Goal: Task Accomplishment & Management: Complete application form

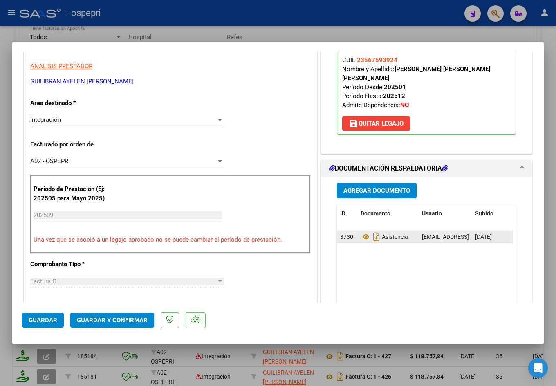
scroll to position [163, 0]
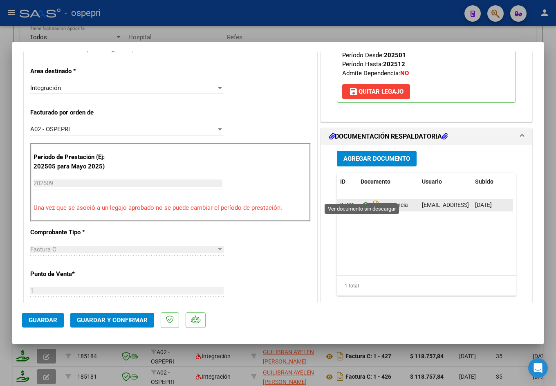
click at [360, 200] on icon at bounding box center [365, 205] width 11 height 10
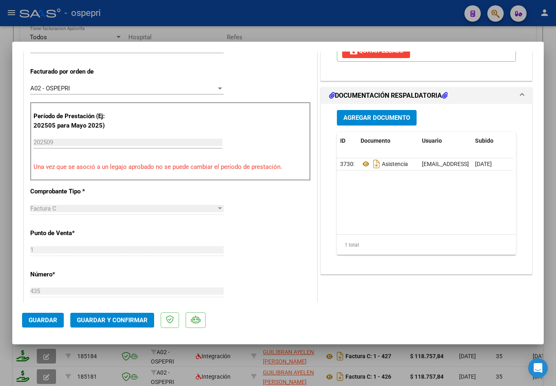
scroll to position [286, 0]
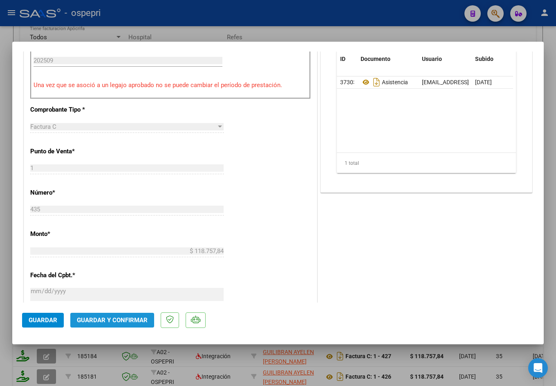
click at [113, 318] on span "Guardar y Confirmar" at bounding box center [112, 319] width 71 height 7
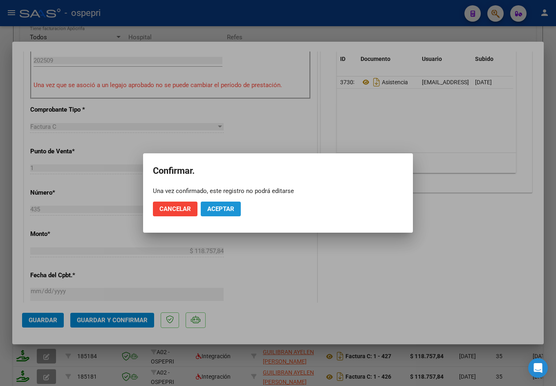
click at [219, 204] on button "Aceptar" at bounding box center [221, 208] width 40 height 15
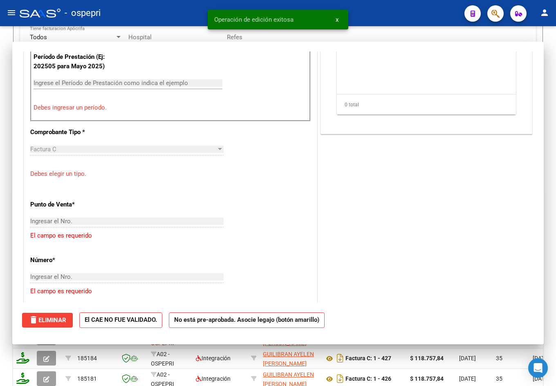
scroll to position [0, 0]
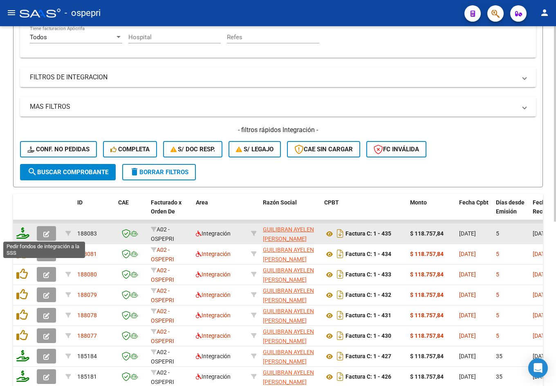
click at [23, 235] on icon at bounding box center [22, 232] width 13 height 11
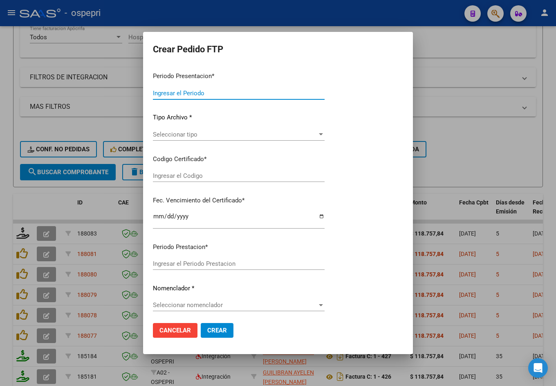
type input "202509"
type input "$ 118.757,84"
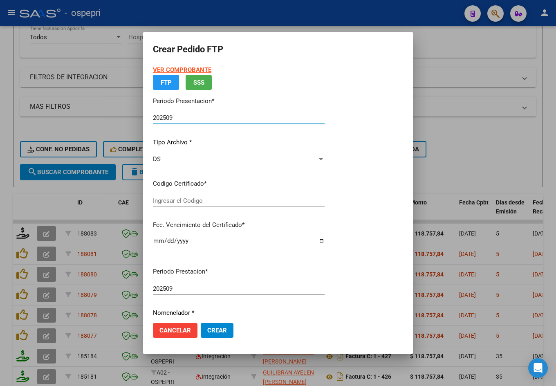
type input "23567593924"
type input "2026-12-01"
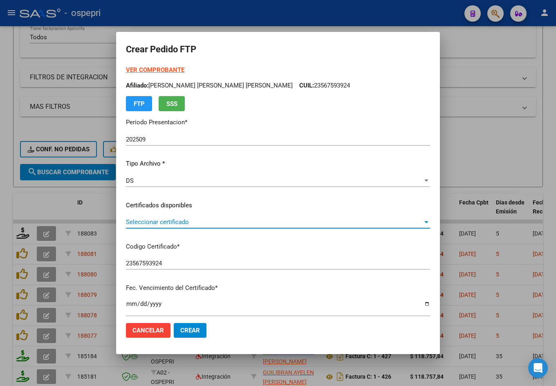
click at [183, 222] on span "Seleccionar certificado" at bounding box center [274, 221] width 297 height 7
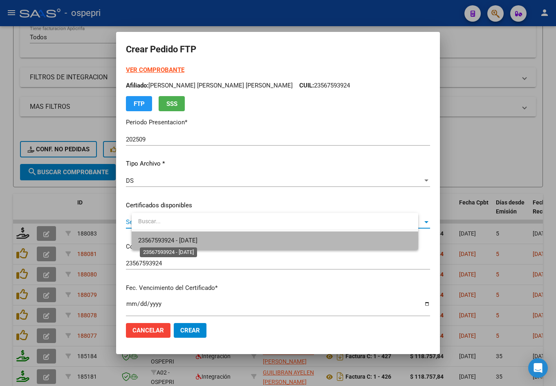
click at [197, 240] on span "23567593924 - 2026-12-01" at bounding box center [167, 240] width 59 height 7
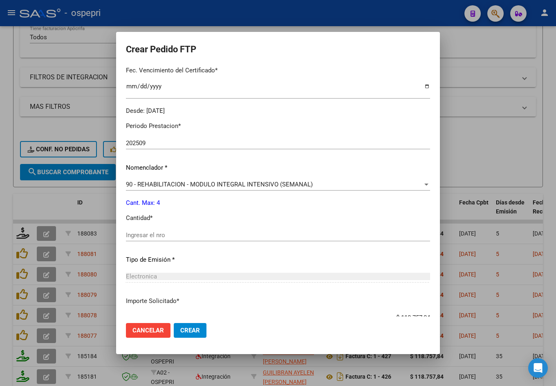
scroll to position [245, 0]
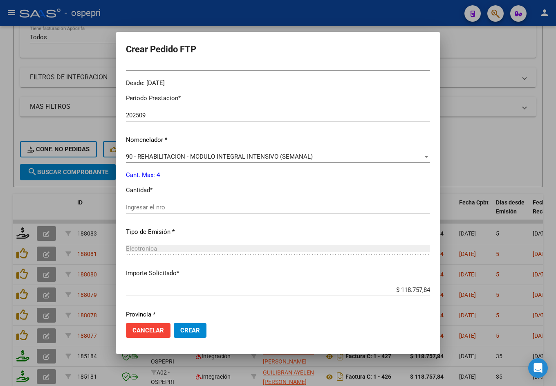
click at [186, 206] on input "Ingresar el nro" at bounding box center [278, 206] width 304 height 7
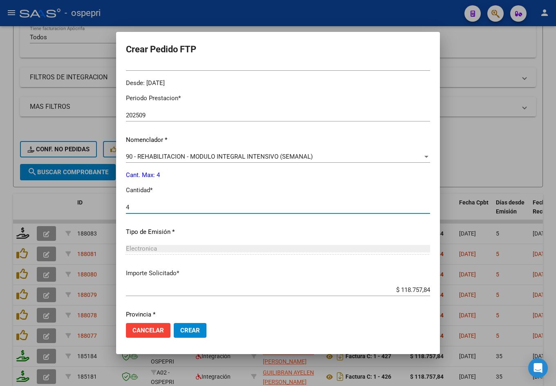
type input "4"
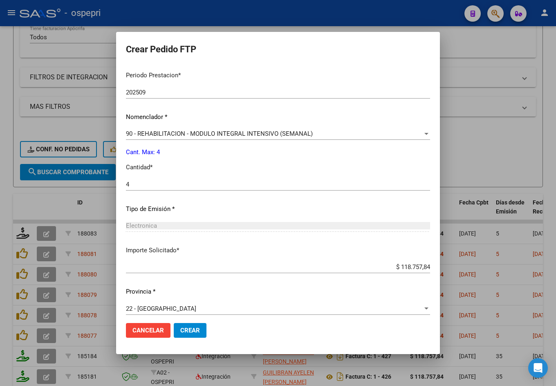
scroll to position [274, 0]
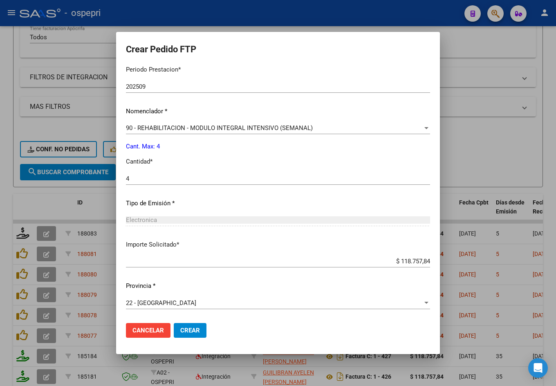
click at [200, 330] on span "Crear" at bounding box center [190, 329] width 20 height 7
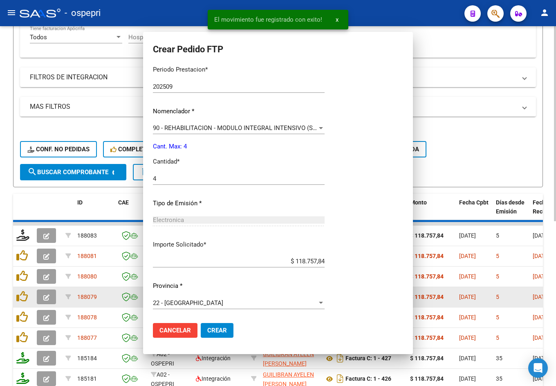
scroll to position [0, 0]
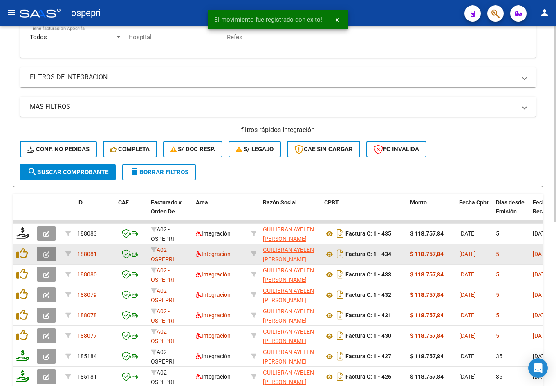
click at [46, 255] on icon "button" at bounding box center [46, 254] width 6 height 6
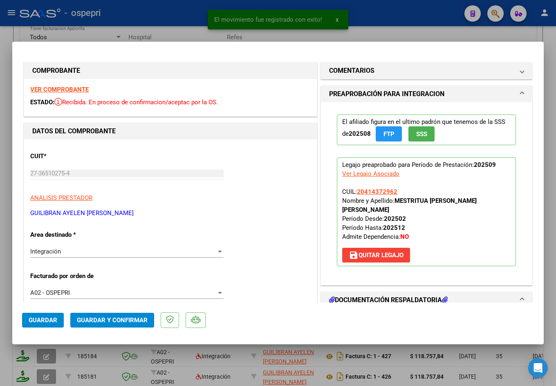
click at [59, 90] on strong "VER COMPROBANTE" at bounding box center [59, 89] width 58 height 7
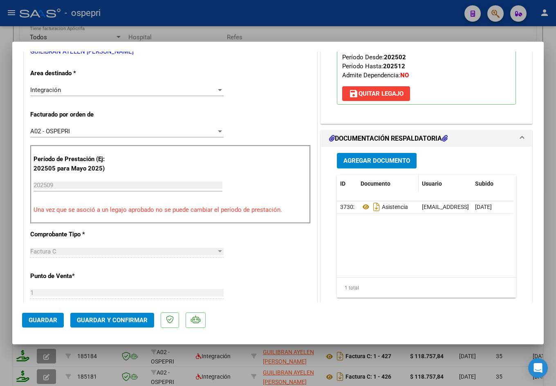
scroll to position [163, 0]
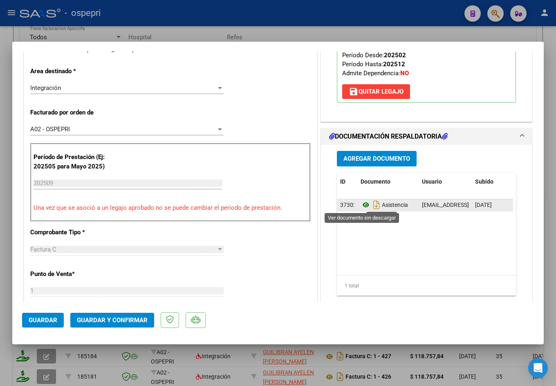
click at [360, 206] on icon at bounding box center [365, 205] width 11 height 10
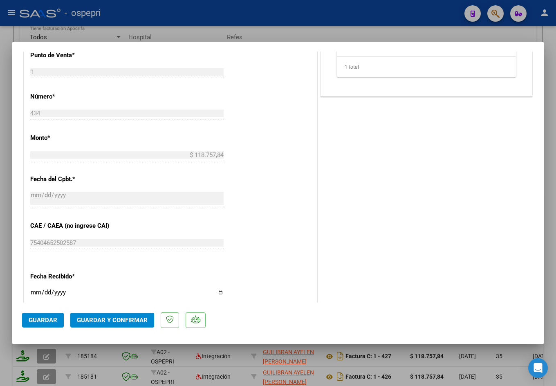
scroll to position [449, 0]
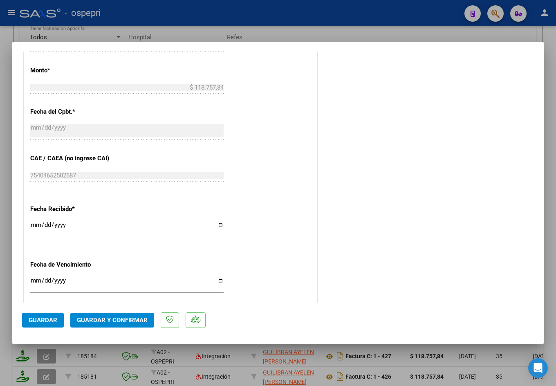
click at [113, 317] on span "Guardar y Confirmar" at bounding box center [112, 319] width 71 height 7
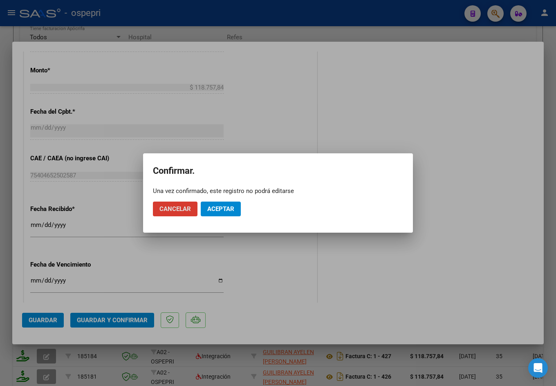
click at [230, 208] on span "Aceptar" at bounding box center [220, 208] width 27 height 7
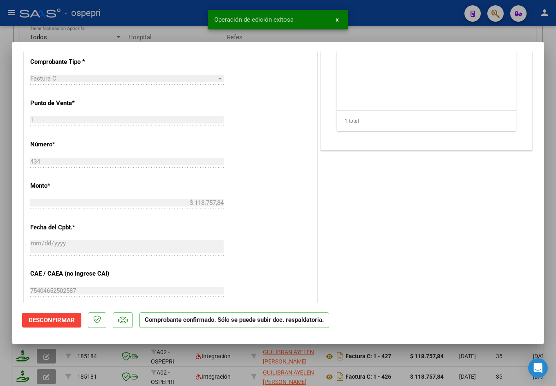
scroll to position [202, 0]
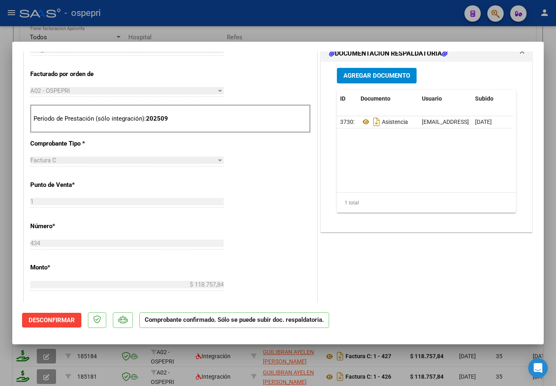
click at [199, 31] on div at bounding box center [278, 193] width 556 height 386
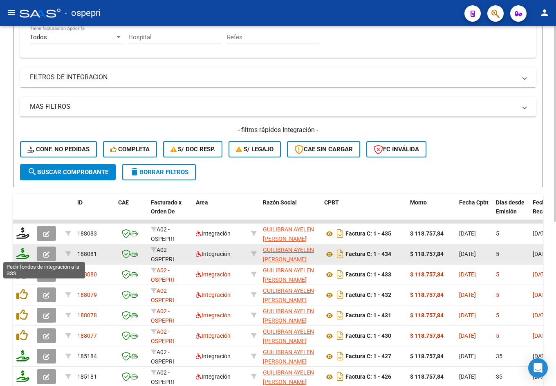
click at [23, 256] on icon at bounding box center [22, 253] width 13 height 11
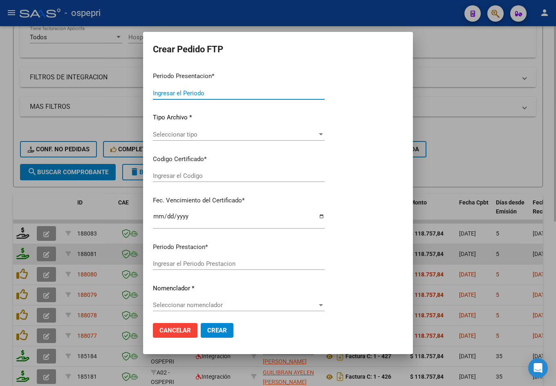
type input "202509"
type input "$ 118.757,84"
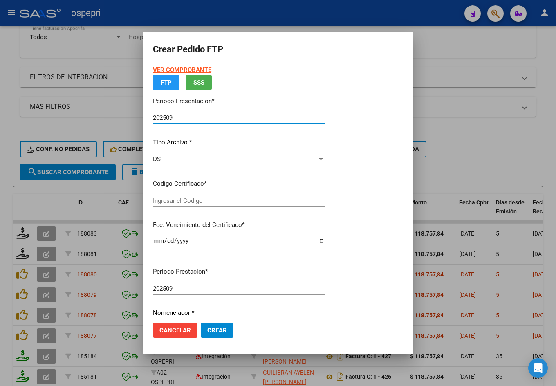
type input "2041437296-2"
type input "2026-08-01"
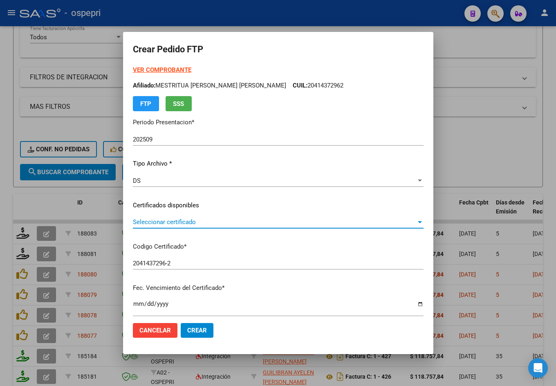
click at [159, 223] on span "Seleccionar certificado" at bounding box center [274, 221] width 283 height 7
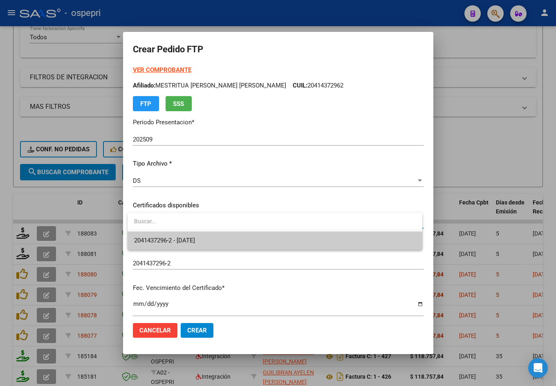
click at [202, 245] on span "2041437296-2 - 2026-08-01" at bounding box center [275, 240] width 282 height 18
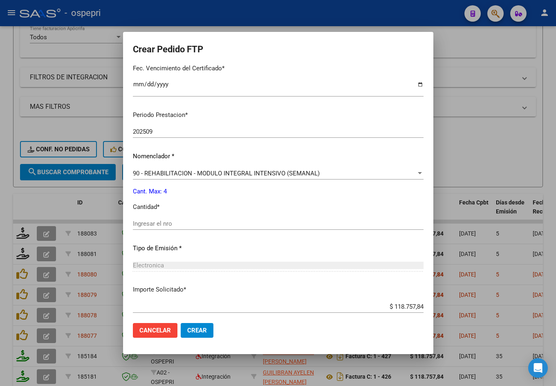
scroll to position [245, 0]
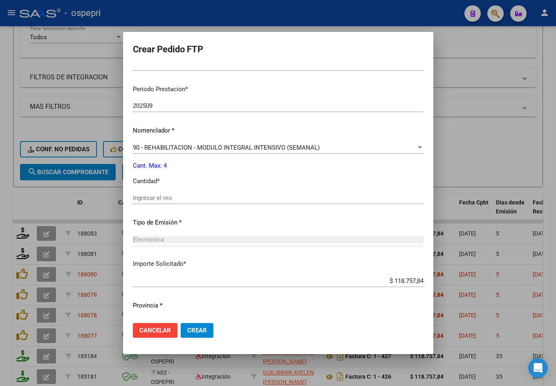
click at [177, 202] on div "Ingresar el nro" at bounding box center [278, 198] width 291 height 12
type input "4"
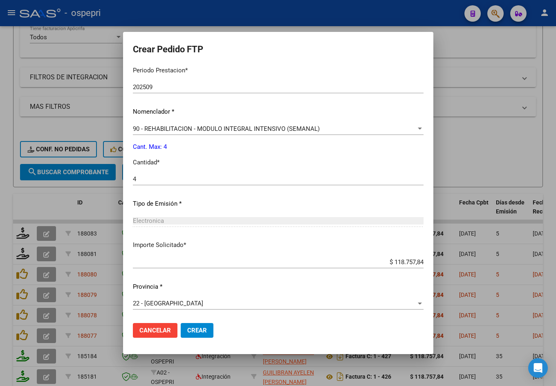
scroll to position [265, 0]
click at [203, 333] on span "Crear" at bounding box center [197, 329] width 20 height 7
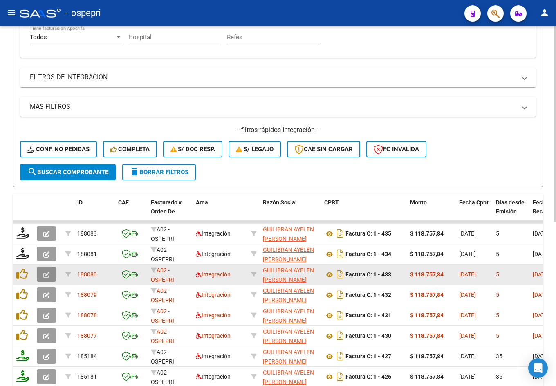
click at [47, 275] on icon "button" at bounding box center [46, 275] width 6 height 6
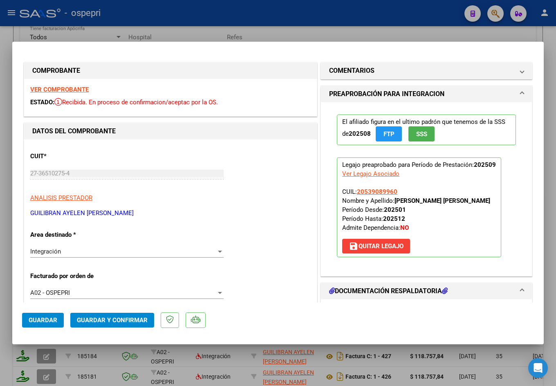
click at [61, 87] on strong "VER COMPROBANTE" at bounding box center [59, 89] width 58 height 7
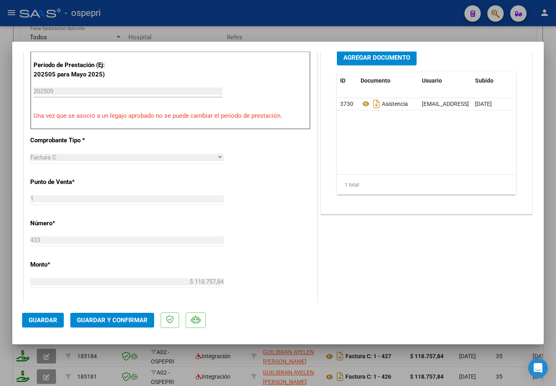
scroll to position [245, 0]
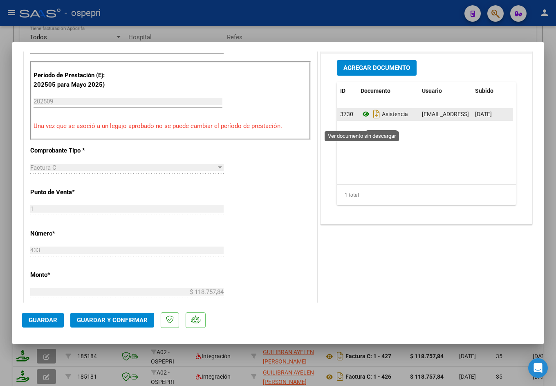
click at [362, 119] on icon at bounding box center [365, 114] width 11 height 10
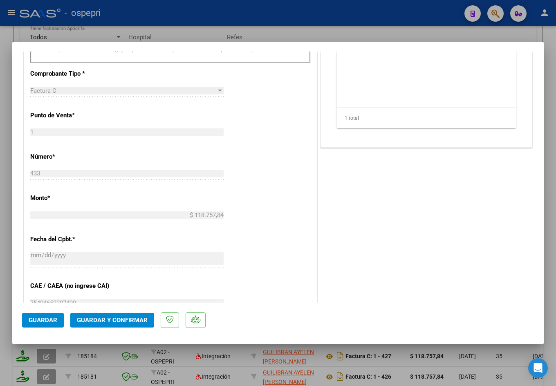
scroll to position [368, 0]
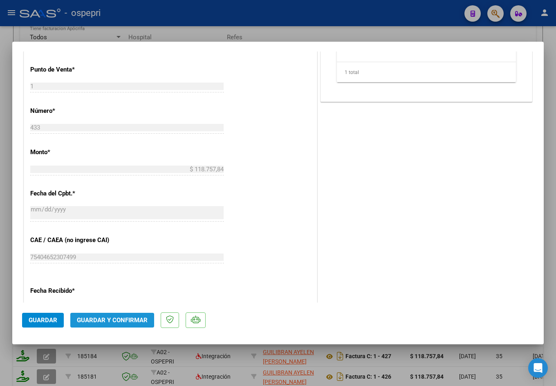
click at [109, 321] on span "Guardar y Confirmar" at bounding box center [112, 319] width 71 height 7
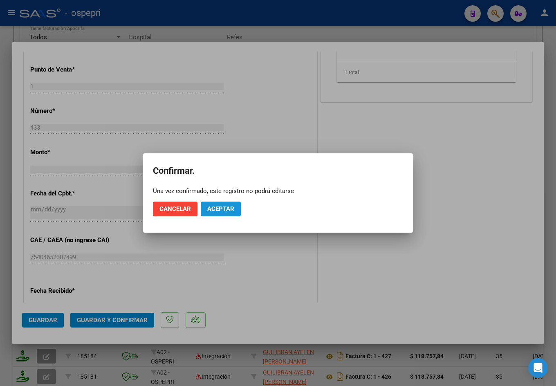
click at [218, 204] on button "Aceptar" at bounding box center [221, 208] width 40 height 15
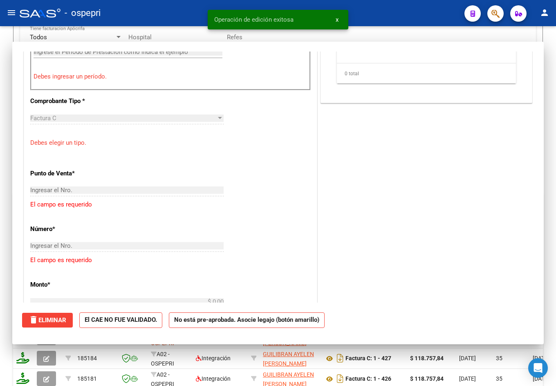
scroll to position [0, 0]
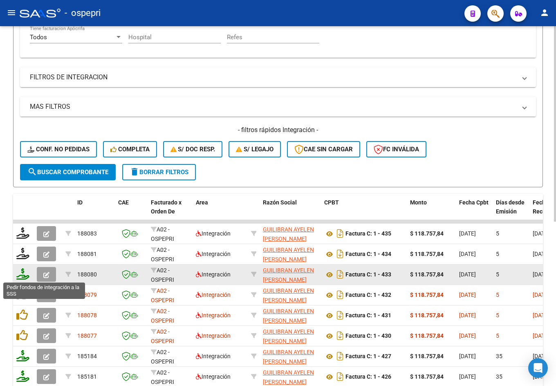
click at [23, 277] on icon at bounding box center [22, 273] width 13 height 11
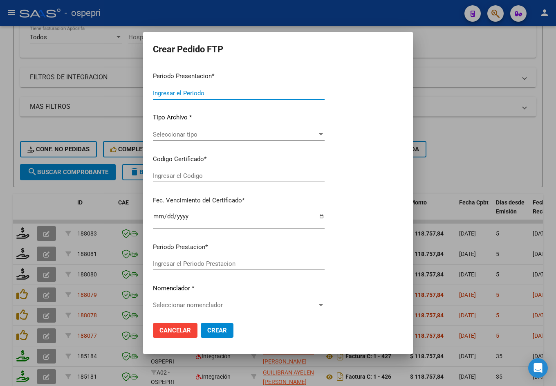
type input "202509"
type input "$ 118.757,84"
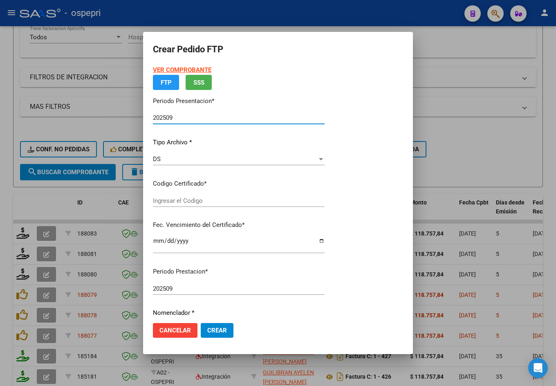
type input "2053908996-0"
type input "2029-08-01"
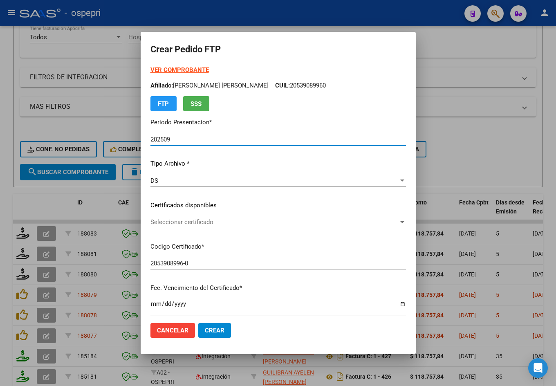
click at [186, 223] on span "Seleccionar certificado" at bounding box center [274, 221] width 248 height 7
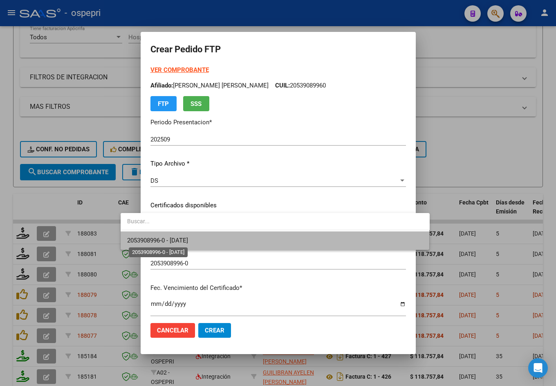
click at [188, 239] on span "2053908996-0 - 2029-08-01" at bounding box center [157, 240] width 61 height 7
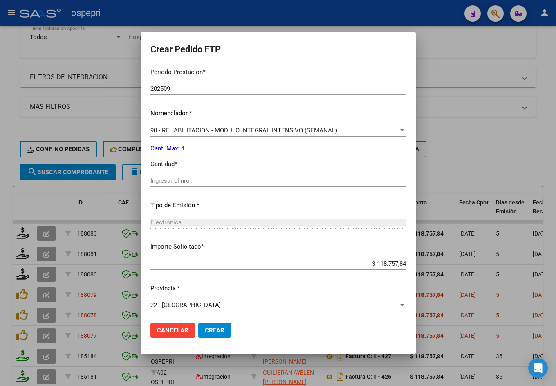
scroll to position [265, 0]
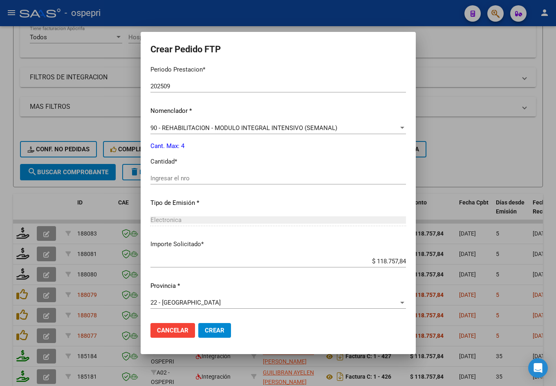
click at [177, 182] on div "Ingresar el nro" at bounding box center [277, 178] width 255 height 12
type input "4"
click at [205, 327] on span "Crear" at bounding box center [215, 329] width 20 height 7
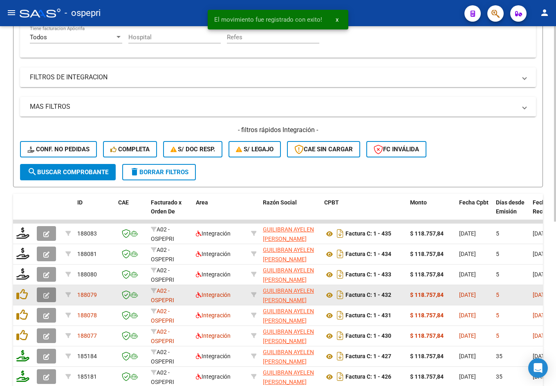
click at [49, 297] on button "button" at bounding box center [46, 294] width 19 height 15
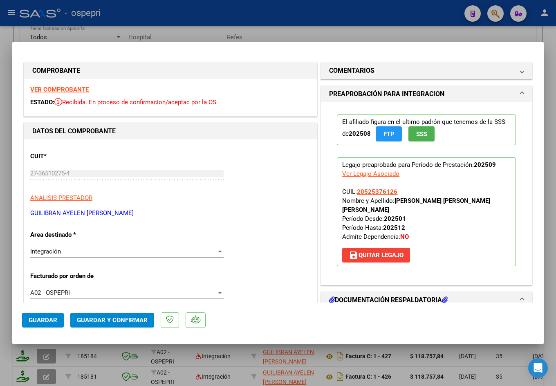
click at [69, 87] on strong "VER COMPROBANTE" at bounding box center [59, 89] width 58 height 7
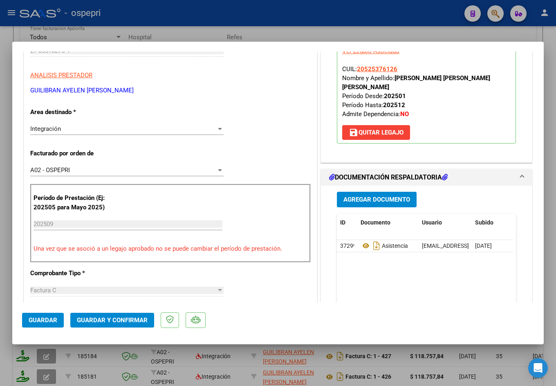
scroll to position [204, 0]
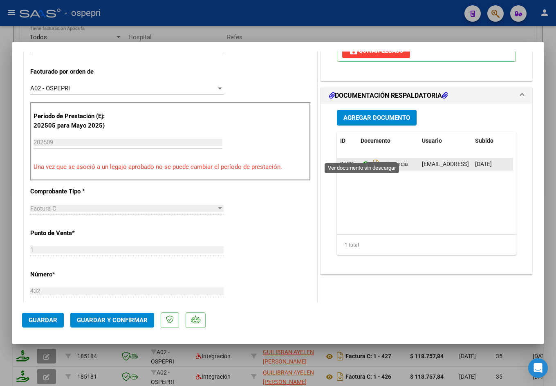
click at [364, 159] on icon at bounding box center [365, 164] width 11 height 10
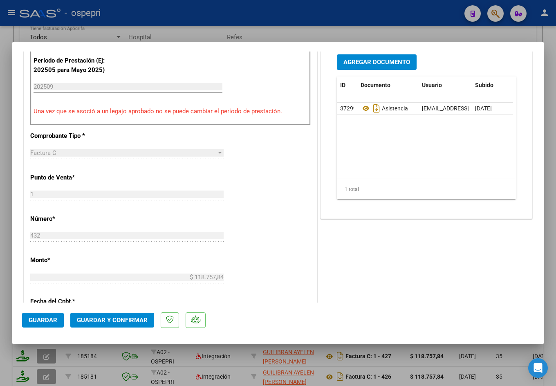
scroll to position [327, 0]
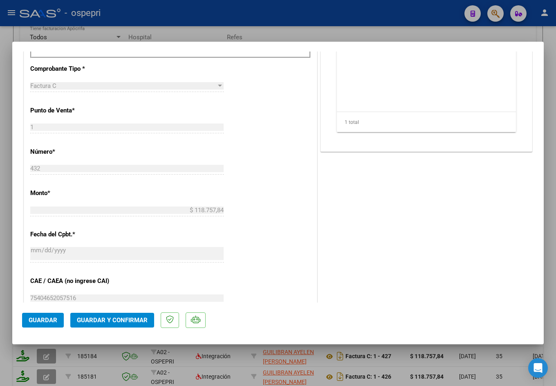
click at [123, 318] on span "Guardar y Confirmar" at bounding box center [112, 319] width 71 height 7
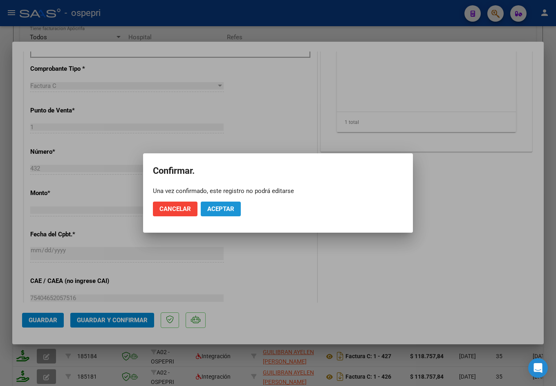
click at [226, 211] on span "Aceptar" at bounding box center [220, 208] width 27 height 7
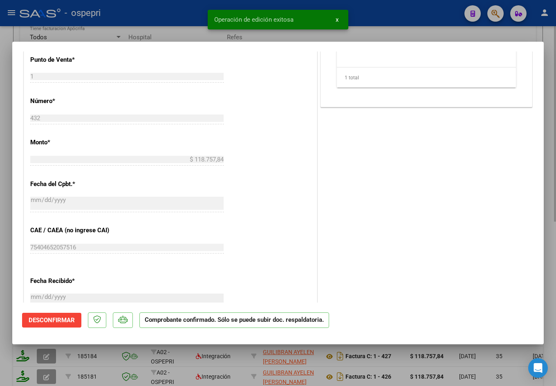
type input "$ 0,00"
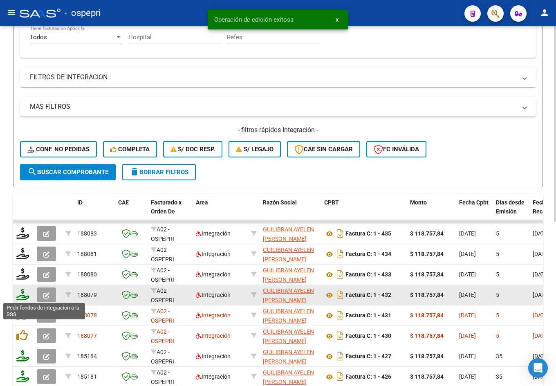
click at [23, 295] on icon at bounding box center [22, 293] width 13 height 11
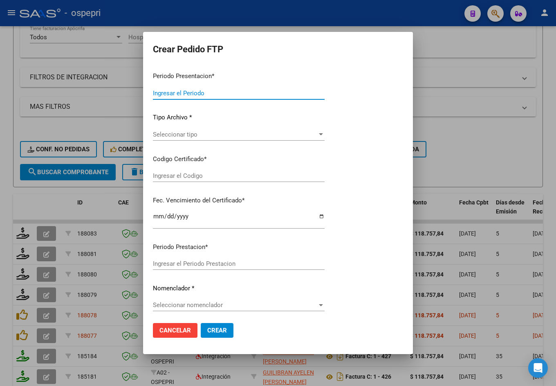
type input "202509"
type input "$ 118.757,84"
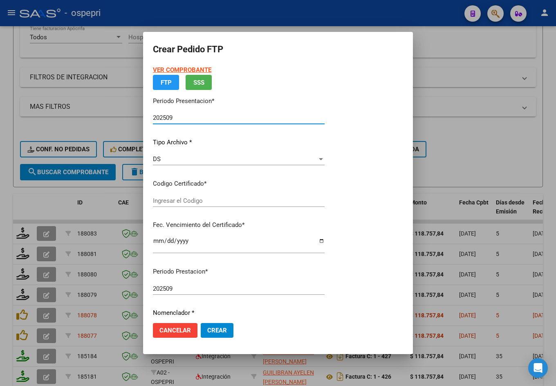
type input "2052537612-6"
type input "2027-11-01"
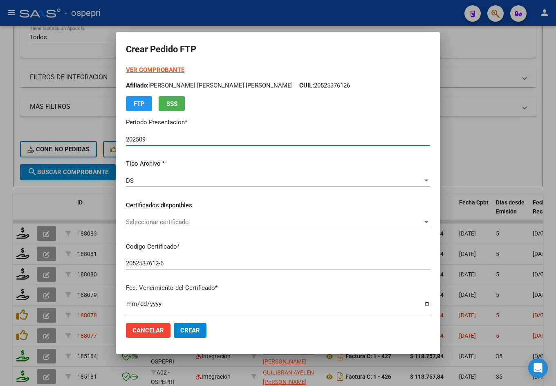
click at [193, 221] on span "Seleccionar certificado" at bounding box center [274, 221] width 297 height 7
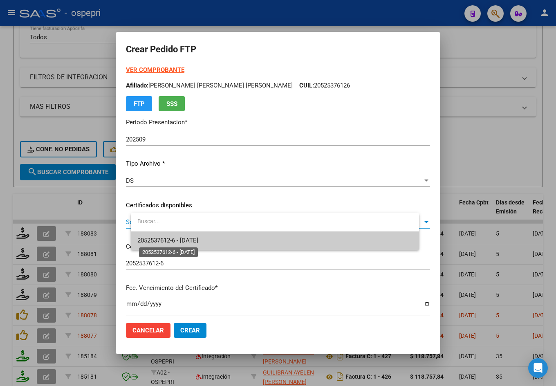
click at [198, 240] on span "2052537612-6 - 2027-11-01" at bounding box center [167, 240] width 61 height 7
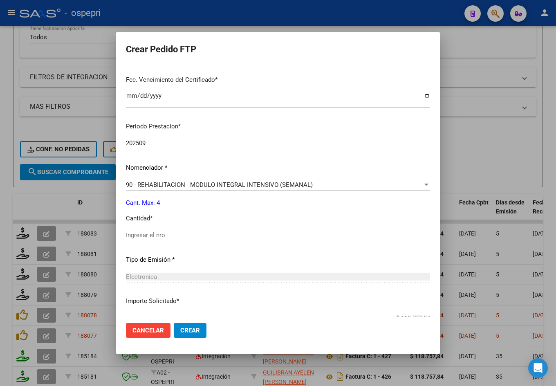
scroll to position [245, 0]
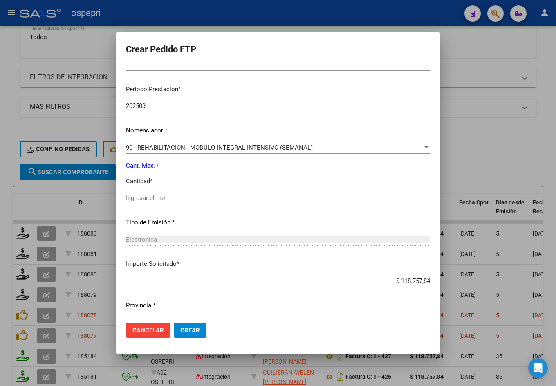
click at [183, 199] on input "Ingresar el nro" at bounding box center [278, 197] width 304 height 7
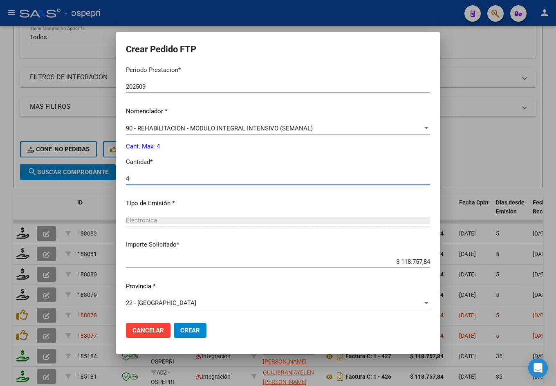
scroll to position [265, 0]
type input "4"
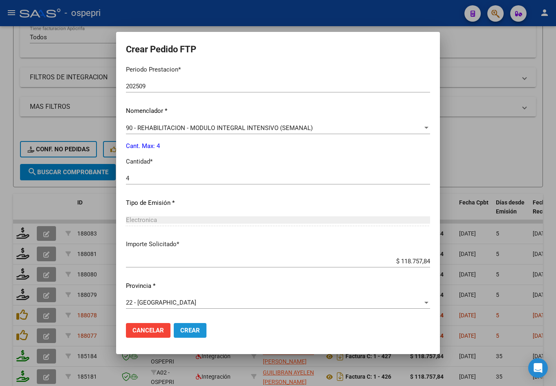
click at [200, 330] on span "Crear" at bounding box center [190, 329] width 20 height 7
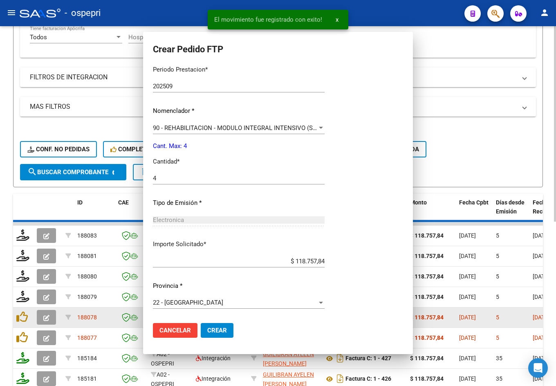
scroll to position [219, 0]
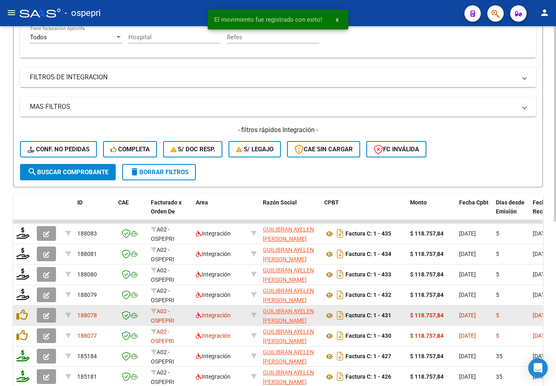
click at [47, 314] on icon "button" at bounding box center [46, 316] width 6 height 6
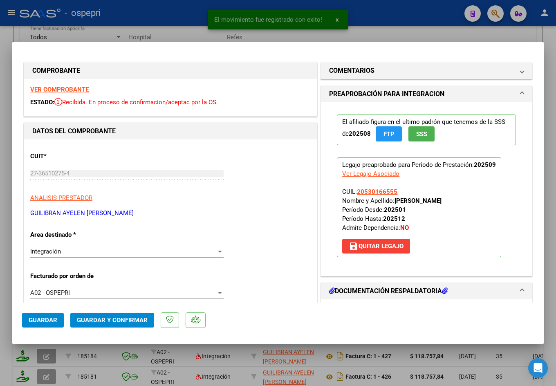
click at [59, 89] on strong "VER COMPROBANTE" at bounding box center [59, 89] width 58 height 7
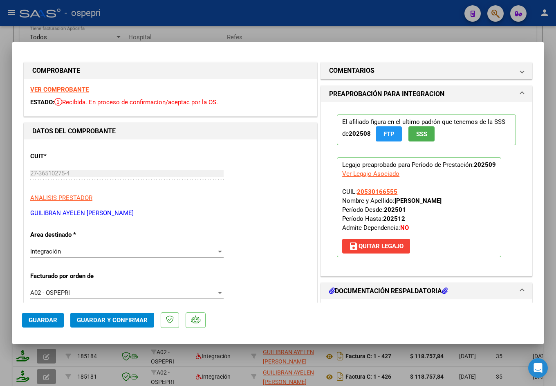
scroll to position [163, 0]
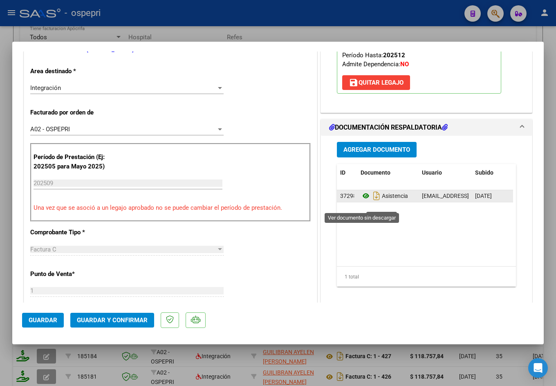
click at [360, 201] on icon at bounding box center [365, 196] width 11 height 10
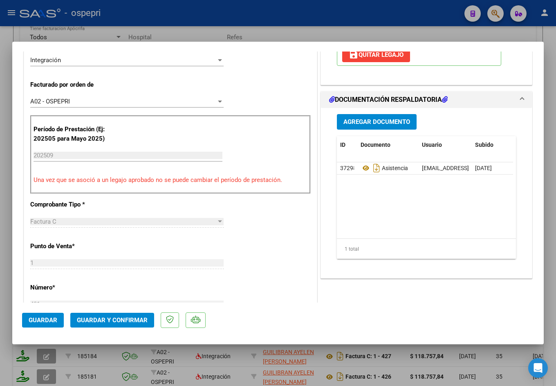
scroll to position [245, 0]
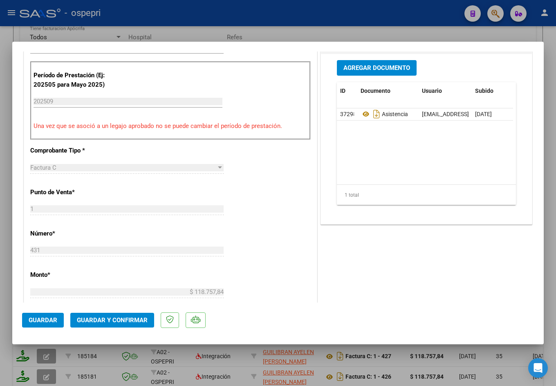
click at [120, 321] on span "Guardar y Confirmar" at bounding box center [112, 319] width 71 height 7
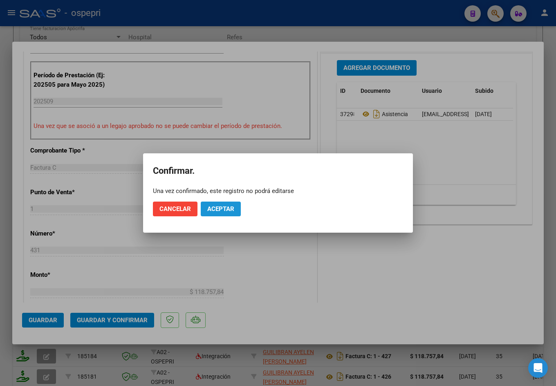
click at [231, 209] on span "Aceptar" at bounding box center [220, 208] width 27 height 7
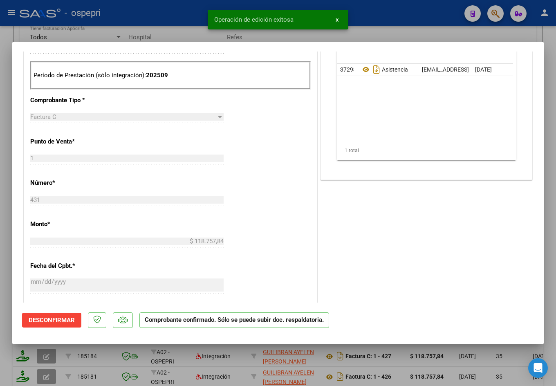
type input "$ 0,00"
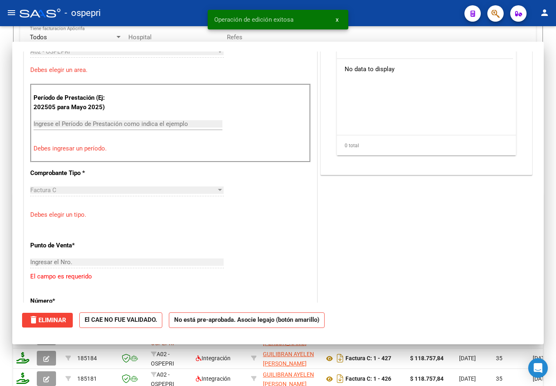
scroll to position [259, 0]
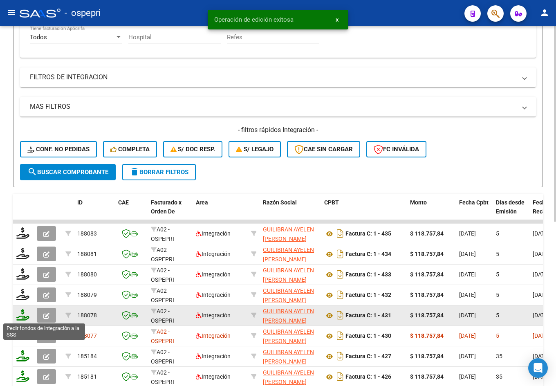
click at [24, 315] on icon at bounding box center [22, 314] width 13 height 11
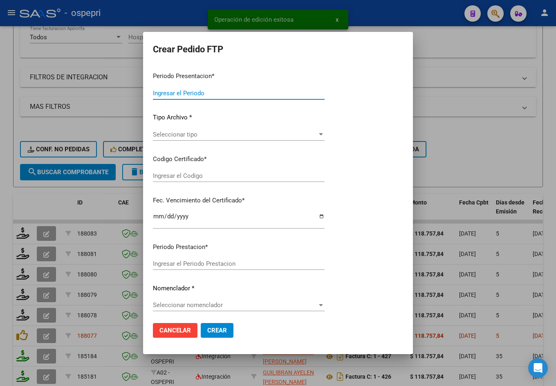
type input "202509"
type input "$ 118.757,84"
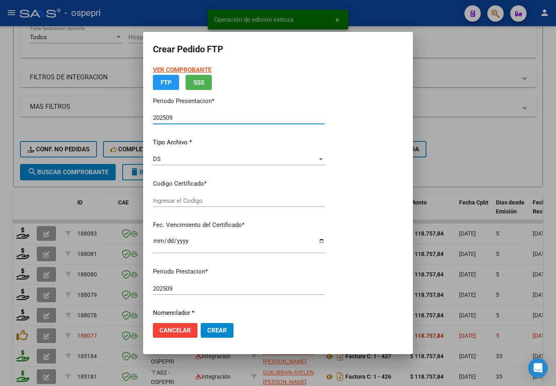
type input "2053016655-5"
type input "2028-02-01"
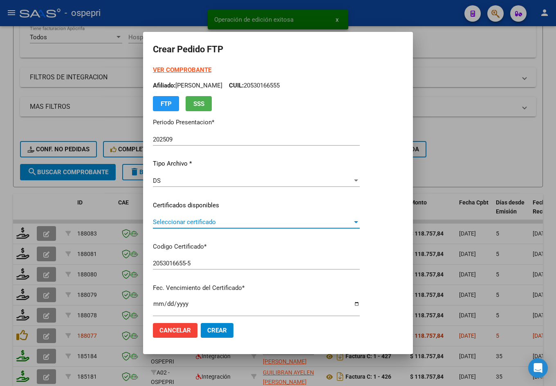
click at [177, 223] on span "Seleccionar certificado" at bounding box center [252, 221] width 199 height 7
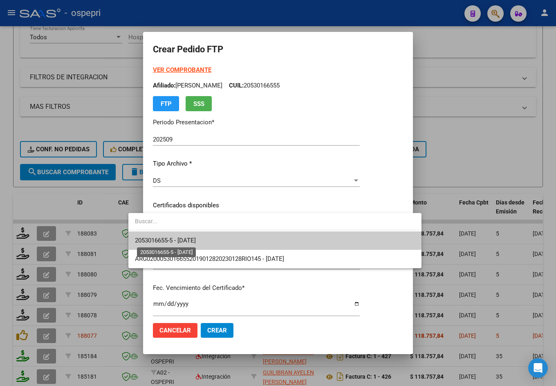
click at [192, 241] on span "2053016655-5 - 2028-02-01" at bounding box center [165, 240] width 61 height 7
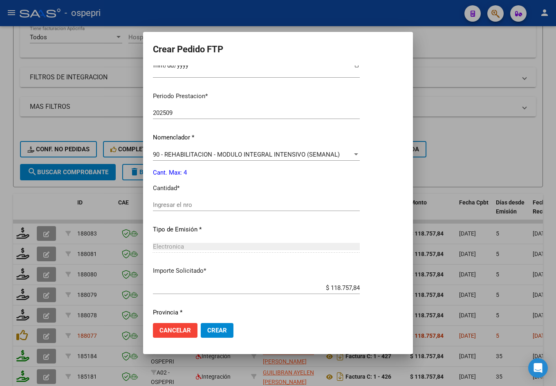
scroll to position [265, 0]
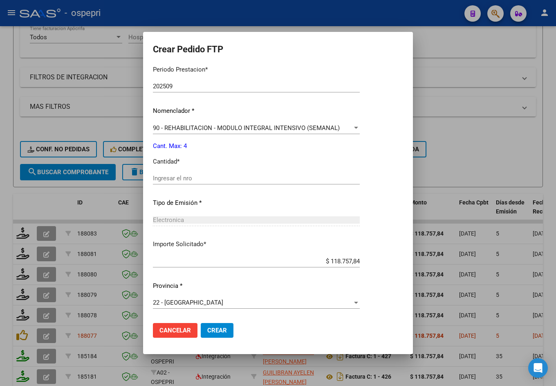
click at [179, 179] on input "Ingresar el nro" at bounding box center [256, 177] width 207 height 7
type input "4"
click at [207, 329] on span "Crear" at bounding box center [217, 329] width 20 height 7
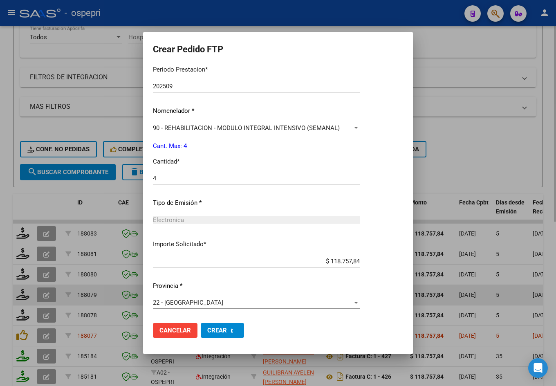
scroll to position [0, 0]
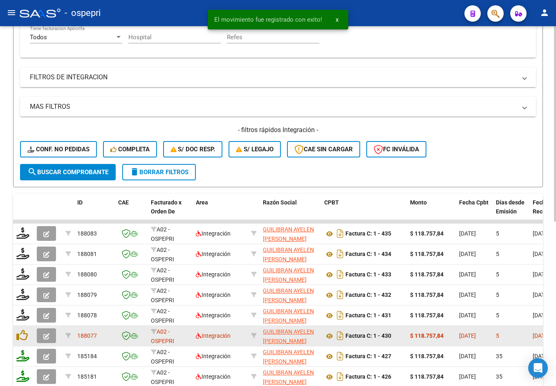
click at [45, 333] on icon "button" at bounding box center [46, 336] width 6 height 6
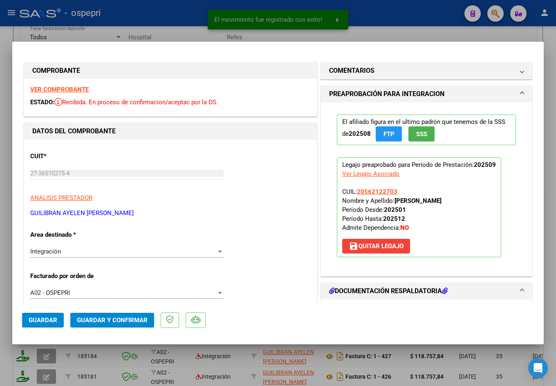
click at [74, 89] on strong "VER COMPROBANTE" at bounding box center [59, 89] width 58 height 7
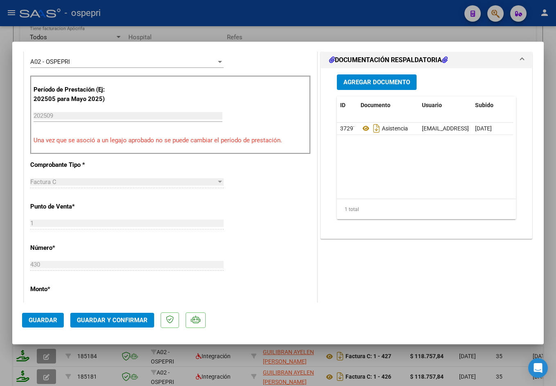
scroll to position [245, 0]
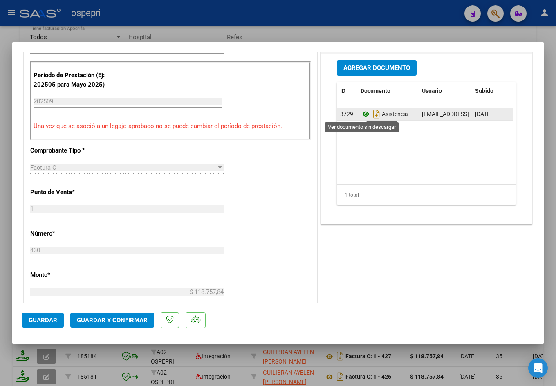
click at [365, 113] on icon at bounding box center [365, 114] width 11 height 10
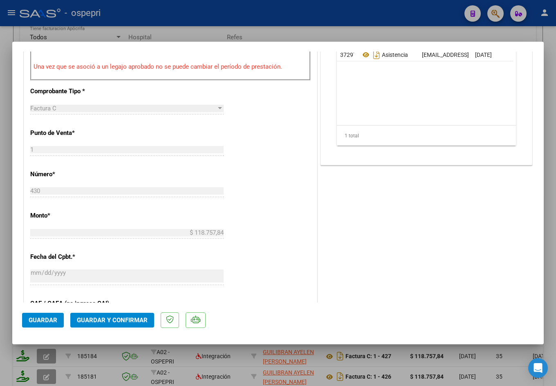
scroll to position [327, 0]
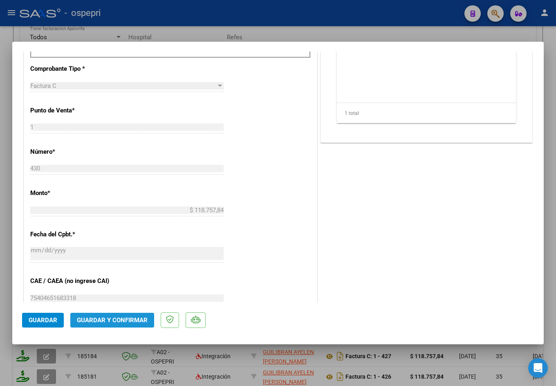
click at [121, 317] on span "Guardar y Confirmar" at bounding box center [112, 319] width 71 height 7
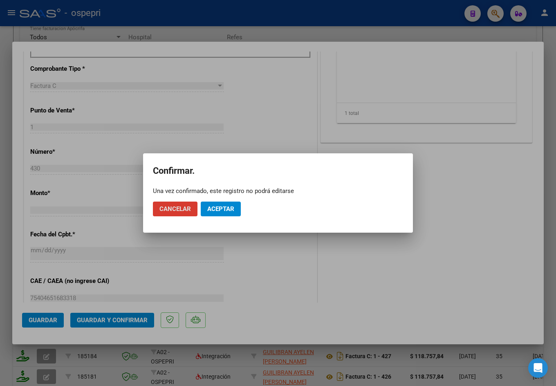
click at [230, 210] on span "Aceptar" at bounding box center [220, 208] width 27 height 7
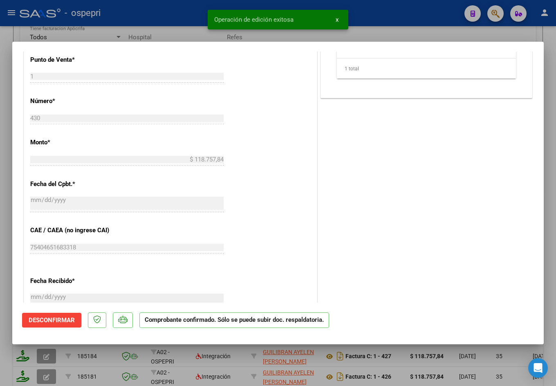
type input "$ 0,00"
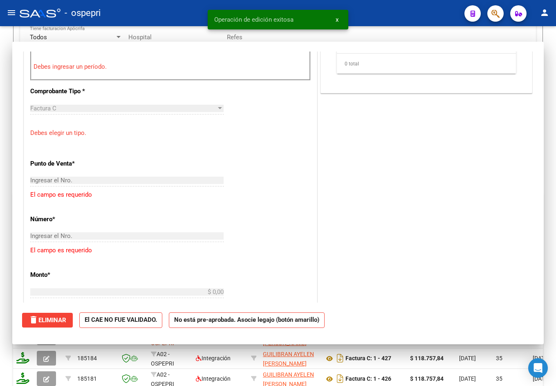
scroll to position [341, 0]
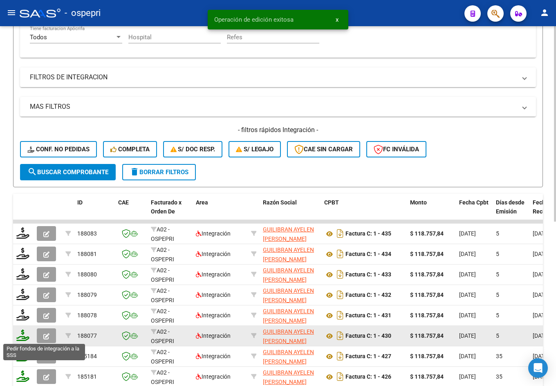
click at [22, 337] on icon at bounding box center [22, 334] width 13 height 11
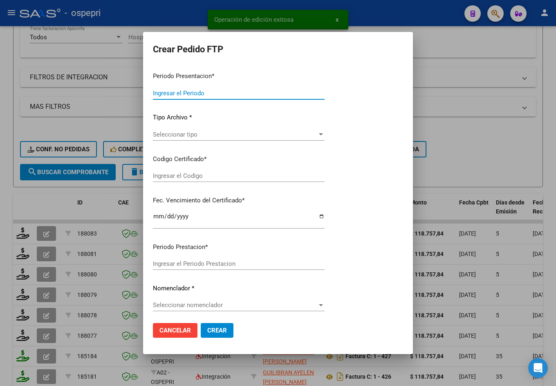
type input "202509"
type input "$ 118.757,84"
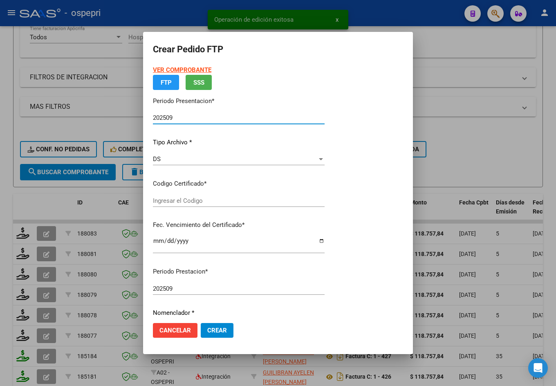
type input "2056212270-3"
type input "2028-07-30"
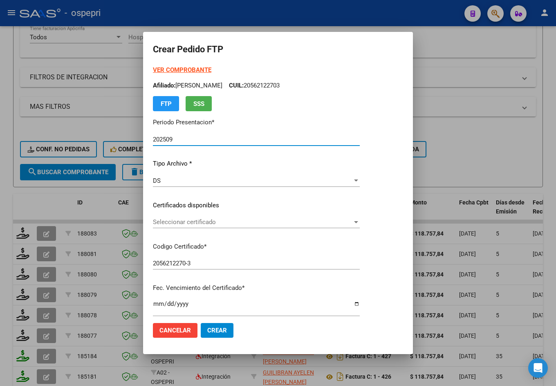
click at [199, 224] on span "Seleccionar certificado" at bounding box center [252, 221] width 199 height 7
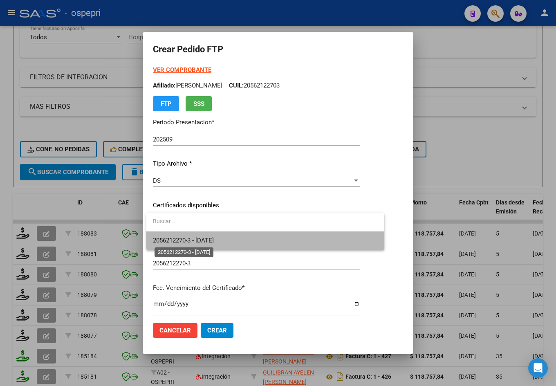
click at [201, 239] on span "2056212270-3 - 2028-07-30" at bounding box center [183, 240] width 61 height 7
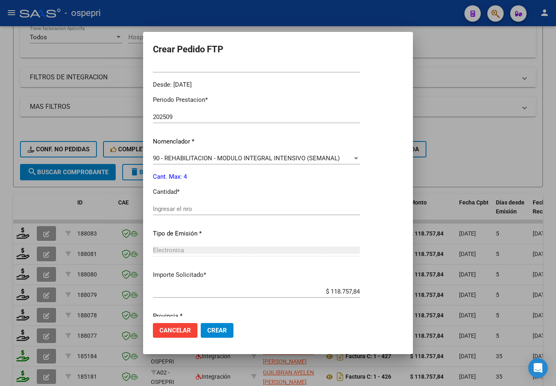
scroll to position [245, 0]
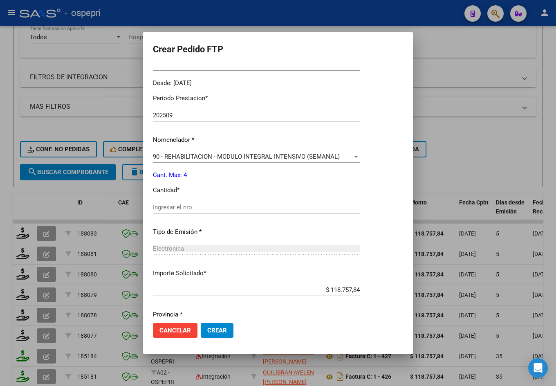
click at [197, 210] on input "Ingresar el nro" at bounding box center [256, 206] width 207 height 7
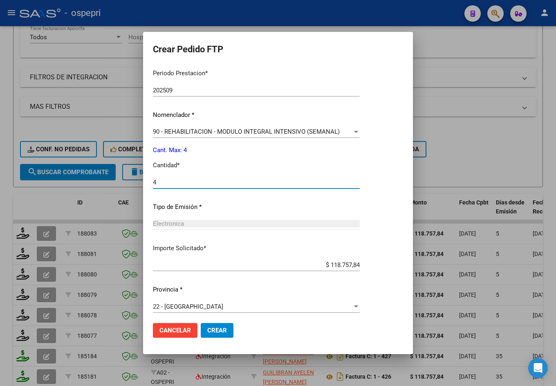
scroll to position [274, 0]
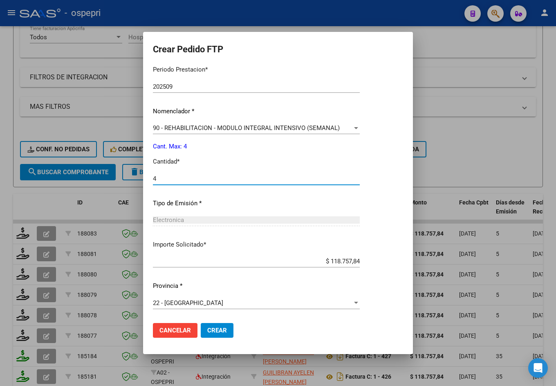
type input "4"
click at [217, 325] on button "Crear" at bounding box center [217, 330] width 33 height 15
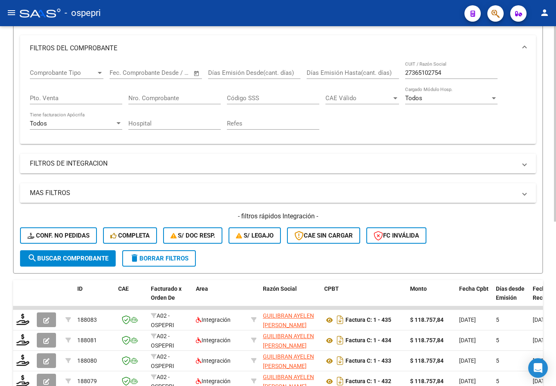
scroll to position [0, 0]
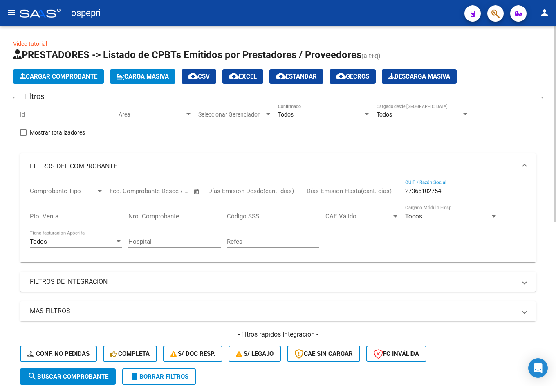
click at [446, 188] on input "27365102754" at bounding box center [451, 190] width 92 height 7
paste input "21384808"
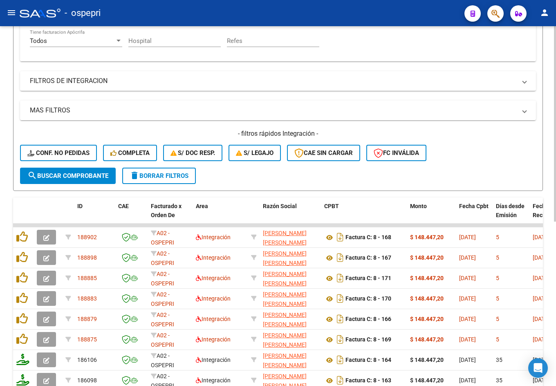
scroll to position [204, 0]
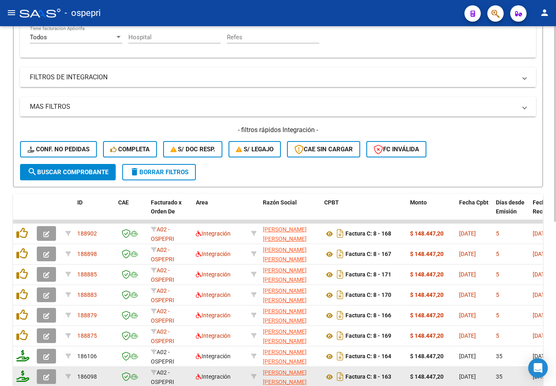
type input "27213848084"
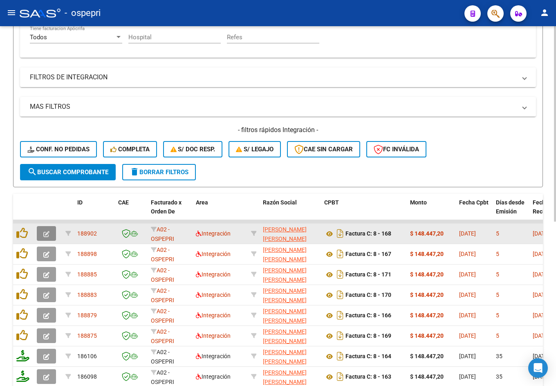
click at [46, 234] on icon "button" at bounding box center [46, 234] width 6 height 6
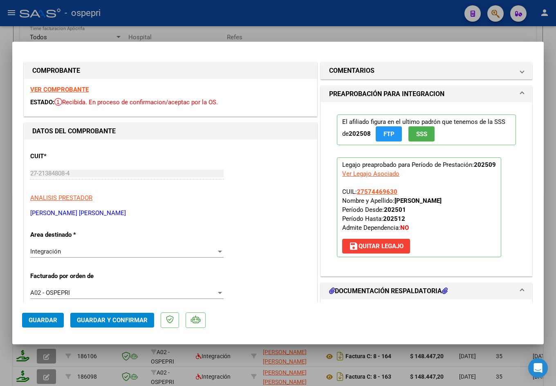
click at [77, 88] on strong "VER COMPROBANTE" at bounding box center [59, 89] width 58 height 7
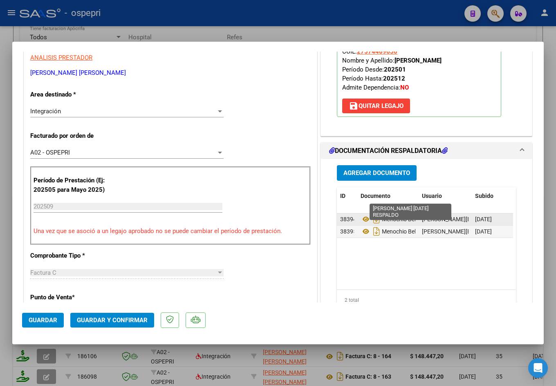
scroll to position [163, 0]
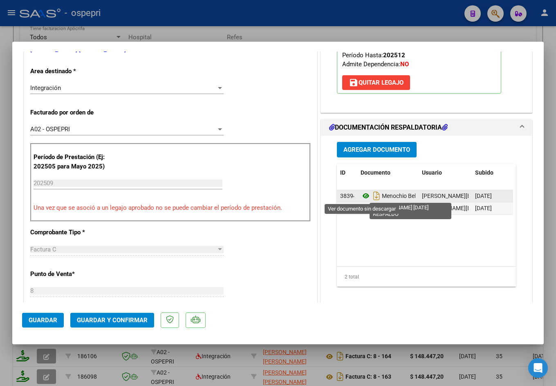
click at [362, 196] on icon at bounding box center [365, 196] width 11 height 10
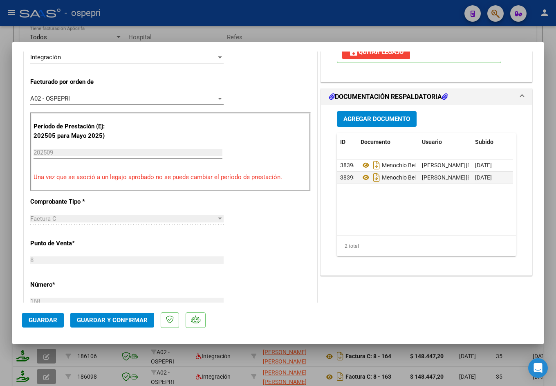
scroll to position [245, 0]
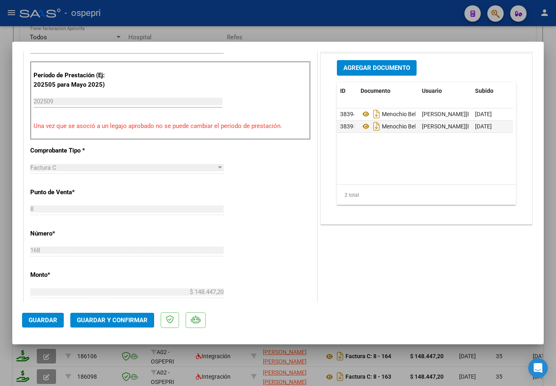
click at [114, 322] on span "Guardar y Confirmar" at bounding box center [112, 319] width 71 height 7
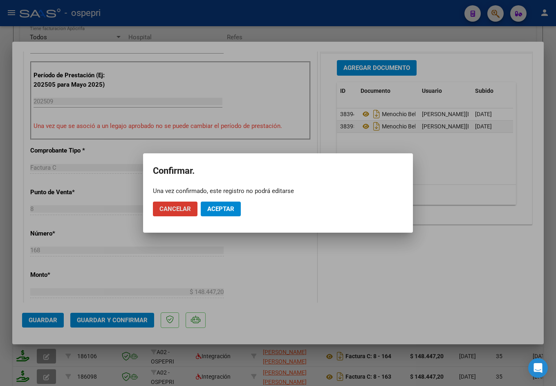
click at [229, 211] on span "Aceptar" at bounding box center [220, 208] width 27 height 7
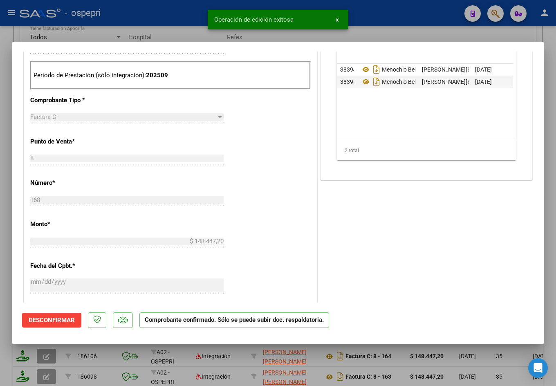
type input "$ 0,00"
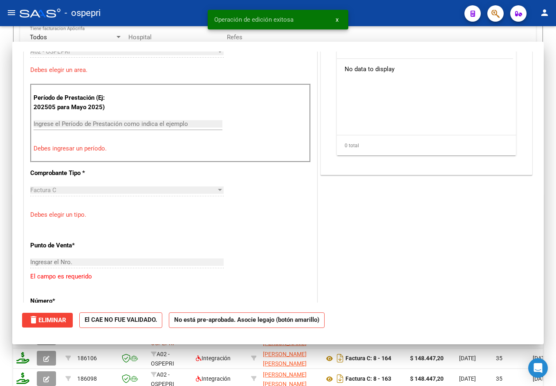
scroll to position [259, 0]
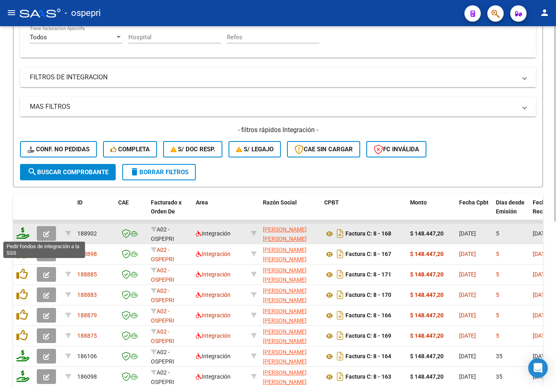
click at [22, 235] on icon at bounding box center [22, 232] width 13 height 11
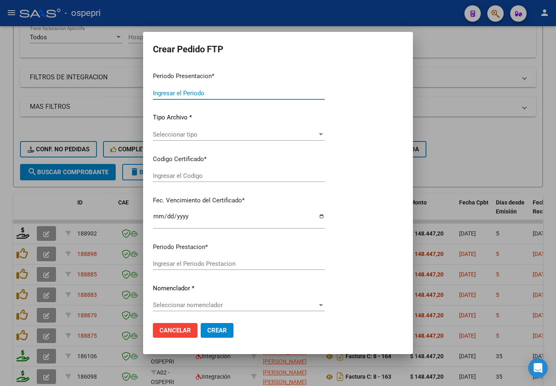
type input "202509"
type input "$ 148.447,20"
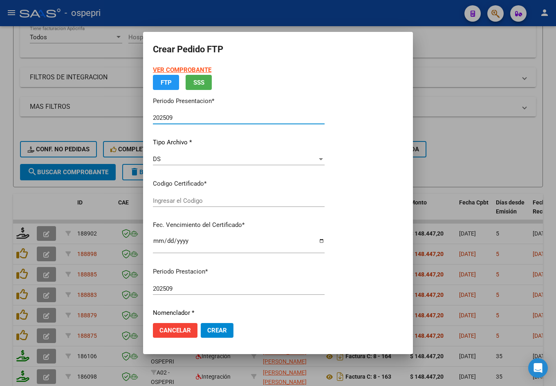
type input "2757446963-0"
type input "2025-11-22"
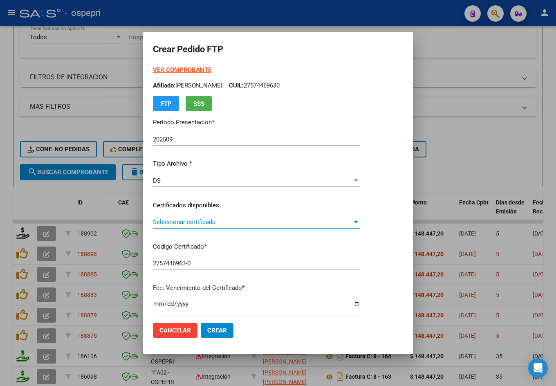
click at [209, 224] on span "Seleccionar certificado" at bounding box center [252, 221] width 199 height 7
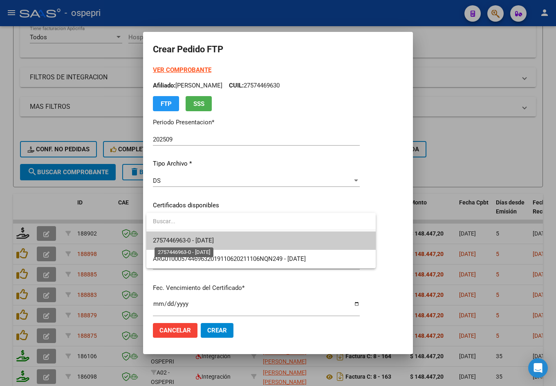
click at [214, 241] on span "2757446963-0 - 2025-11-22" at bounding box center [183, 240] width 61 height 7
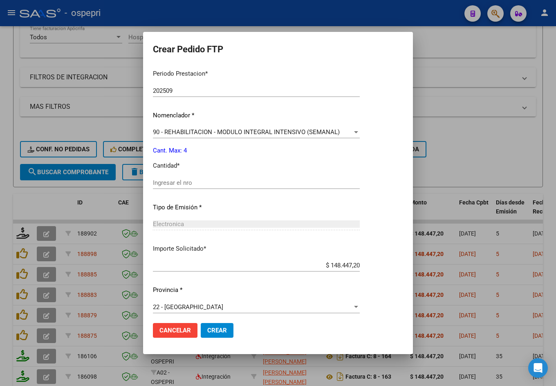
scroll to position [274, 0]
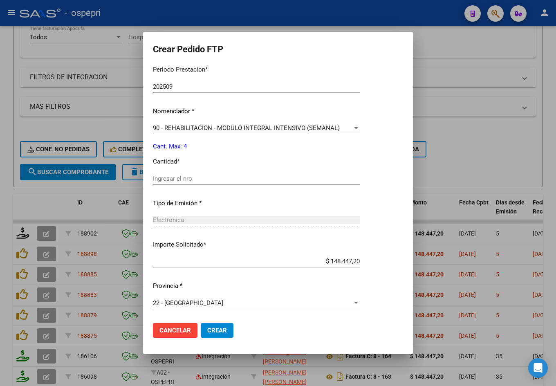
click at [241, 181] on input "Ingresar el nro" at bounding box center [256, 178] width 207 height 7
type input "4"
click at [221, 333] on span "Crear" at bounding box center [217, 329] width 20 height 7
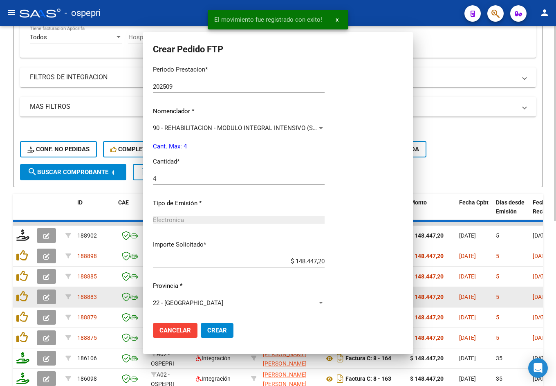
scroll to position [0, 0]
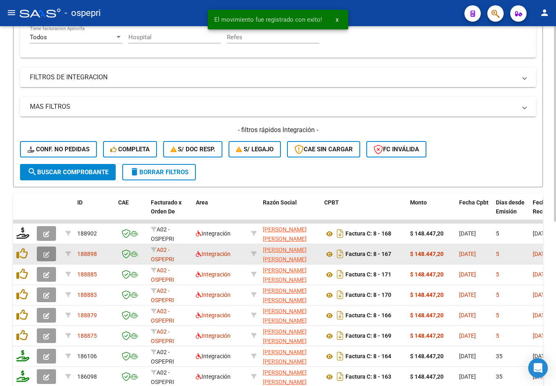
click at [45, 256] on icon "button" at bounding box center [46, 254] width 6 height 6
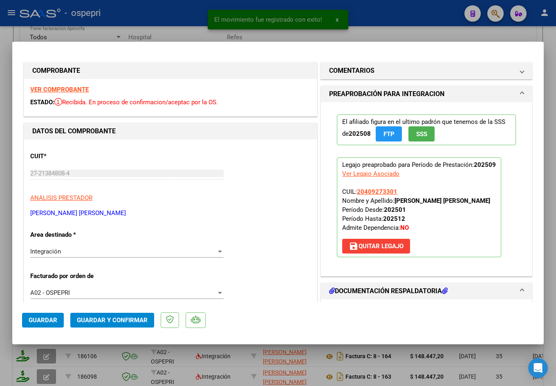
click at [56, 90] on strong "VER COMPROBANTE" at bounding box center [59, 89] width 58 height 7
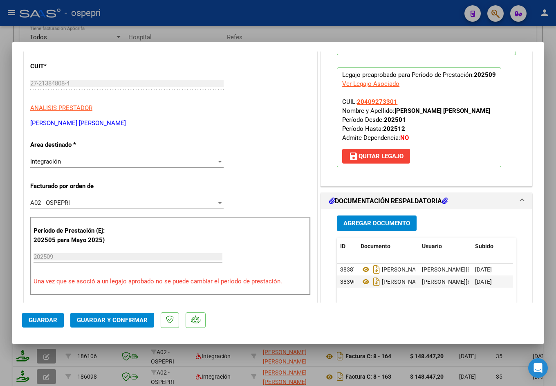
scroll to position [163, 0]
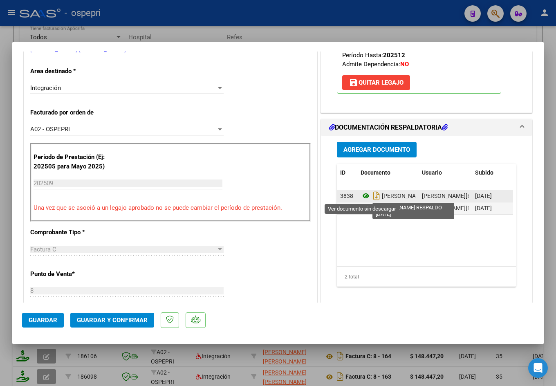
click at [362, 196] on icon at bounding box center [365, 196] width 11 height 10
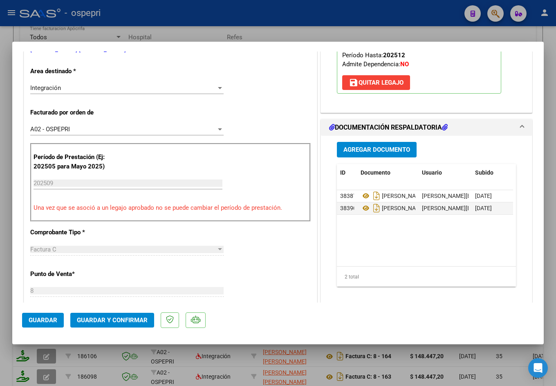
click at [132, 324] on button "Guardar y Confirmar" at bounding box center [112, 320] width 84 height 15
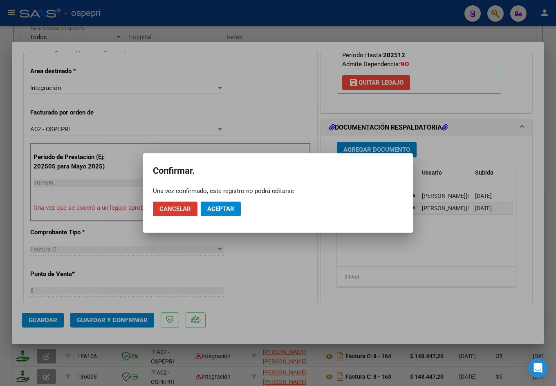
click at [237, 207] on button "Aceptar" at bounding box center [221, 208] width 40 height 15
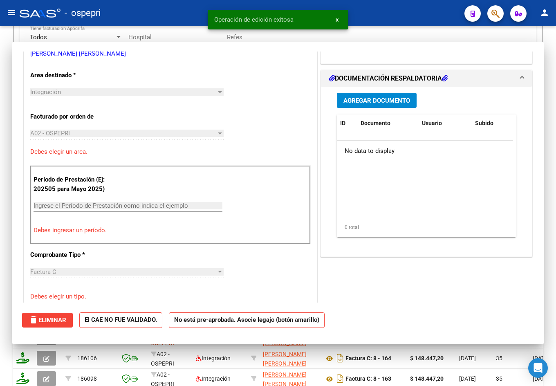
scroll to position [0, 0]
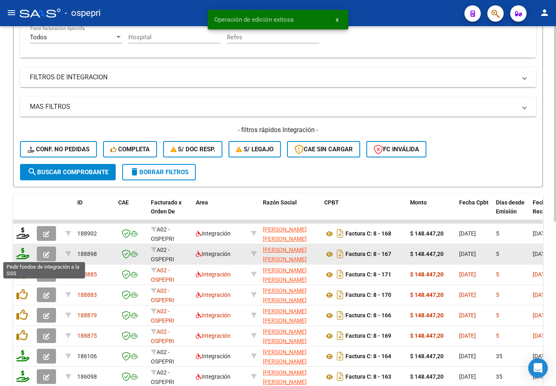
click at [25, 257] on icon at bounding box center [22, 253] width 13 height 11
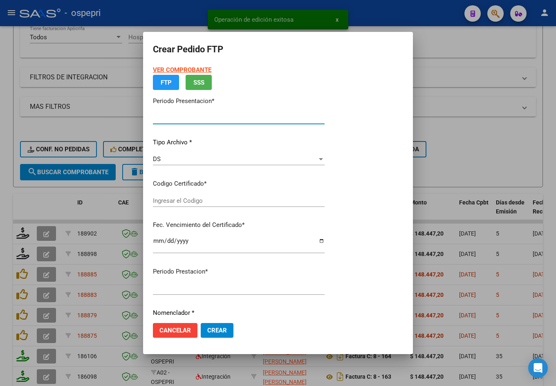
type input "202509"
type input "$ 148.447,20"
type input "2040927330-1"
type input "2032-08-18"
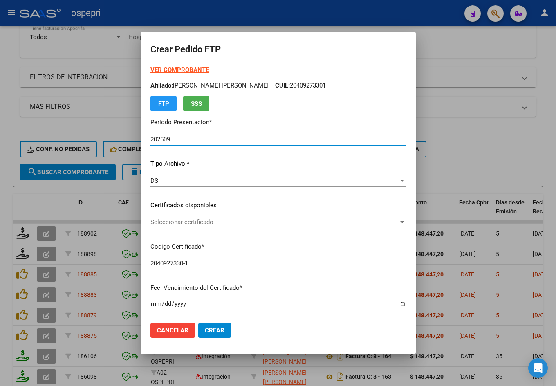
click at [195, 225] on span "Seleccionar certificado" at bounding box center [274, 221] width 248 height 7
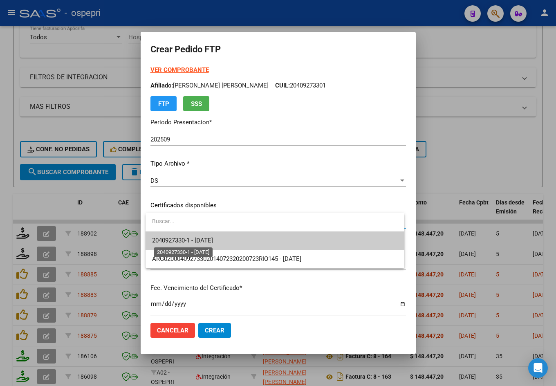
click at [210, 241] on span "2040927330-1 - 2032-08-18" at bounding box center [182, 240] width 61 height 7
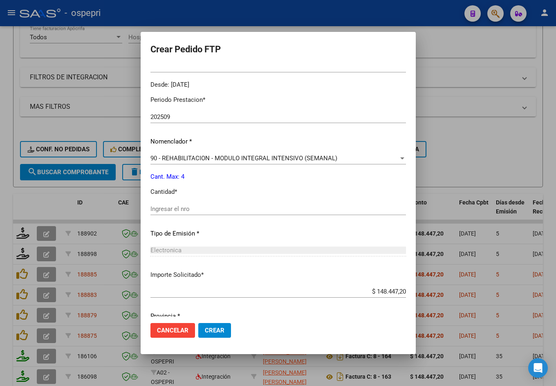
scroll to position [245, 0]
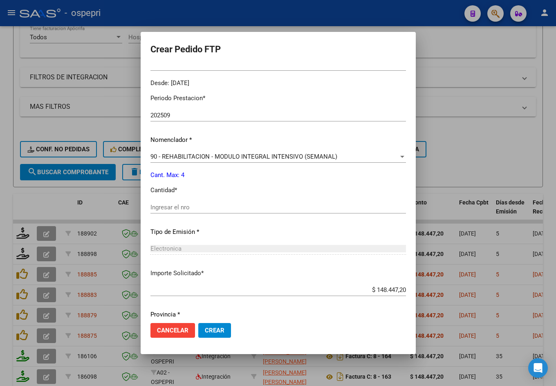
click at [204, 211] on div "Ingresar el nro" at bounding box center [277, 207] width 255 height 12
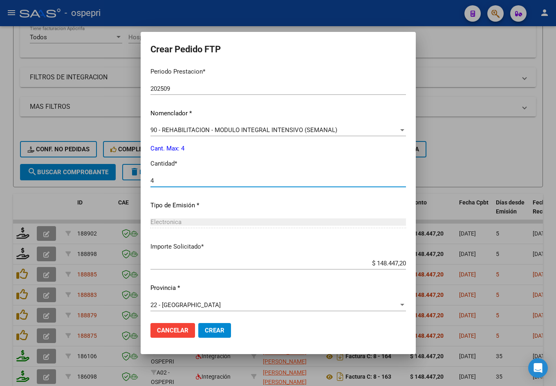
scroll to position [274, 0]
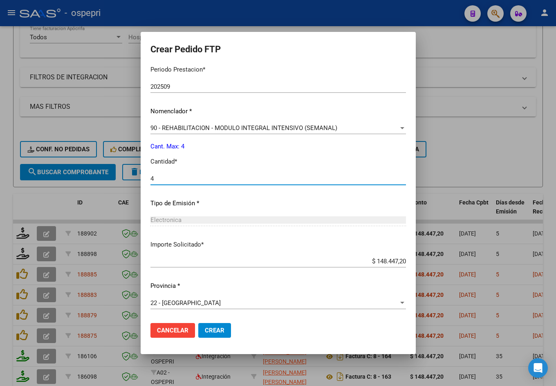
type input "4"
click at [224, 329] on span "Crear" at bounding box center [215, 329] width 20 height 7
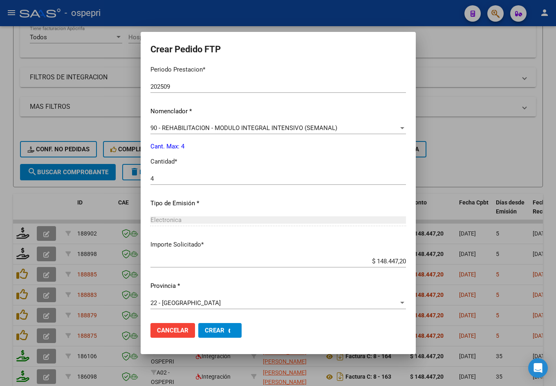
scroll to position [0, 0]
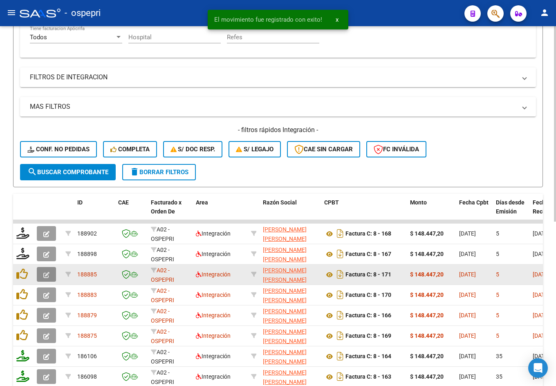
click at [48, 273] on icon "button" at bounding box center [46, 275] width 6 height 6
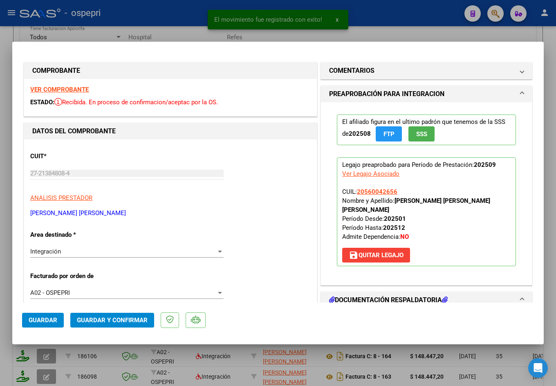
click at [62, 85] on div "VER COMPROBANTE ESTADO: Recibida. En proceso de confirmacion/aceptac por la OS." at bounding box center [170, 97] width 293 height 37
click at [62, 90] on strong "VER COMPROBANTE" at bounding box center [59, 89] width 58 height 7
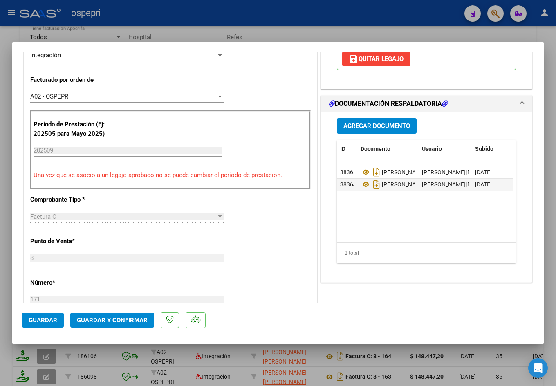
scroll to position [204, 0]
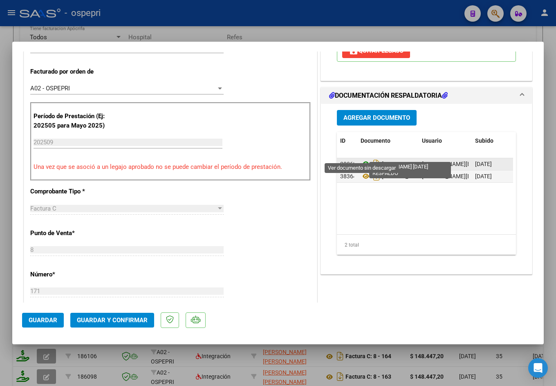
click at [360, 159] on icon at bounding box center [365, 164] width 11 height 10
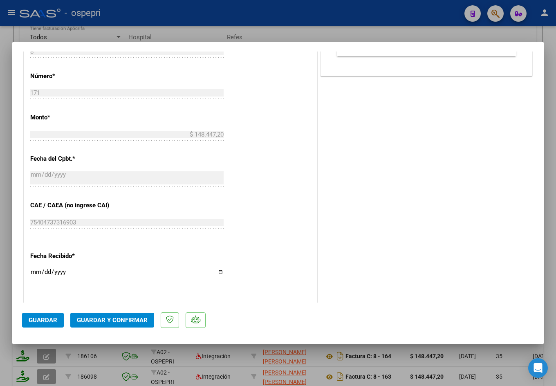
scroll to position [409, 0]
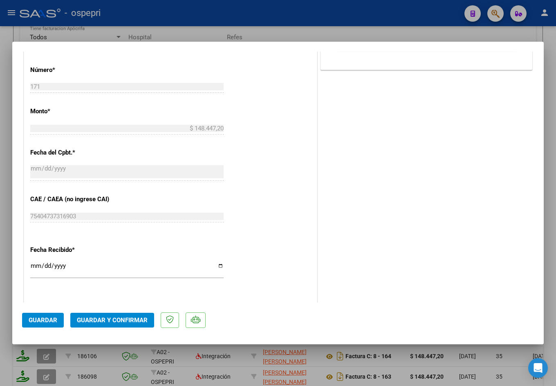
click at [114, 320] on span "Guardar y Confirmar" at bounding box center [112, 319] width 71 height 7
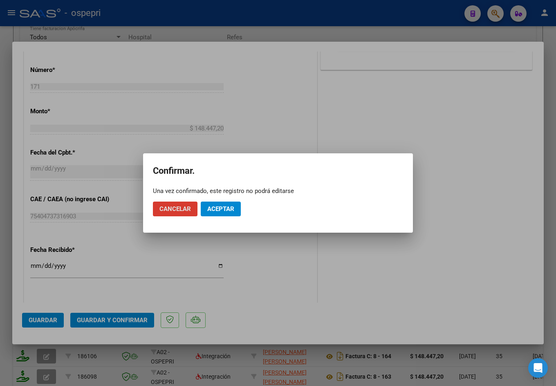
click at [221, 208] on span "Aceptar" at bounding box center [220, 208] width 27 height 7
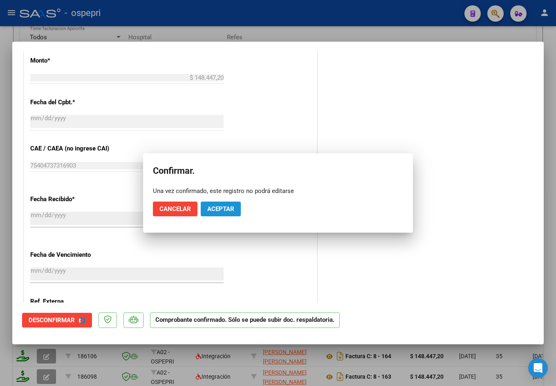
scroll to position [358, 0]
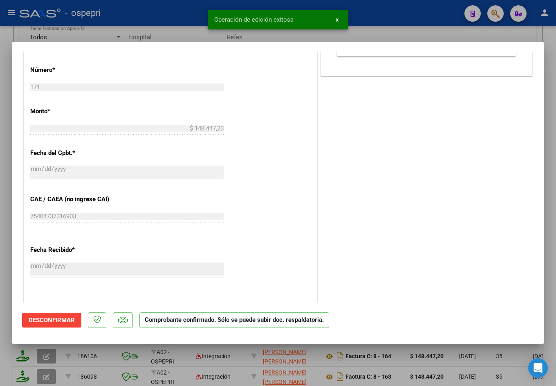
type input "$ 0,00"
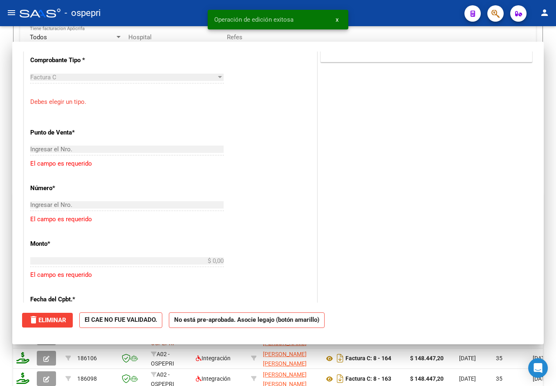
scroll to position [510, 0]
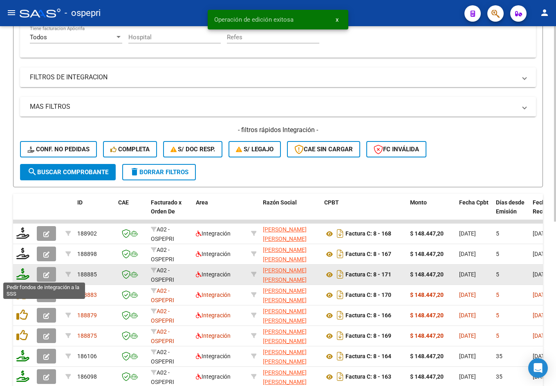
click at [23, 278] on icon at bounding box center [22, 273] width 13 height 11
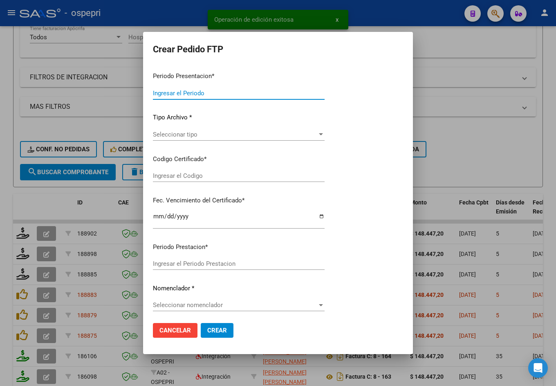
type input "202509"
type input "$ 148.447,20"
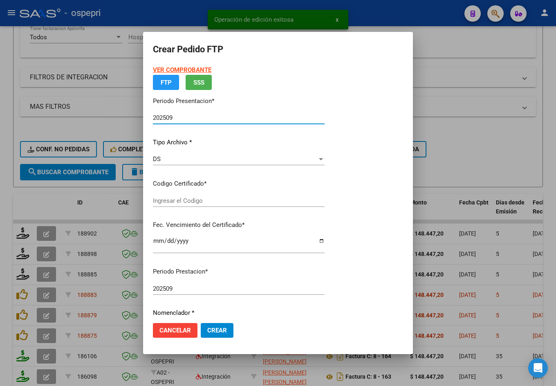
type input "ARG02000560042652017102020221020NQN249"
type input "2029-10-01"
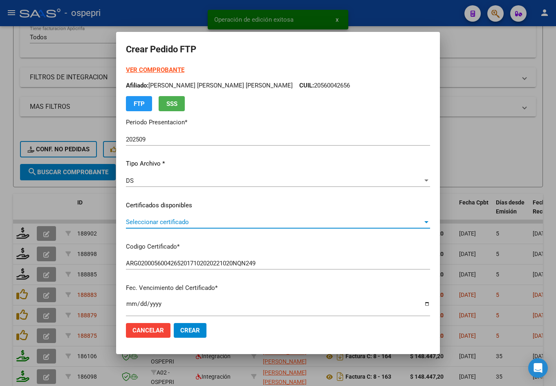
click at [191, 221] on span "Seleccionar certificado" at bounding box center [274, 221] width 297 height 7
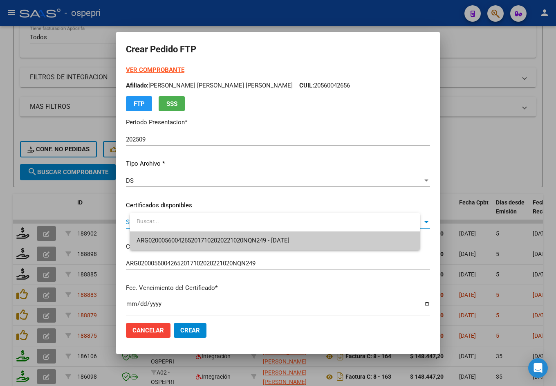
click at [210, 235] on span "ARG02000560042652017102020221020NQN249 - 2029-10-01" at bounding box center [274, 240] width 277 height 18
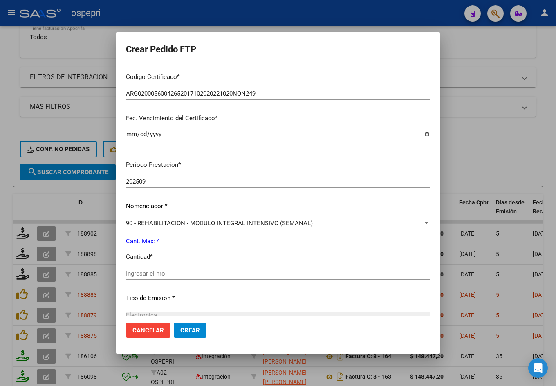
scroll to position [204, 0]
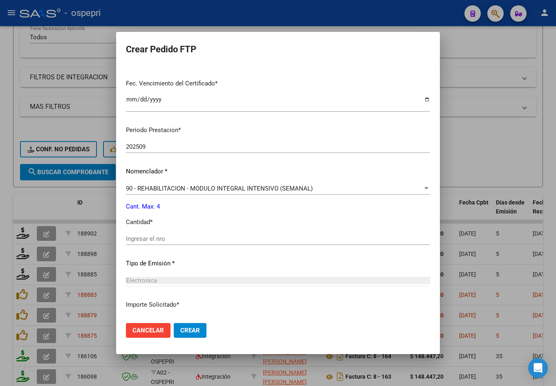
click at [177, 238] on input "Ingresar el nro" at bounding box center [278, 238] width 304 height 7
type input "4"
click at [174, 323] on button "Crear" at bounding box center [190, 330] width 33 height 15
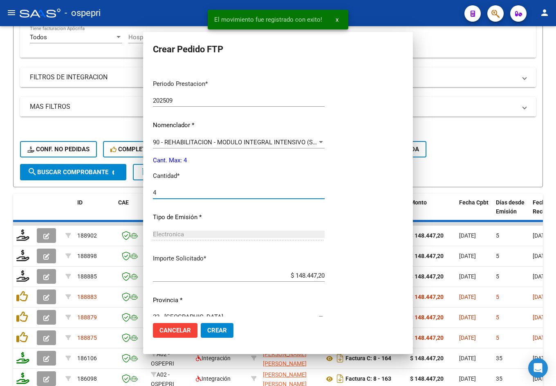
scroll to position [158, 0]
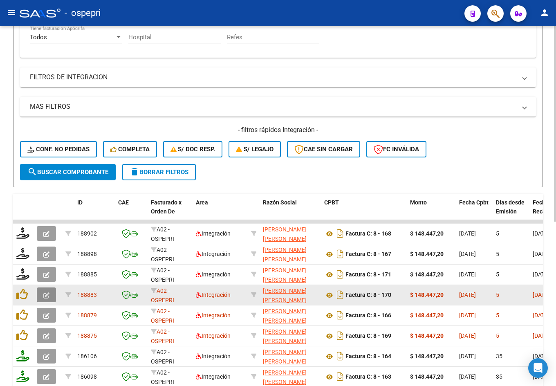
click at [46, 295] on icon "button" at bounding box center [46, 295] width 6 height 6
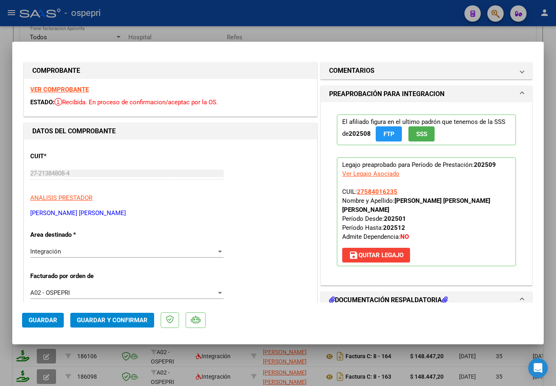
click at [58, 89] on strong "VER COMPROBANTE" at bounding box center [59, 89] width 58 height 7
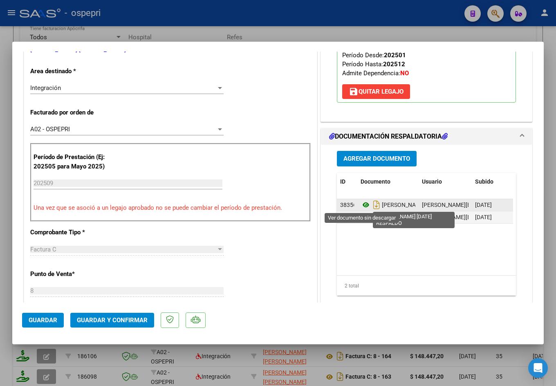
click at [361, 204] on icon at bounding box center [365, 205] width 11 height 10
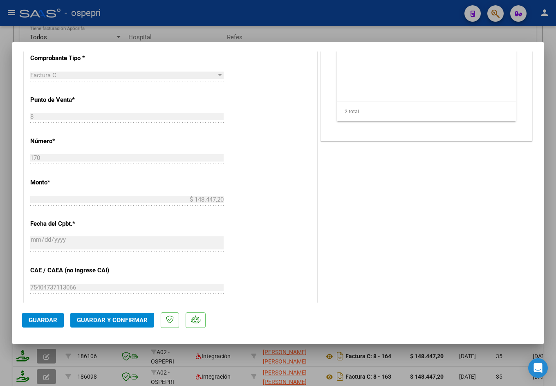
scroll to position [368, 0]
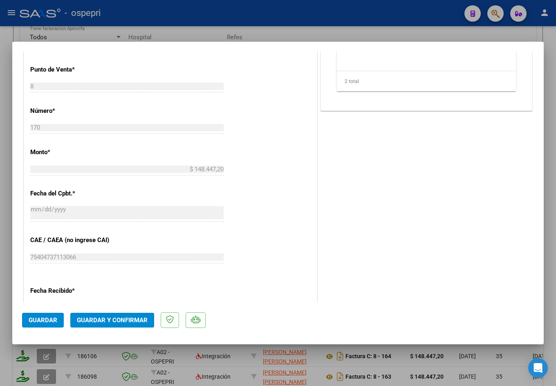
click at [125, 320] on span "Guardar y Confirmar" at bounding box center [112, 319] width 71 height 7
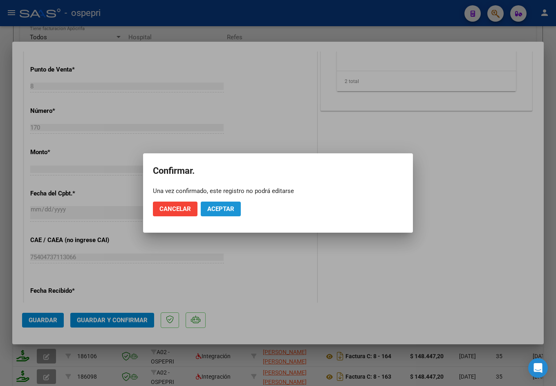
click at [234, 205] on span "Aceptar" at bounding box center [220, 208] width 27 height 7
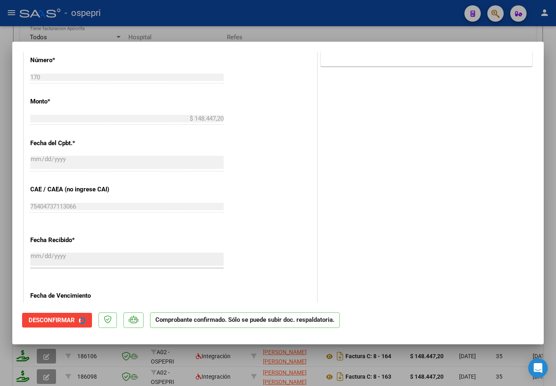
scroll to position [317, 0]
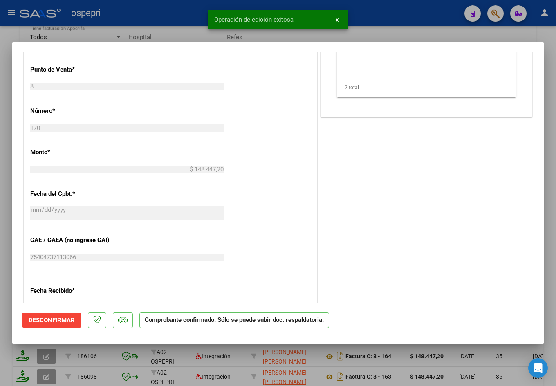
type input "$ 0,00"
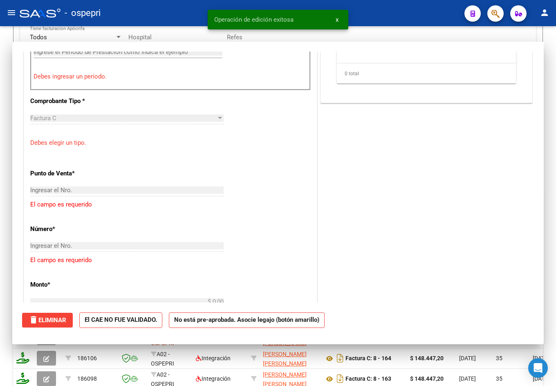
scroll to position [469, 0]
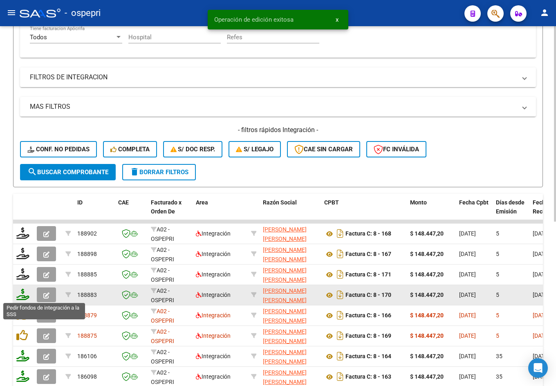
click at [22, 294] on icon at bounding box center [22, 293] width 13 height 11
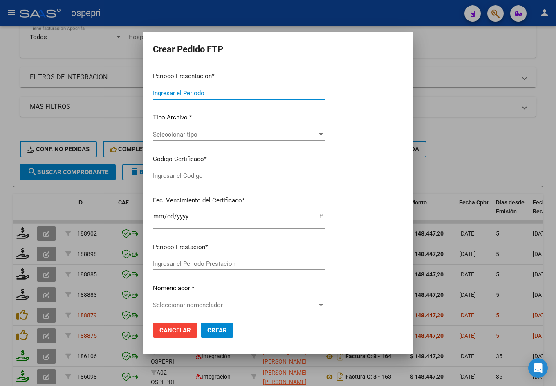
type input "202509"
type input "$ 148.447,20"
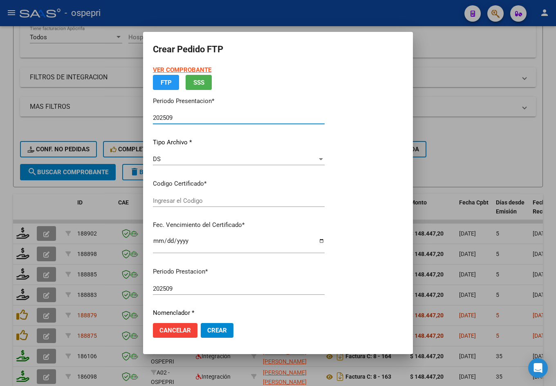
type input "2758401623-5"
type input "2029-11-01"
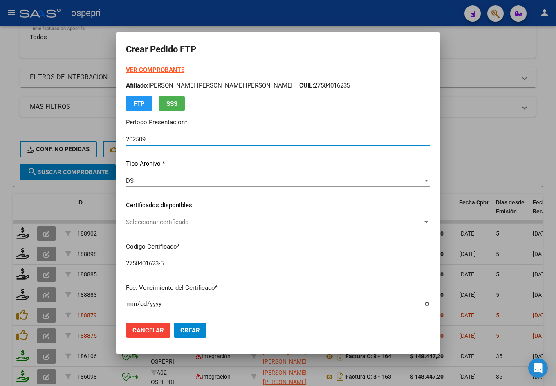
click at [190, 219] on span "Seleccionar certificado" at bounding box center [274, 221] width 297 height 7
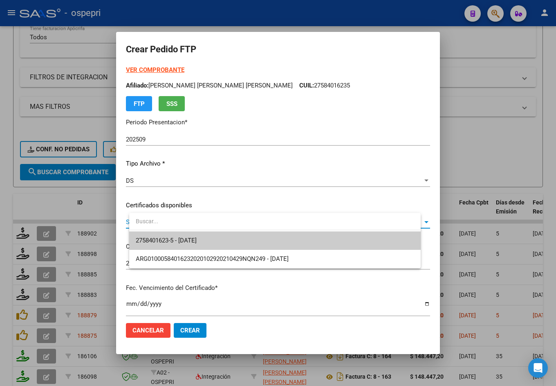
click at [197, 241] on span "2758401623-5 - 2029-11-01" at bounding box center [166, 240] width 61 height 7
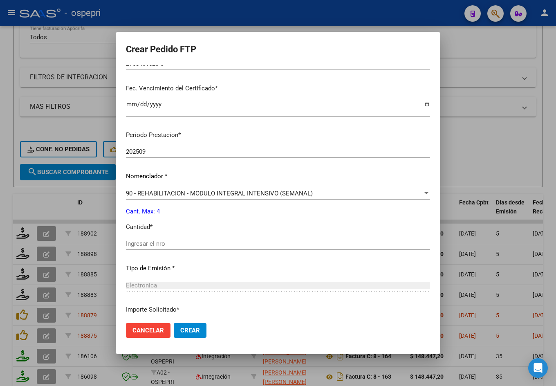
scroll to position [204, 0]
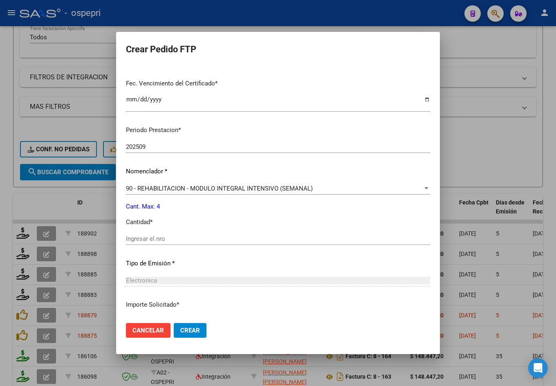
click at [190, 239] on input "Ingresar el nro" at bounding box center [278, 238] width 304 height 7
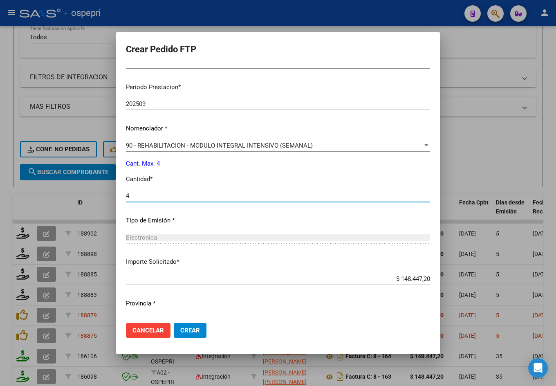
scroll to position [265, 0]
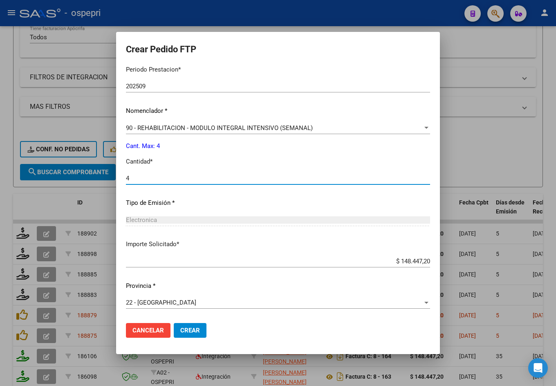
type input "4"
click at [197, 331] on span "Crear" at bounding box center [190, 329] width 20 height 7
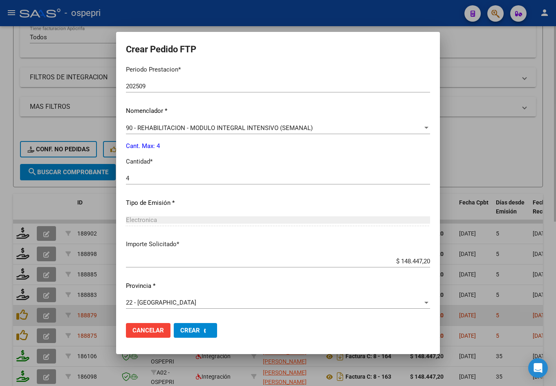
scroll to position [0, 0]
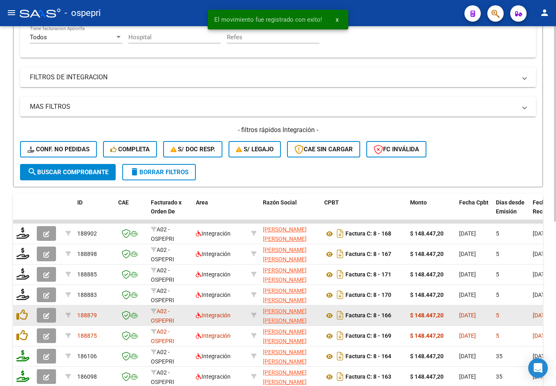
click at [47, 314] on icon "button" at bounding box center [46, 316] width 6 height 6
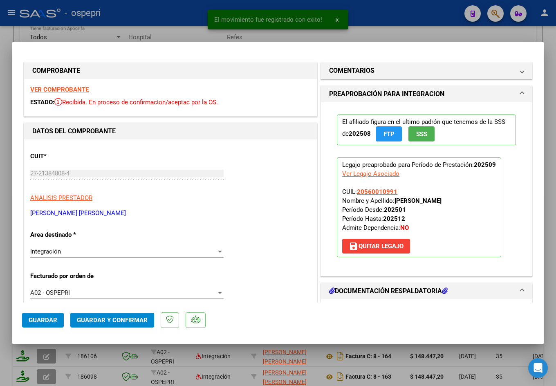
click at [67, 89] on strong "VER COMPROBANTE" at bounding box center [59, 89] width 58 height 7
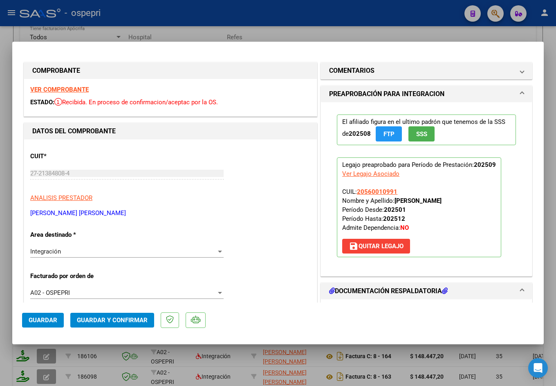
click at [101, 318] on span "Guardar y Confirmar" at bounding box center [112, 319] width 71 height 7
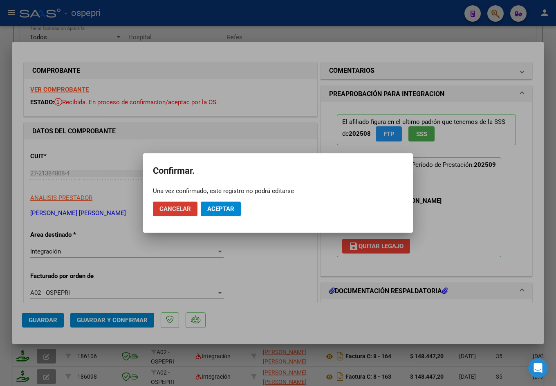
click at [227, 209] on span "Aceptar" at bounding box center [220, 208] width 27 height 7
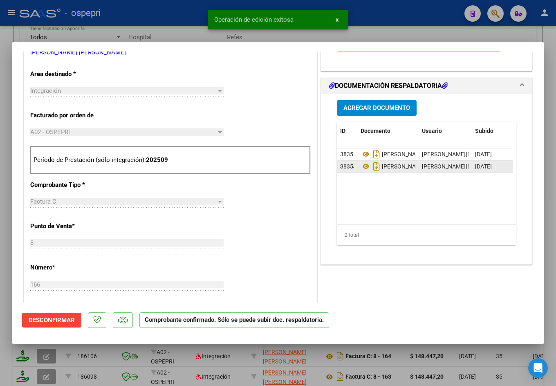
scroll to position [163, 0]
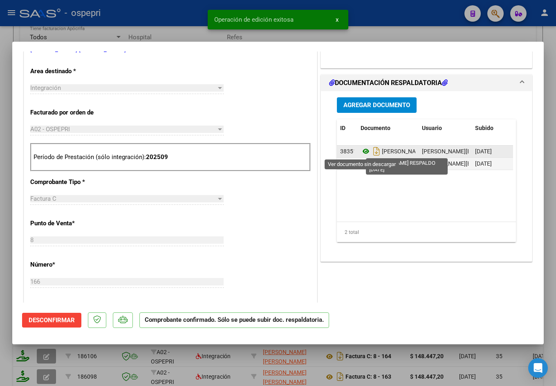
click at [364, 149] on icon at bounding box center [365, 151] width 11 height 10
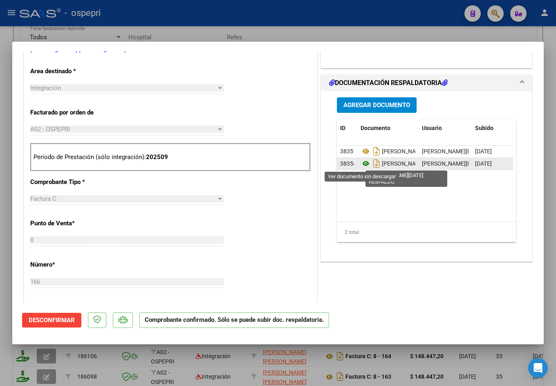
click at [365, 163] on icon at bounding box center [365, 164] width 11 height 10
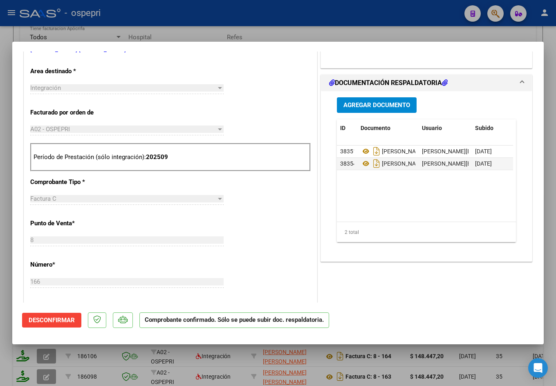
type input "$ 0,00"
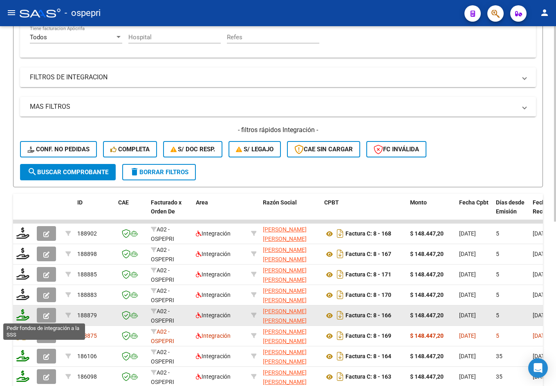
click at [20, 317] on icon at bounding box center [22, 314] width 13 height 11
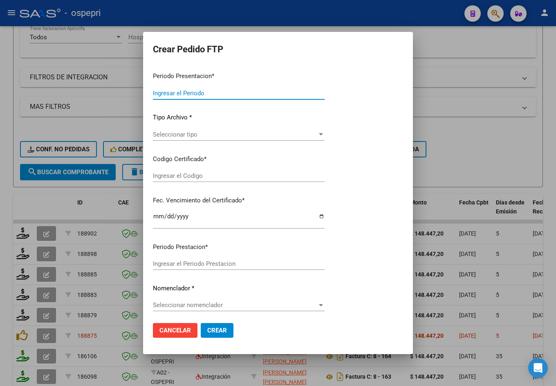
type input "202509"
type input "$ 148.447,20"
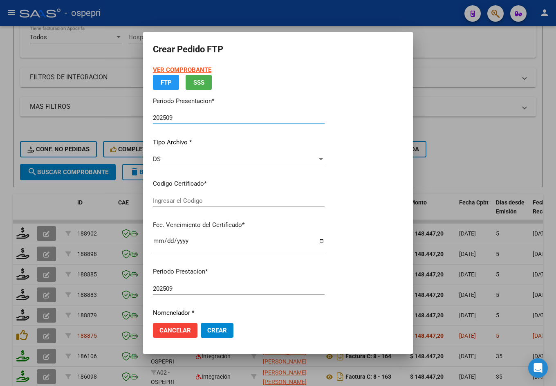
type input "2056001099-1"
type input "2026-07-05"
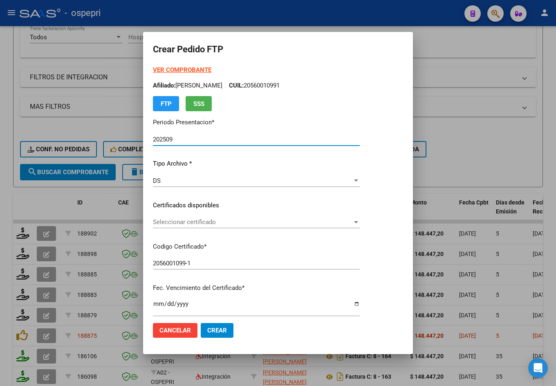
click at [190, 225] on span "Seleccionar certificado" at bounding box center [252, 221] width 199 height 7
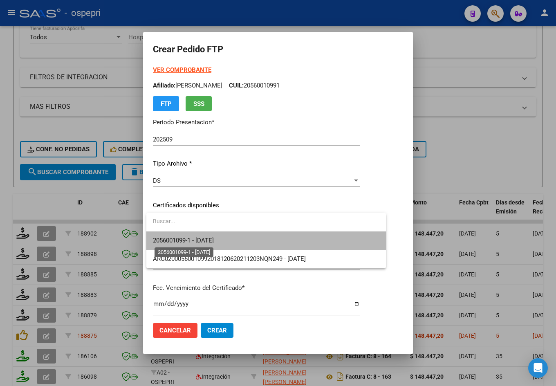
click at [206, 237] on span "2056001099-1 - 2026-07-05" at bounding box center [183, 240] width 61 height 7
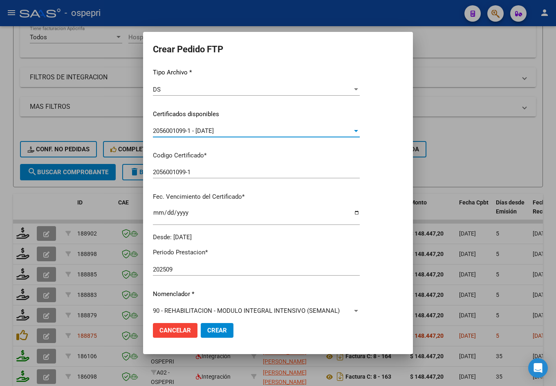
scroll to position [204, 0]
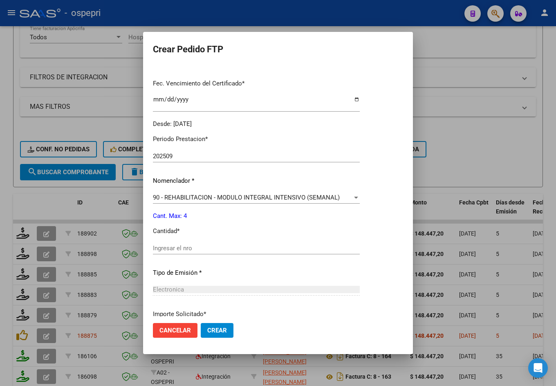
click at [195, 247] on input "Ingresar el nro" at bounding box center [256, 247] width 207 height 7
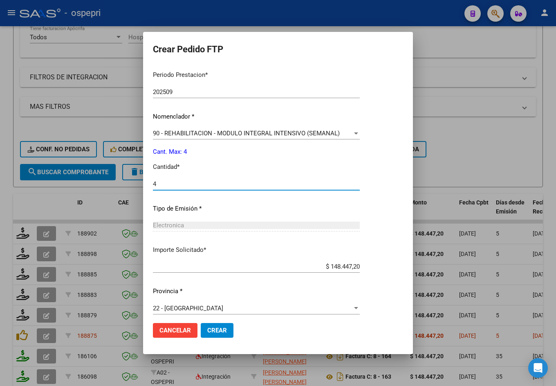
scroll to position [274, 0]
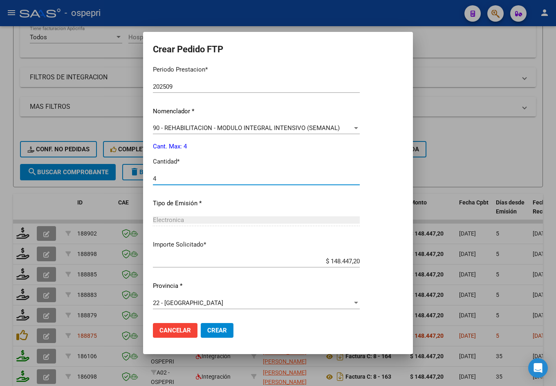
type input "4"
click at [220, 329] on span "Crear" at bounding box center [217, 329] width 20 height 7
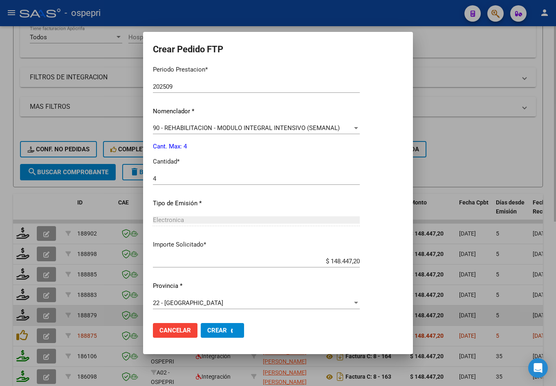
scroll to position [0, 0]
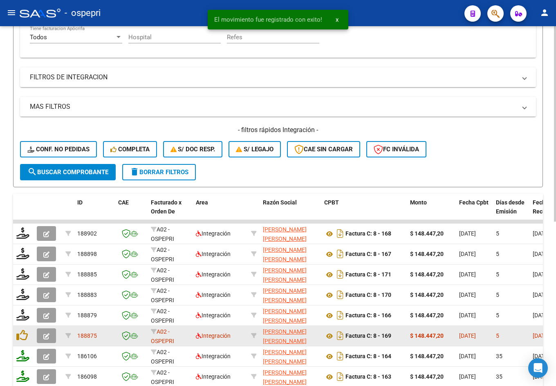
click at [47, 337] on icon "button" at bounding box center [46, 336] width 6 height 6
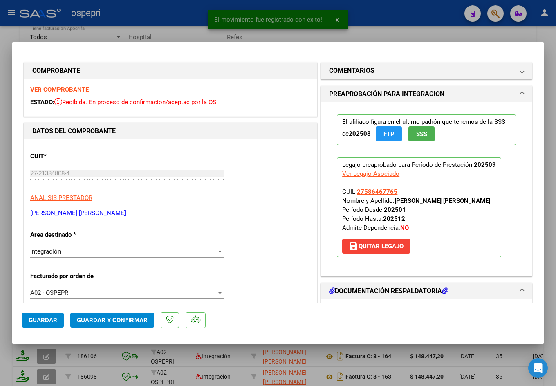
click at [63, 90] on strong "VER COMPROBANTE" at bounding box center [59, 89] width 58 height 7
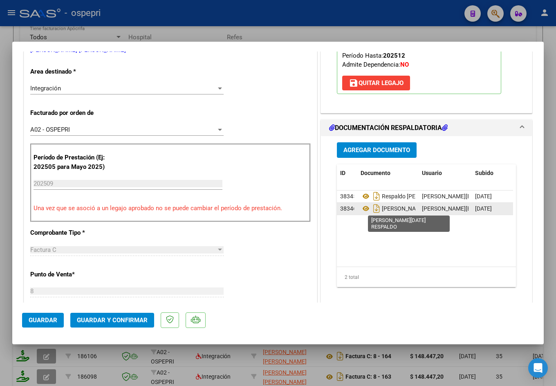
scroll to position [163, 0]
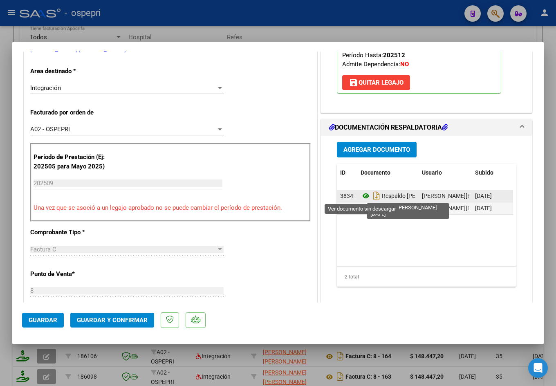
click at [361, 195] on icon at bounding box center [365, 196] width 11 height 10
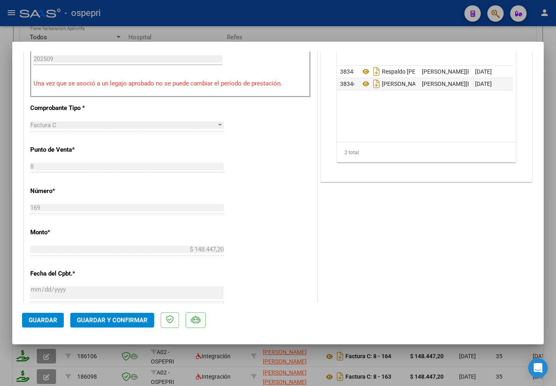
scroll to position [368, 0]
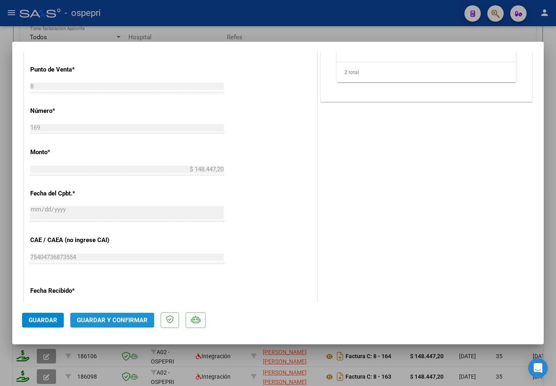
click at [110, 318] on span "Guardar y Confirmar" at bounding box center [112, 319] width 71 height 7
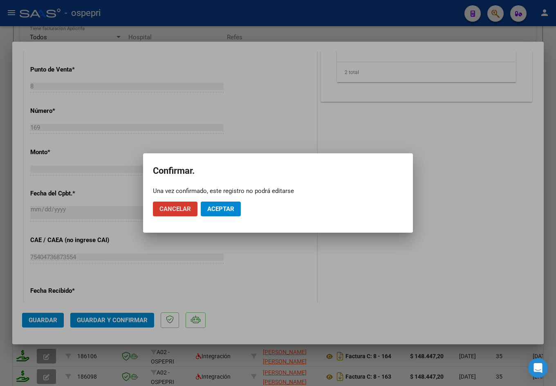
click at [224, 208] on span "Aceptar" at bounding box center [220, 208] width 27 height 7
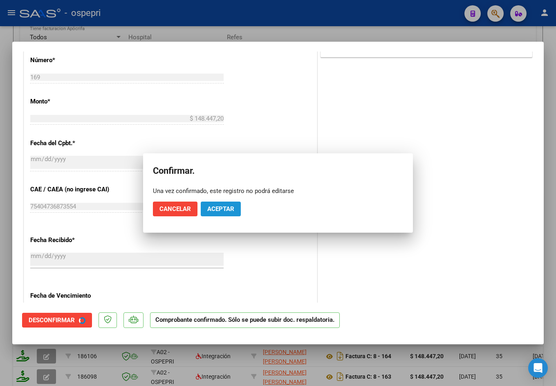
scroll to position [317, 0]
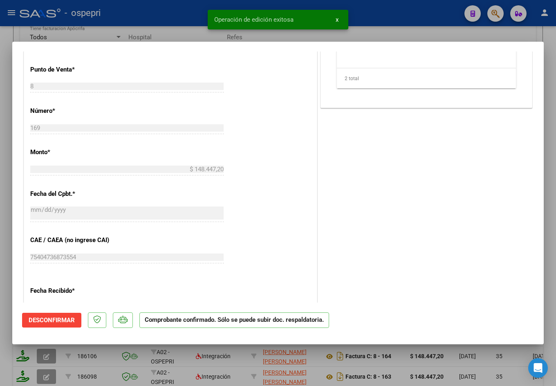
type input "$ 0,00"
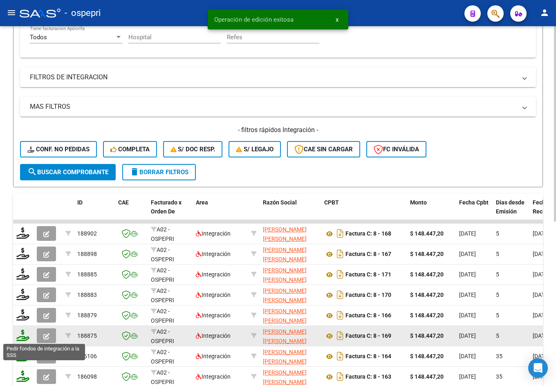
click at [23, 337] on icon at bounding box center [22, 334] width 13 height 11
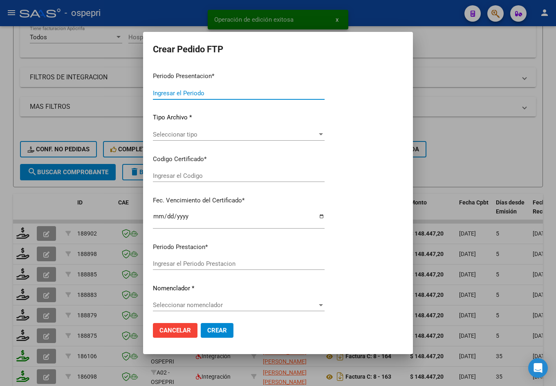
type input "202509"
type input "$ 148.447,20"
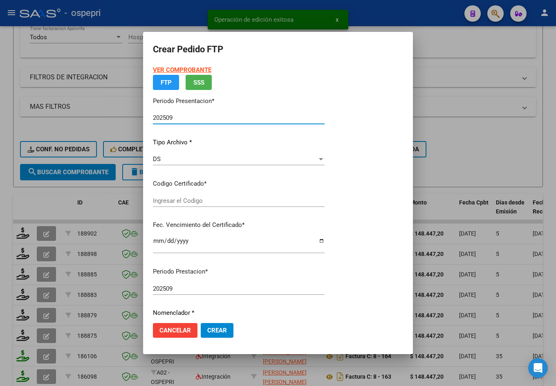
type input "2758646776-5"
type input "2030-09-30"
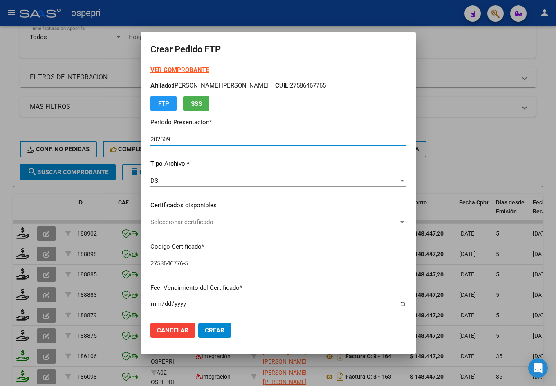
click at [182, 222] on span "Seleccionar certificado" at bounding box center [274, 221] width 248 height 7
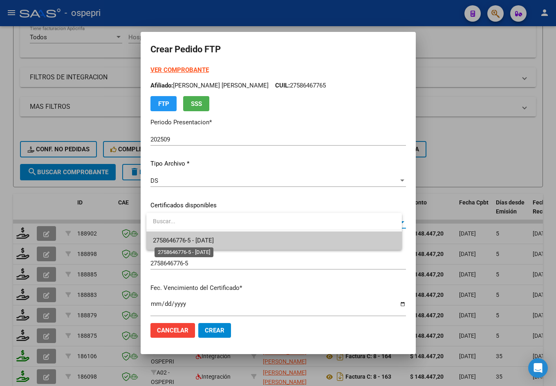
click at [196, 241] on span "2758646776-5 - 2030-09-30" at bounding box center [183, 240] width 61 height 7
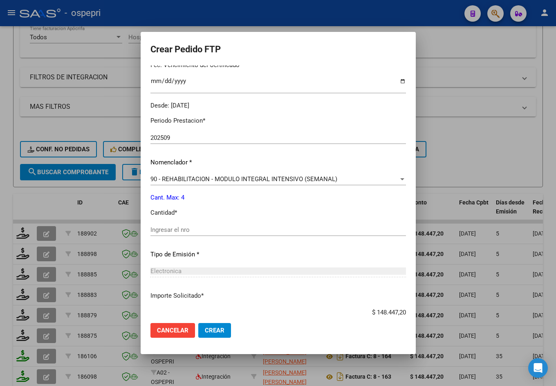
scroll to position [245, 0]
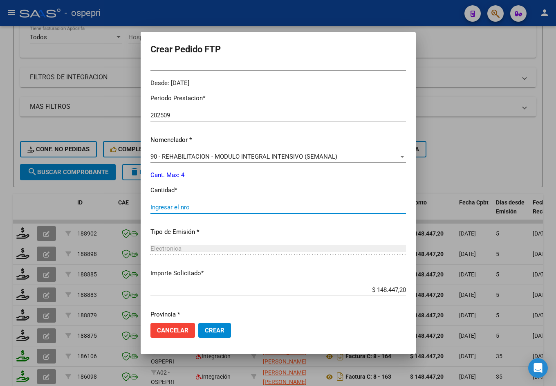
click at [190, 209] on input "Ingresar el nro" at bounding box center [277, 206] width 255 height 7
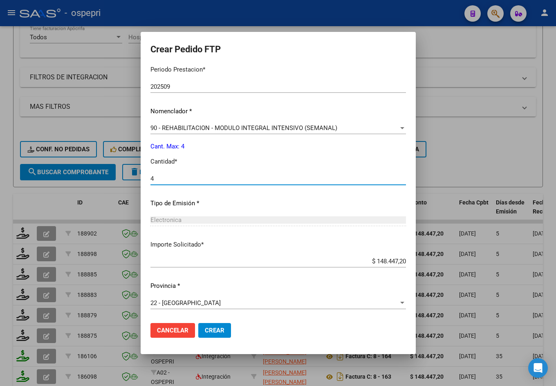
type input "4"
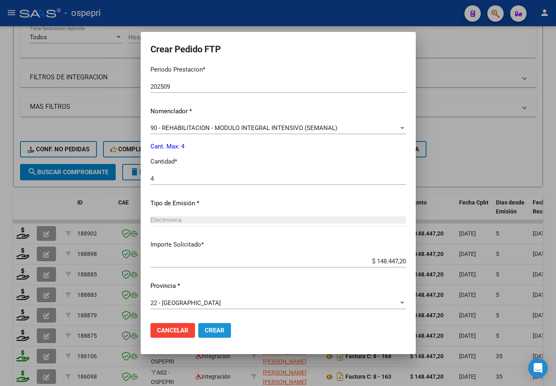
click at [215, 329] on span "Crear" at bounding box center [215, 329] width 20 height 7
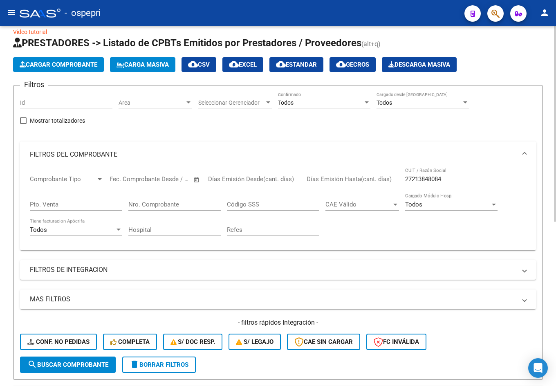
scroll to position [0, 0]
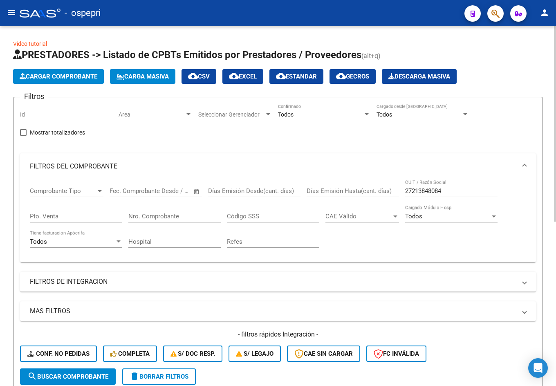
click at [457, 192] on input "27213848084" at bounding box center [451, 190] width 92 height 7
paste input "300069040"
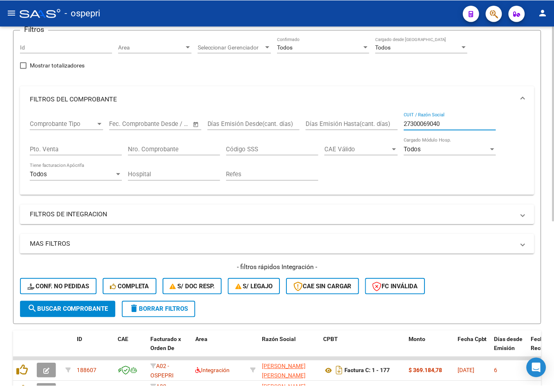
scroll to position [123, 0]
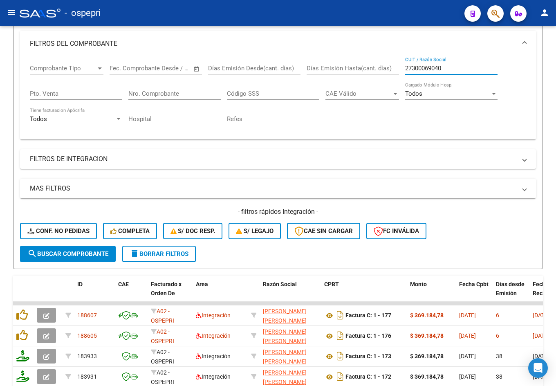
type input "27300069040"
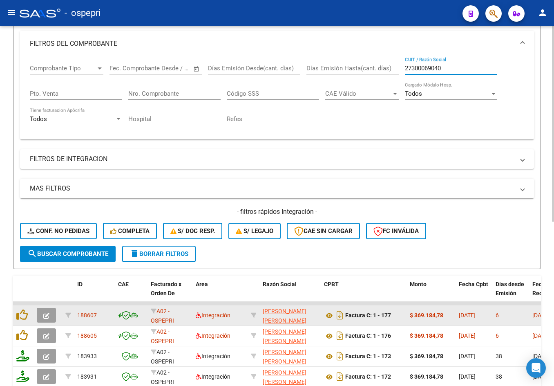
click at [45, 314] on icon "button" at bounding box center [46, 316] width 6 height 6
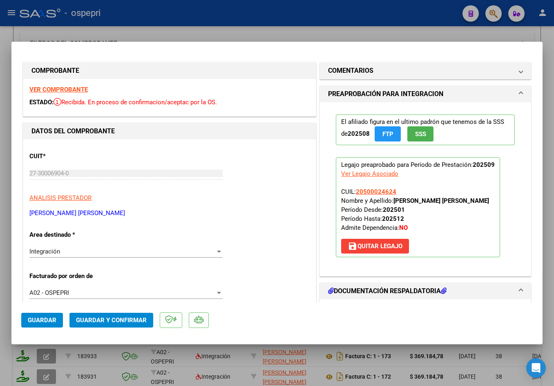
click at [62, 86] on strong "VER COMPROBANTE" at bounding box center [58, 89] width 58 height 7
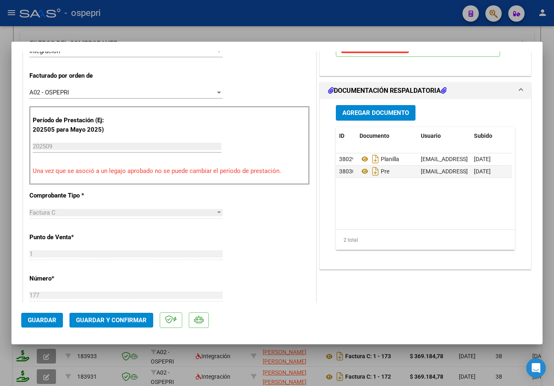
scroll to position [245, 0]
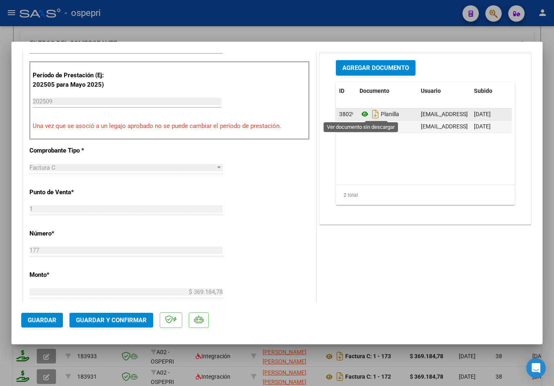
click at [363, 116] on icon at bounding box center [365, 114] width 11 height 10
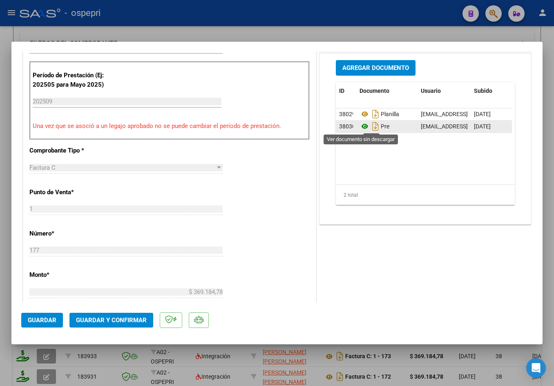
click at [363, 125] on icon at bounding box center [365, 126] width 11 height 10
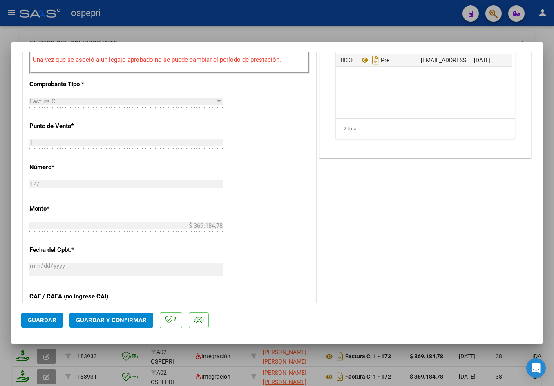
scroll to position [368, 0]
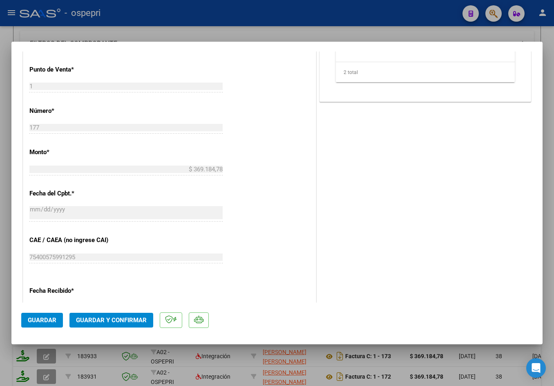
click at [104, 316] on span "Guardar y Confirmar" at bounding box center [111, 319] width 71 height 7
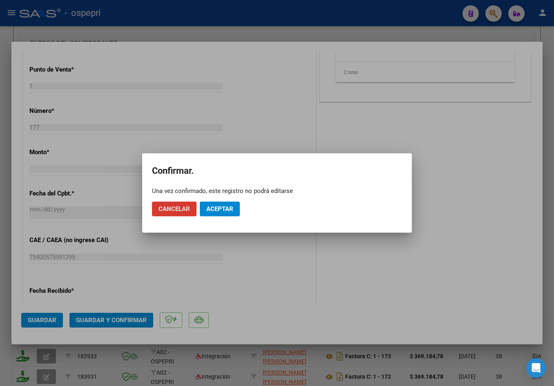
click at [227, 214] on button "Aceptar" at bounding box center [220, 208] width 40 height 15
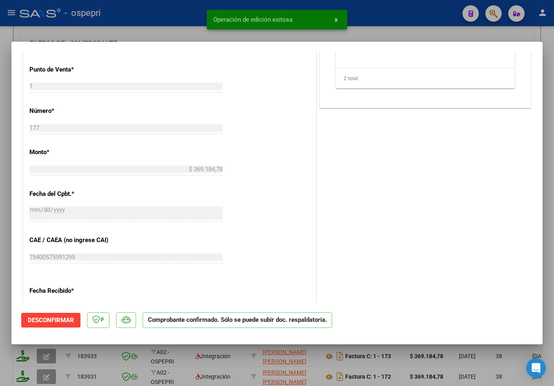
type input "$ 0,00"
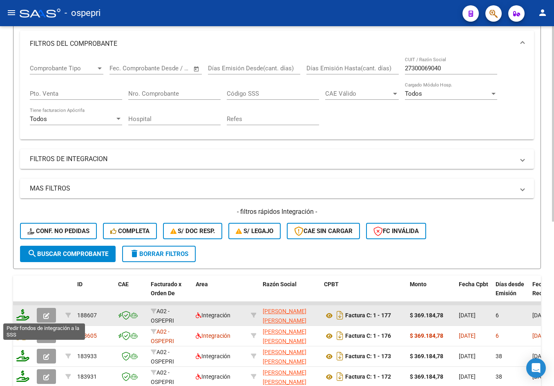
click at [24, 316] on icon at bounding box center [22, 314] width 13 height 11
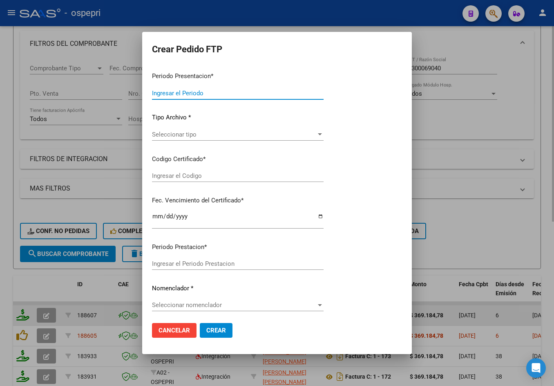
type input "202509"
type input "$ 369.184,78"
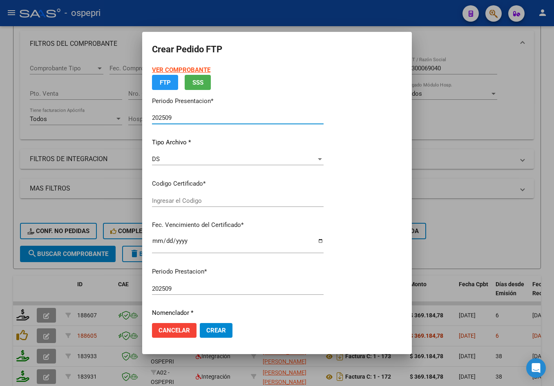
type input "2050002462-4"
type input "2032-06-01"
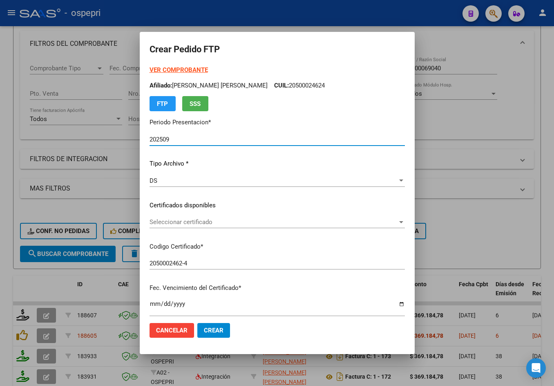
click at [197, 225] on span "Seleccionar certificado" at bounding box center [274, 221] width 248 height 7
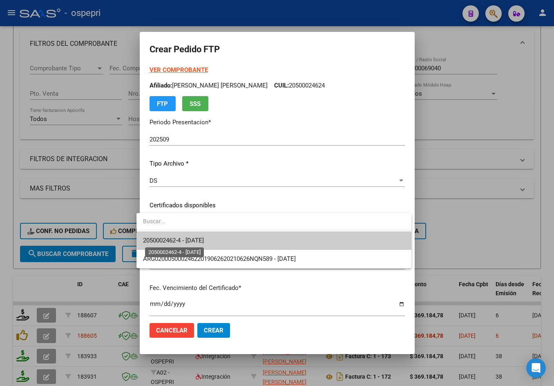
click at [197, 242] on span "2050002462-4 - 2032-06-01" at bounding box center [173, 240] width 61 height 7
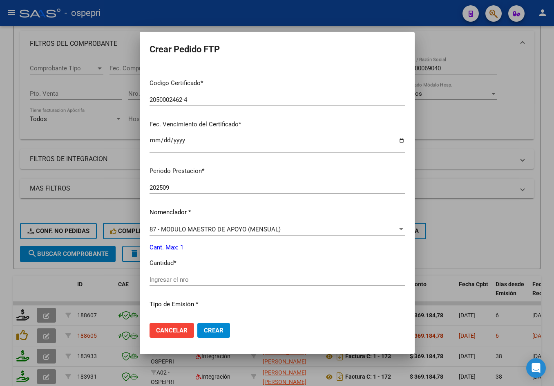
scroll to position [245, 0]
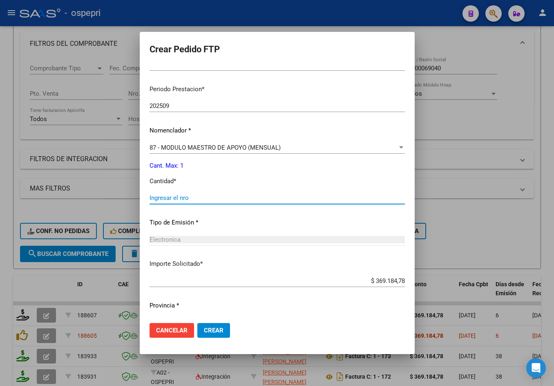
click at [201, 199] on input "Ingresar el nro" at bounding box center [277, 197] width 255 height 7
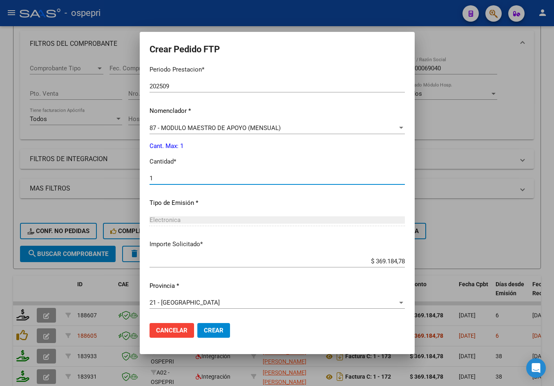
type input "1"
click at [212, 333] on span "Crear" at bounding box center [214, 329] width 20 height 7
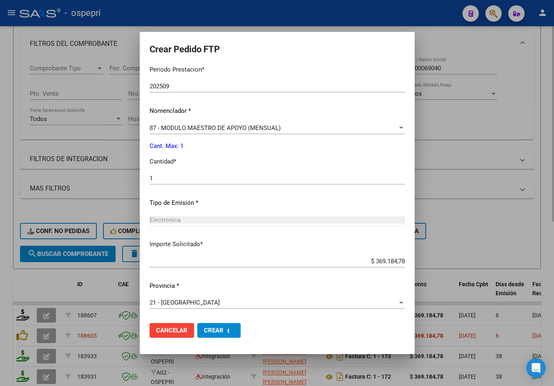
scroll to position [0, 0]
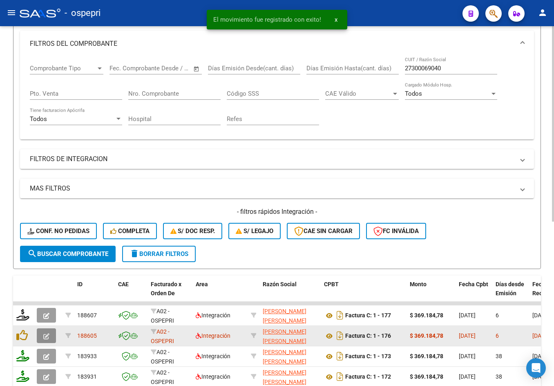
click at [47, 336] on icon "button" at bounding box center [46, 336] width 6 height 6
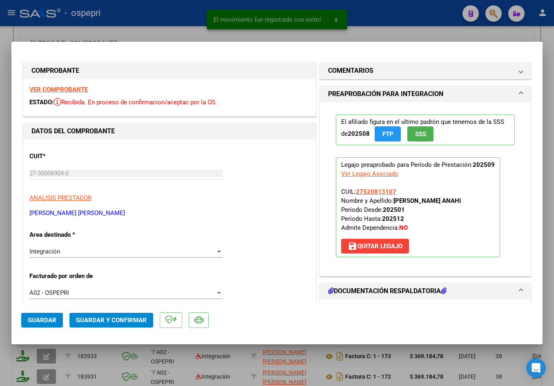
click at [76, 89] on strong "VER COMPROBANTE" at bounding box center [58, 89] width 58 height 7
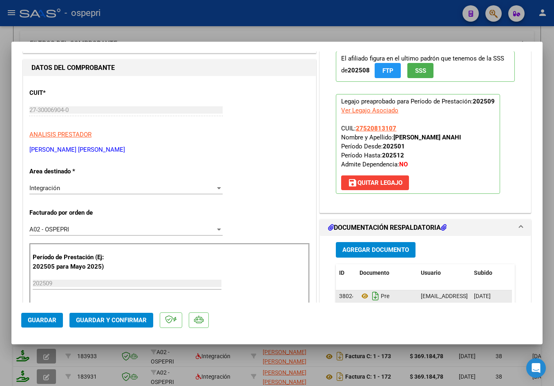
scroll to position [123, 0]
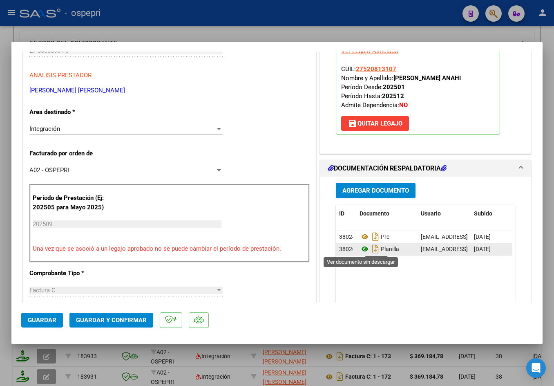
click at [362, 248] on icon at bounding box center [365, 249] width 11 height 10
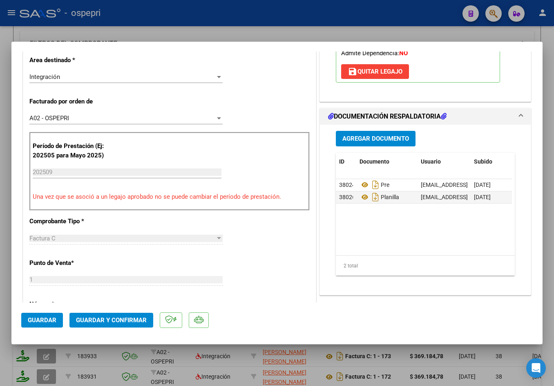
scroll to position [286, 0]
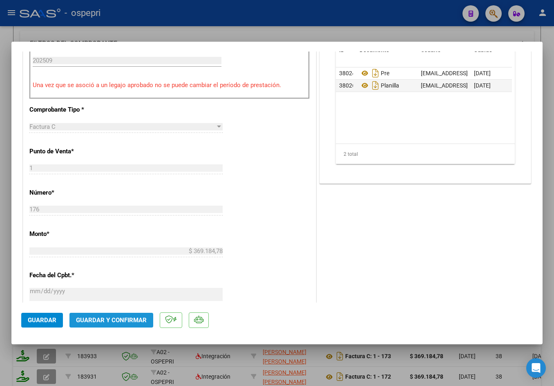
click at [120, 324] on button "Guardar y Confirmar" at bounding box center [111, 320] width 84 height 15
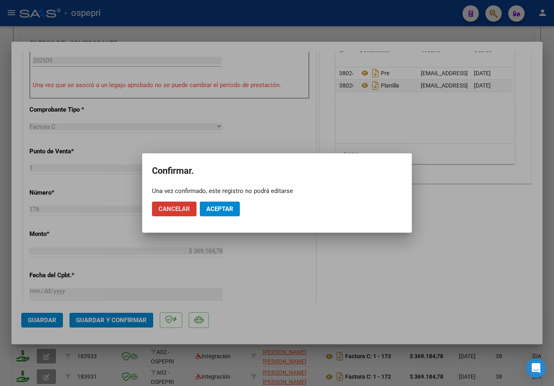
click at [236, 209] on button "Aceptar" at bounding box center [220, 208] width 40 height 15
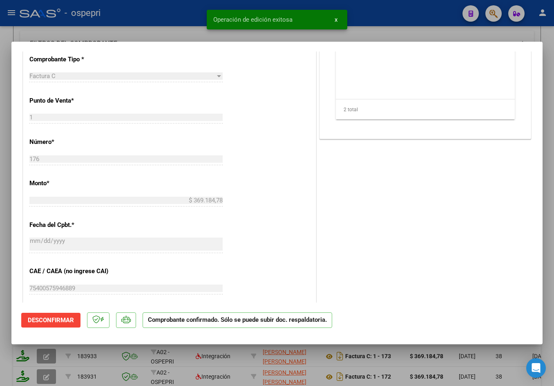
type input "$ 0,00"
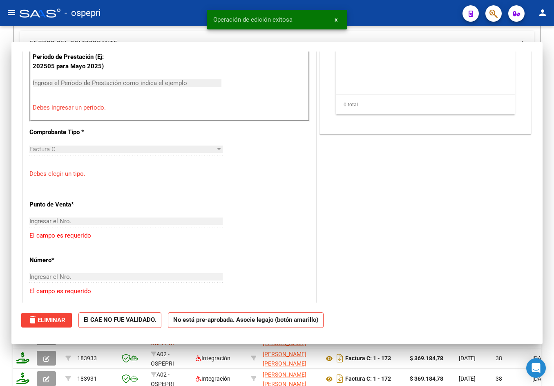
scroll to position [300, 0]
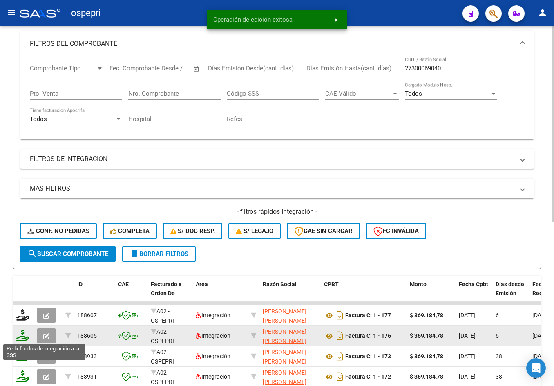
click at [25, 338] on icon at bounding box center [22, 334] width 13 height 11
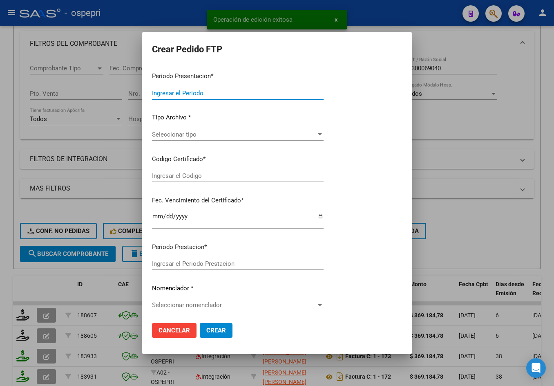
type input "202509"
type input "$ 369.184,78"
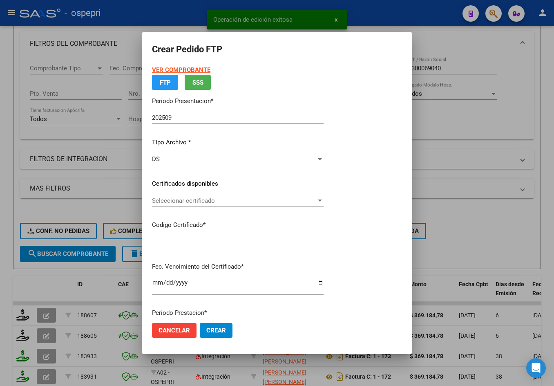
type input "ARG01000520813102017040520220405NQN249"
type input "2028-01-01"
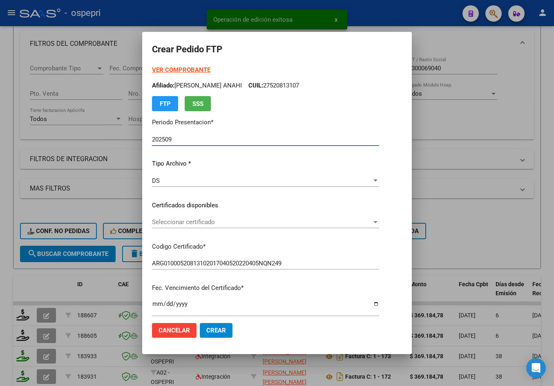
click at [195, 225] on span "Seleccionar certificado" at bounding box center [262, 221] width 220 height 7
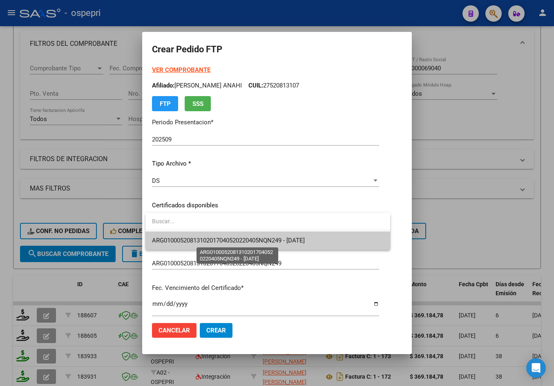
click at [217, 242] on span "ARG01000520813102017040520220405NQN249 - 2028-01-01" at bounding box center [228, 240] width 153 height 7
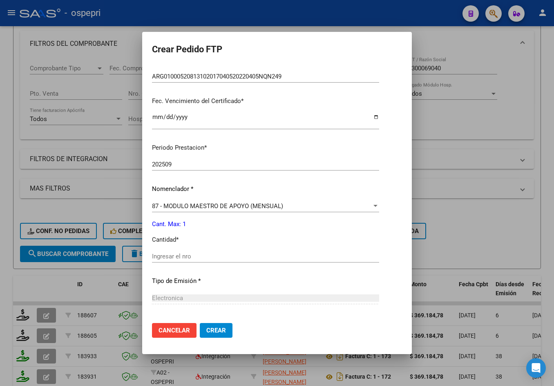
scroll to position [204, 0]
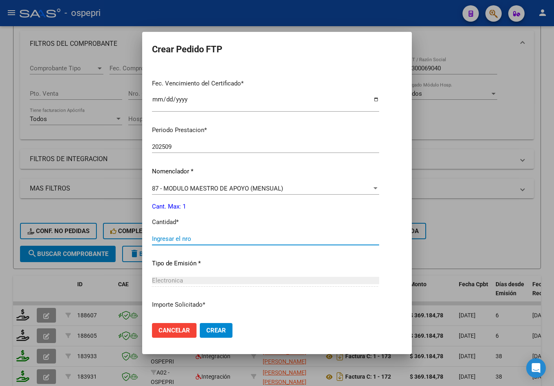
click at [206, 239] on input "Ingresar el nro" at bounding box center [265, 238] width 227 height 7
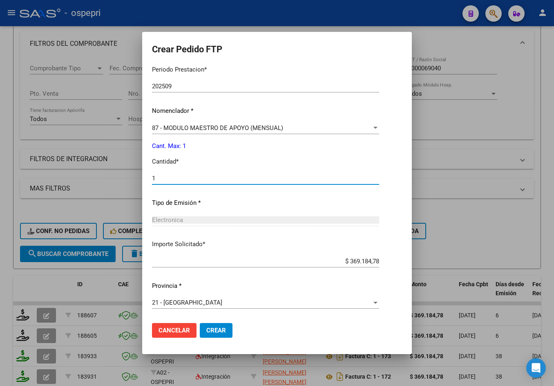
type input "1"
click at [219, 329] on span "Crear" at bounding box center [216, 329] width 20 height 7
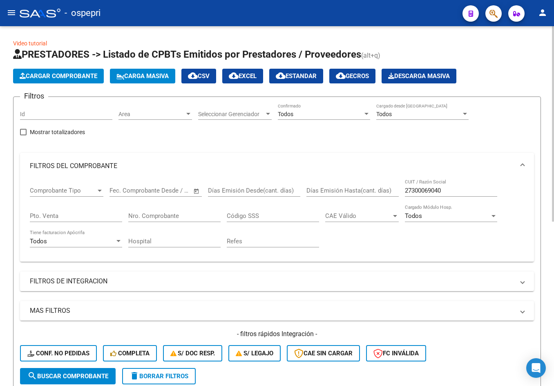
scroll to position [0, 0]
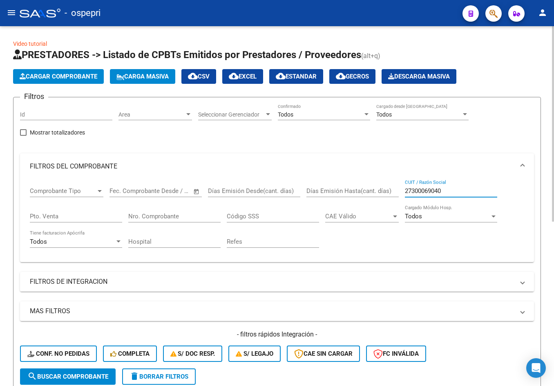
click at [467, 188] on input "27300069040" at bounding box center [451, 190] width 92 height 7
paste input "4038913"
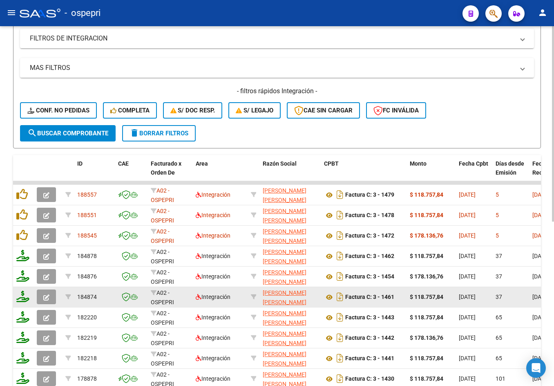
scroll to position [245, 0]
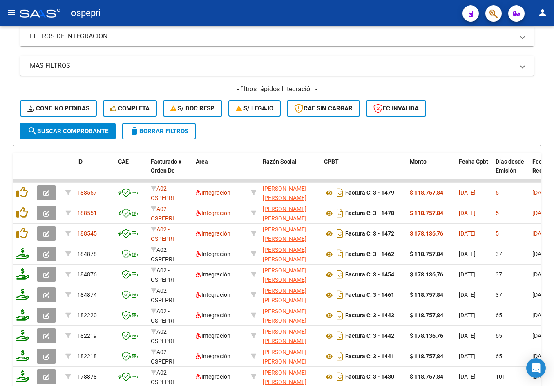
type input "27304038913"
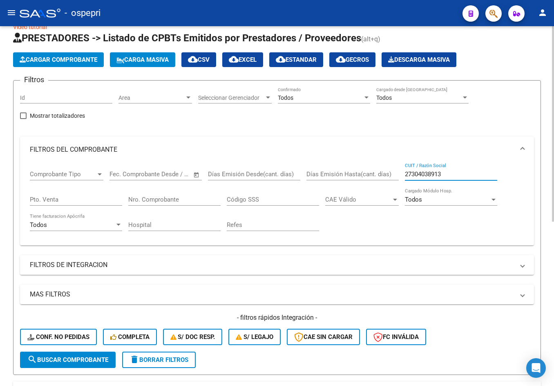
scroll to position [0, 0]
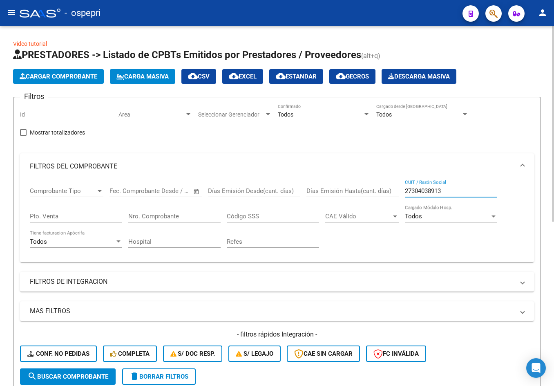
click at [452, 192] on input "27304038913" at bounding box center [451, 190] width 92 height 7
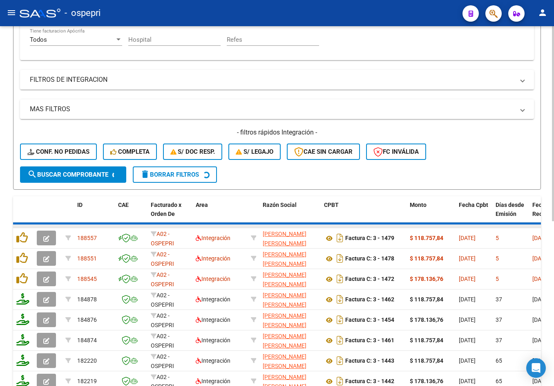
scroll to position [204, 0]
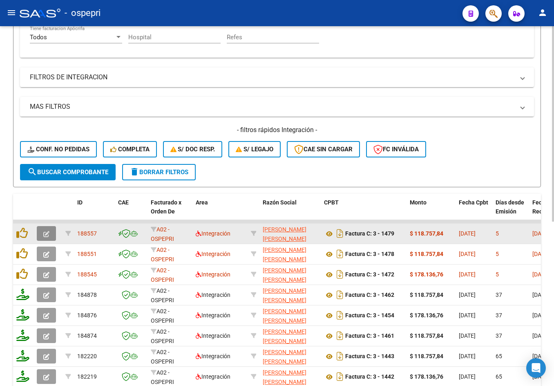
click at [47, 233] on icon "button" at bounding box center [46, 234] width 6 height 6
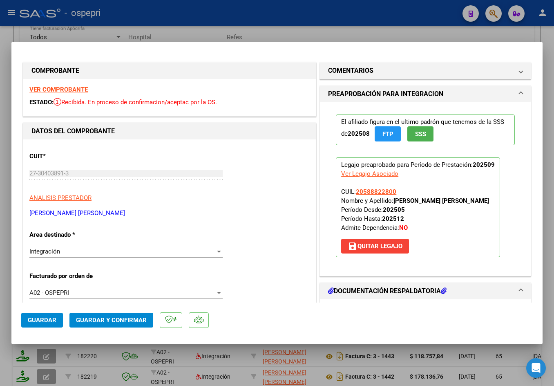
click at [62, 88] on strong "VER COMPROBANTE" at bounding box center [58, 89] width 58 height 7
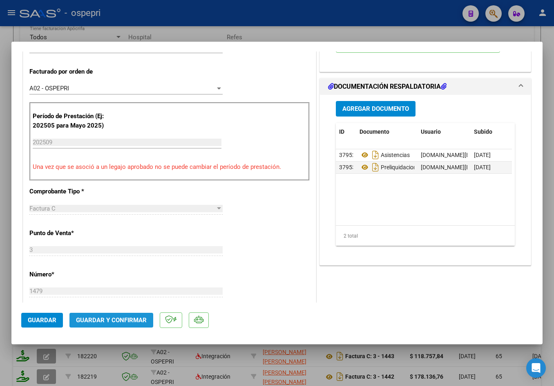
click at [114, 319] on span "Guardar y Confirmar" at bounding box center [111, 319] width 71 height 7
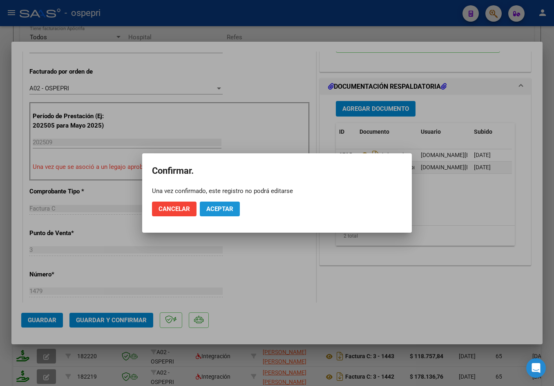
click at [225, 209] on span "Aceptar" at bounding box center [219, 208] width 27 height 7
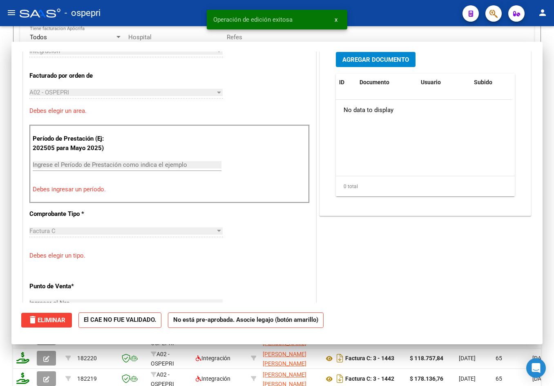
scroll to position [0, 0]
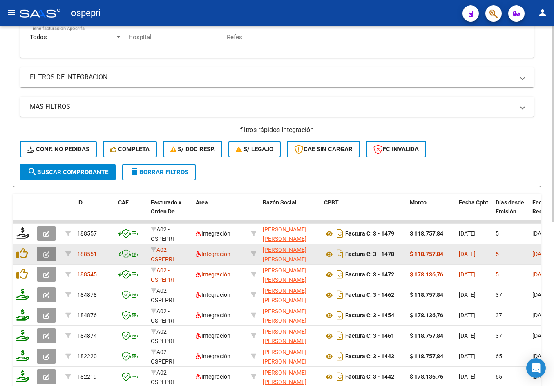
click at [47, 254] on icon "button" at bounding box center [46, 254] width 6 height 6
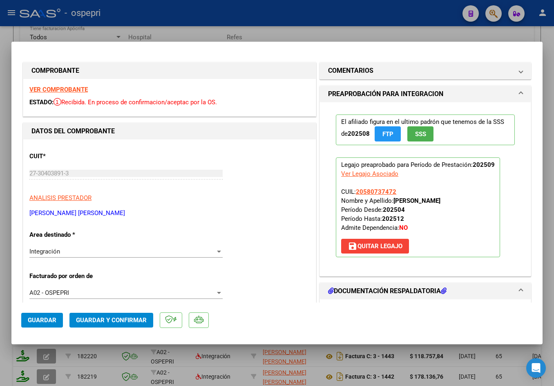
click at [59, 87] on strong "VER COMPROBANTE" at bounding box center [58, 89] width 58 height 7
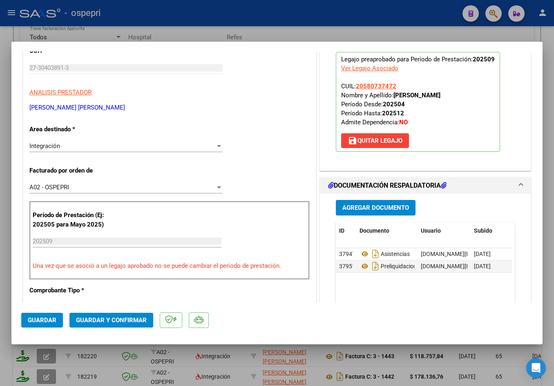
scroll to position [204, 0]
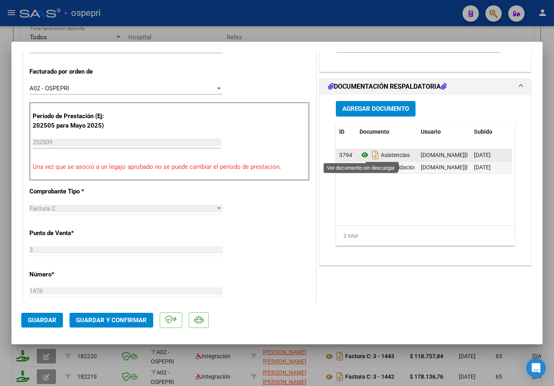
click at [363, 155] on icon at bounding box center [365, 155] width 11 height 10
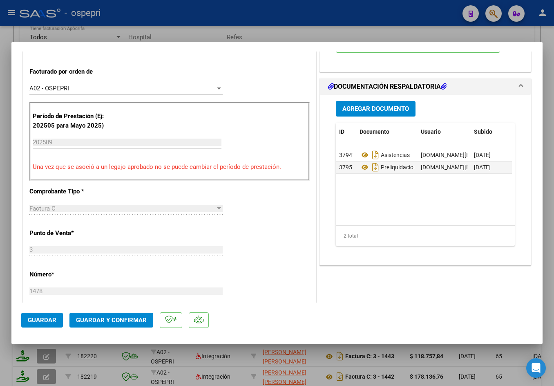
scroll to position [368, 0]
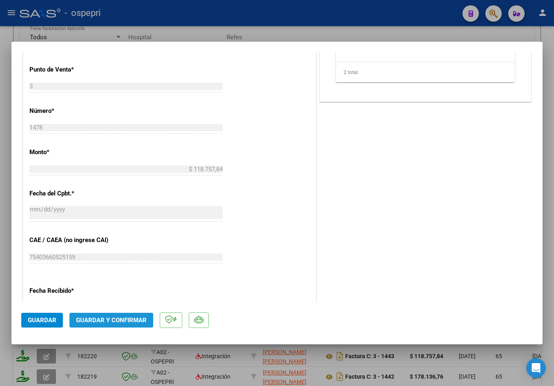
click at [115, 318] on span "Guardar y Confirmar" at bounding box center [111, 319] width 71 height 7
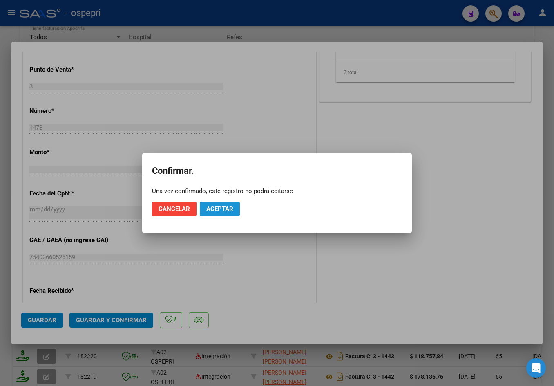
click at [217, 209] on span "Aceptar" at bounding box center [219, 208] width 27 height 7
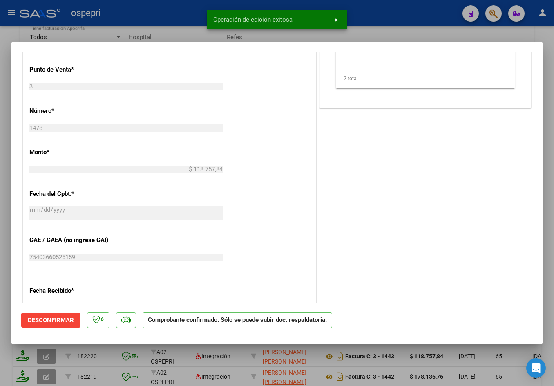
type input "$ 0,00"
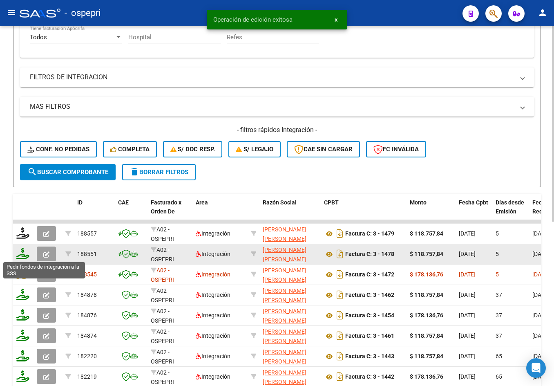
click at [25, 253] on icon at bounding box center [22, 253] width 13 height 11
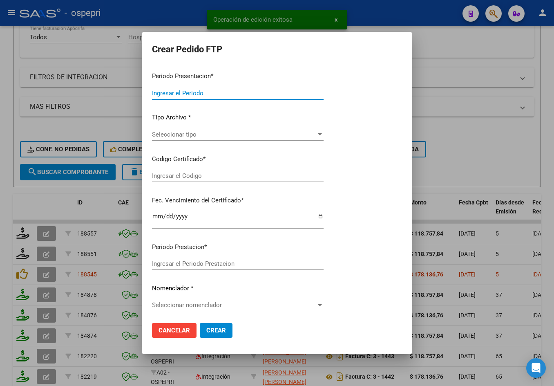
type input "202509"
type input "$ 118.757,84"
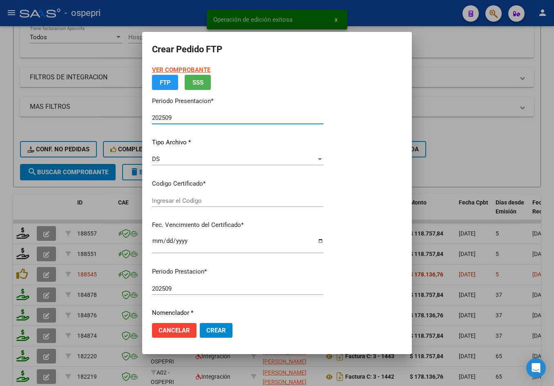
type input "20580737472"
type input "2027-04-01"
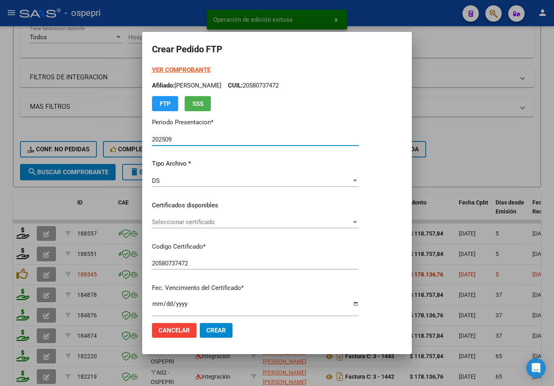
click at [199, 220] on span "Seleccionar certificado" at bounding box center [251, 221] width 199 height 7
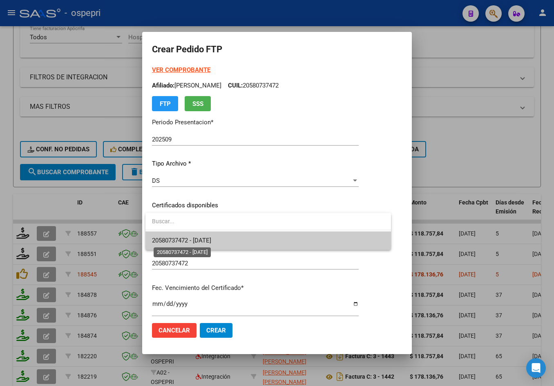
click at [207, 242] on span "20580737472 - 2027-04-01" at bounding box center [181, 240] width 59 height 7
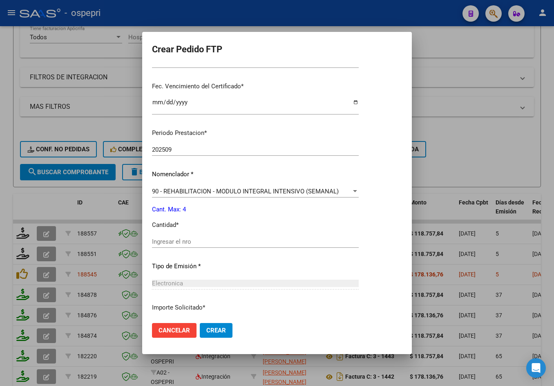
scroll to position [204, 0]
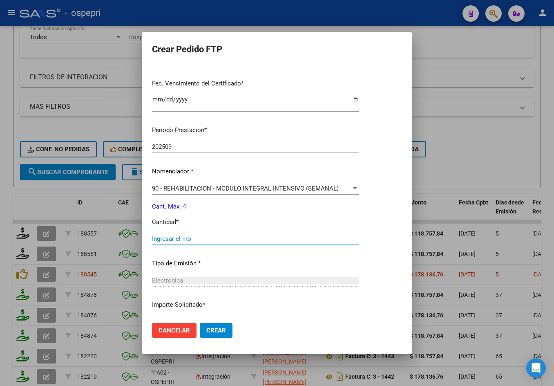
click at [203, 239] on input "Ingresar el nro" at bounding box center [255, 238] width 207 height 7
type input "4"
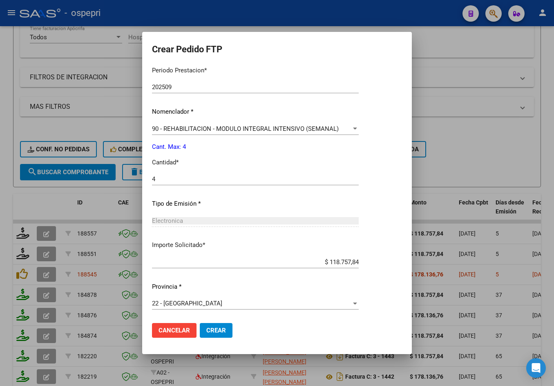
scroll to position [265, 0]
click at [227, 329] on button "Crear" at bounding box center [216, 330] width 33 height 15
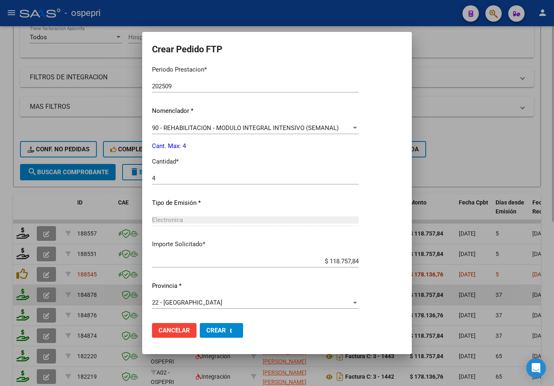
scroll to position [0, 0]
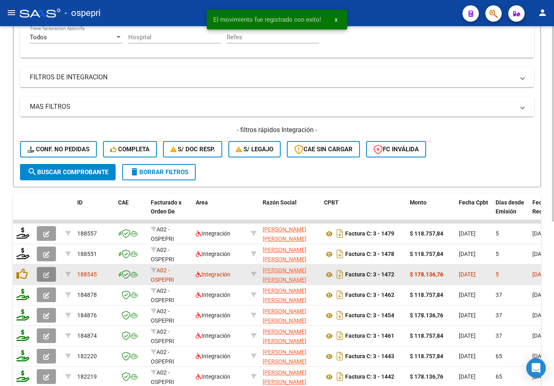
click at [46, 278] on span "button" at bounding box center [46, 273] width 6 height 7
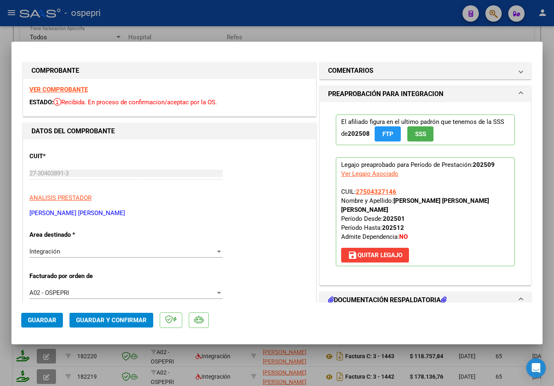
click at [65, 89] on strong "VER COMPROBANTE" at bounding box center [58, 89] width 58 height 7
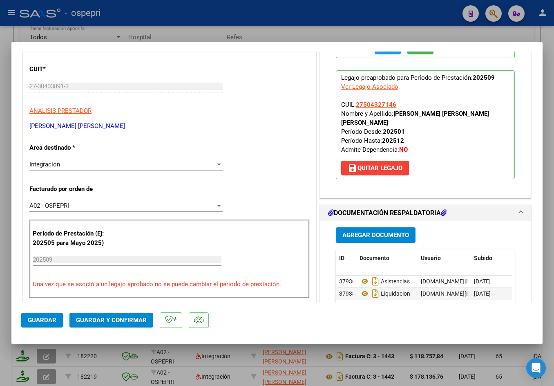
scroll to position [163, 0]
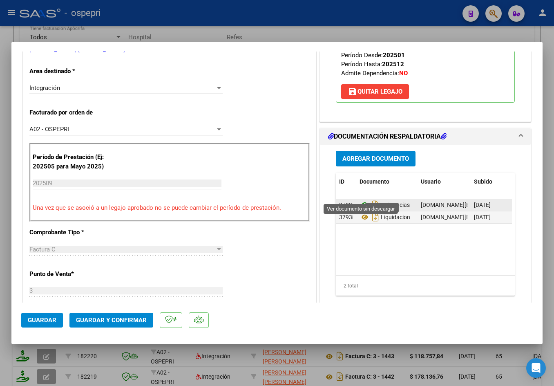
click at [360, 200] on icon at bounding box center [365, 205] width 11 height 10
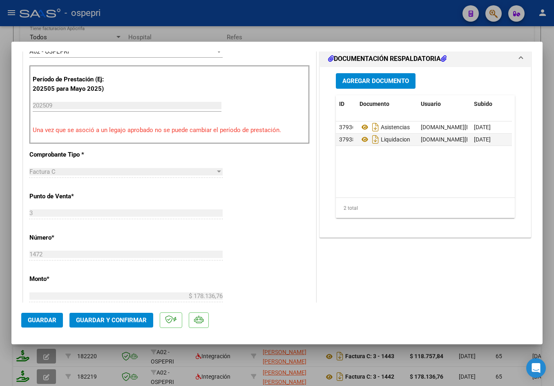
scroll to position [286, 0]
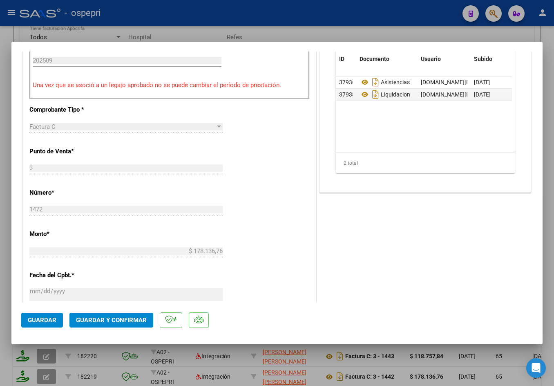
click at [118, 324] on button "Guardar y Confirmar" at bounding box center [111, 320] width 84 height 15
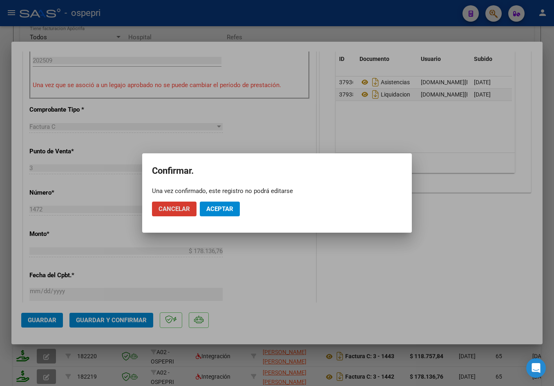
click at [215, 210] on span "Aceptar" at bounding box center [219, 208] width 27 height 7
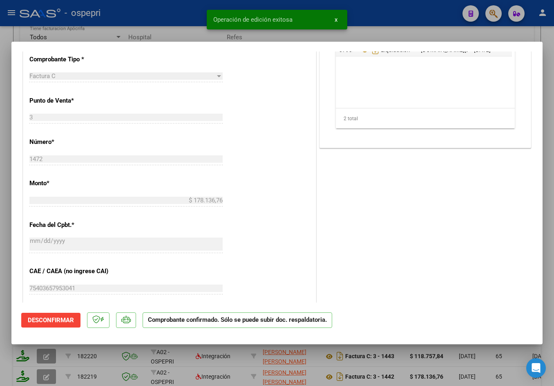
type input "$ 0,00"
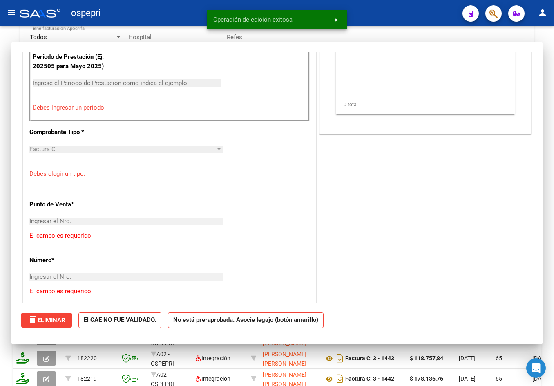
scroll to position [300, 0]
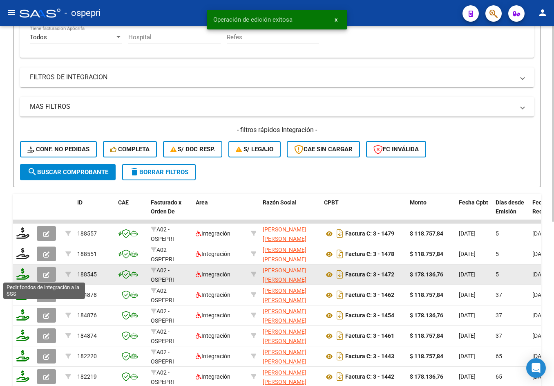
click at [22, 275] on icon at bounding box center [22, 273] width 13 height 11
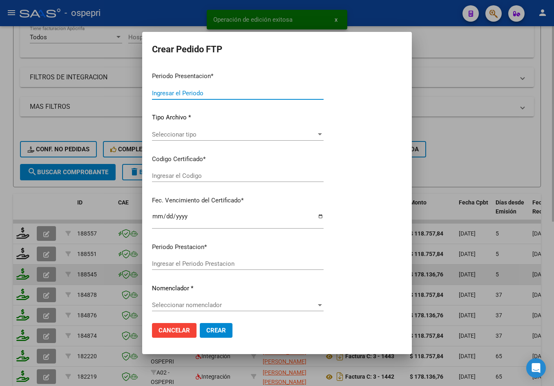
type input "202509"
type input "$ 178.136,76"
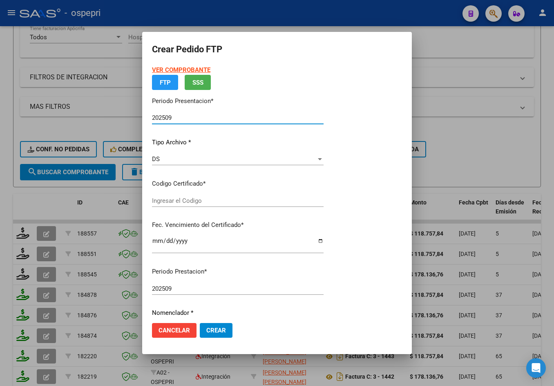
type input "2750432714-6"
type input "2050-08-27"
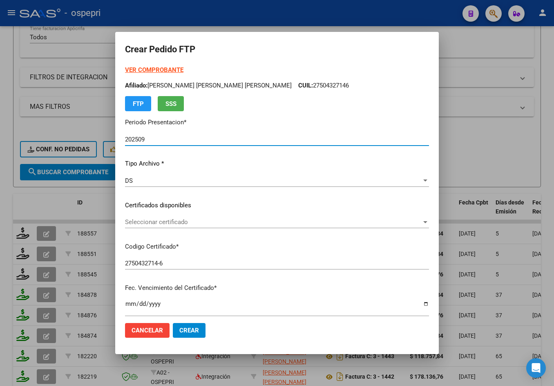
click at [179, 220] on span "Seleccionar certificado" at bounding box center [273, 221] width 297 height 7
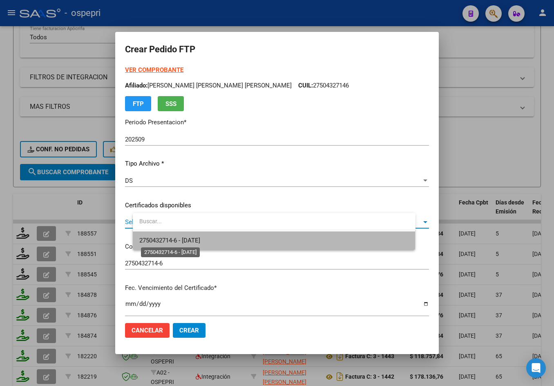
click at [188, 239] on span "2750432714-6 - 2050-08-27" at bounding box center [169, 240] width 61 height 7
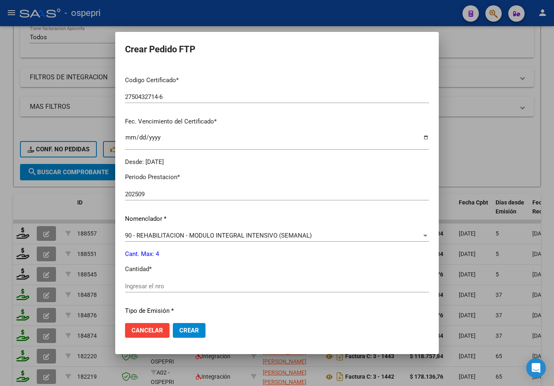
scroll to position [204, 0]
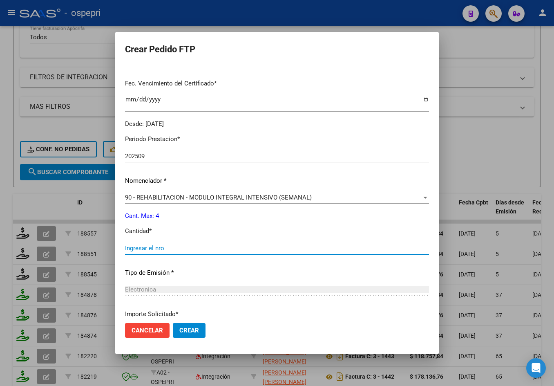
click at [198, 247] on input "Ingresar el nro" at bounding box center [277, 247] width 304 height 7
type input "4"
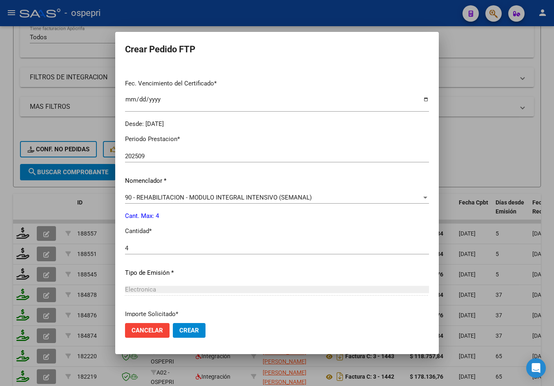
scroll to position [274, 0]
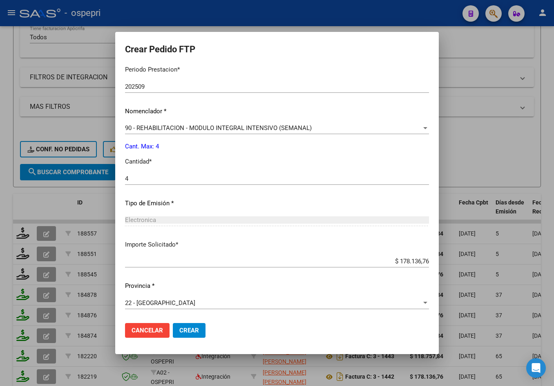
click at [199, 332] on span "Crear" at bounding box center [189, 329] width 20 height 7
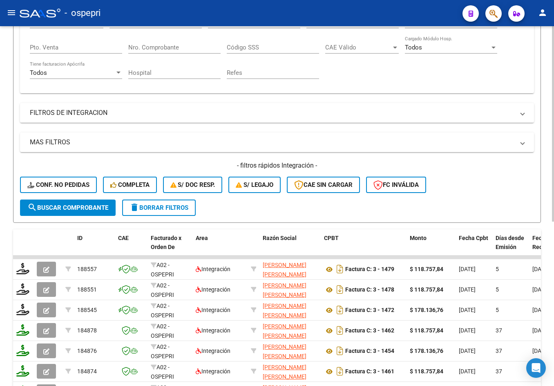
scroll to position [0, 0]
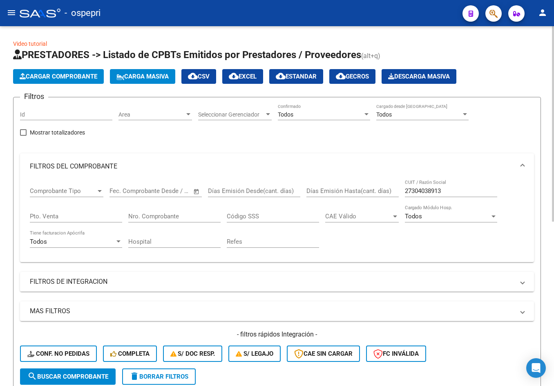
click at [449, 192] on input "27304038913" at bounding box center [451, 190] width 92 height 7
paste input "40021768"
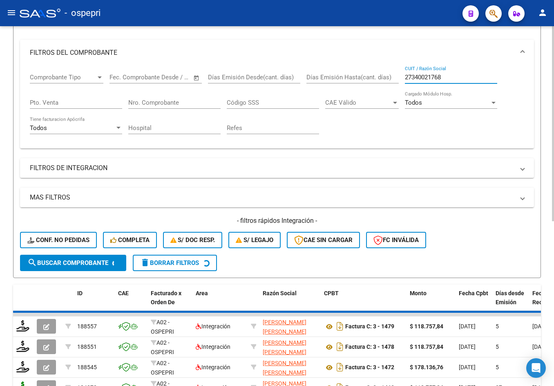
scroll to position [123, 0]
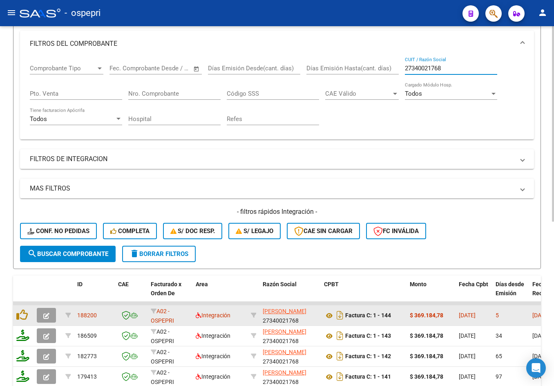
type input "27340021768"
click at [51, 317] on button "button" at bounding box center [46, 315] width 19 height 15
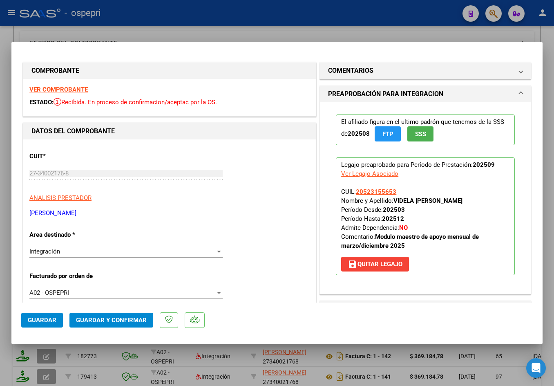
click at [53, 87] on strong "VER COMPROBANTE" at bounding box center [58, 89] width 58 height 7
click at [107, 320] on span "Guardar y Confirmar" at bounding box center [111, 319] width 71 height 7
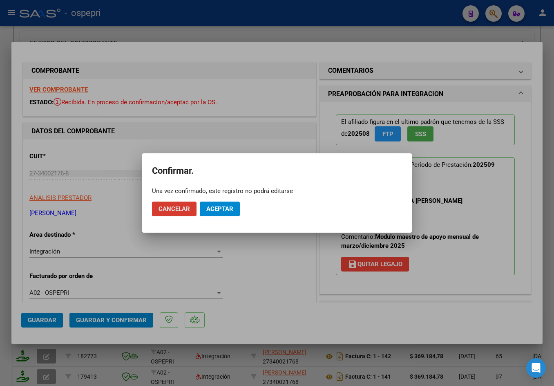
click at [234, 207] on button "Aceptar" at bounding box center [220, 208] width 40 height 15
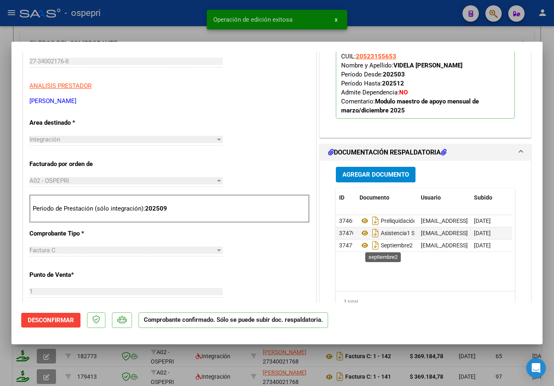
scroll to position [163, 0]
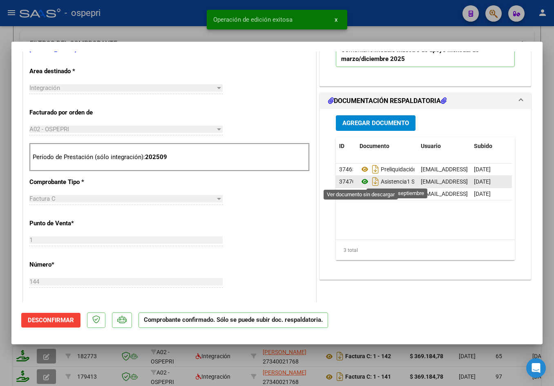
click at [362, 181] on icon at bounding box center [365, 182] width 11 height 10
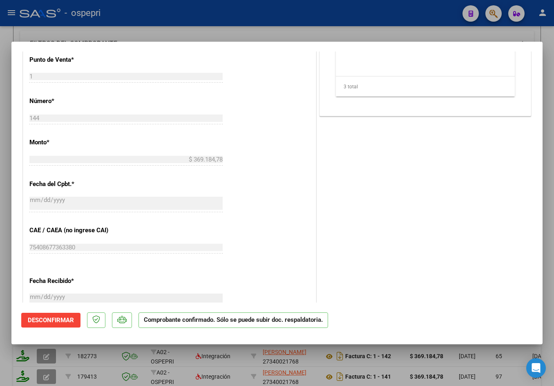
scroll to position [488, 0]
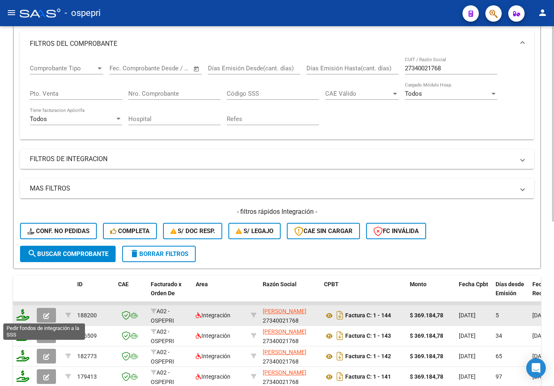
click at [22, 316] on icon at bounding box center [22, 314] width 13 height 11
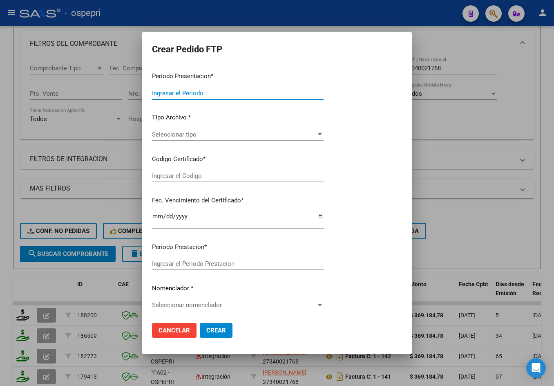
type input "202509"
type input "$ 369.184,78"
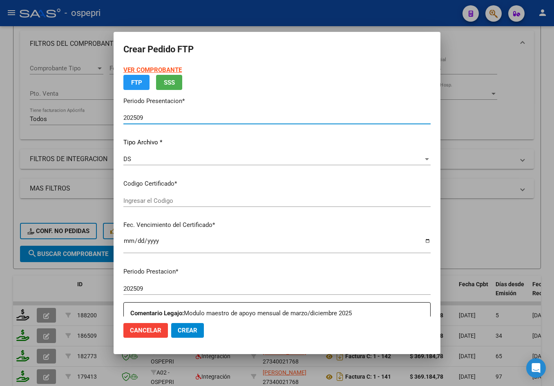
type input "20523155653"
type input "2028-06-23"
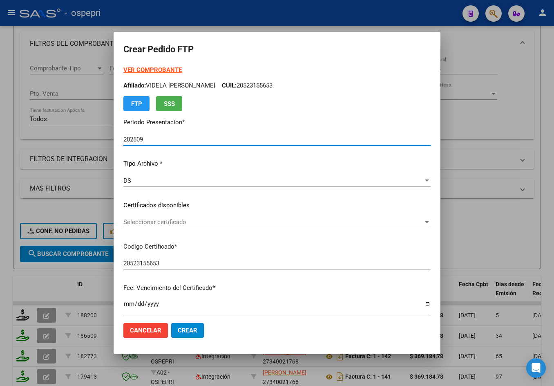
click at [181, 222] on span "Seleccionar certificado" at bounding box center [273, 221] width 300 height 7
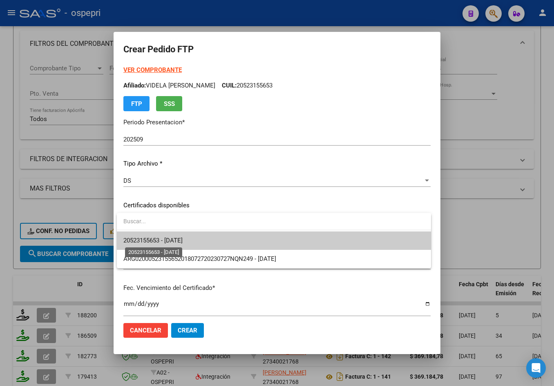
click at [183, 238] on span "20523155653 - 2028-06-23" at bounding box center [152, 240] width 59 height 7
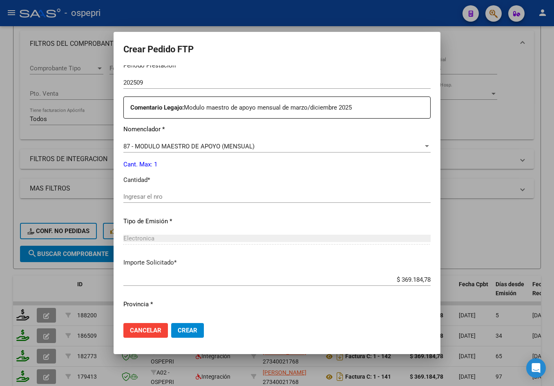
scroll to position [296, 0]
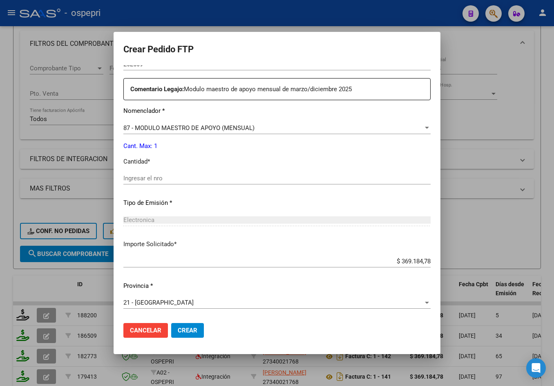
click at [194, 180] on input "Ingresar el nro" at bounding box center [276, 177] width 307 height 7
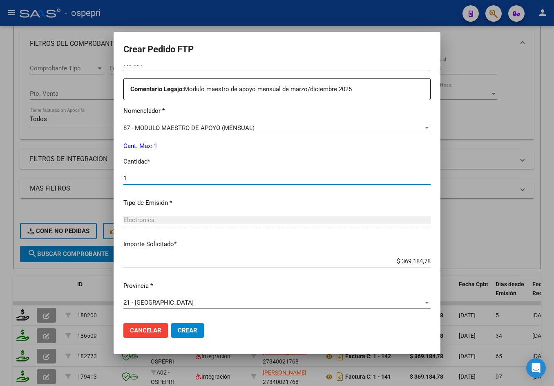
type input "1"
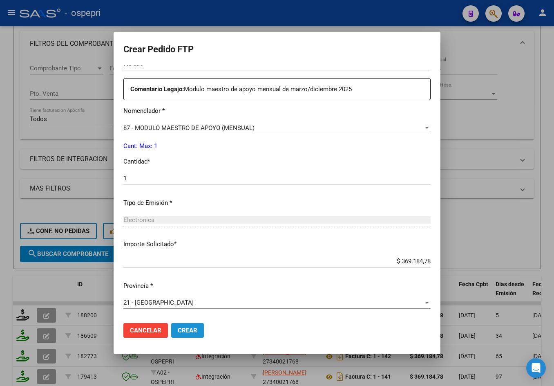
click at [185, 327] on span "Crear" at bounding box center [188, 329] width 20 height 7
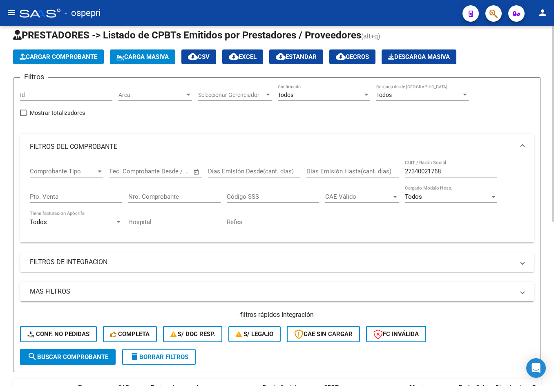
scroll to position [0, 0]
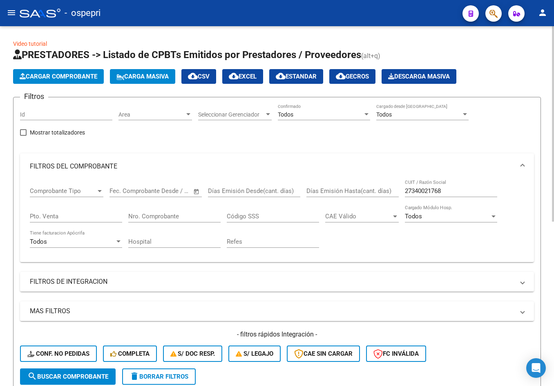
click at [458, 185] on div "27340021768 CUIT / Razón Social" at bounding box center [451, 188] width 92 height 18
click at [457, 194] on input "27340021768" at bounding box center [451, 190] width 92 height 7
paste input "279859869"
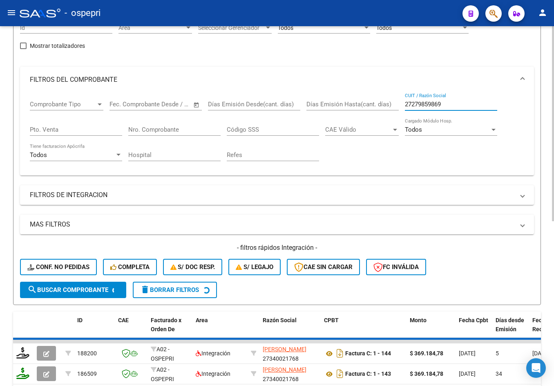
scroll to position [123, 0]
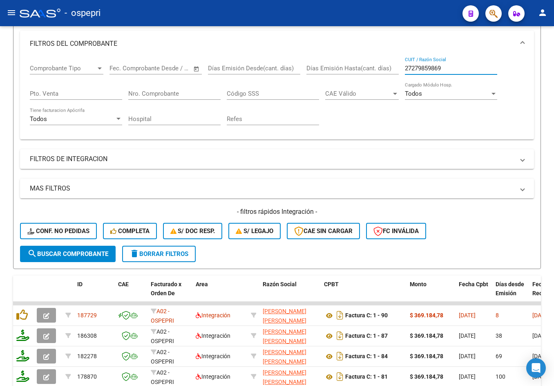
type input "27279859869"
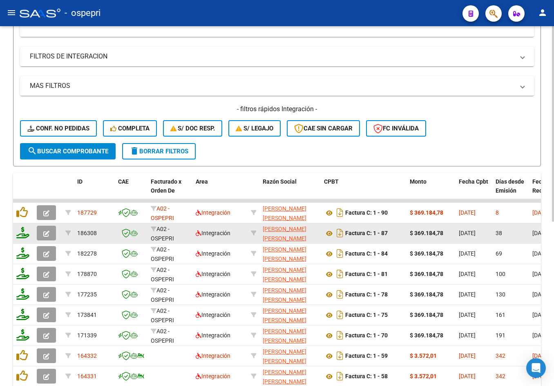
scroll to position [245, 0]
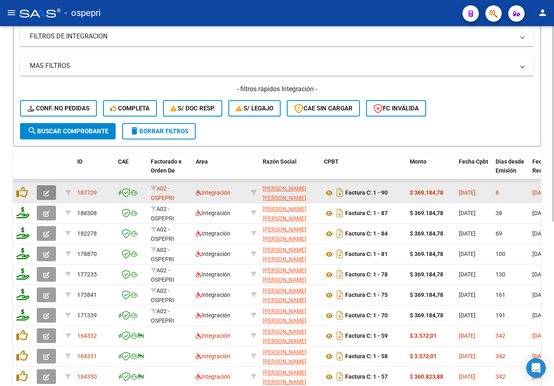
click at [48, 191] on icon "button" at bounding box center [46, 193] width 6 height 6
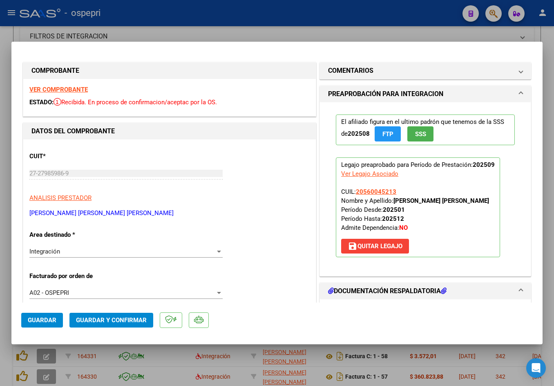
click at [47, 91] on strong "VER COMPROBANTE" at bounding box center [58, 89] width 58 height 7
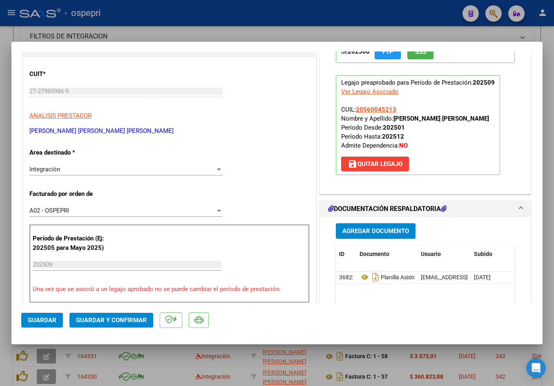
scroll to position [204, 0]
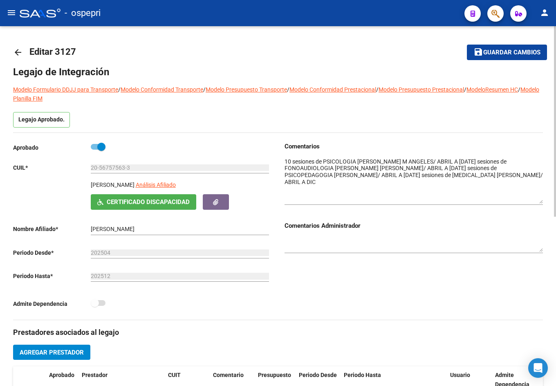
click at [17, 54] on mat-icon "arrow_back" at bounding box center [18, 52] width 10 height 10
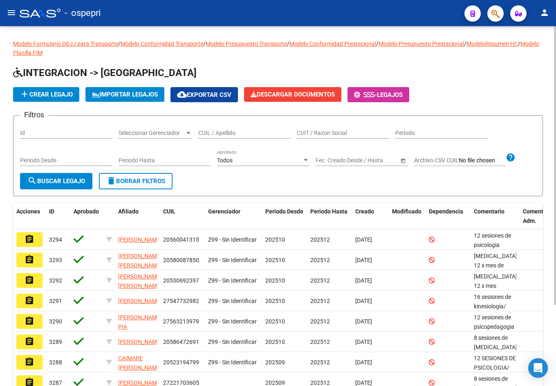
click at [218, 131] on div "CUIL / Apellido" at bounding box center [244, 130] width 92 height 16
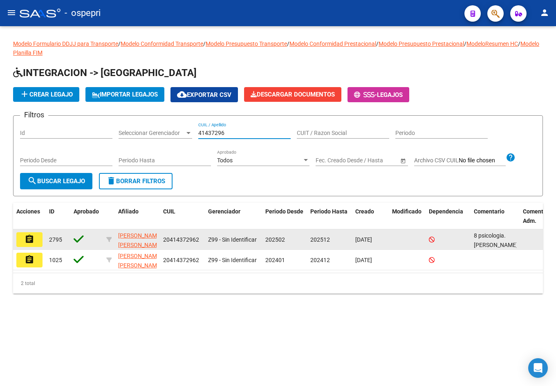
type input "41437296"
click at [32, 242] on mat-icon "assignment" at bounding box center [30, 239] width 10 height 10
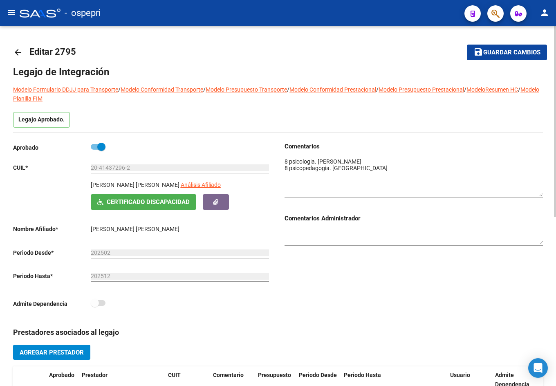
drag, startPoint x: 542, startPoint y: 172, endPoint x: 543, endPoint y: 194, distance: 22.1
click at [543, 194] on div "arrow_back Editar 2795 save Guardar cambios Legajo de Integración Modelo Formul…" at bounding box center [278, 365] width 556 height 678
click at [18, 54] on mat-icon "arrow_back" at bounding box center [18, 52] width 10 height 10
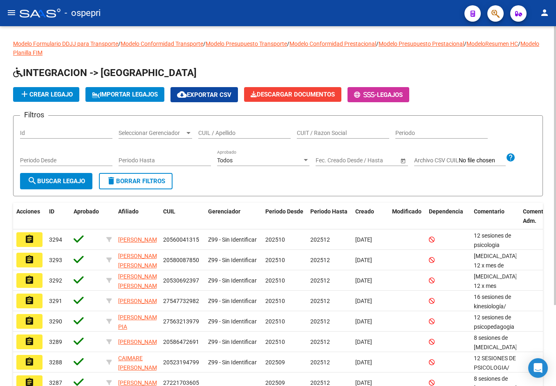
click at [235, 133] on input "CUIL / Apellido" at bounding box center [244, 133] width 92 height 7
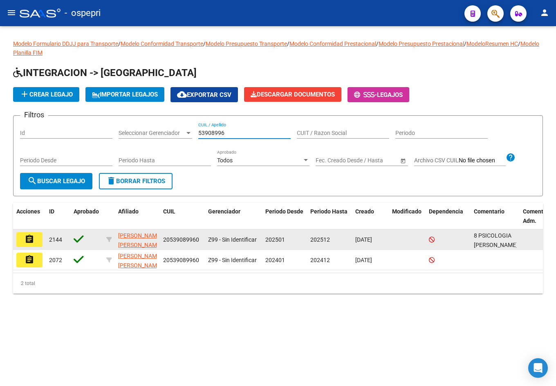
type input "53908996"
click at [29, 241] on mat-icon "assignment" at bounding box center [30, 239] width 10 height 10
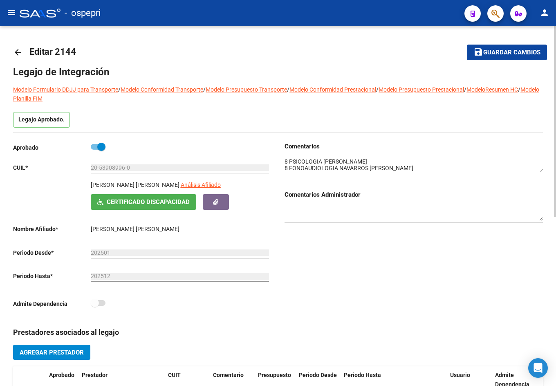
click at [540, 171] on textarea at bounding box center [413, 165] width 258 height 16
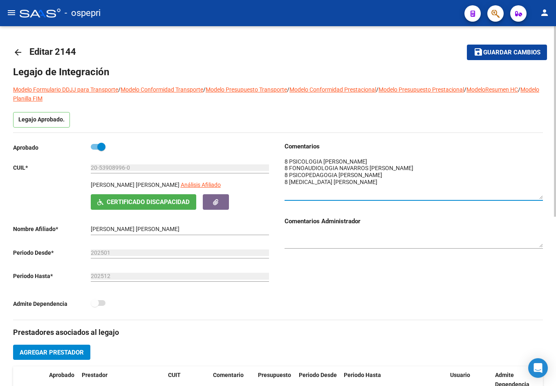
drag, startPoint x: 540, startPoint y: 171, endPoint x: 549, endPoint y: 197, distance: 27.7
click at [549, 197] on div "arrow_back Editar 2144 save Guardar cambios Legajo de Integración Modelo Formul…" at bounding box center [278, 365] width 556 height 678
click at [21, 48] on mat-icon "arrow_back" at bounding box center [18, 52] width 10 height 10
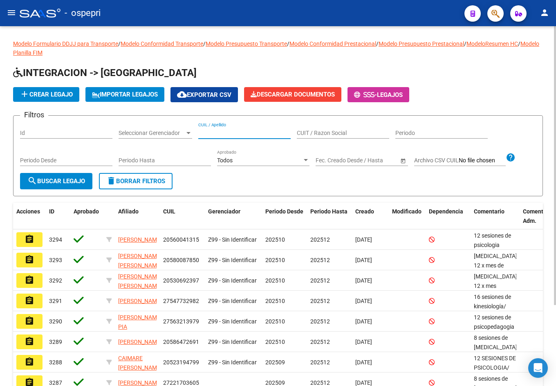
drag, startPoint x: 207, startPoint y: 132, endPoint x: 213, endPoint y: 130, distance: 6.6
click at [208, 132] on input "CUIL / Apellido" at bounding box center [244, 133] width 92 height 7
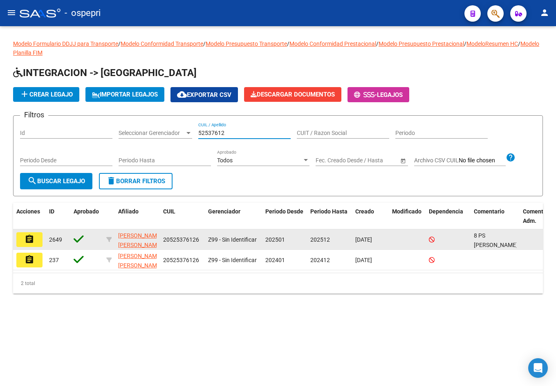
type input "52537612"
click at [32, 241] on mat-icon "assignment" at bounding box center [30, 239] width 10 height 10
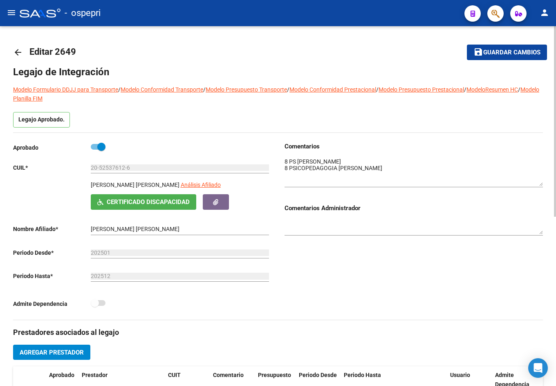
drag, startPoint x: 540, startPoint y: 170, endPoint x: 543, endPoint y: 183, distance: 13.5
click at [543, 183] on div "arrow_back Editar 2649 save Guardar cambios Legajo de Integración Modelo Formul…" at bounding box center [278, 365] width 556 height 678
click at [17, 52] on mat-icon "arrow_back" at bounding box center [18, 52] width 10 height 10
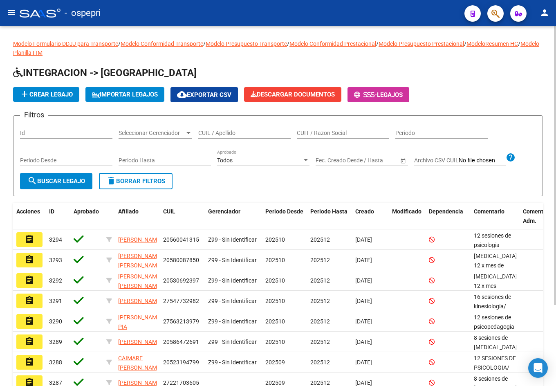
click at [211, 135] on input "CUIL / Apellido" at bounding box center [244, 133] width 92 height 7
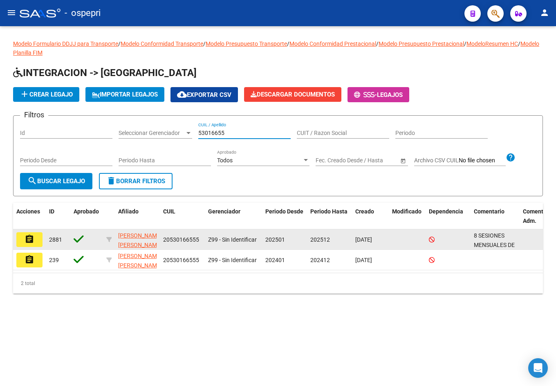
type input "53016655"
click at [31, 241] on mat-icon "assignment" at bounding box center [30, 239] width 10 height 10
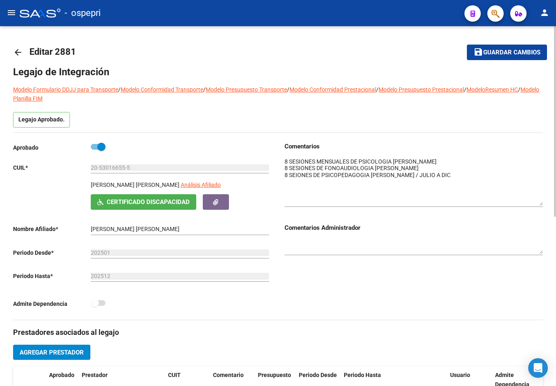
drag, startPoint x: 540, startPoint y: 170, endPoint x: 540, endPoint y: 202, distance: 32.7
click at [540, 202] on textarea at bounding box center [413, 181] width 258 height 48
click at [14, 53] on mat-icon "arrow_back" at bounding box center [18, 52] width 10 height 10
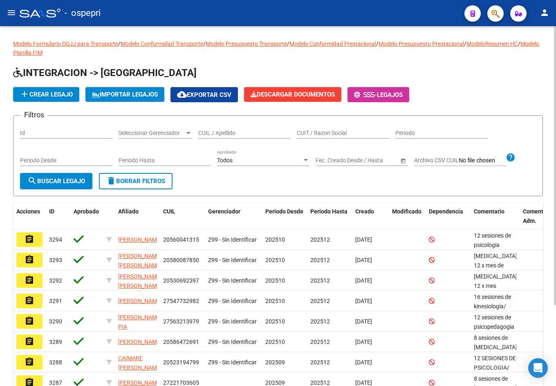
click at [212, 133] on input "CUIL / Apellido" at bounding box center [244, 133] width 92 height 7
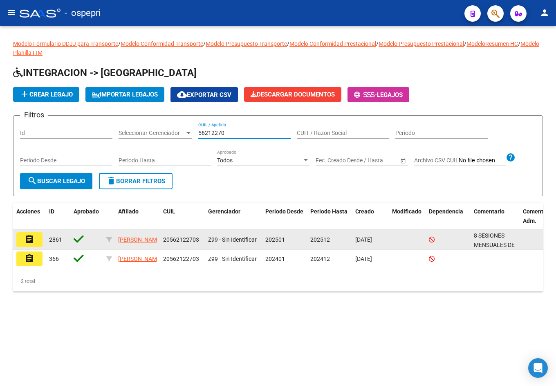
type input "56212270"
click at [26, 237] on mat-icon "assignment" at bounding box center [30, 239] width 10 height 10
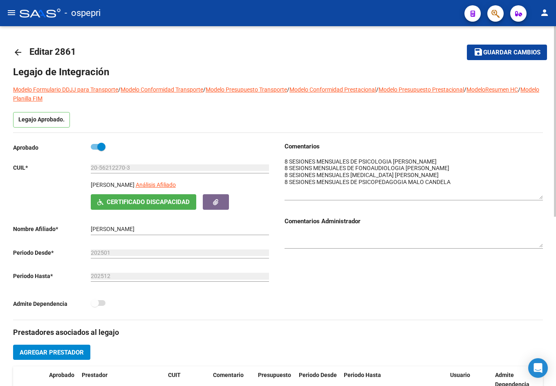
drag, startPoint x: 540, startPoint y: 170, endPoint x: 545, endPoint y: 197, distance: 26.5
click at [545, 197] on div "arrow_back Editar 2861 save Guardar cambios Legajo de Integración Modelo Formul…" at bounding box center [278, 365] width 556 height 678
click at [19, 51] on mat-icon "arrow_back" at bounding box center [18, 52] width 10 height 10
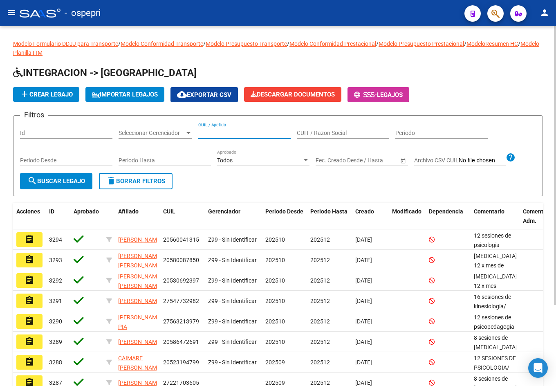
click at [219, 132] on input "CUIL / Apellido" at bounding box center [244, 133] width 92 height 7
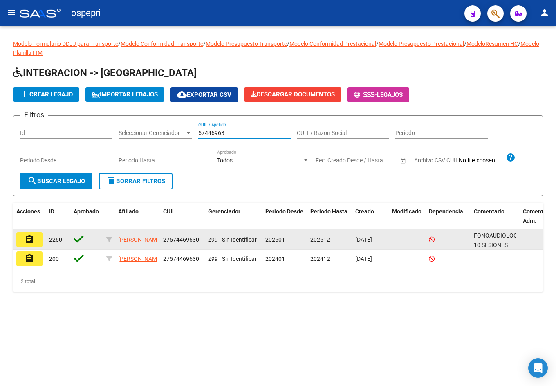
type input "57446963"
click at [29, 239] on mat-icon "assignment" at bounding box center [30, 239] width 10 height 10
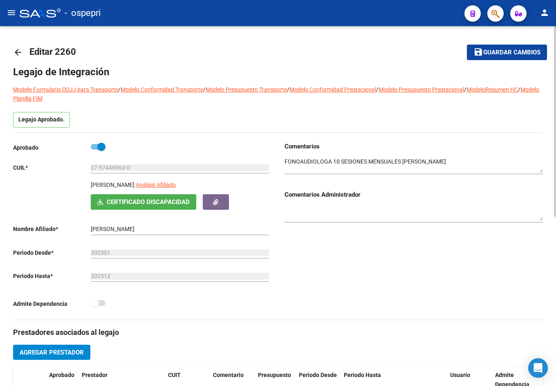
click at [16, 54] on mat-icon "arrow_back" at bounding box center [18, 52] width 10 height 10
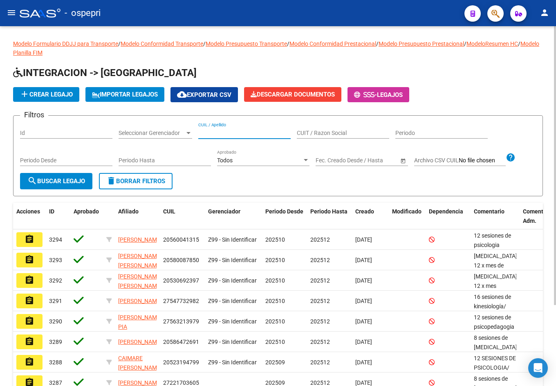
click at [206, 133] on input "CUIL / Apellido" at bounding box center [244, 133] width 92 height 7
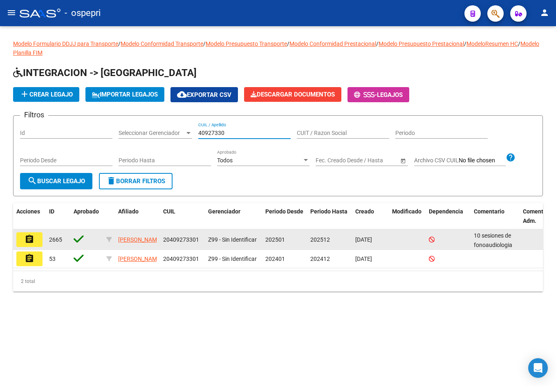
type input "40927330"
click at [24, 233] on button "assignment" at bounding box center [29, 239] width 26 height 15
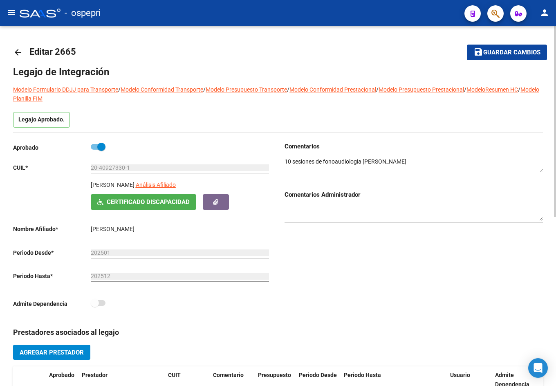
click at [17, 52] on mat-icon "arrow_back" at bounding box center [18, 52] width 10 height 10
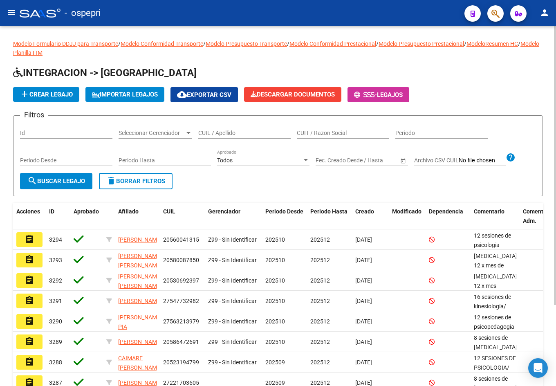
click at [197, 131] on app-drop-down-list "Seleccionar Gerenciador Seleccionar Gerenciador" at bounding box center [158, 133] width 80 height 23
click at [206, 134] on input "CUIL / Apellido" at bounding box center [244, 133] width 92 height 7
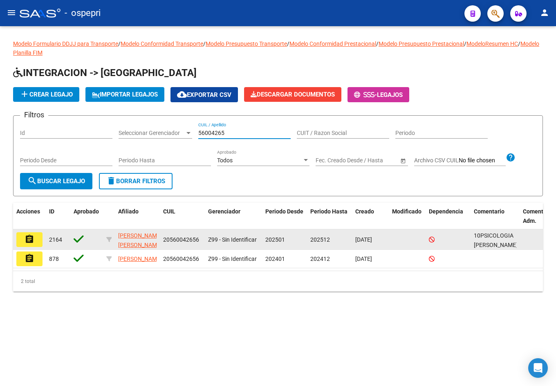
type input "56004265"
click at [36, 240] on button "assignment" at bounding box center [29, 239] width 26 height 15
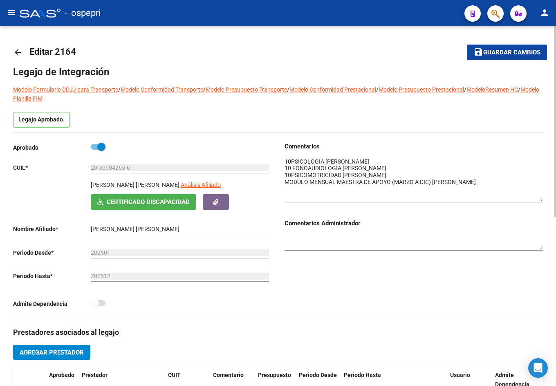
drag, startPoint x: 541, startPoint y: 170, endPoint x: 541, endPoint y: 199, distance: 28.2
click at [541, 199] on textarea at bounding box center [413, 179] width 258 height 44
click at [17, 53] on mat-icon "arrow_back" at bounding box center [18, 52] width 10 height 10
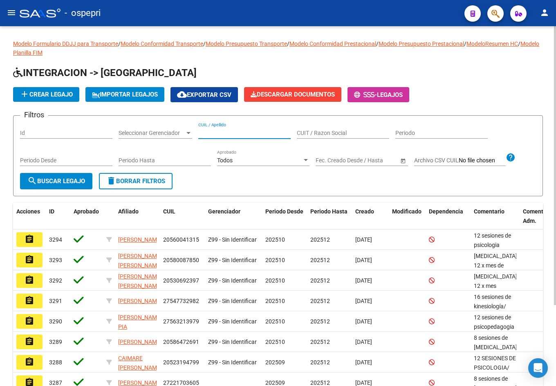
click at [232, 136] on input "CUIL / Apellido" at bounding box center [244, 133] width 92 height 7
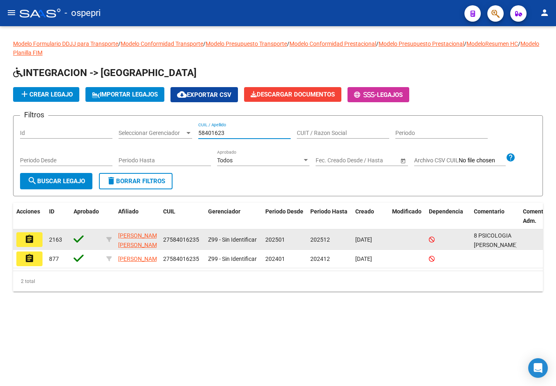
type input "58401623"
click at [32, 242] on mat-icon "assignment" at bounding box center [30, 239] width 10 height 10
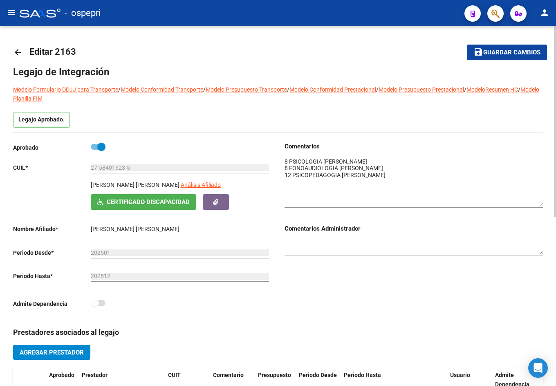
drag, startPoint x: 540, startPoint y: 168, endPoint x: 537, endPoint y: 202, distance: 34.4
click at [537, 202] on textarea at bounding box center [413, 181] width 258 height 49
click at [16, 52] on mat-icon "arrow_back" at bounding box center [18, 52] width 10 height 10
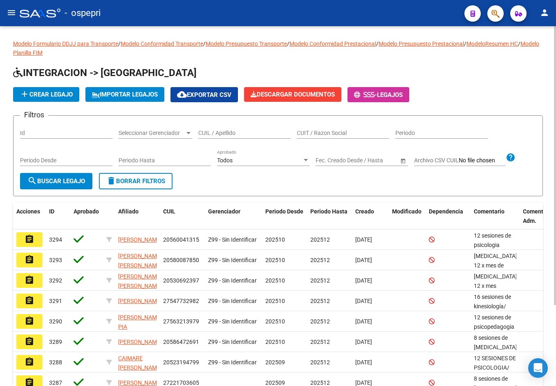
click at [206, 132] on input "CUIL / Apellido" at bounding box center [244, 133] width 92 height 7
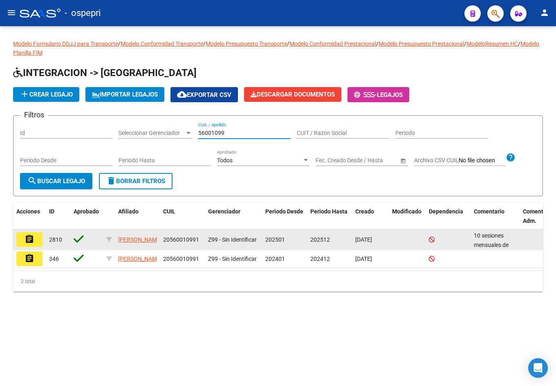
type input "56001099"
click at [27, 237] on mat-icon "assignment" at bounding box center [30, 239] width 10 height 10
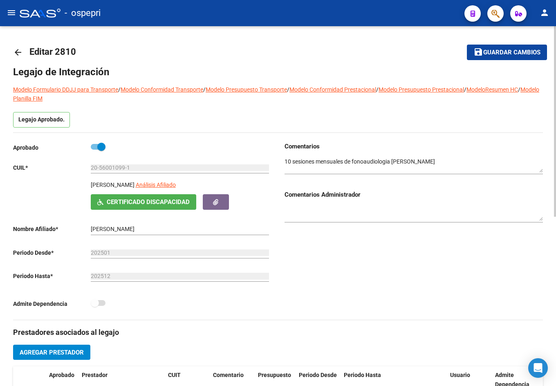
click at [16, 53] on mat-icon "arrow_back" at bounding box center [18, 52] width 10 height 10
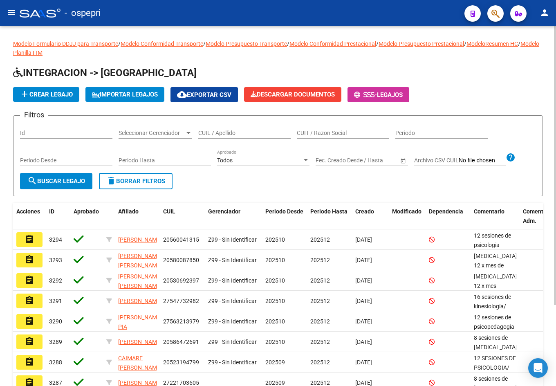
click at [227, 133] on input "CUIL / Apellido" at bounding box center [244, 133] width 92 height 7
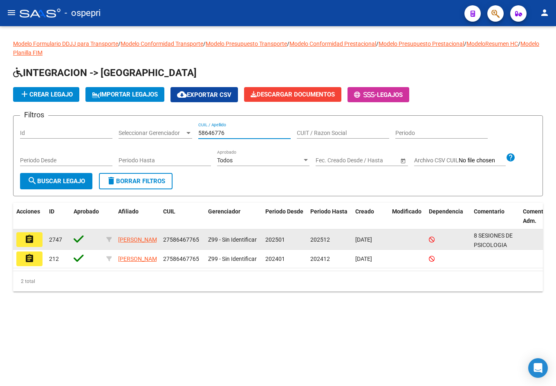
type input "58646776"
click at [28, 235] on mat-icon "assignment" at bounding box center [30, 239] width 10 height 10
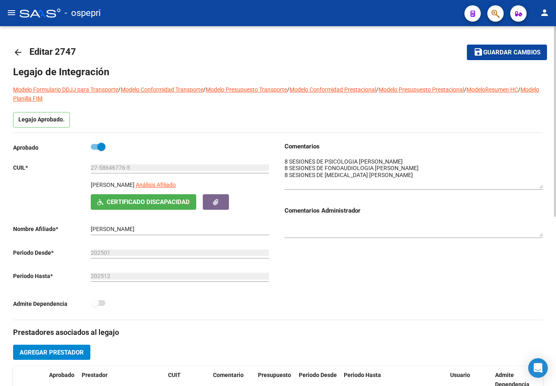
drag, startPoint x: 540, startPoint y: 171, endPoint x: 543, endPoint y: 185, distance: 14.6
click at [543, 185] on div "arrow_back Editar 2747 save Guardar cambios Legajo de Integración Modelo Formul…" at bounding box center [278, 365] width 556 height 678
click at [113, 169] on input "27-58646776-5" at bounding box center [180, 167] width 178 height 7
click at [18, 50] on mat-icon "arrow_back" at bounding box center [18, 52] width 10 height 10
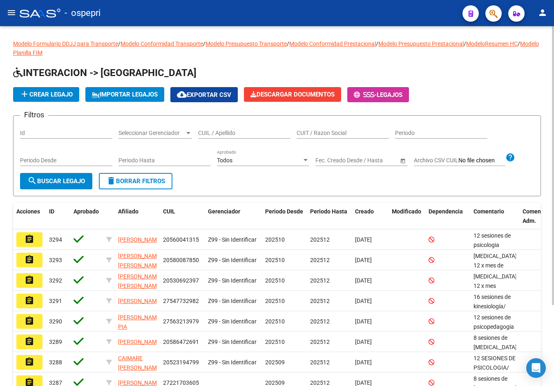
click at [217, 133] on input "CUIL / Apellido" at bounding box center [244, 133] width 92 height 7
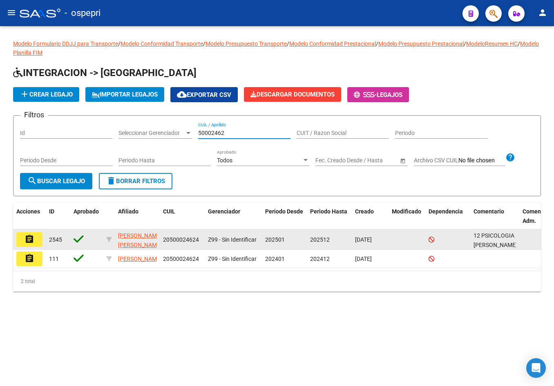
type input "50002462"
click at [35, 237] on button "assignment" at bounding box center [29, 239] width 26 height 15
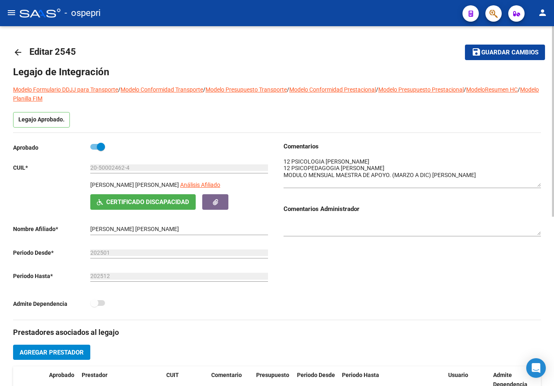
drag, startPoint x: 538, startPoint y: 169, endPoint x: 543, endPoint y: 183, distance: 14.9
click at [543, 183] on div "arrow_back Editar 2545 save Guardar cambios Legajo de Integración Modelo Formul…" at bounding box center [277, 365] width 554 height 678
click at [12, 53] on div "arrow_back Editar 2545 save Guardar cambios Legajo de Integración Modelo Formul…" at bounding box center [277, 365] width 554 height 678
click at [15, 52] on mat-icon "arrow_back" at bounding box center [18, 52] width 10 height 10
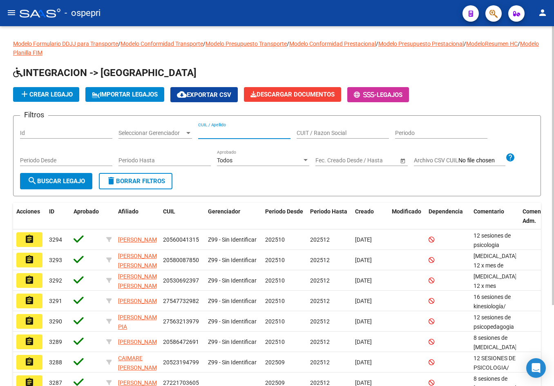
click at [243, 132] on input "CUIL / Apellido" at bounding box center [244, 133] width 92 height 7
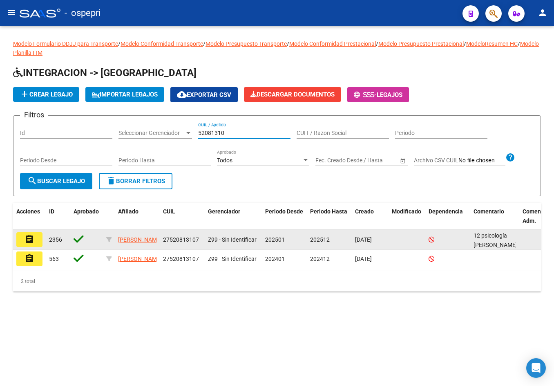
type input "52081310"
click at [33, 238] on mat-icon "assignment" at bounding box center [30, 239] width 10 height 10
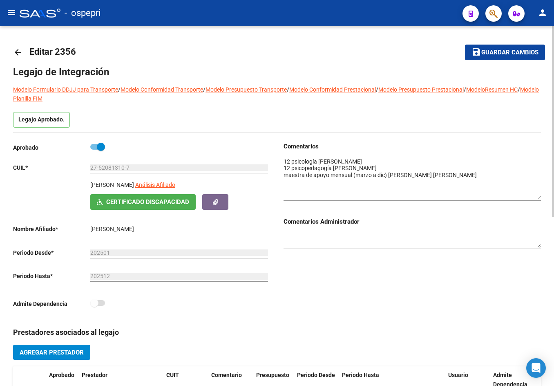
drag, startPoint x: 539, startPoint y: 171, endPoint x: 534, endPoint y: 197, distance: 27.0
click at [534, 197] on textarea at bounding box center [412, 178] width 257 height 42
click at [18, 51] on mat-icon "arrow_back" at bounding box center [18, 52] width 10 height 10
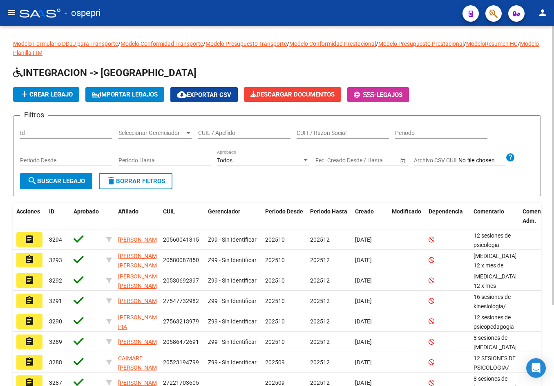
click at [255, 133] on input "CUIL / Apellido" at bounding box center [244, 133] width 92 height 7
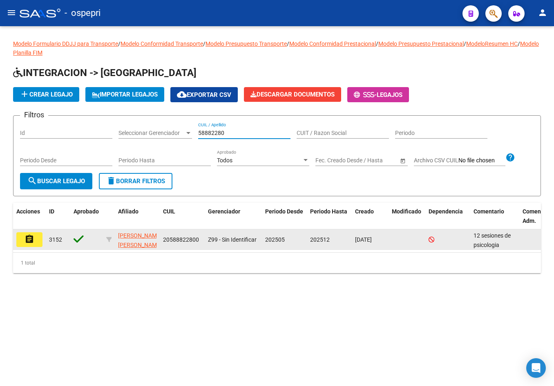
type input "58882280"
click at [22, 237] on button "assignment" at bounding box center [29, 239] width 26 height 15
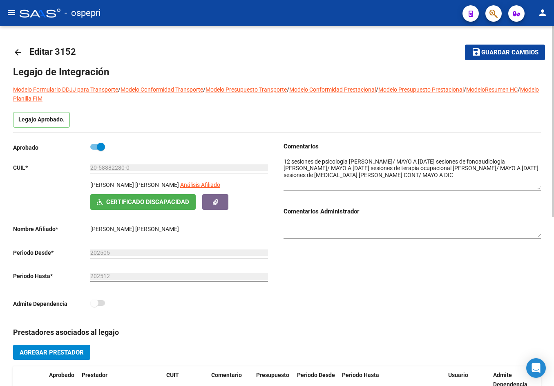
drag, startPoint x: 539, startPoint y: 170, endPoint x: 539, endPoint y: 186, distance: 16.3
click at [539, 186] on textarea at bounding box center [412, 173] width 257 height 32
drag, startPoint x: 539, startPoint y: 185, endPoint x: 534, endPoint y: 212, distance: 26.9
click at [534, 212] on textarea at bounding box center [412, 186] width 257 height 58
click at [18, 50] on mat-icon "arrow_back" at bounding box center [18, 52] width 10 height 10
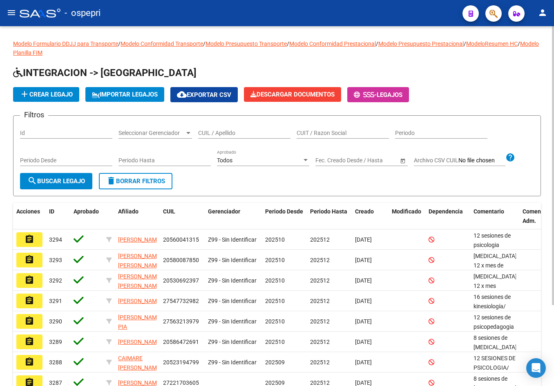
click at [233, 135] on input "CUIL / Apellido" at bounding box center [244, 133] width 92 height 7
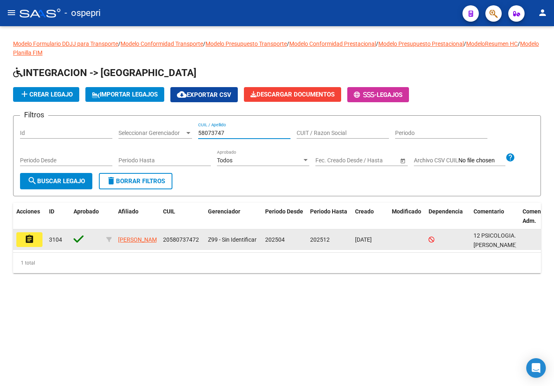
type input "58073747"
click at [33, 239] on mat-icon "assignment" at bounding box center [30, 239] width 10 height 10
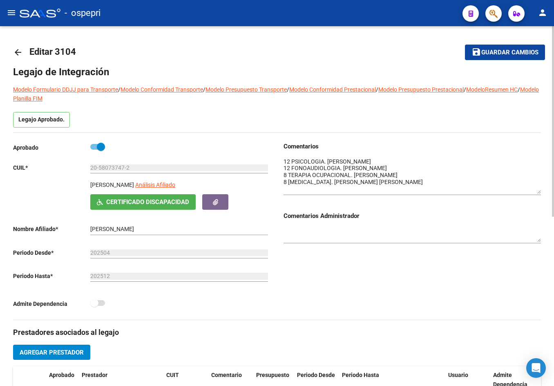
drag, startPoint x: 538, startPoint y: 172, endPoint x: 539, endPoint y: 192, distance: 20.9
click at [539, 192] on textarea at bounding box center [412, 175] width 257 height 36
click at [19, 49] on mat-icon "arrow_back" at bounding box center [18, 52] width 10 height 10
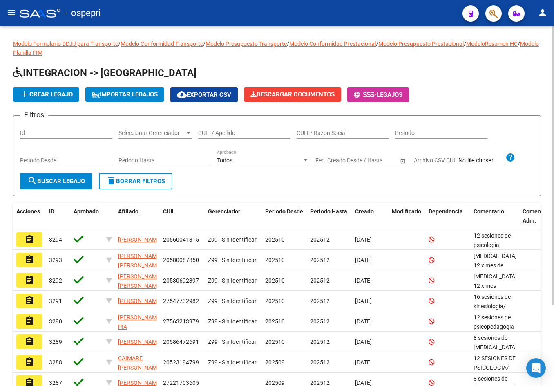
click at [248, 135] on input "CUIL / Apellido" at bounding box center [244, 133] width 92 height 7
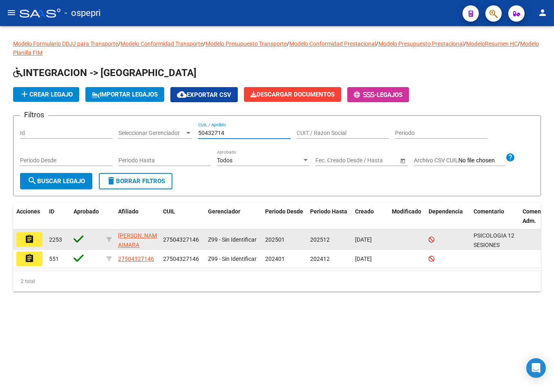
type input "50432714"
click at [31, 240] on mat-icon "assignment" at bounding box center [30, 239] width 10 height 10
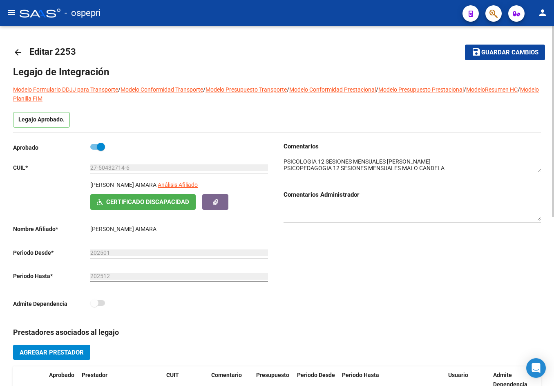
drag, startPoint x: 541, startPoint y: 169, endPoint x: 542, endPoint y: 175, distance: 6.7
click at [542, 175] on div "arrow_back Editar 2253 save Guardar cambios Legajo de Integración Modelo Formul…" at bounding box center [277, 365] width 554 height 678
drag, startPoint x: 540, startPoint y: 171, endPoint x: 541, endPoint y: 193, distance: 22.1
click at [541, 193] on textarea at bounding box center [412, 176] width 257 height 38
click at [18, 49] on mat-icon "arrow_back" at bounding box center [18, 52] width 10 height 10
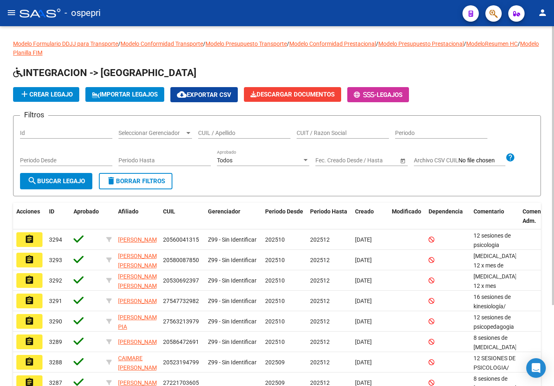
click at [218, 134] on input "CUIL / Apellido" at bounding box center [244, 133] width 92 height 7
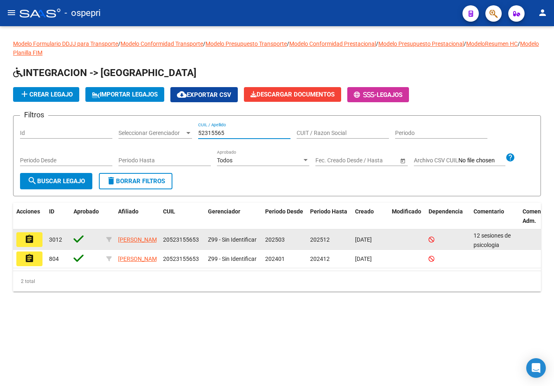
type input "52315565"
click at [28, 243] on mat-icon "assignment" at bounding box center [30, 239] width 10 height 10
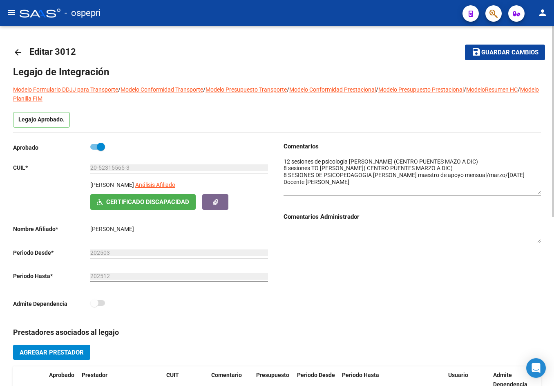
drag, startPoint x: 540, startPoint y: 170, endPoint x: 540, endPoint y: 191, distance: 21.7
click at [540, 191] on textarea at bounding box center [412, 175] width 257 height 37
click at [16, 54] on mat-icon "arrow_back" at bounding box center [18, 52] width 10 height 10
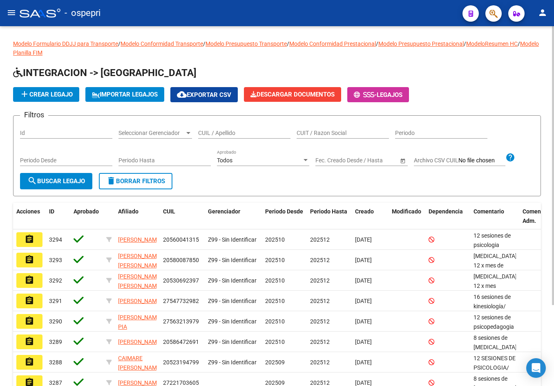
click at [221, 127] on div "CUIL / Apellido" at bounding box center [244, 130] width 92 height 16
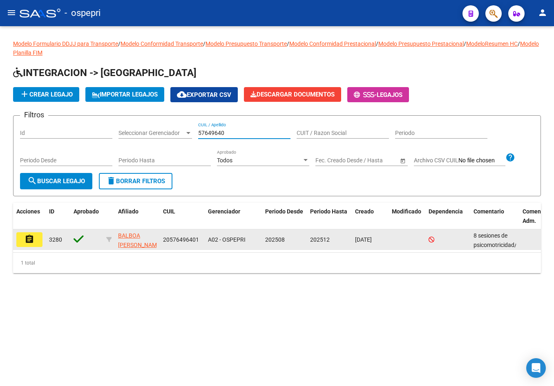
type input "57649640"
click at [30, 240] on mat-icon "assignment" at bounding box center [30, 239] width 10 height 10
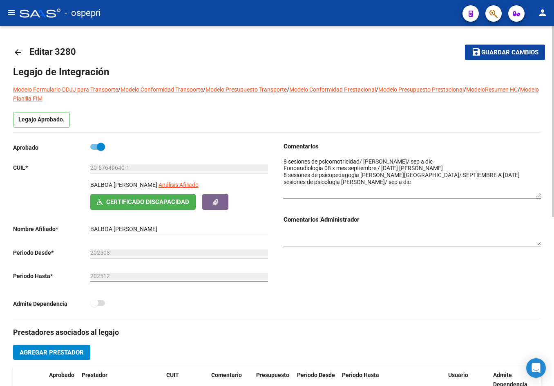
drag, startPoint x: 539, startPoint y: 170, endPoint x: 540, endPoint y: 194, distance: 24.5
click at [540, 194] on textarea at bounding box center [412, 177] width 257 height 40
click at [18, 51] on mat-icon "arrow_back" at bounding box center [18, 52] width 10 height 10
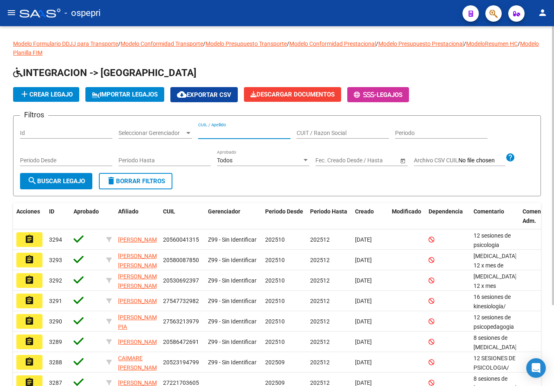
click at [226, 134] on input "CUIL / Apellido" at bounding box center [244, 133] width 92 height 7
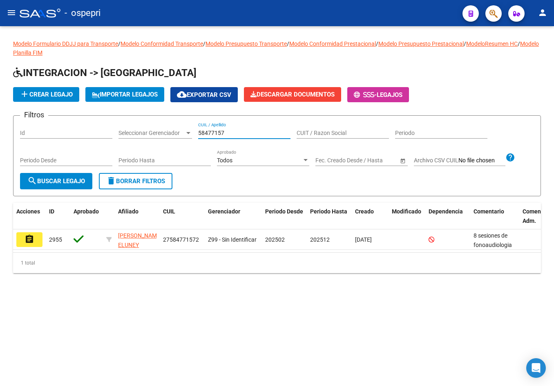
type input "58477157"
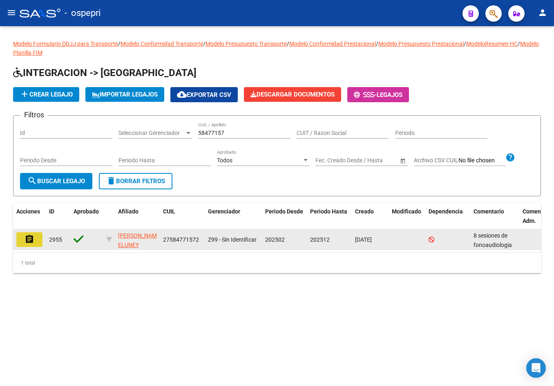
click at [33, 244] on mat-icon "assignment" at bounding box center [30, 239] width 10 height 10
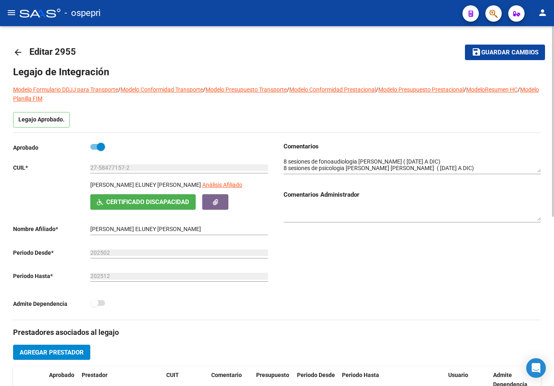
click at [15, 52] on mat-icon "arrow_back" at bounding box center [18, 52] width 10 height 10
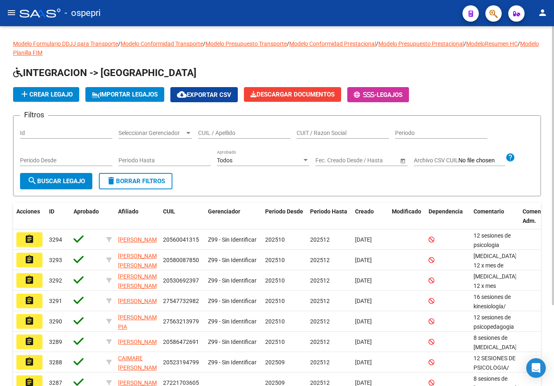
click at [243, 130] on input "CUIL / Apellido" at bounding box center [244, 133] width 92 height 7
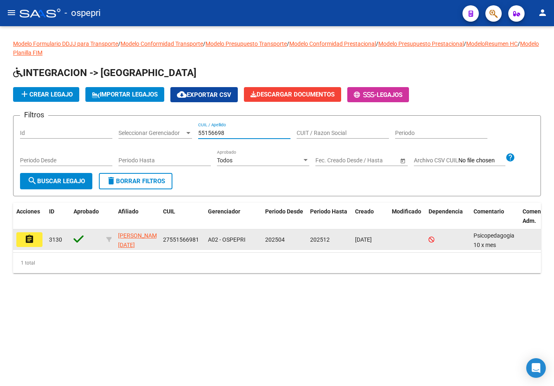
type input "55156698"
click at [25, 241] on mat-icon "assignment" at bounding box center [30, 239] width 10 height 10
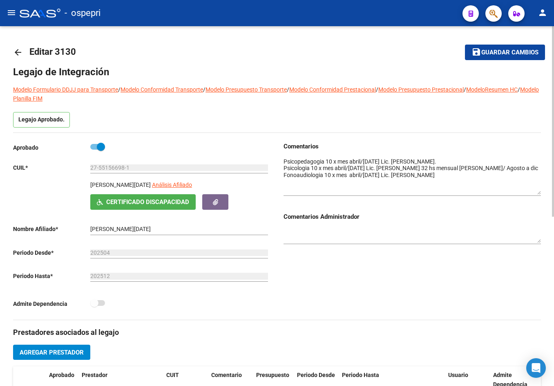
drag, startPoint x: 538, startPoint y: 171, endPoint x: 541, endPoint y: 193, distance: 21.9
click at [541, 193] on div "arrow_back Editar 3130 save Guardar cambios Legajo de Integración Modelo Formul…" at bounding box center [277, 365] width 554 height 678
click at [16, 49] on mat-icon "arrow_back" at bounding box center [18, 52] width 10 height 10
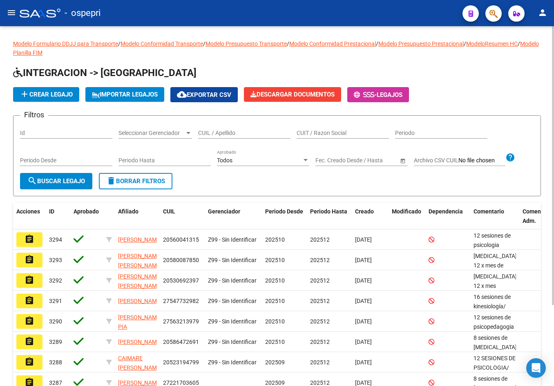
click at [214, 133] on input "CUIL / Apellido" at bounding box center [244, 133] width 92 height 7
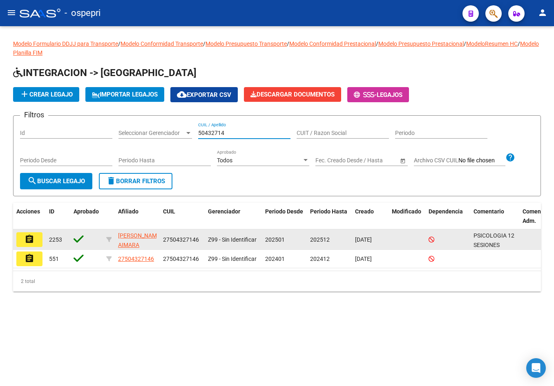
type input "50432714"
click at [31, 240] on mat-icon "assignment" at bounding box center [30, 239] width 10 height 10
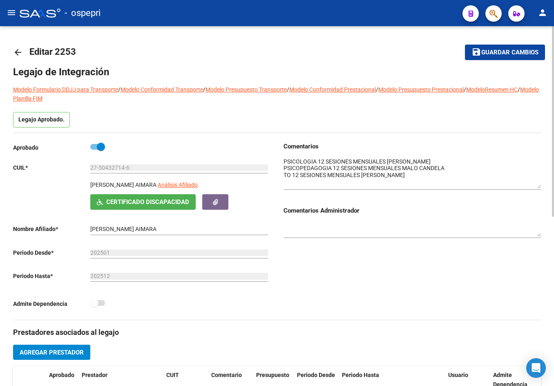
drag, startPoint x: 541, startPoint y: 170, endPoint x: 541, endPoint y: 186, distance: 15.5
click at [541, 186] on div "arrow_back Editar 2253 save Guardar cambios Legajo de Integración Modelo Formul…" at bounding box center [277, 365] width 554 height 678
click at [20, 51] on mat-icon "arrow_back" at bounding box center [18, 52] width 10 height 10
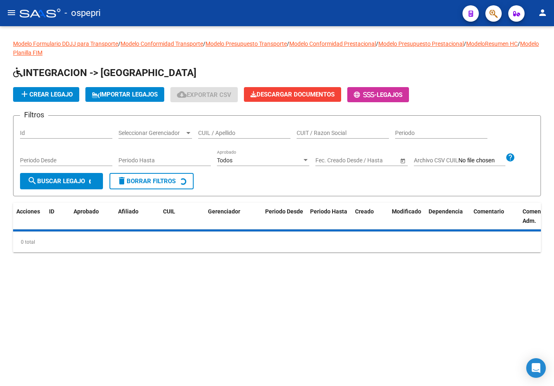
click at [208, 134] on input "CUIL / Apellido" at bounding box center [244, 133] width 92 height 7
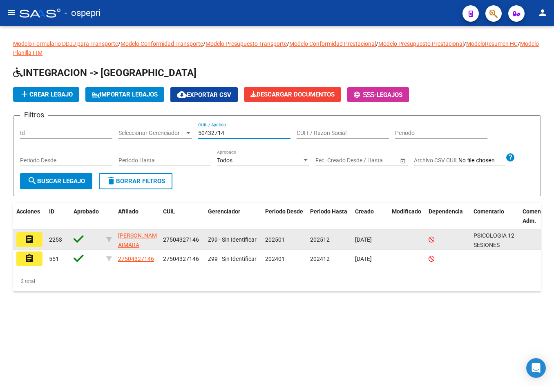
type input "50432714"
click at [29, 236] on mat-icon "assignment" at bounding box center [30, 239] width 10 height 10
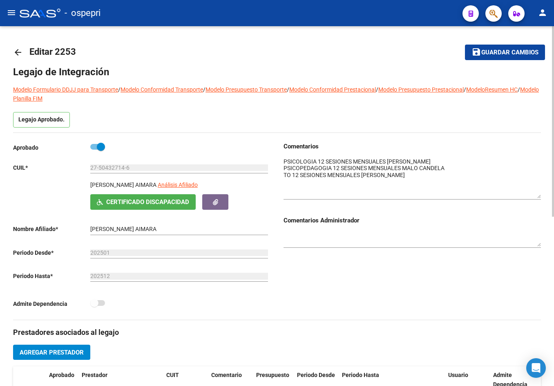
drag, startPoint x: 539, startPoint y: 170, endPoint x: 539, endPoint y: 203, distance: 32.7
click at [539, 198] on textarea at bounding box center [412, 177] width 257 height 41
click at [13, 51] on mat-icon "arrow_back" at bounding box center [18, 52] width 10 height 10
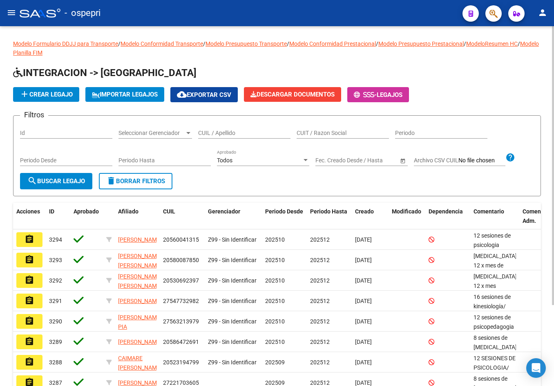
click at [264, 136] on div "CUIL / Apellido" at bounding box center [244, 130] width 92 height 16
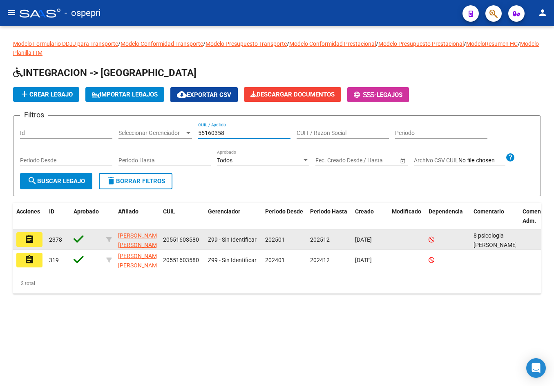
type input "55160358"
click at [27, 241] on mat-icon "assignment" at bounding box center [30, 239] width 10 height 10
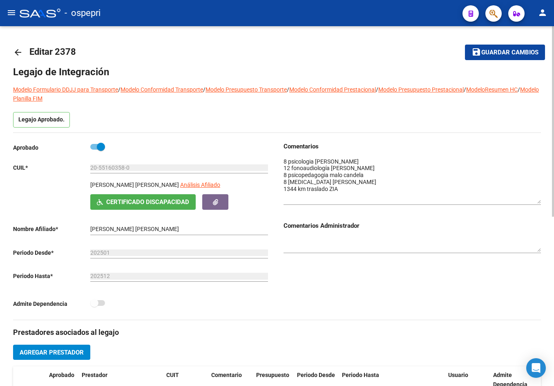
drag, startPoint x: 540, startPoint y: 169, endPoint x: 541, endPoint y: 202, distance: 33.1
click at [541, 202] on textarea at bounding box center [412, 180] width 257 height 46
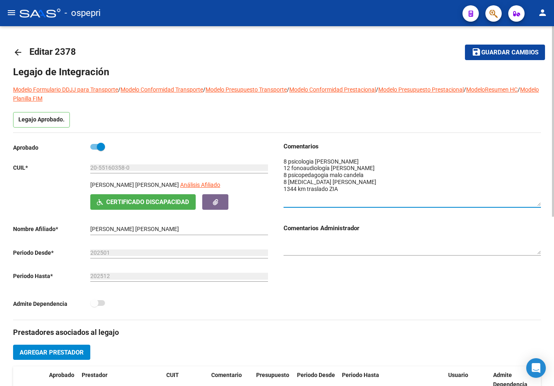
click at [19, 50] on mat-icon "arrow_back" at bounding box center [18, 52] width 10 height 10
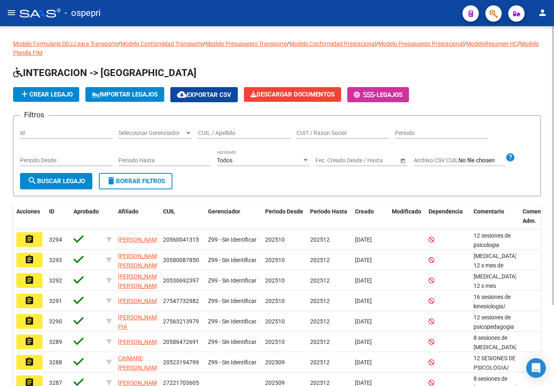
click at [213, 132] on input "CUIL / Apellido" at bounding box center [244, 133] width 92 height 7
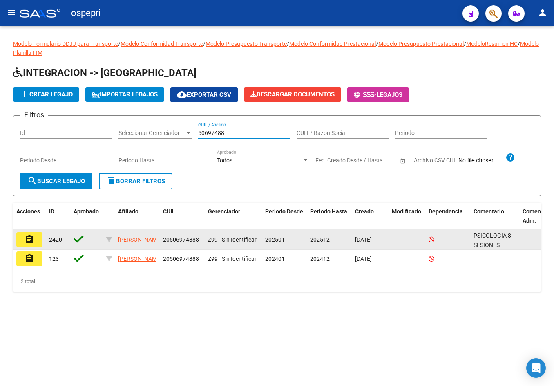
type input "50697488"
click at [27, 242] on mat-icon "assignment" at bounding box center [30, 239] width 10 height 10
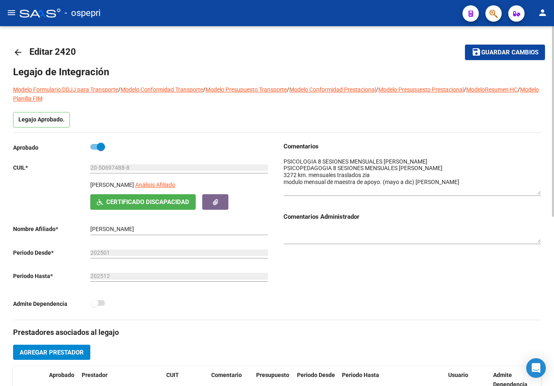
drag, startPoint x: 538, startPoint y: 170, endPoint x: 532, endPoint y: 192, distance: 22.4
click at [532, 192] on textarea at bounding box center [412, 175] width 257 height 37
click at [18, 49] on mat-icon "arrow_back" at bounding box center [18, 52] width 10 height 10
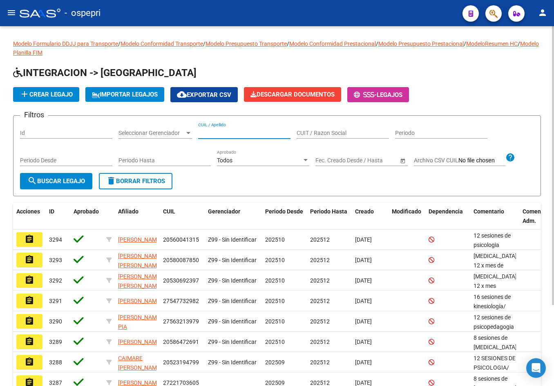
click at [229, 132] on input "CUIL / Apellido" at bounding box center [244, 133] width 92 height 7
drag, startPoint x: 209, startPoint y: 129, endPoint x: 282, endPoint y: 136, distance: 73.5
click at [282, 136] on input "54683" at bounding box center [244, 133] width 92 height 7
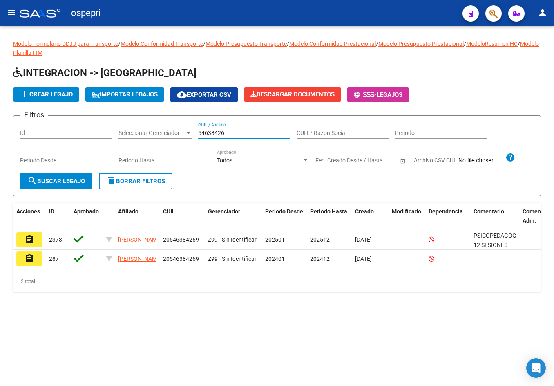
type input "54638426"
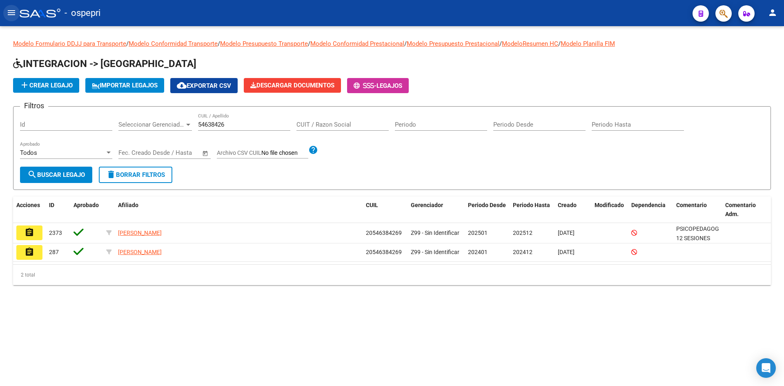
click at [11, 11] on mat-icon "menu" at bounding box center [12, 13] width 10 height 10
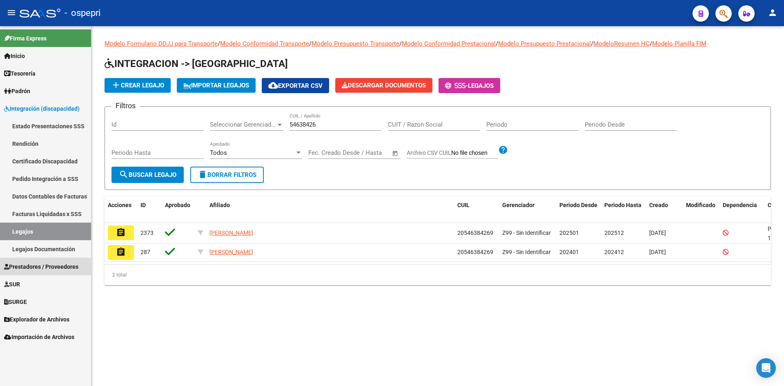
click at [35, 268] on span "Prestadores / Proveedores" at bounding box center [41, 266] width 74 height 9
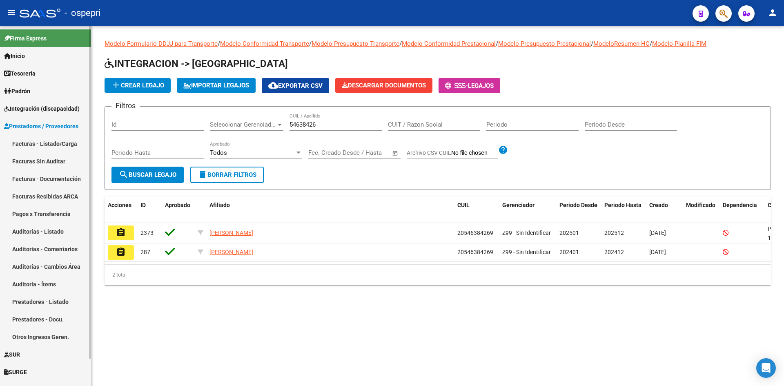
click at [36, 140] on link "Facturas - Listado/Carga" at bounding box center [45, 144] width 91 height 18
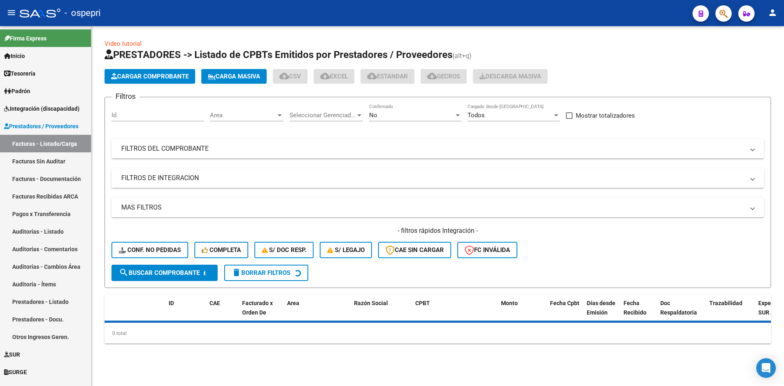
click at [9, 16] on mat-icon "menu" at bounding box center [12, 13] width 10 height 10
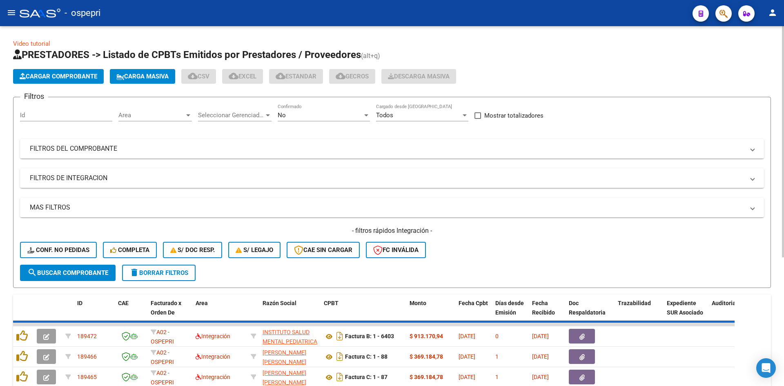
click at [331, 114] on div "No" at bounding box center [320, 115] width 85 height 7
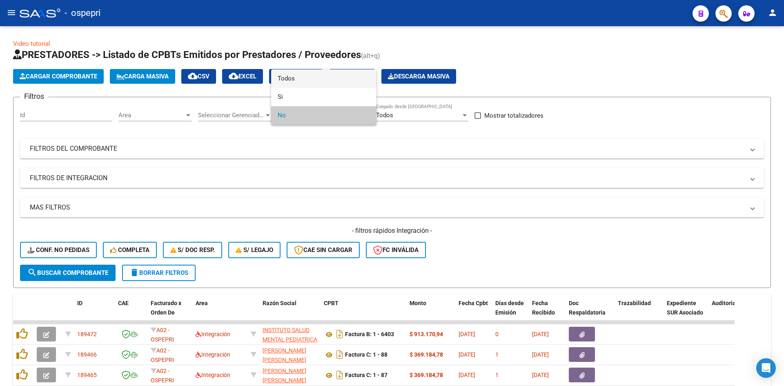
click at [326, 85] on span "Todos" at bounding box center [324, 78] width 92 height 18
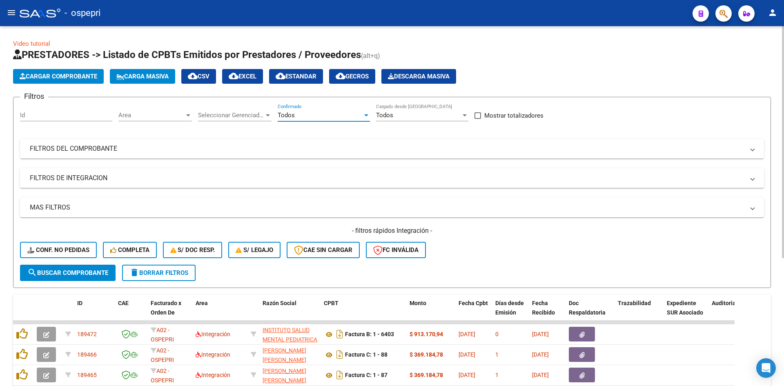
click at [360, 146] on mat-panel-title "FILTROS DEL COMPROBANTE" at bounding box center [387, 148] width 715 height 9
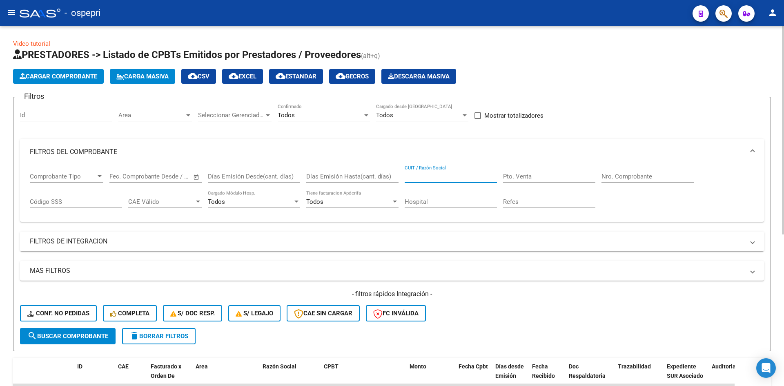
click at [441, 175] on input "CUIT / Razón Social" at bounding box center [451, 176] width 92 height 7
type input "S"
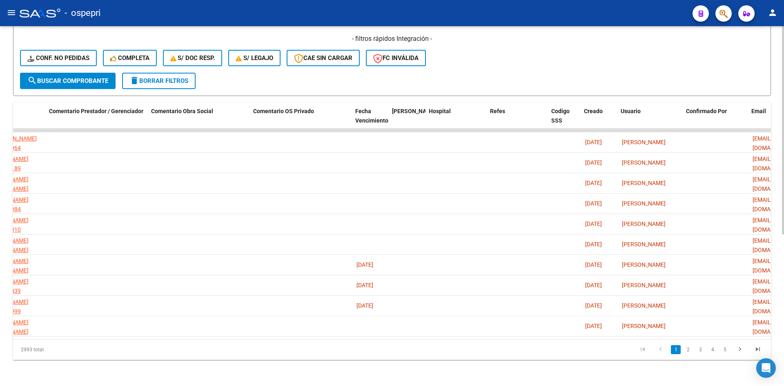
scroll to position [0, 1348]
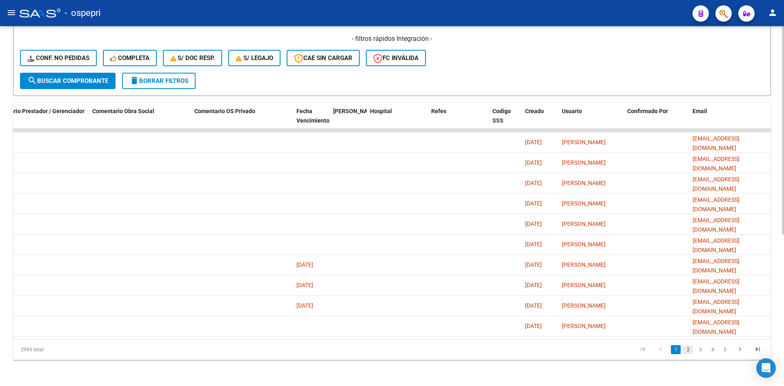
click at [555, 351] on link "2" at bounding box center [689, 349] width 10 height 9
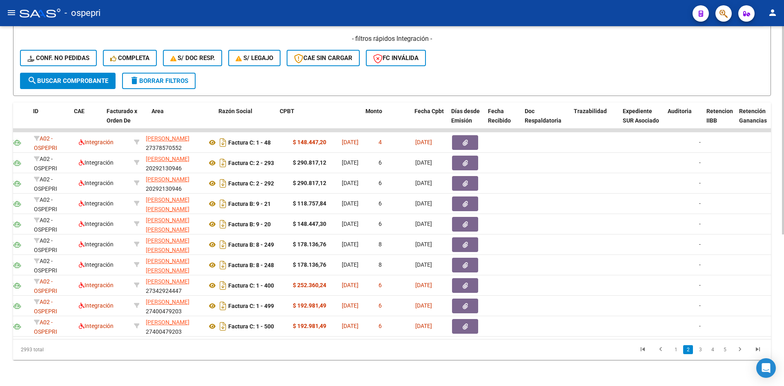
scroll to position [0, 0]
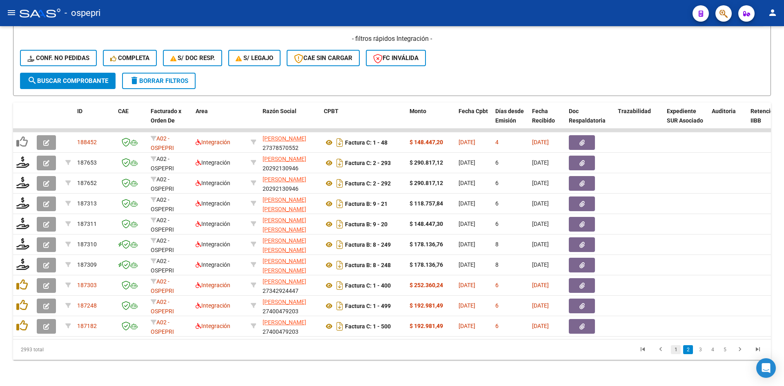
click at [555, 348] on link "1" at bounding box center [676, 349] width 10 height 9
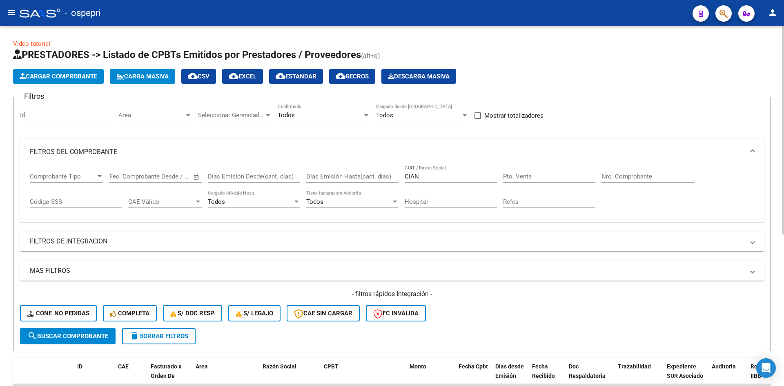
click at [555, 31] on div "Video tutorial PRESTADORES -> Listado de CPBTs Emitidos por Prestadores / Prove…" at bounding box center [392, 333] width 784 height 615
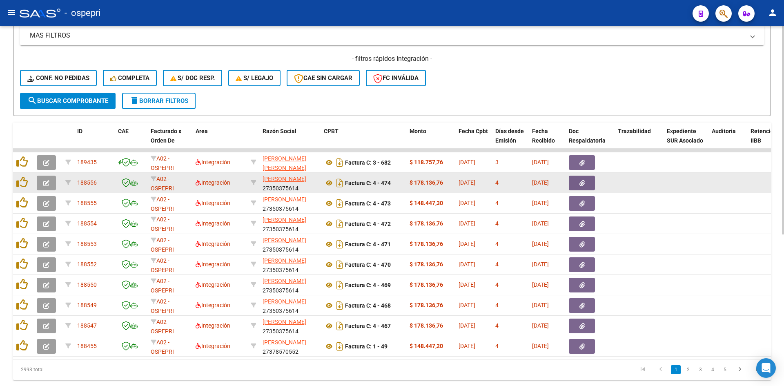
scroll to position [261, 0]
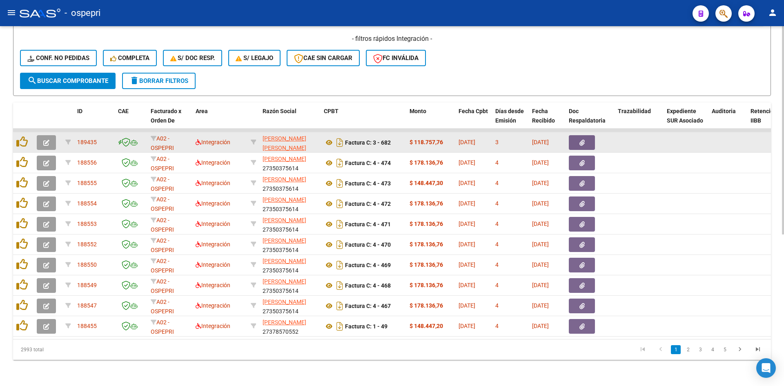
click at [555, 136] on button "button" at bounding box center [582, 142] width 26 height 15
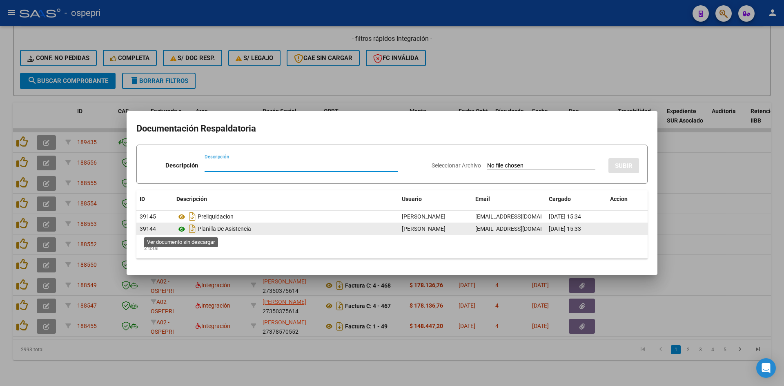
click at [182, 230] on icon at bounding box center [182, 229] width 11 height 10
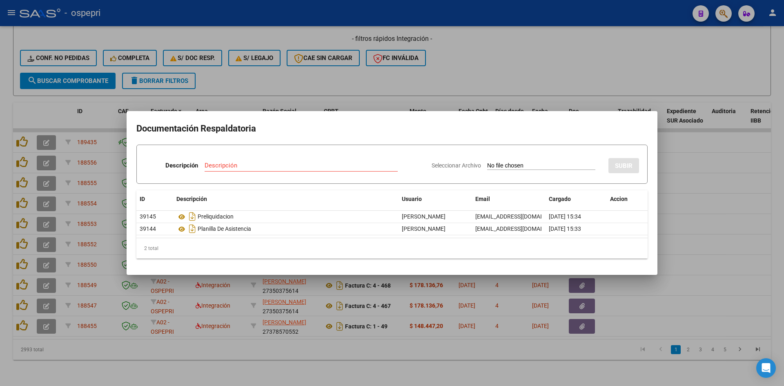
click at [497, 56] on div at bounding box center [392, 193] width 784 height 386
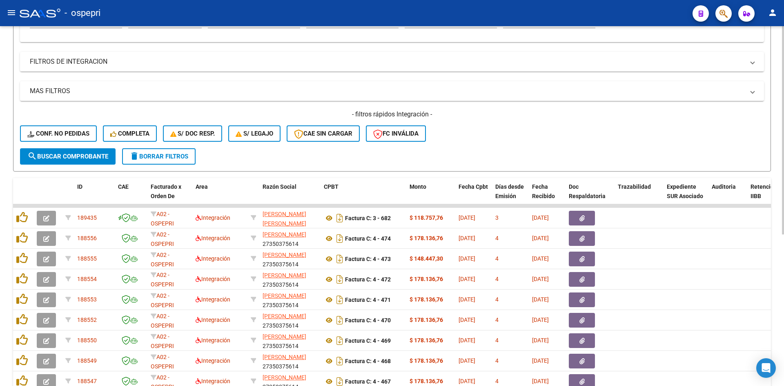
scroll to position [0, 0]
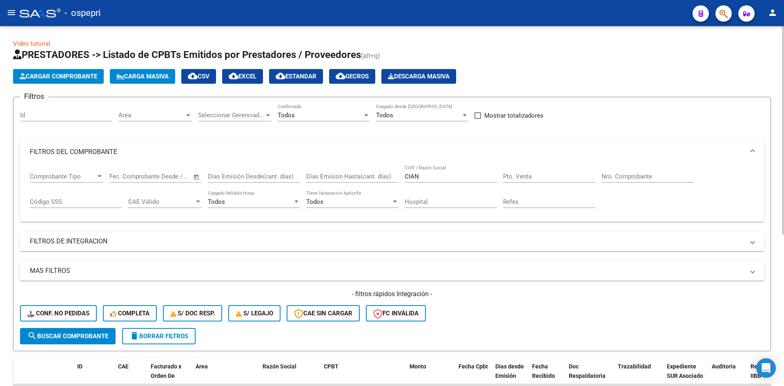
click at [428, 176] on input "CIAN" at bounding box center [451, 176] width 92 height 7
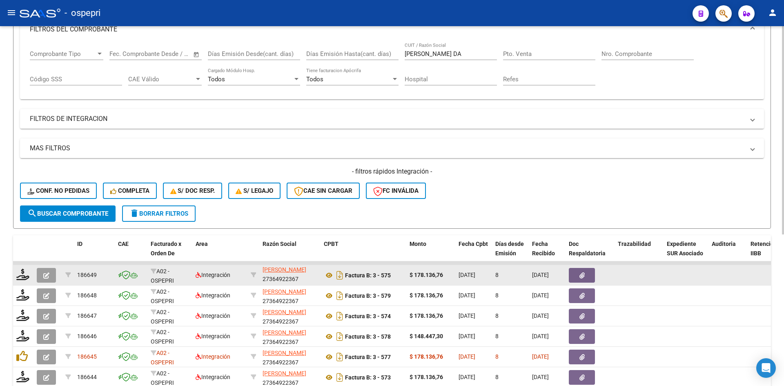
scroll to position [0, 0]
drag, startPoint x: 265, startPoint y: 278, endPoint x: 301, endPoint y: 278, distance: 35.5
click at [301, 278] on div "CIANCI DAIANA ARACELI 27364922367" at bounding box center [290, 274] width 55 height 17
copy div "27364922367"
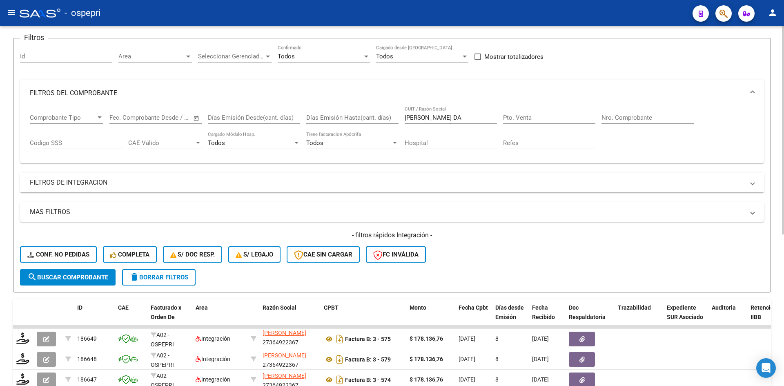
scroll to position [0, 0]
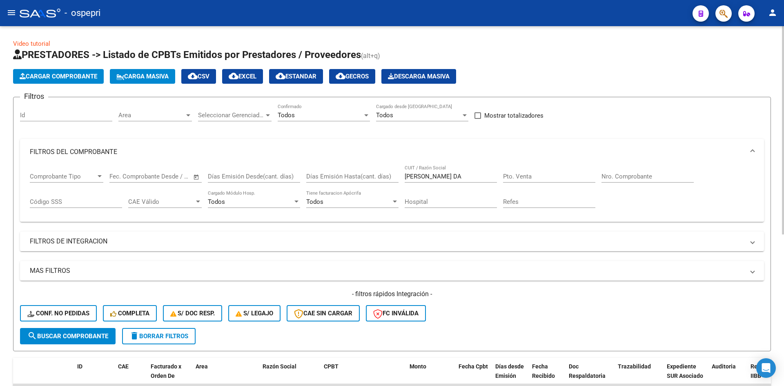
click at [449, 178] on input "CIANCI DA" at bounding box center [451, 176] width 92 height 7
paste input "27364922367"
type input "27364922367"
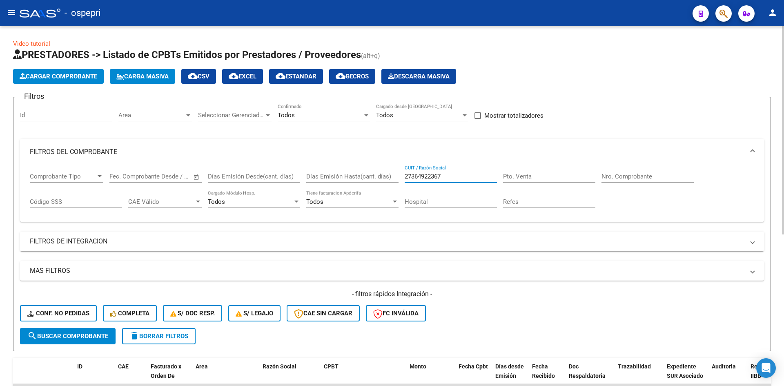
click at [90, 337] on span "search Buscar Comprobante" at bounding box center [67, 336] width 81 height 7
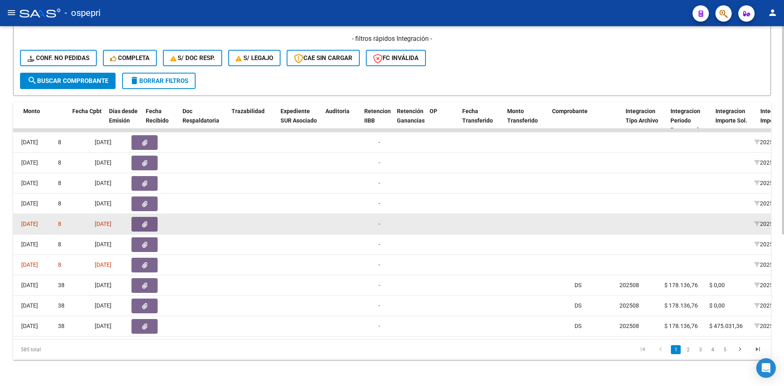
scroll to position [0, 387]
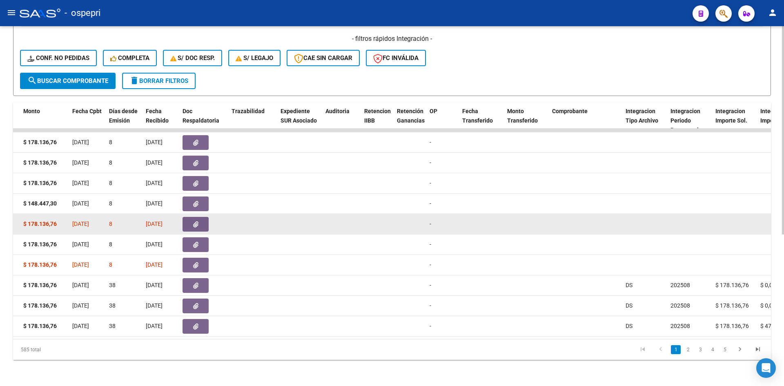
click at [189, 218] on button "button" at bounding box center [196, 224] width 26 height 15
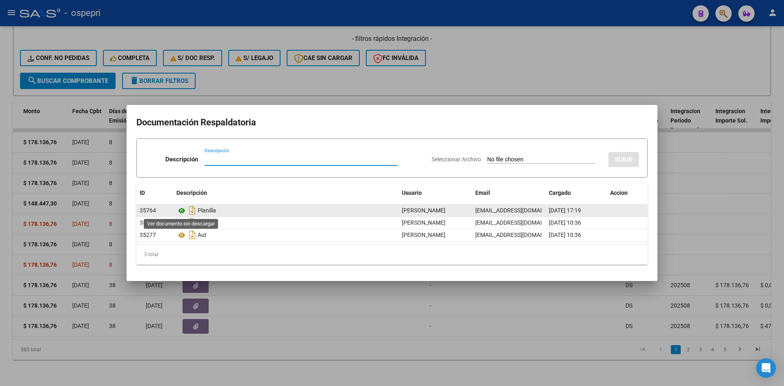
click at [182, 211] on icon at bounding box center [182, 211] width 11 height 10
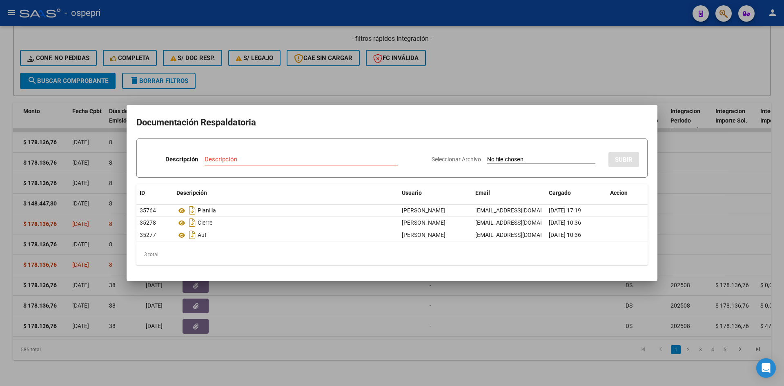
click at [555, 162] on div at bounding box center [392, 193] width 784 height 386
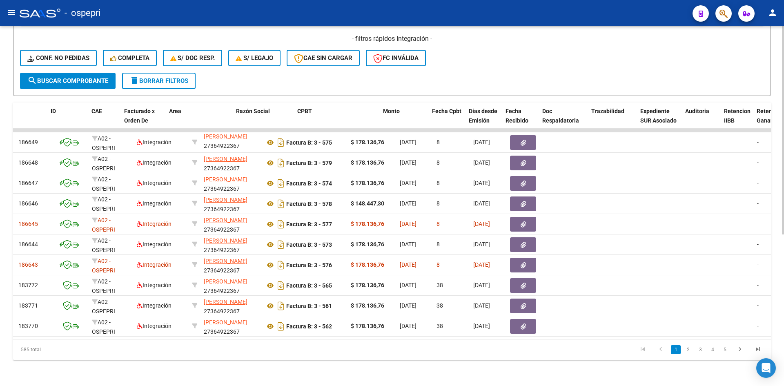
scroll to position [0, 0]
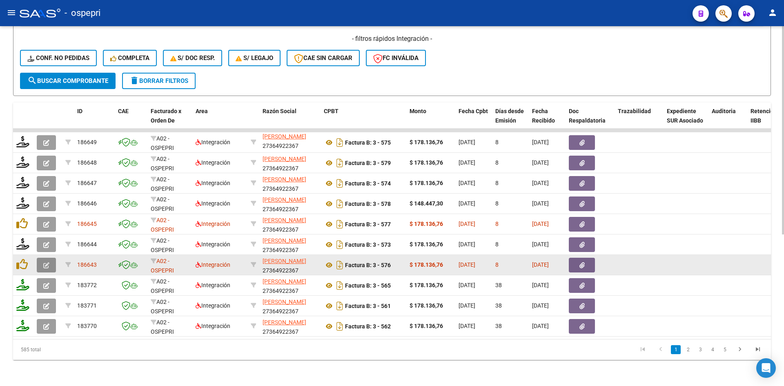
click at [48, 262] on icon "button" at bounding box center [46, 265] width 6 height 6
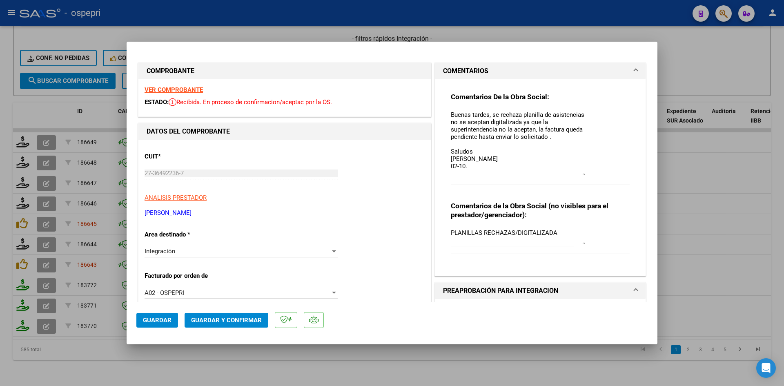
drag, startPoint x: 580, startPoint y: 124, endPoint x: 581, endPoint y: 173, distance: 49.0
click at [555, 173] on textarea "Buenas tardes, se rechaza planilla de asistencias no se aceptan digitalizada ya…" at bounding box center [518, 142] width 135 height 65
click at [555, 49] on div at bounding box center [392, 193] width 784 height 386
type input "$ 0,00"
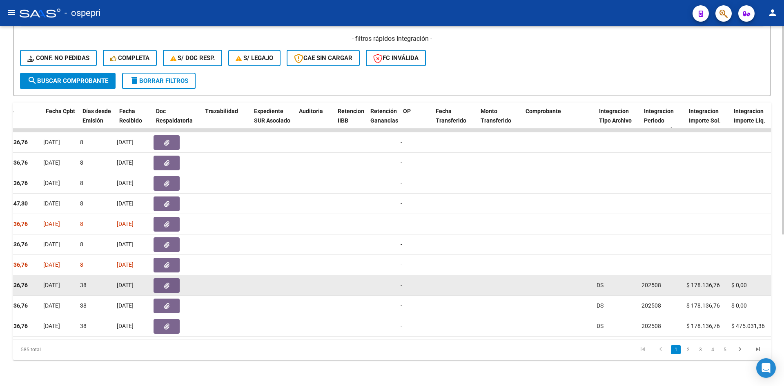
scroll to position [0, 413]
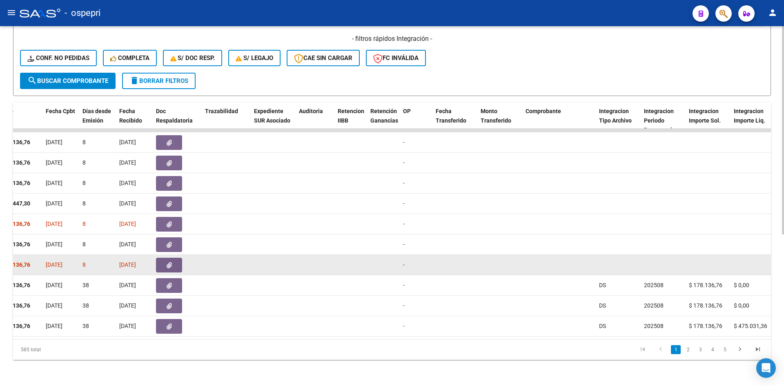
click at [164, 259] on button "button" at bounding box center [169, 265] width 26 height 15
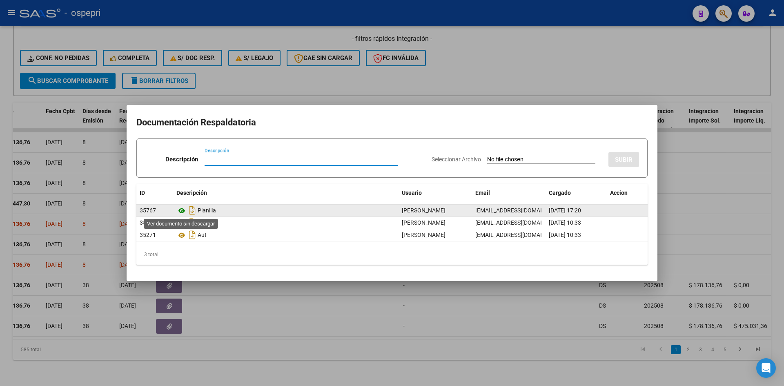
click at [182, 210] on icon at bounding box center [182, 211] width 11 height 10
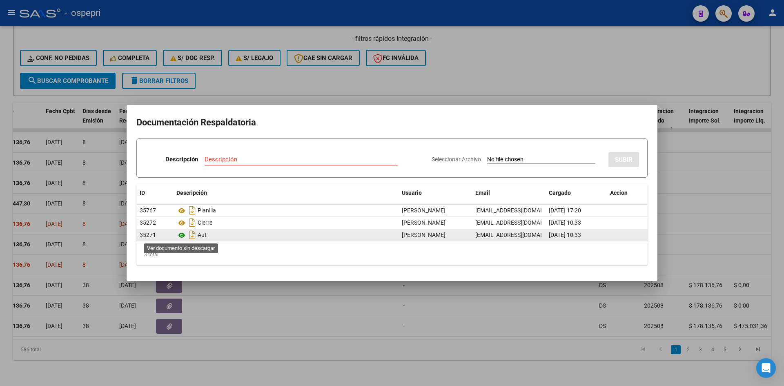
click at [181, 234] on icon at bounding box center [182, 235] width 11 height 10
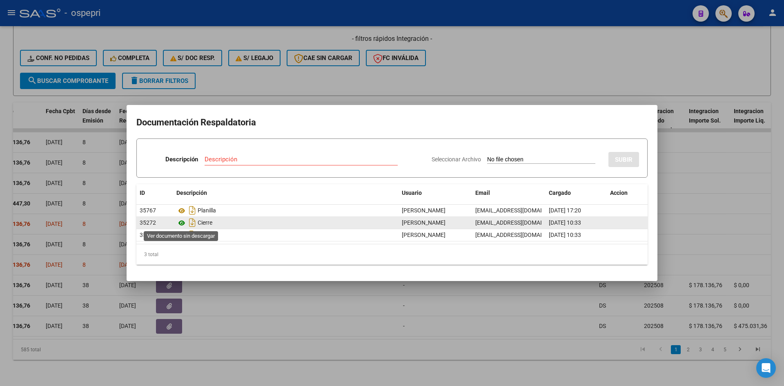
click at [183, 221] on icon at bounding box center [182, 223] width 11 height 10
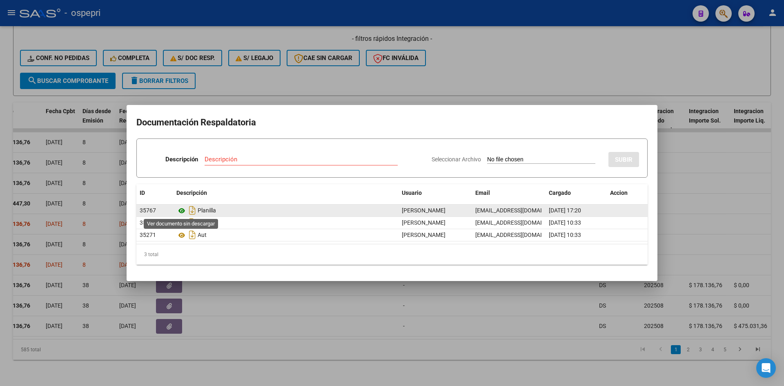
click at [181, 211] on icon at bounding box center [182, 211] width 11 height 10
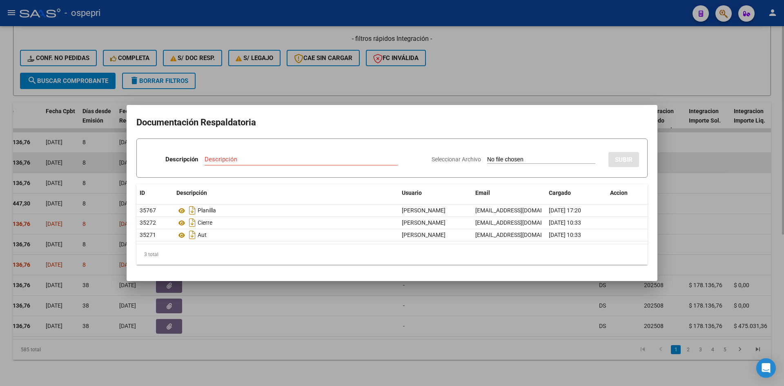
click at [555, 155] on div at bounding box center [392, 193] width 784 height 386
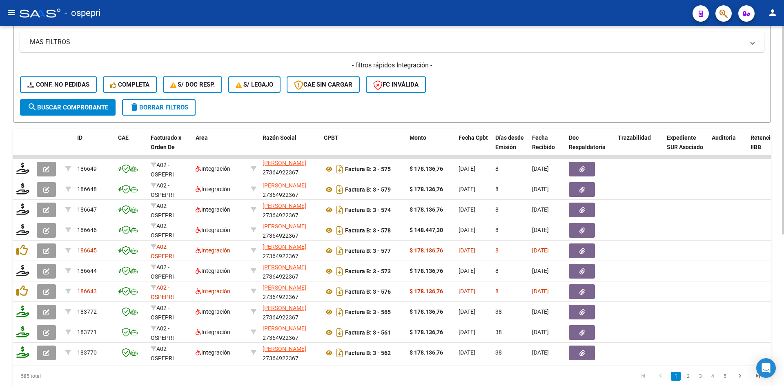
scroll to position [0, 0]
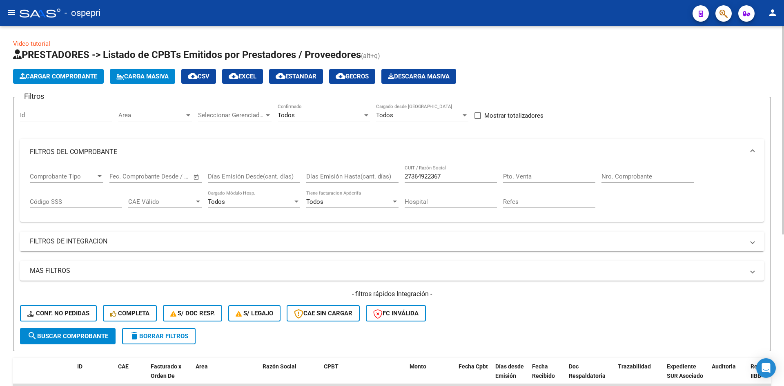
click at [442, 177] on input "27364922367" at bounding box center [451, 176] width 92 height 7
click at [441, 177] on input "27364922367" at bounding box center [451, 176] width 92 height 7
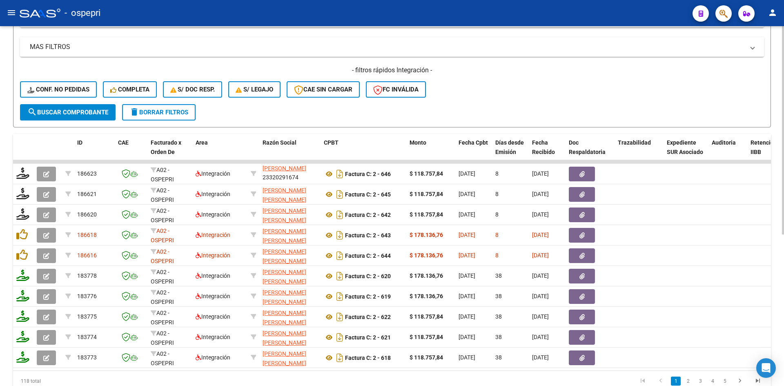
scroll to position [180, 0]
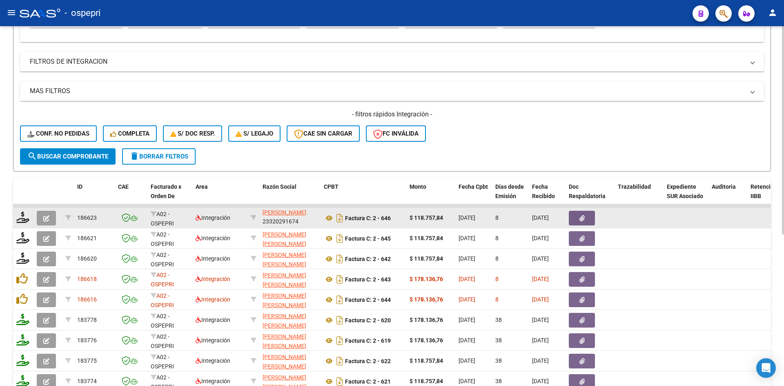
drag, startPoint x: 266, startPoint y: 219, endPoint x: 300, endPoint y: 218, distance: 34.8
click at [300, 218] on div "SANDOVAL SONIA ELISABET 23320291674" at bounding box center [290, 217] width 55 height 17
copy div "23320291674"
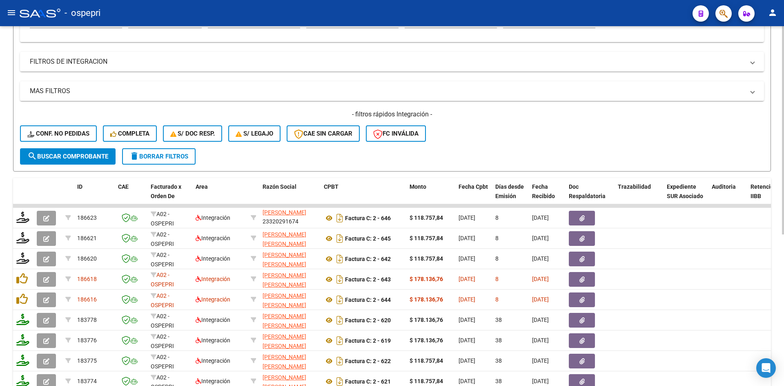
scroll to position [0, 0]
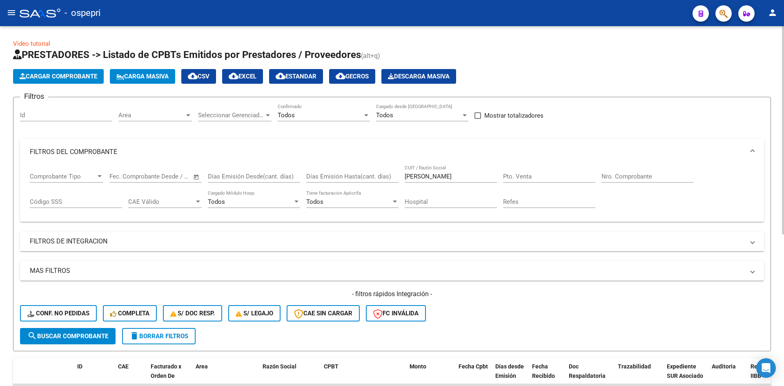
click at [467, 179] on input "SANDOVAL SONI" at bounding box center [451, 176] width 92 height 7
paste input "23320291674"
click at [55, 339] on span "search Buscar Comprobante" at bounding box center [67, 336] width 81 height 7
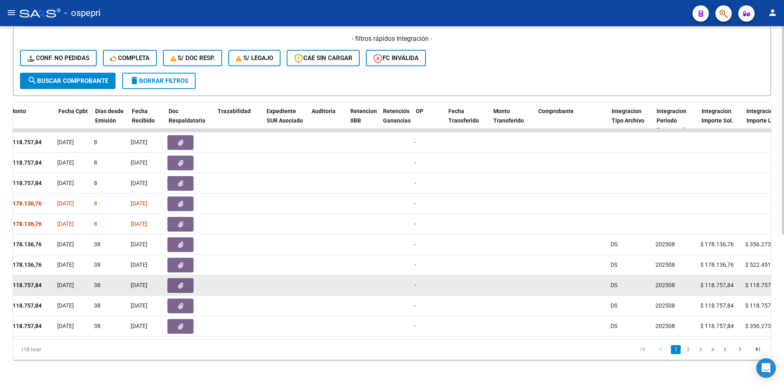
scroll to position [0, 400]
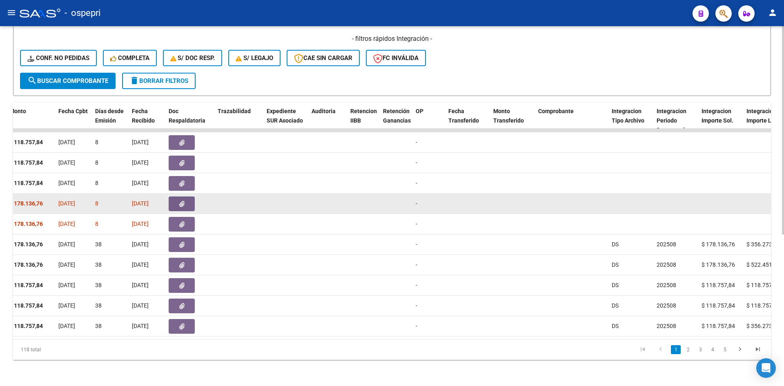
click at [189, 199] on button "button" at bounding box center [182, 204] width 26 height 15
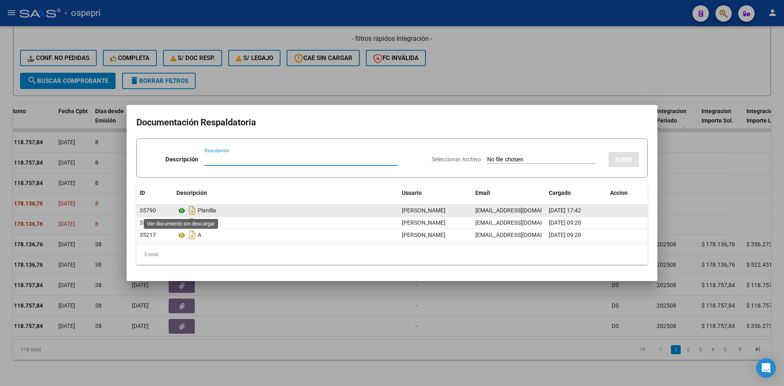
click at [182, 209] on icon at bounding box center [182, 211] width 11 height 10
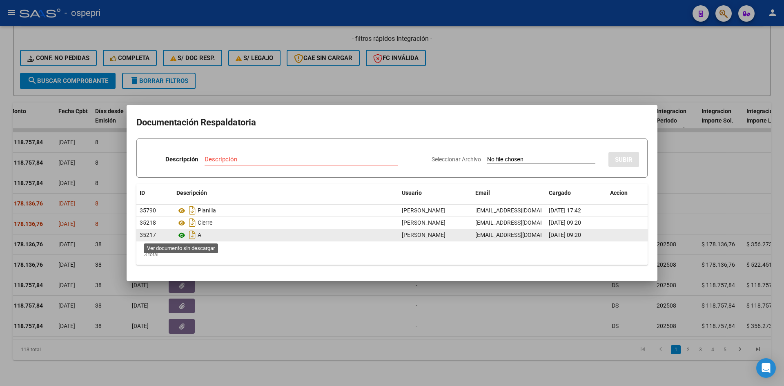
click at [183, 235] on icon at bounding box center [182, 235] width 11 height 10
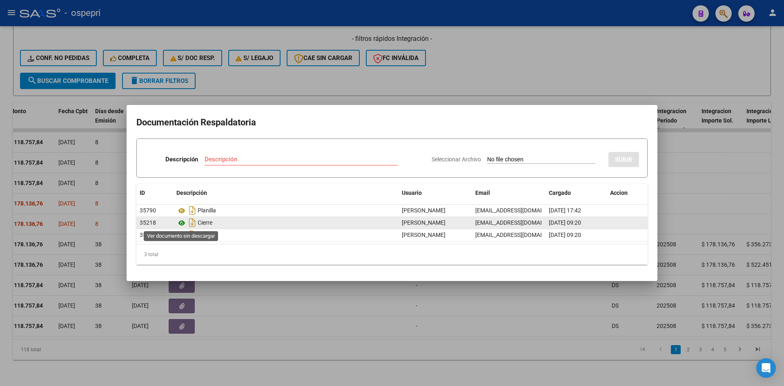
click at [181, 221] on icon at bounding box center [182, 223] width 11 height 10
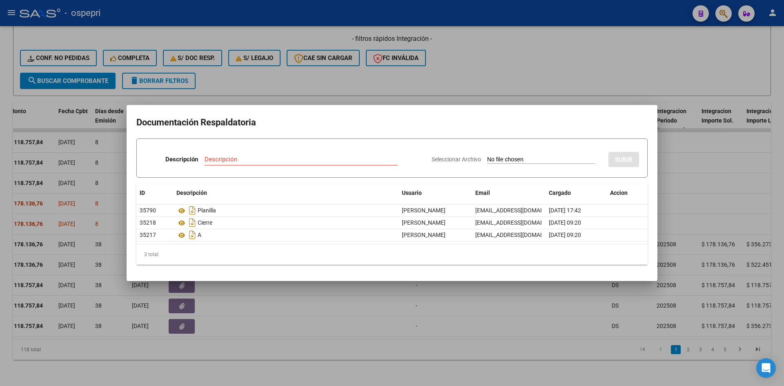
click at [555, 172] on div at bounding box center [392, 193] width 784 height 386
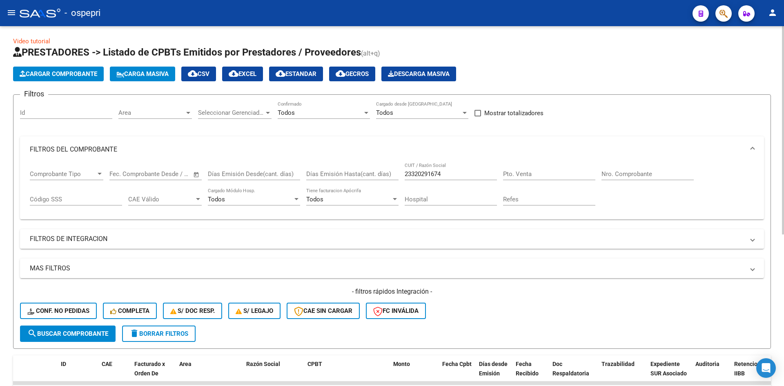
scroll to position [0, 0]
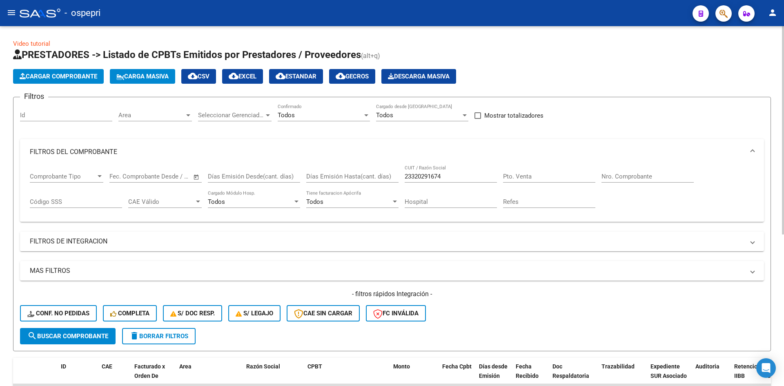
click at [452, 179] on input "23320291674" at bounding box center [451, 176] width 92 height 7
paste input "7364922367"
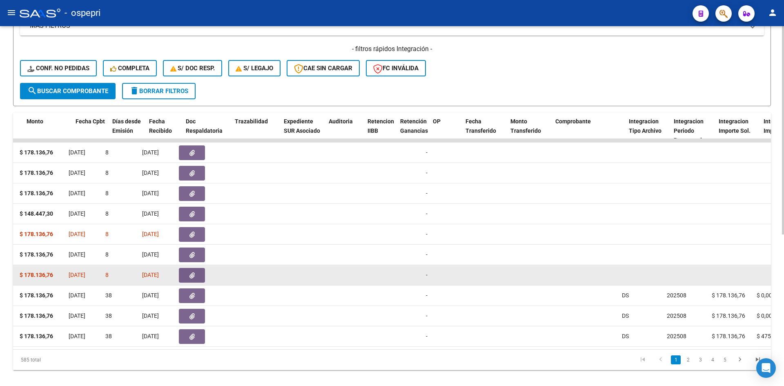
scroll to position [0, 383]
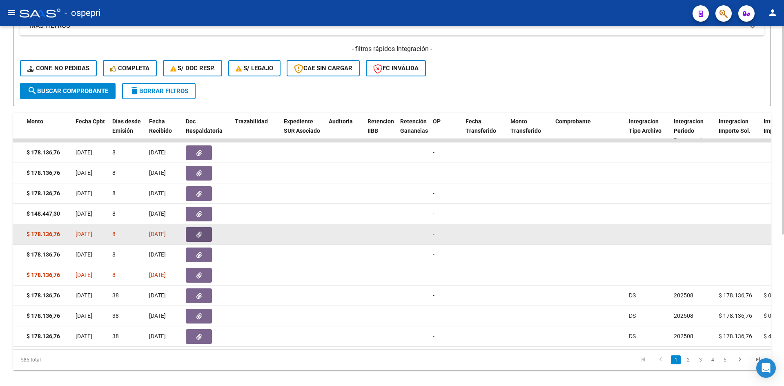
click at [200, 233] on icon "button" at bounding box center [199, 235] width 5 height 6
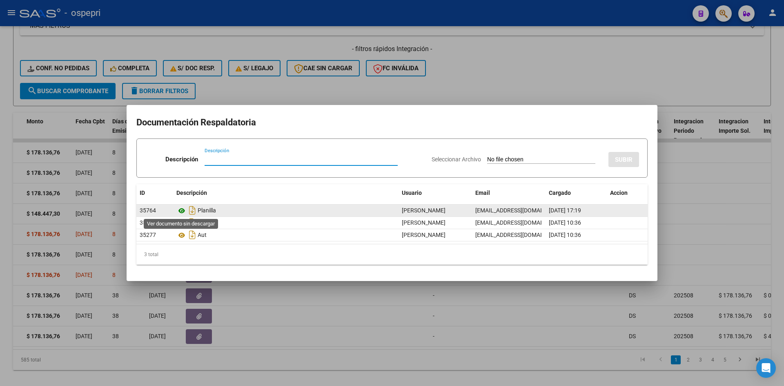
click at [180, 210] on icon at bounding box center [182, 211] width 11 height 10
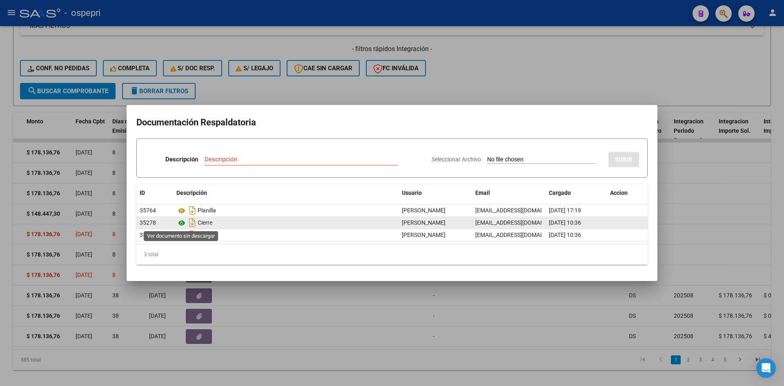
click at [181, 222] on icon at bounding box center [182, 223] width 11 height 10
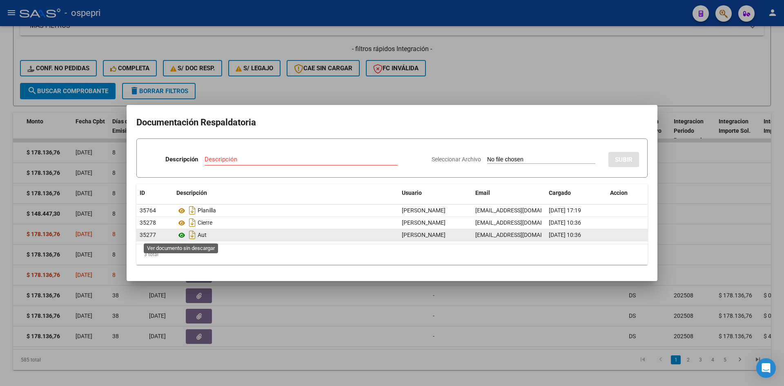
click at [182, 236] on icon at bounding box center [182, 235] width 11 height 10
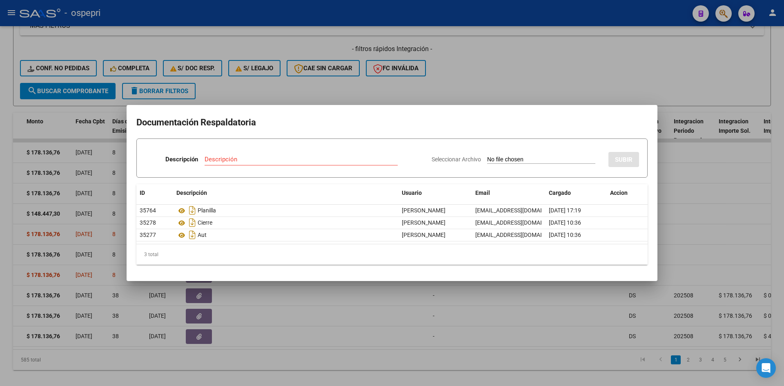
click at [555, 53] on div at bounding box center [392, 193] width 784 height 386
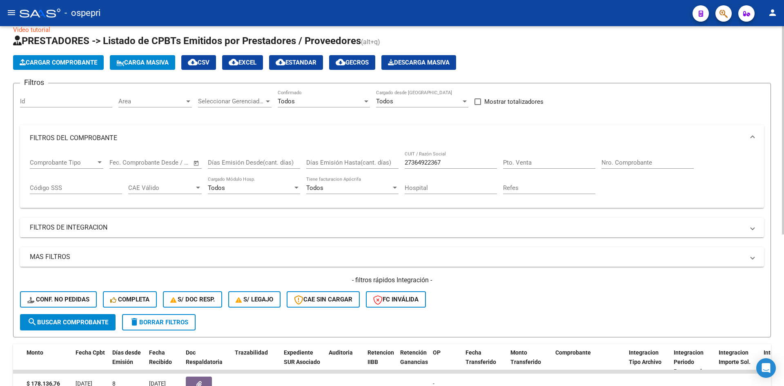
scroll to position [0, 0]
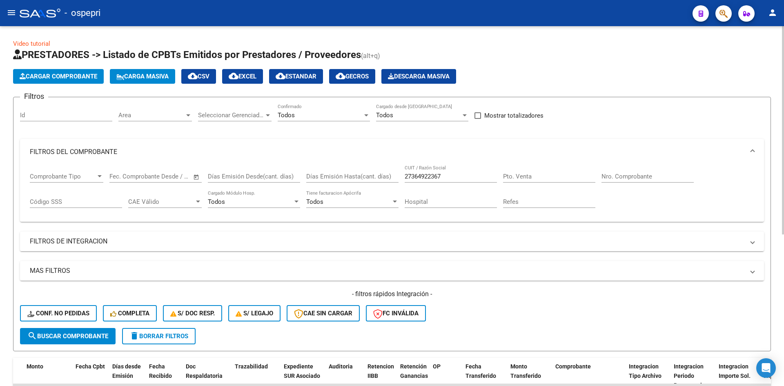
click at [451, 174] on input "27364922367" at bounding box center [451, 176] width 92 height 7
paste input "3320291674"
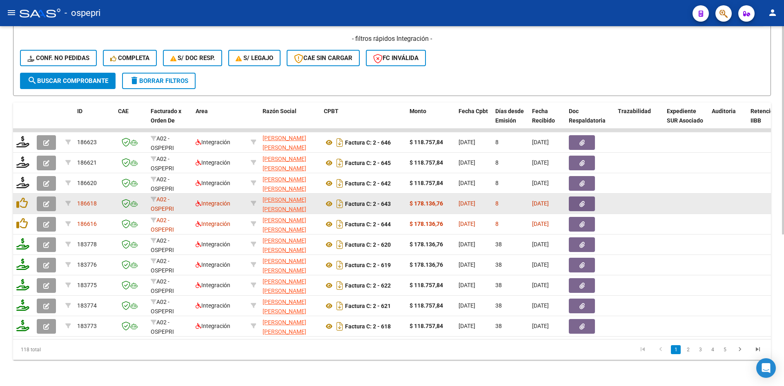
type input "23320291674"
click at [555, 201] on icon "button" at bounding box center [582, 204] width 5 height 6
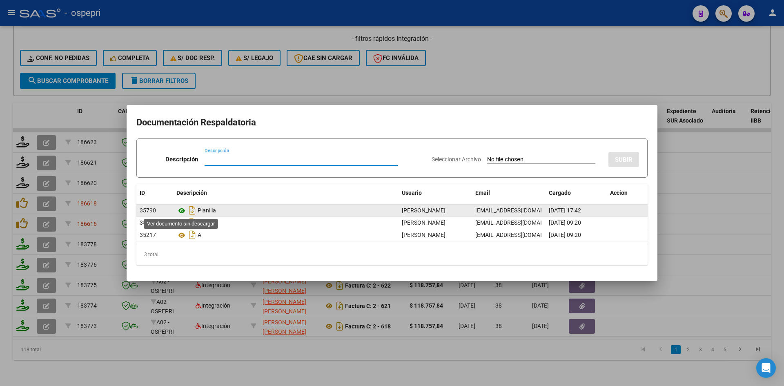
click at [182, 210] on icon at bounding box center [182, 211] width 11 height 10
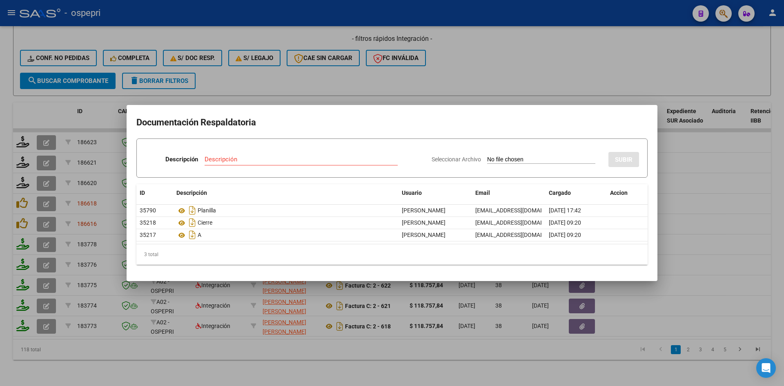
click at [534, 48] on div at bounding box center [392, 193] width 784 height 386
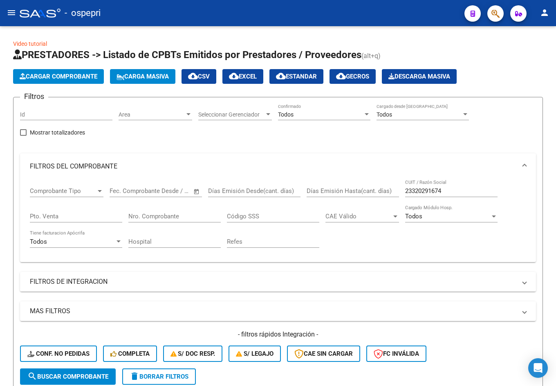
click at [11, 15] on mat-icon "menu" at bounding box center [12, 13] width 10 height 10
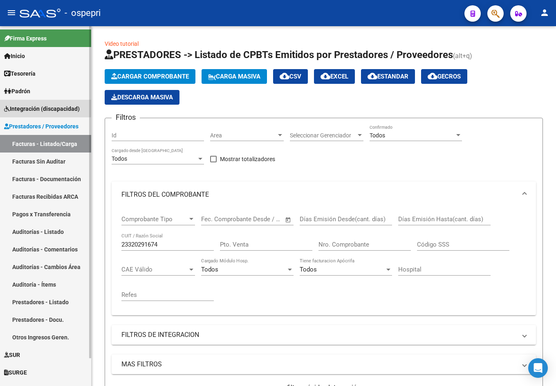
click at [40, 107] on span "Integración (discapacidad)" at bounding box center [42, 108] width 76 height 9
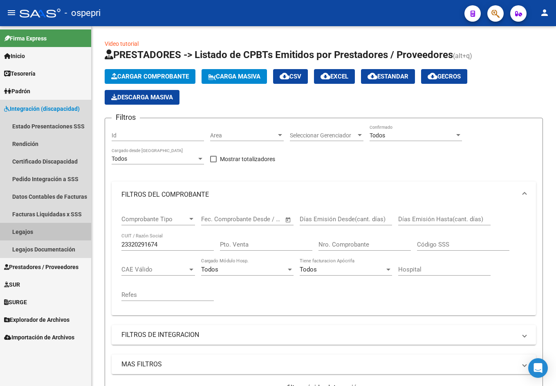
click at [29, 230] on link "Legajos" at bounding box center [45, 232] width 91 height 18
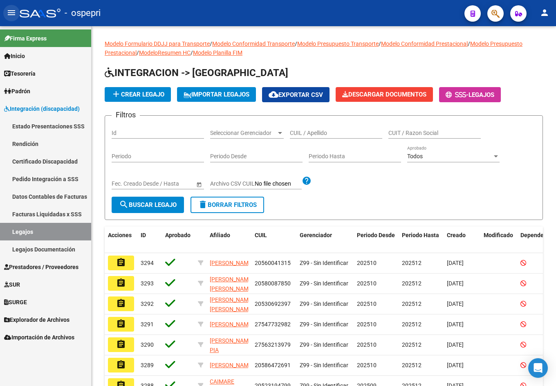
click at [11, 11] on mat-icon "menu" at bounding box center [12, 13] width 10 height 10
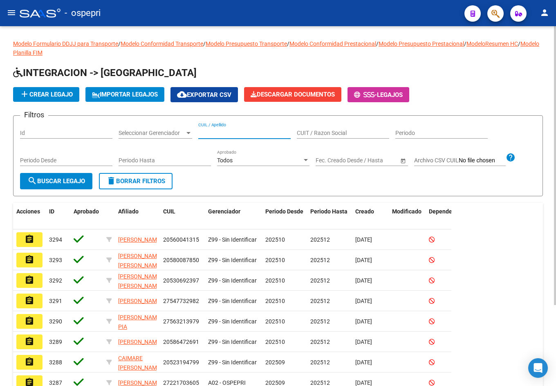
click at [239, 136] on input "CUIL / Apellido" at bounding box center [244, 133] width 92 height 7
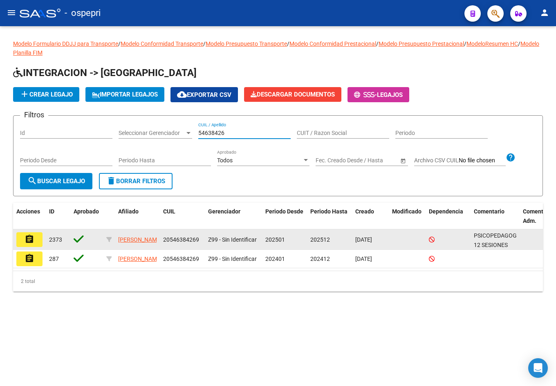
type input "54638426"
click at [34, 240] on button "assignment" at bounding box center [29, 239] width 26 height 15
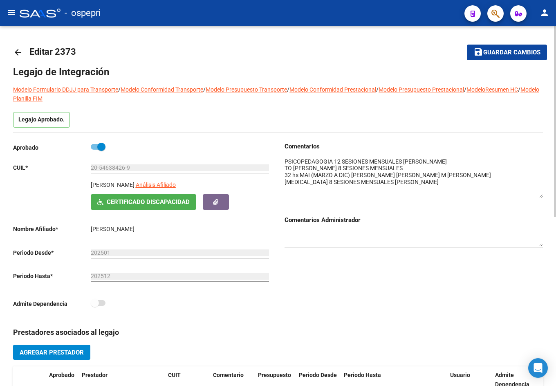
drag, startPoint x: 541, startPoint y: 171, endPoint x: 546, endPoint y: 196, distance: 25.6
click at [546, 196] on div "arrow_back Editar 2373 save Guardar cambios Legajo de Integración Modelo Formul…" at bounding box center [278, 365] width 556 height 678
click at [16, 54] on mat-icon "arrow_back" at bounding box center [18, 52] width 10 height 10
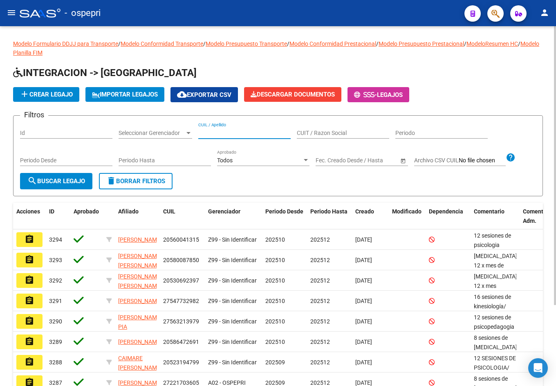
click at [224, 133] on input "CUIL / Apellido" at bounding box center [244, 133] width 92 height 7
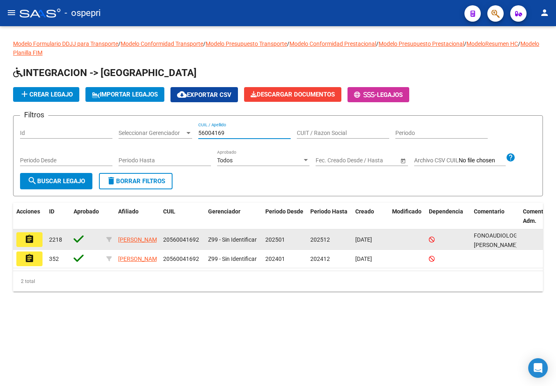
type input "56004169"
click at [33, 239] on mat-icon "assignment" at bounding box center [30, 239] width 10 height 10
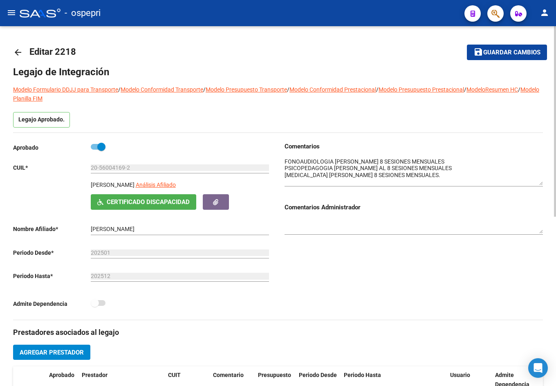
drag, startPoint x: 539, startPoint y: 170, endPoint x: 540, endPoint y: 182, distance: 12.3
click at [540, 182] on textarea at bounding box center [413, 171] width 258 height 28
drag, startPoint x: 540, startPoint y: 182, endPoint x: 543, endPoint y: 199, distance: 17.0
click at [543, 199] on div "arrow_back Editar 2218 save Guardar cambios Legajo de Integración Modelo Formul…" at bounding box center [278, 365] width 556 height 678
click at [19, 51] on mat-icon "arrow_back" at bounding box center [18, 52] width 10 height 10
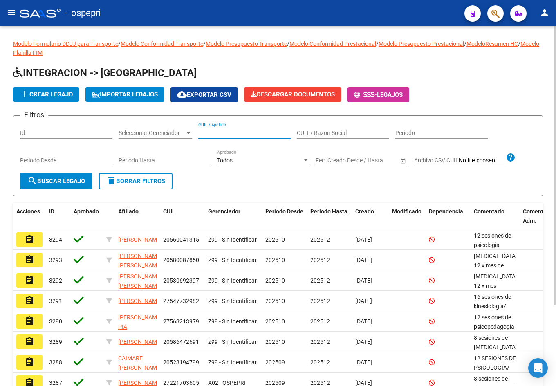
click at [213, 132] on input "CUIL / Apellido" at bounding box center [244, 133] width 92 height 7
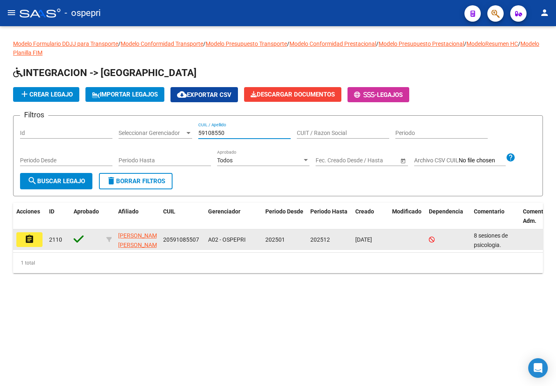
type input "59108550"
click at [34, 243] on button "assignment" at bounding box center [29, 239] width 26 height 15
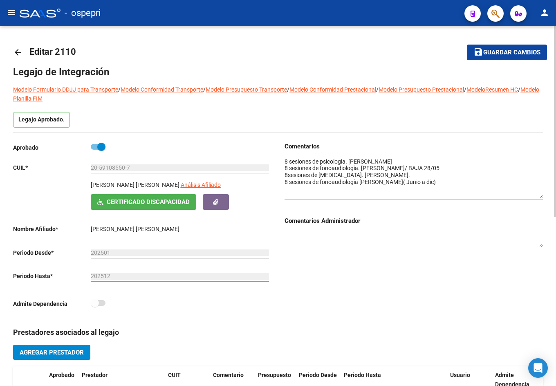
drag, startPoint x: 541, startPoint y: 170, endPoint x: 539, endPoint y: 196, distance: 25.8
click at [539, 196] on textarea at bounding box center [413, 177] width 258 height 41
click at [18, 50] on mat-icon "arrow_back" at bounding box center [18, 52] width 10 height 10
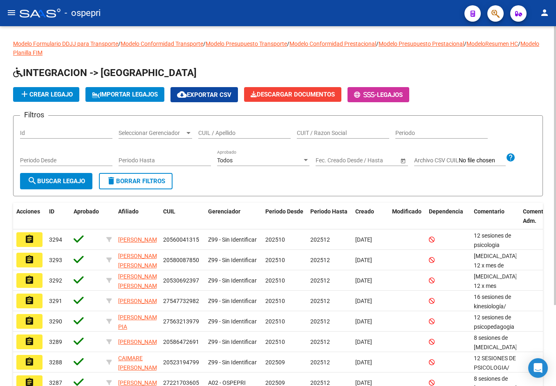
click at [212, 132] on input "CUIL / Apellido" at bounding box center [244, 133] width 92 height 7
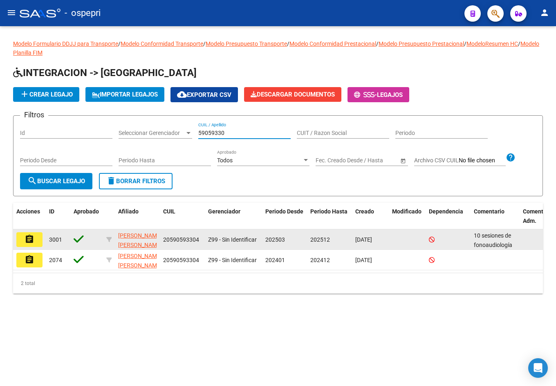
type input "59059330"
click at [24, 238] on button "assignment" at bounding box center [29, 239] width 26 height 15
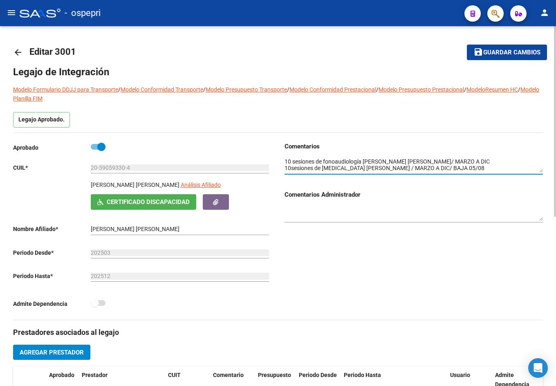
drag, startPoint x: 541, startPoint y: 172, endPoint x: 540, endPoint y: 183, distance: 11.0
click at [540, 183] on div "Comentarios Comentarios Administrador" at bounding box center [413, 186] width 258 height 88
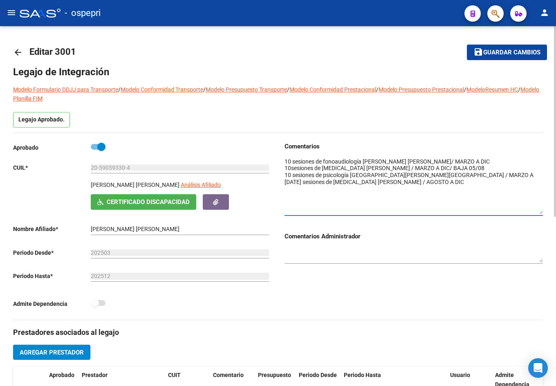
drag, startPoint x: 541, startPoint y: 169, endPoint x: 545, endPoint y: 212, distance: 43.1
click at [545, 212] on div "arrow_back Editar 3001 save Guardar cambios Legajo de Integración Modelo Formul…" at bounding box center [278, 365] width 556 height 678
click at [469, 189] on textarea at bounding box center [413, 186] width 258 height 58
click at [19, 52] on mat-icon "arrow_back" at bounding box center [18, 52] width 10 height 10
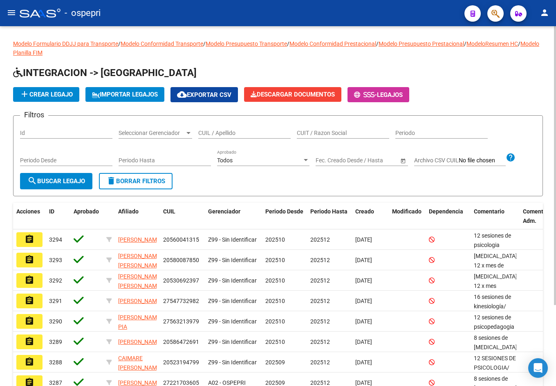
click at [235, 132] on input "CUIL / Apellido" at bounding box center [244, 133] width 92 height 7
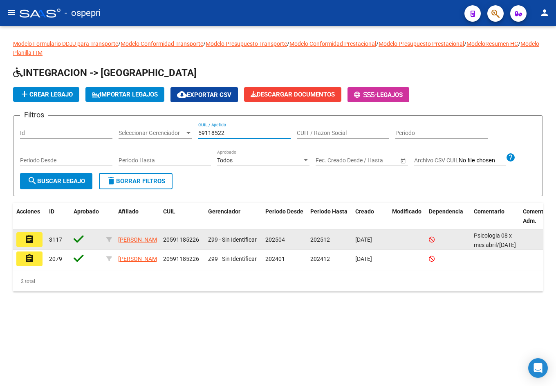
type input "59118522"
click at [27, 236] on mat-icon "assignment" at bounding box center [30, 239] width 10 height 10
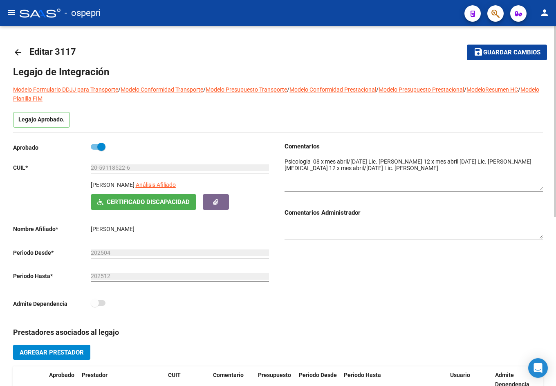
drag, startPoint x: 540, startPoint y: 171, endPoint x: 541, endPoint y: 189, distance: 17.6
click at [541, 189] on textarea at bounding box center [413, 173] width 258 height 33
click at [16, 51] on mat-icon "arrow_back" at bounding box center [18, 52] width 10 height 10
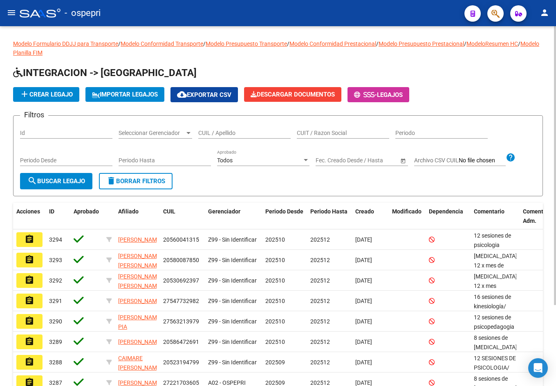
click at [211, 133] on input "CUIL / Apellido" at bounding box center [244, 133] width 92 height 7
paste input "53.289.086"
click at [217, 131] on input "53.289.086" at bounding box center [244, 133] width 92 height 7
click at [207, 131] on input "53.289086" at bounding box center [244, 133] width 92 height 7
click at [240, 131] on input "53289086" at bounding box center [244, 133] width 92 height 7
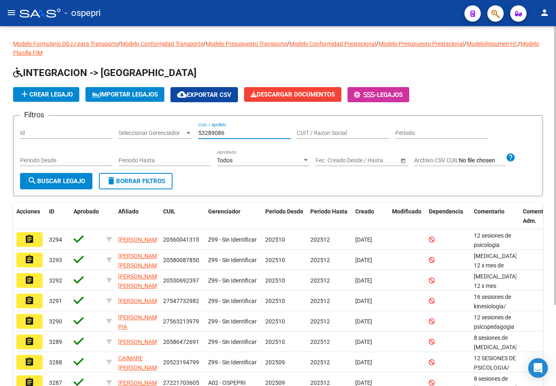
type input "53289086"
click at [51, 178] on span "search Buscar Legajo" at bounding box center [56, 180] width 58 height 7
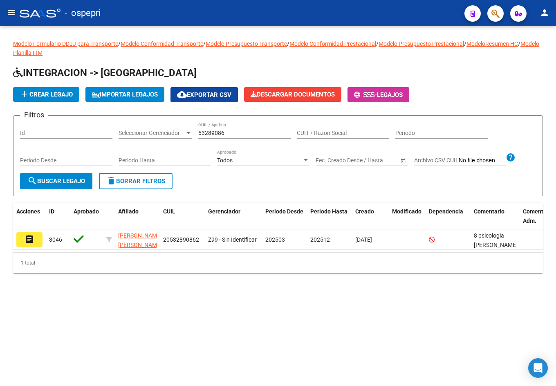
click at [31, 242] on mat-icon "assignment" at bounding box center [30, 239] width 10 height 10
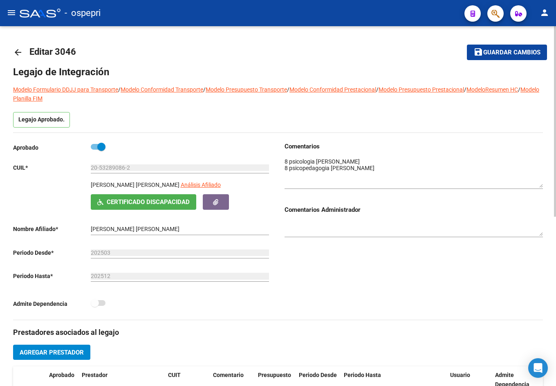
drag, startPoint x: 540, startPoint y: 171, endPoint x: 539, endPoint y: 186, distance: 14.7
click at [539, 186] on textarea at bounding box center [413, 172] width 258 height 30
click at [14, 52] on mat-icon "arrow_back" at bounding box center [18, 52] width 10 height 10
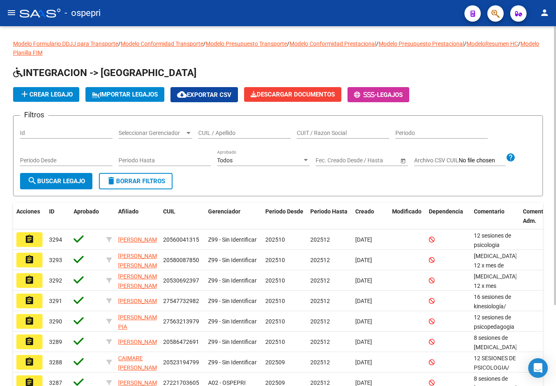
click at [245, 134] on input "CUIL / Apellido" at bounding box center [244, 133] width 92 height 7
paste input "52.313.847"
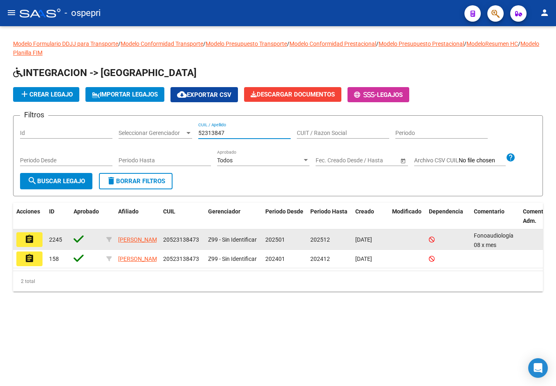
type input "52313847"
click at [33, 237] on mat-icon "assignment" at bounding box center [30, 239] width 10 height 10
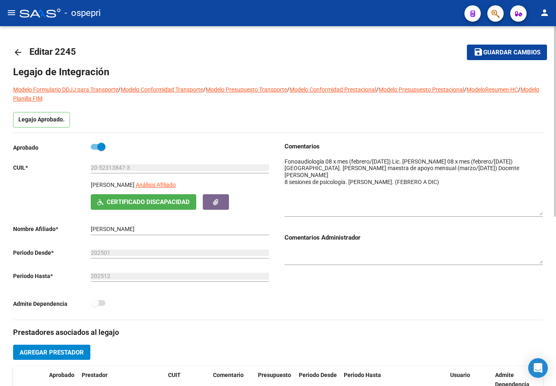
drag, startPoint x: 539, startPoint y: 170, endPoint x: 539, endPoint y: 212, distance: 41.3
click at [539, 212] on textarea at bounding box center [413, 186] width 258 height 58
click at [17, 53] on mat-icon "arrow_back" at bounding box center [18, 52] width 10 height 10
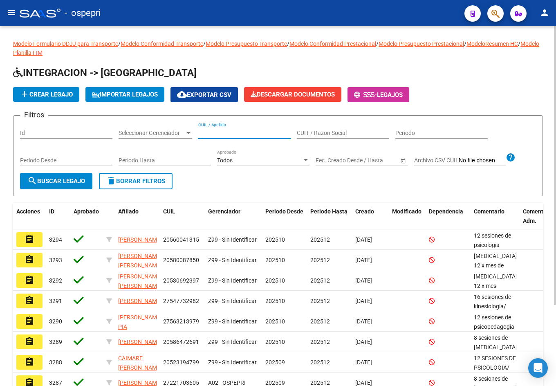
click at [201, 132] on input "CUIL / Apellido" at bounding box center [244, 133] width 92 height 7
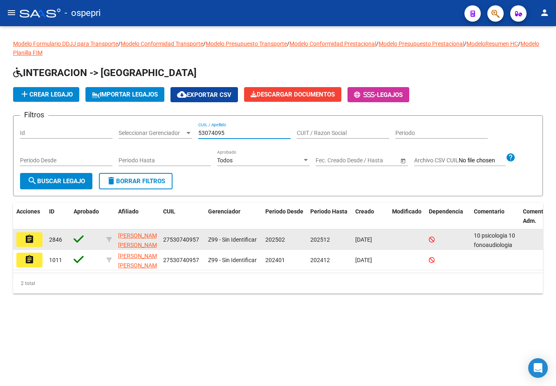
type input "53074095"
click at [31, 241] on mat-icon "assignment" at bounding box center [30, 239] width 10 height 10
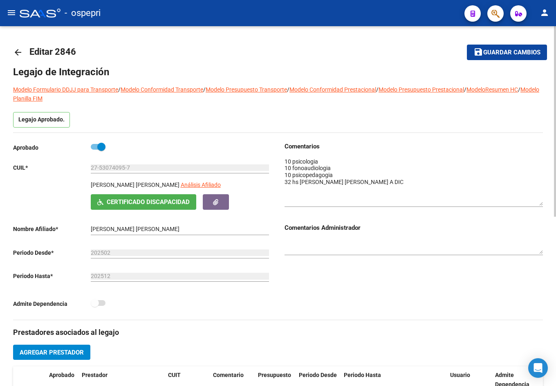
drag, startPoint x: 540, startPoint y: 169, endPoint x: 540, endPoint y: 202, distance: 32.7
click at [540, 202] on textarea at bounding box center [413, 181] width 258 height 48
click at [16, 53] on mat-icon "arrow_back" at bounding box center [18, 52] width 10 height 10
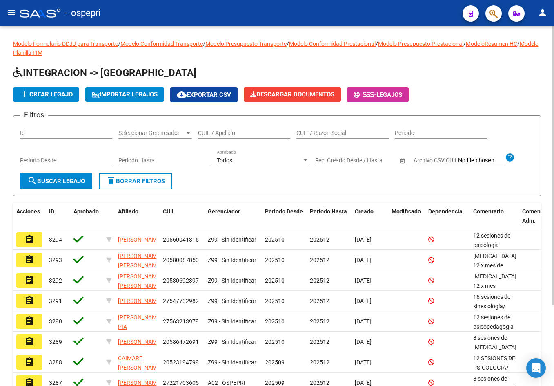
click at [226, 137] on div "CUIL / Apellido" at bounding box center [244, 130] width 92 height 16
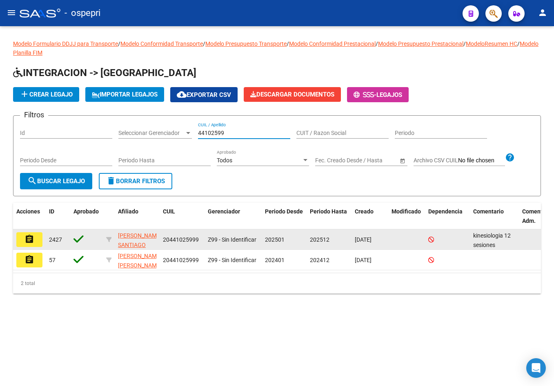
type input "44102599"
click at [26, 240] on mat-icon "assignment" at bounding box center [30, 239] width 10 height 10
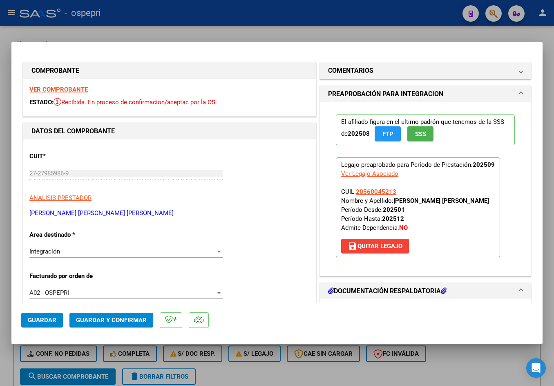
scroll to position [204, 0]
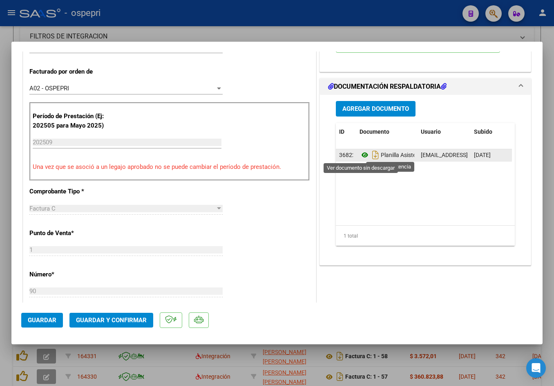
click at [363, 154] on icon at bounding box center [365, 155] width 11 height 10
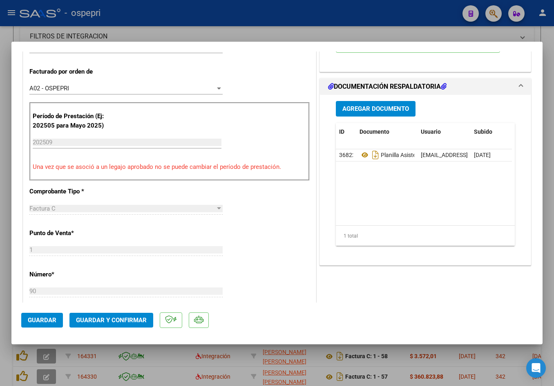
scroll to position [286, 0]
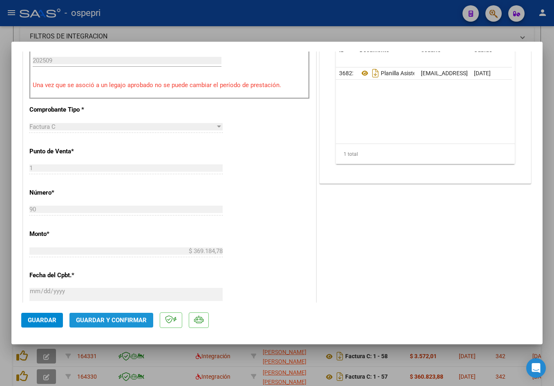
click at [116, 319] on span "Guardar y Confirmar" at bounding box center [111, 319] width 71 height 7
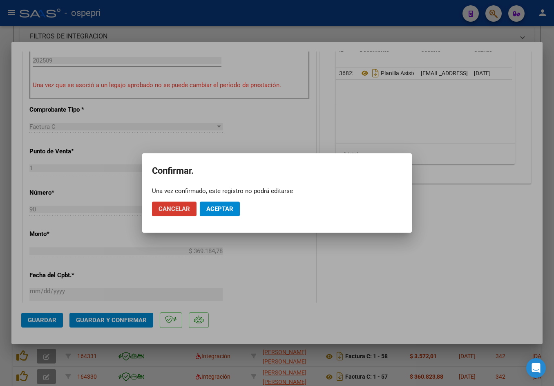
click at [223, 207] on span "Aceptar" at bounding box center [219, 208] width 27 height 7
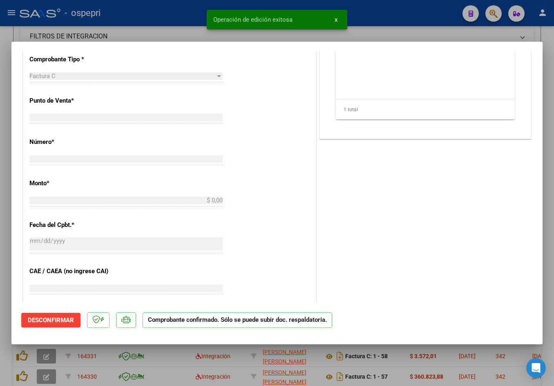
scroll to position [0, 0]
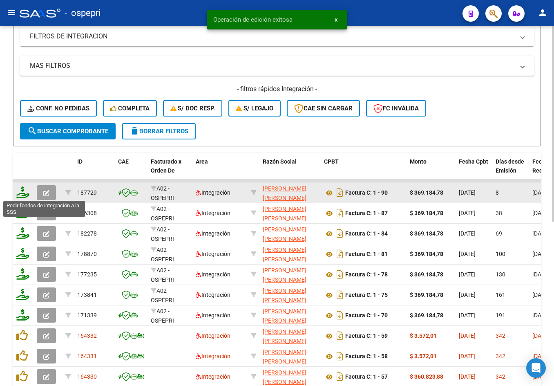
click at [22, 195] on icon at bounding box center [22, 191] width 13 height 11
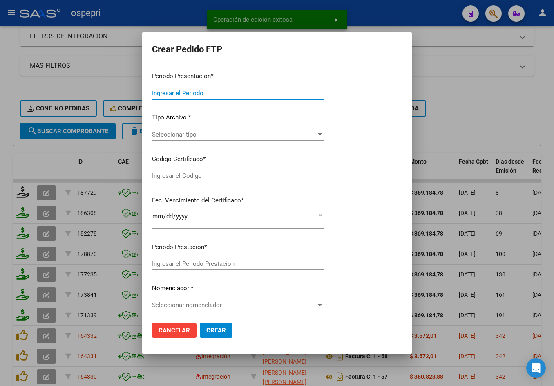
type input "202509"
type input "$ 369.184,78"
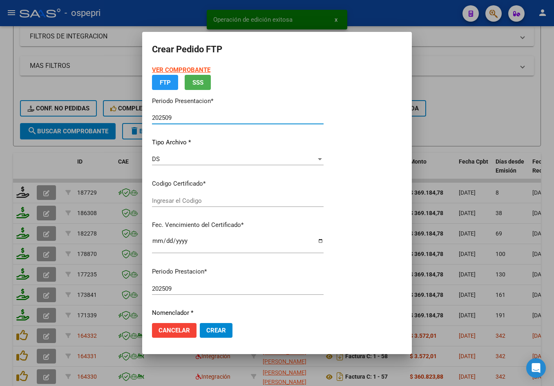
type input "20560045213"
type input "2027-11-10"
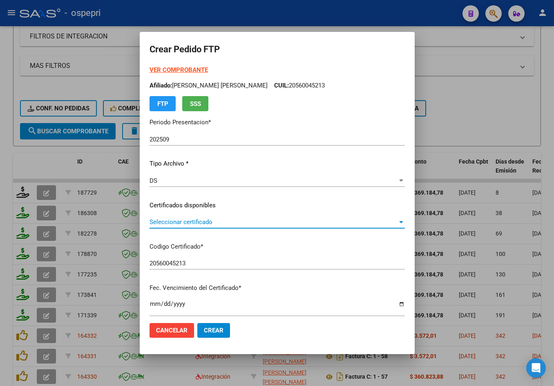
click at [192, 221] on span "Seleccionar certificado" at bounding box center [274, 221] width 248 height 7
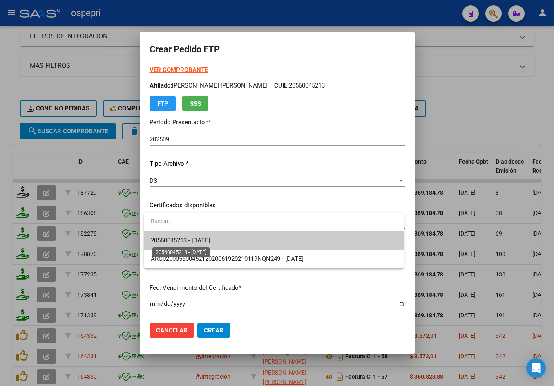
click at [200, 239] on span "20560045213 - 2027-11-10" at bounding box center [180, 240] width 59 height 7
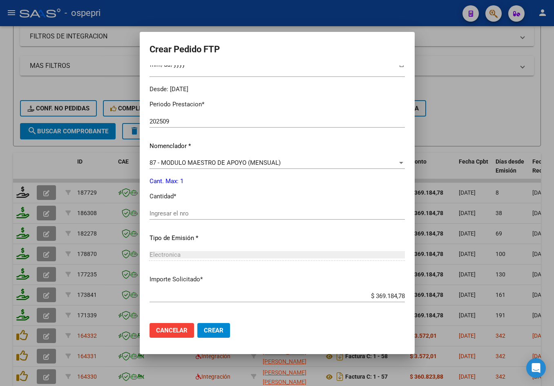
scroll to position [274, 0]
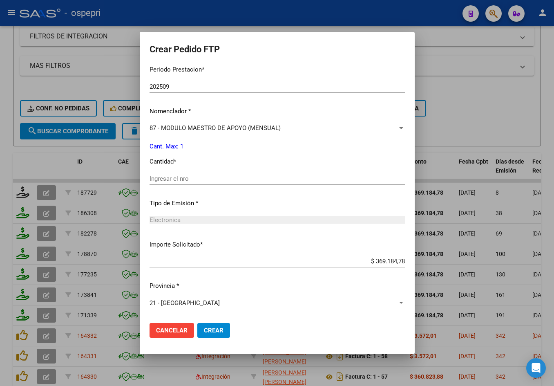
click at [193, 181] on input "Ingresar el nro" at bounding box center [277, 178] width 255 height 7
type input "1"
click at [217, 329] on span "Crear" at bounding box center [214, 329] width 20 height 7
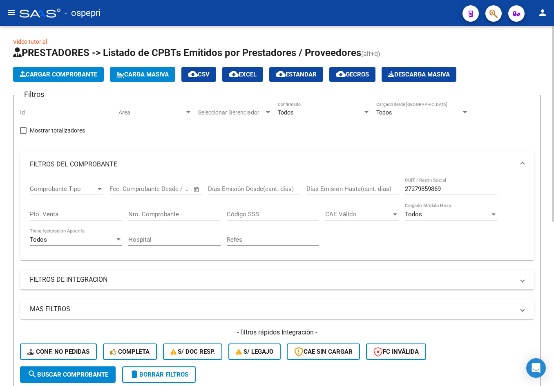
scroll to position [0, 0]
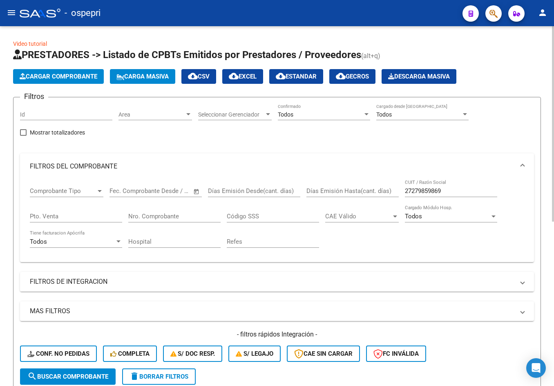
click at [457, 187] on input "27279859869" at bounding box center [451, 190] width 92 height 7
paste input "416421582"
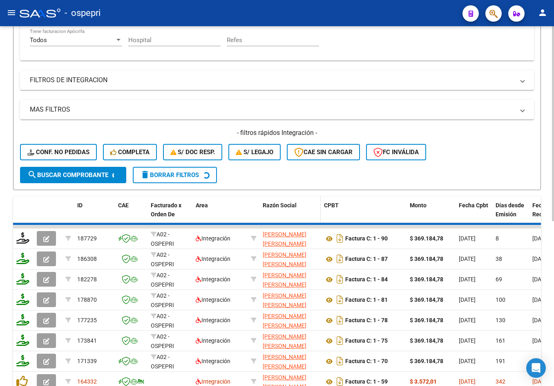
scroll to position [204, 0]
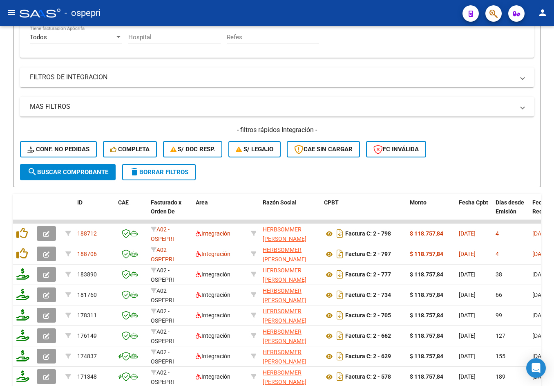
type input "27416421582"
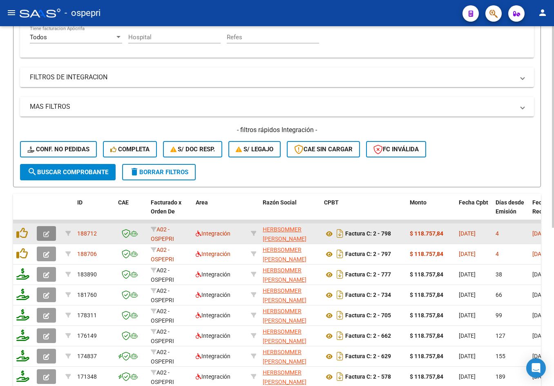
click at [47, 234] on icon "button" at bounding box center [46, 234] width 6 height 6
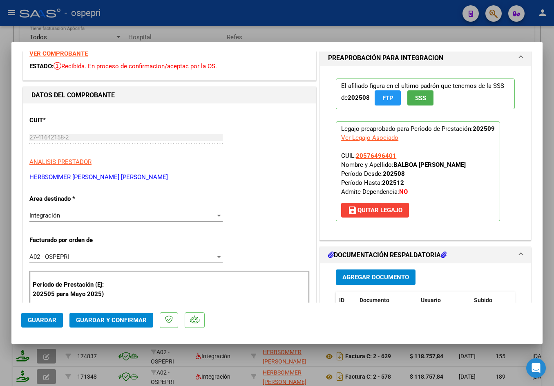
scroll to position [0, 0]
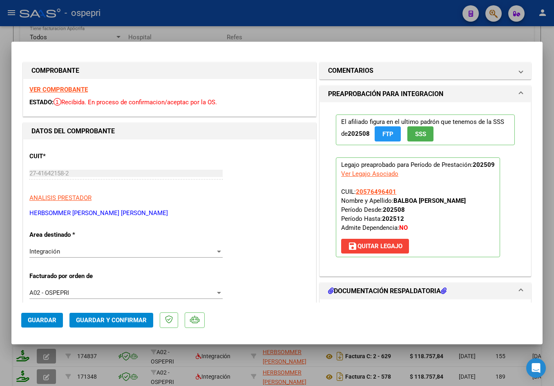
click at [80, 89] on strong "VER COMPROBANTE" at bounding box center [58, 89] width 58 height 7
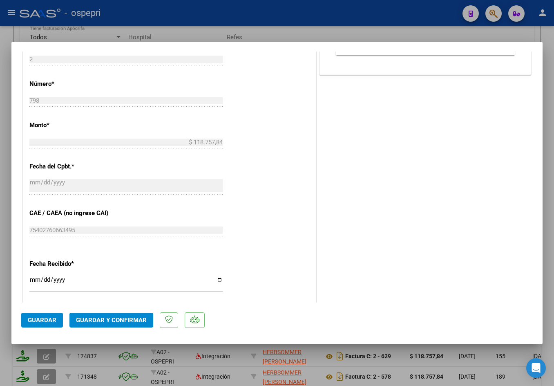
scroll to position [245, 0]
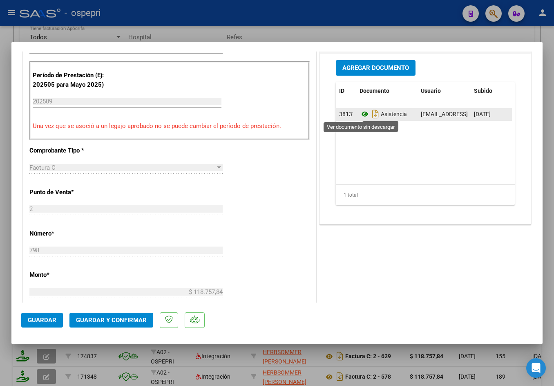
click at [360, 115] on icon at bounding box center [365, 114] width 11 height 10
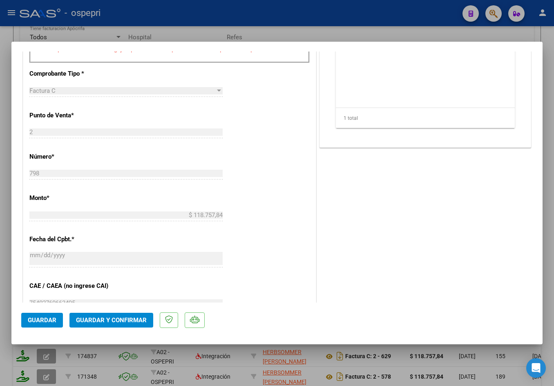
scroll to position [327, 0]
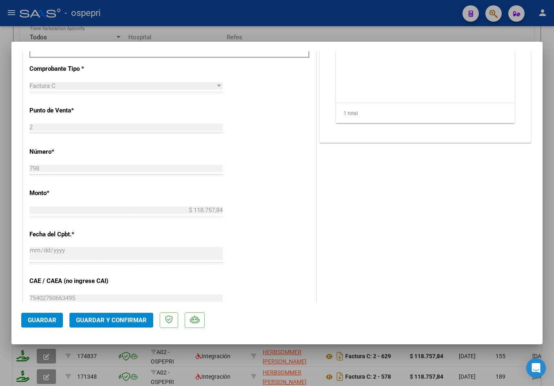
click at [127, 322] on span "Guardar y Confirmar" at bounding box center [111, 319] width 71 height 7
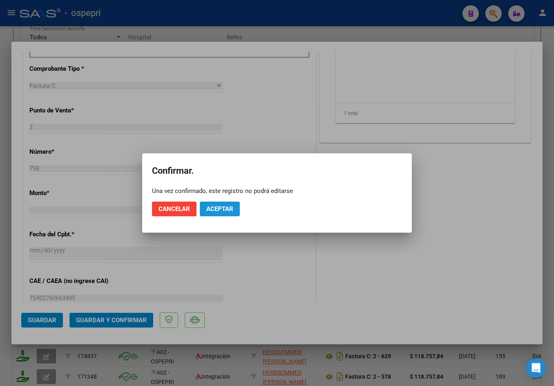
click at [230, 211] on span "Aceptar" at bounding box center [219, 208] width 27 height 7
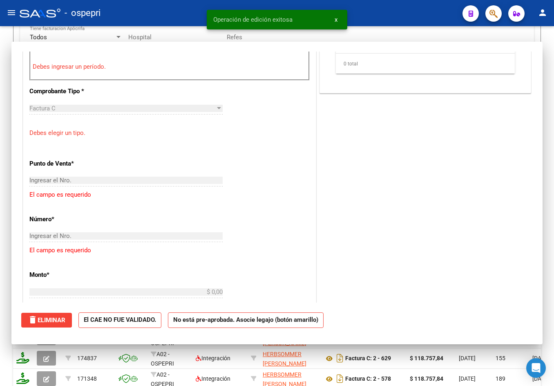
scroll to position [0, 0]
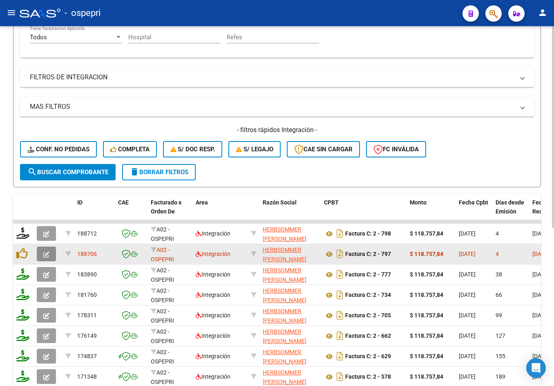
click at [47, 253] on icon "button" at bounding box center [46, 254] width 6 height 6
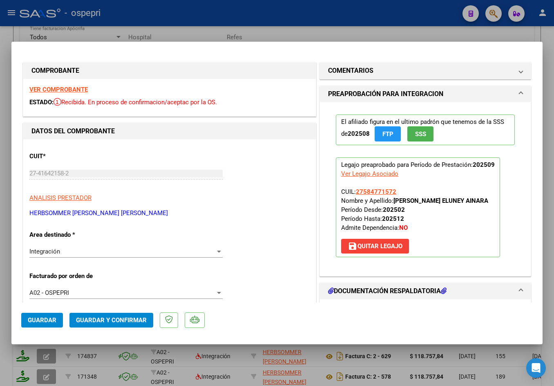
click at [55, 89] on strong "VER COMPROBANTE" at bounding box center [58, 89] width 58 height 7
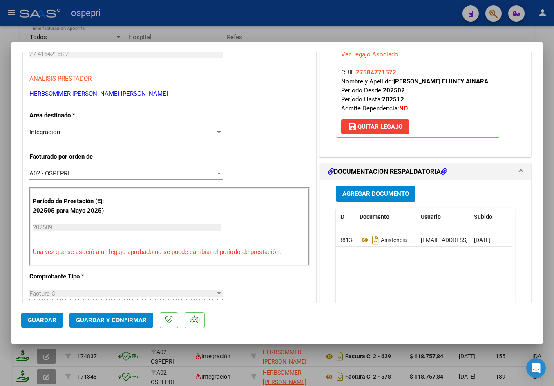
scroll to position [123, 0]
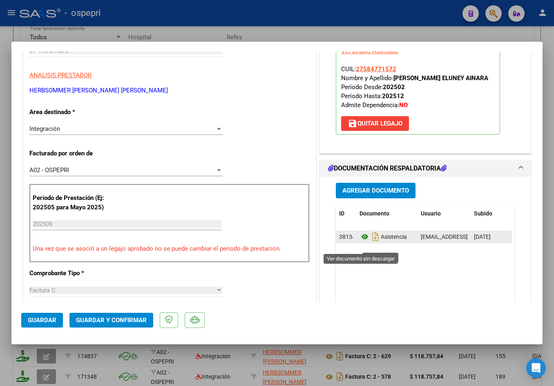
click at [360, 241] on icon at bounding box center [365, 237] width 11 height 10
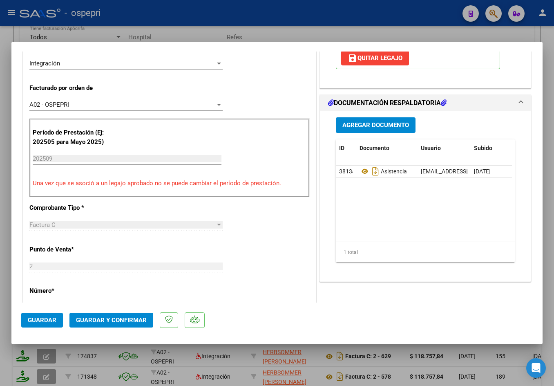
scroll to position [245, 0]
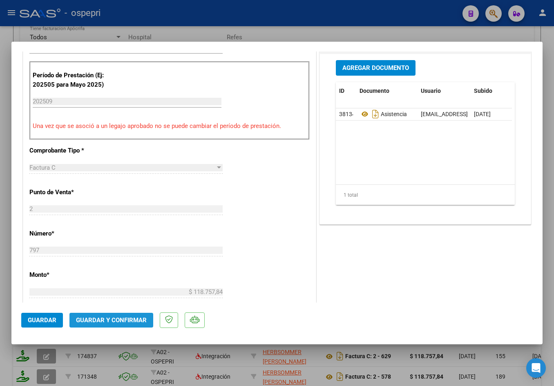
click at [117, 315] on button "Guardar y Confirmar" at bounding box center [111, 320] width 84 height 15
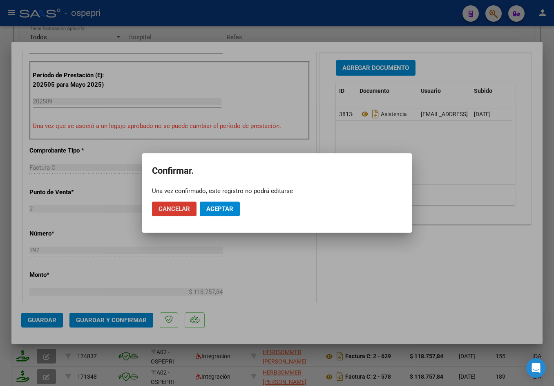
click at [208, 210] on span "Aceptar" at bounding box center [219, 208] width 27 height 7
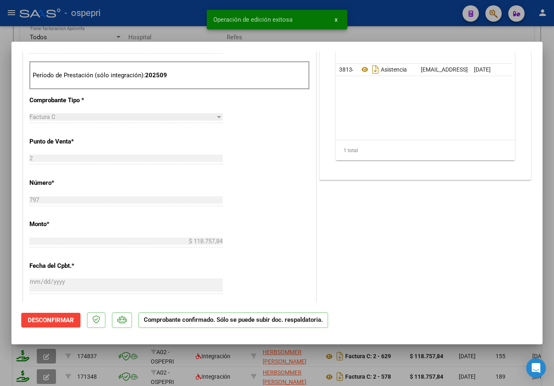
type input "$ 0,00"
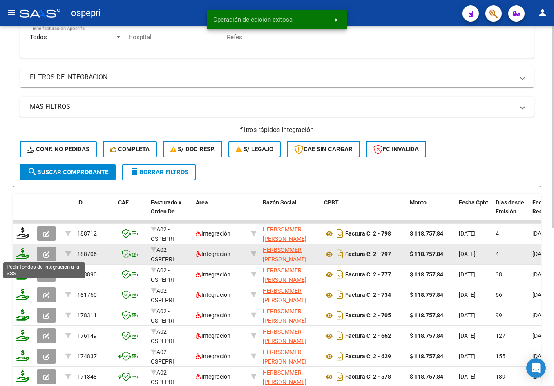
click at [22, 256] on icon at bounding box center [22, 253] width 13 height 11
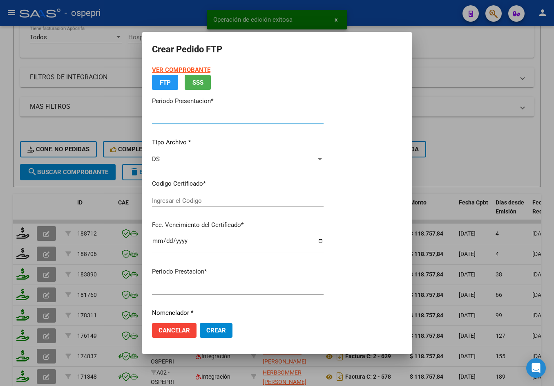
type input "202509"
type input "$ 118.757,84"
type input "2758477157-2"
type input "2026-09-15"
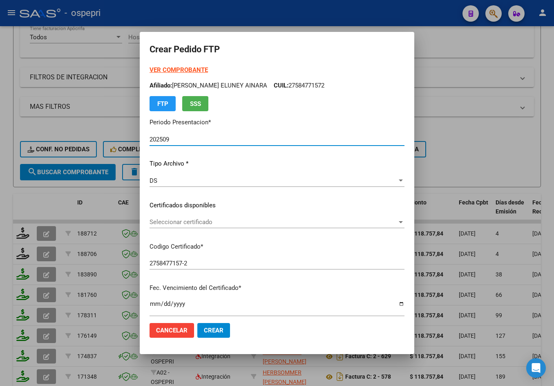
click at [177, 222] on span "Seleccionar certificado" at bounding box center [274, 221] width 248 height 7
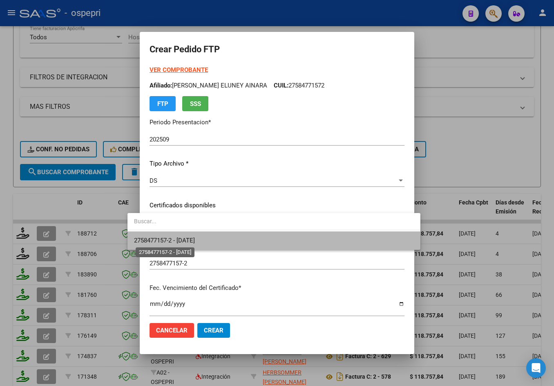
click at [185, 237] on span "2758477157-2 - 2026-09-15" at bounding box center [164, 240] width 61 height 7
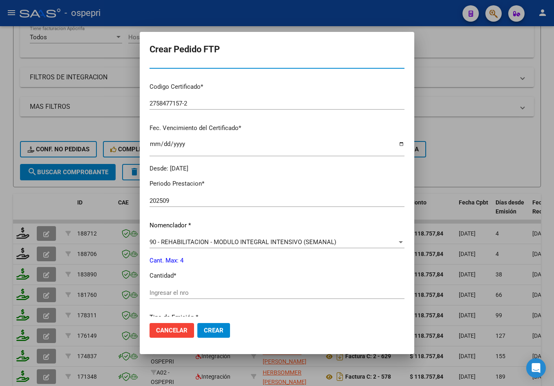
scroll to position [163, 0]
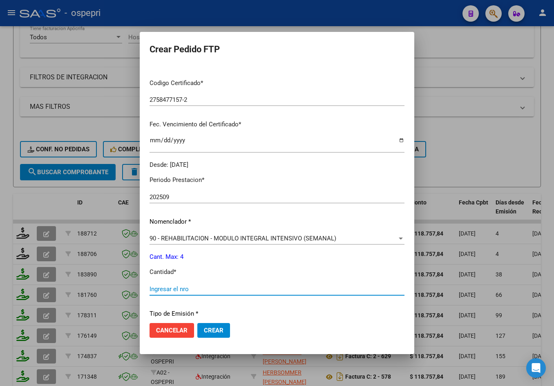
click at [163, 286] on input "Ingresar el nro" at bounding box center [277, 288] width 255 height 7
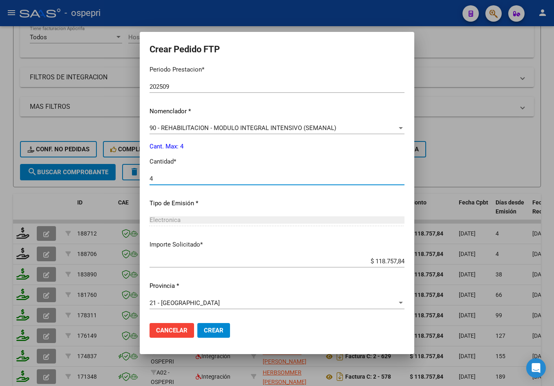
type input "4"
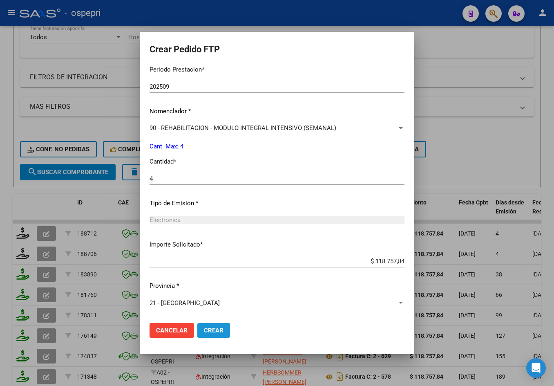
click at [204, 331] on span "Crear" at bounding box center [214, 329] width 20 height 7
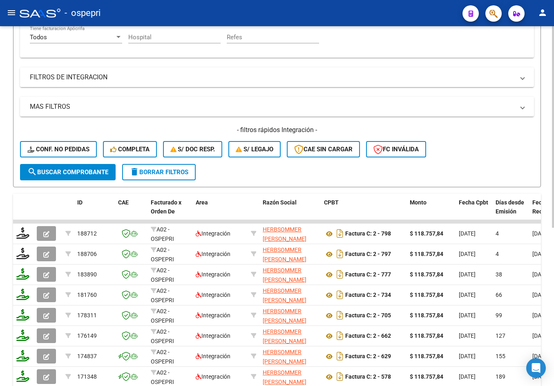
scroll to position [82, 0]
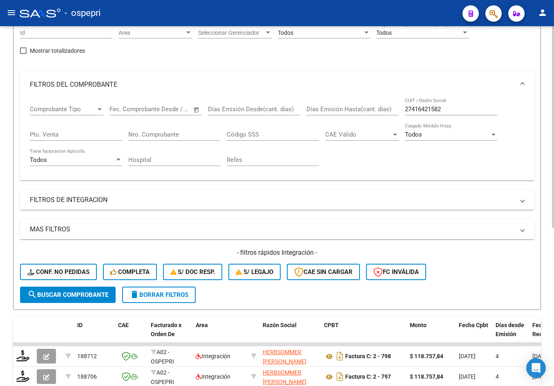
click at [452, 106] on input "27416421582" at bounding box center [451, 108] width 92 height 7
paste input "373214456"
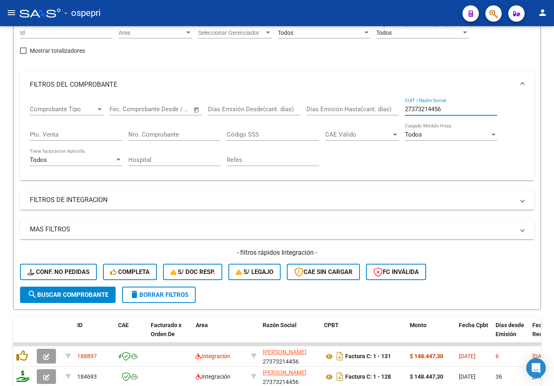
type input "27373214456"
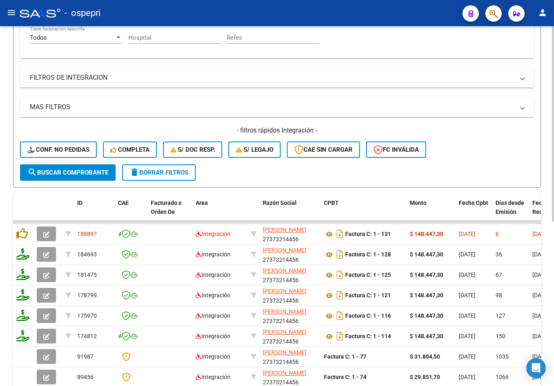
scroll to position [204, 0]
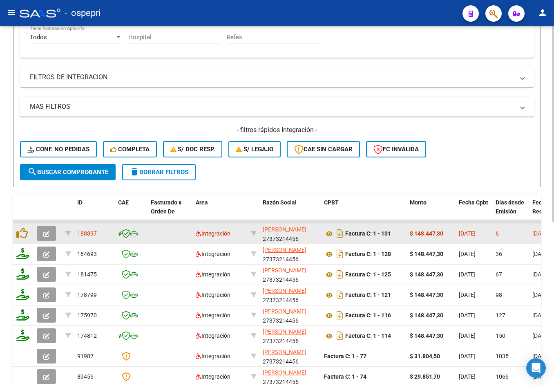
click at [47, 232] on icon "button" at bounding box center [46, 234] width 6 height 6
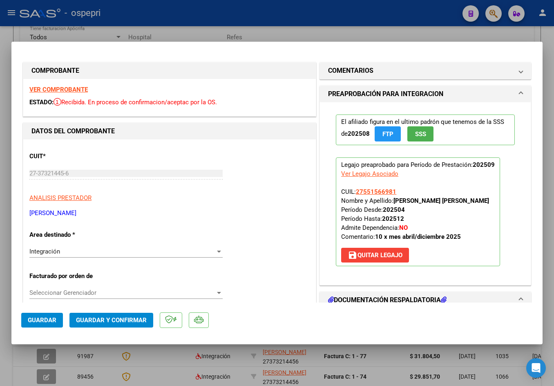
click at [60, 88] on strong "VER COMPROBANTE" at bounding box center [58, 89] width 58 height 7
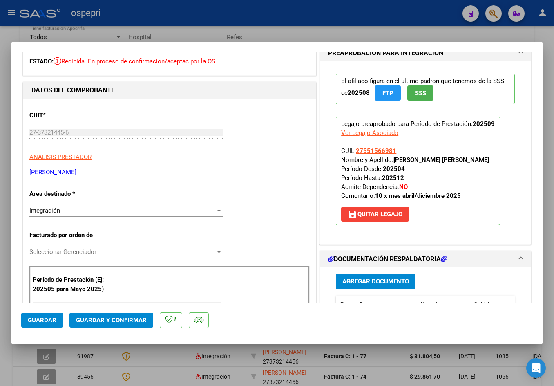
scroll to position [123, 0]
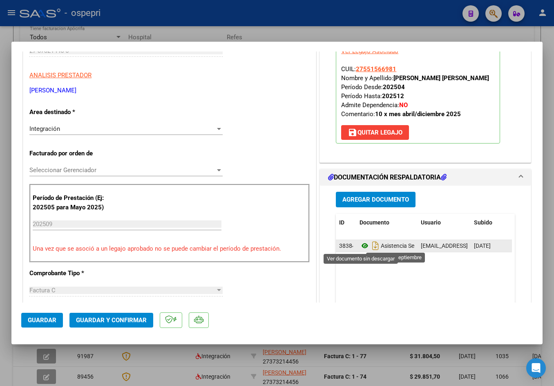
click at [360, 244] on icon at bounding box center [365, 246] width 11 height 10
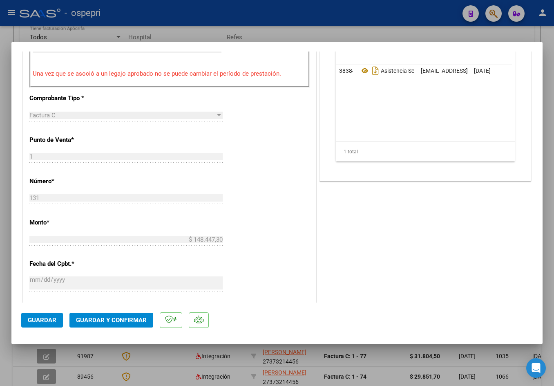
scroll to position [327, 0]
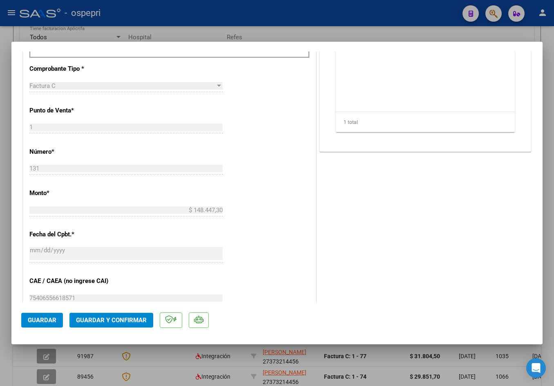
click at [138, 321] on span "Guardar y Confirmar" at bounding box center [111, 319] width 71 height 7
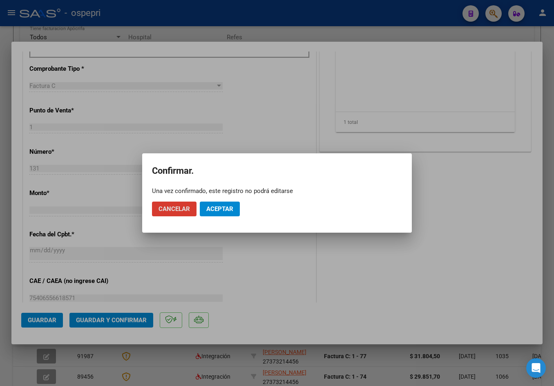
click at [228, 210] on span "Aceptar" at bounding box center [219, 208] width 27 height 7
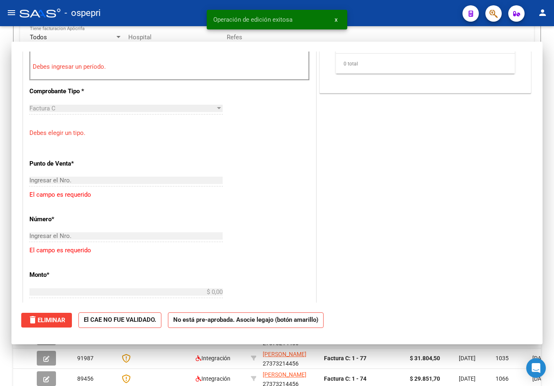
scroll to position [0, 0]
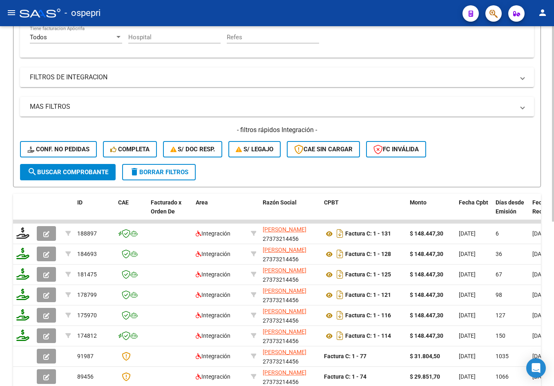
click at [475, 165] on form "Filtros Id Area Area Seleccionar Gerenciador Seleccionar Gerenciador Todos Conf…" at bounding box center [277, 40] width 528 height 295
click at [530, 154] on div "- filtros rápidos Integración - Conf. no pedidas Completa S/ Doc Resp. S/ legaj…" at bounding box center [277, 144] width 514 height 38
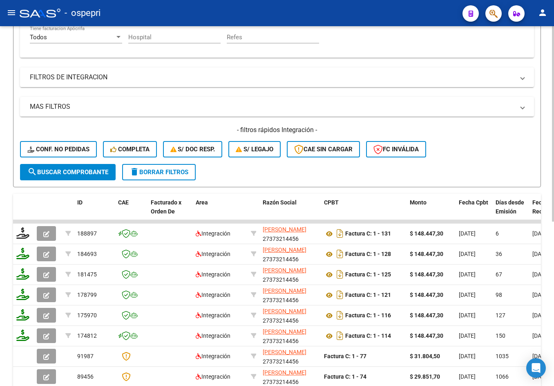
click at [530, 154] on div "- filtros rápidos Integración - Conf. no pedidas Completa S/ Doc Resp. S/ legaj…" at bounding box center [277, 144] width 514 height 38
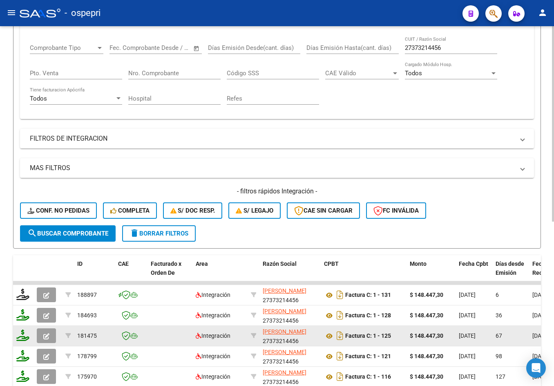
scroll to position [139, 0]
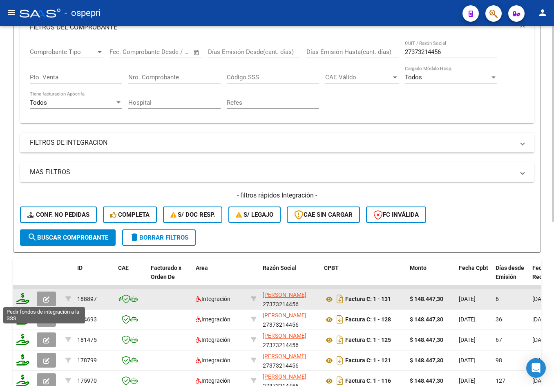
click at [27, 299] on icon at bounding box center [22, 298] width 13 height 11
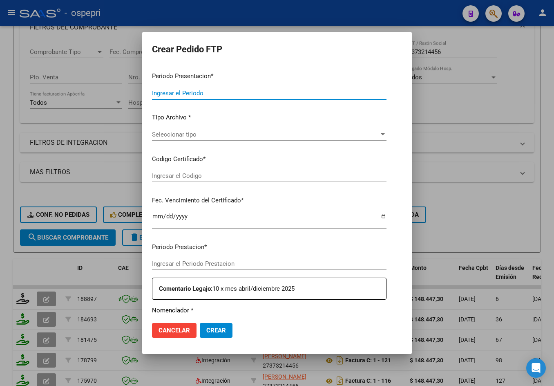
type input "202509"
type input "$ 148.447,30"
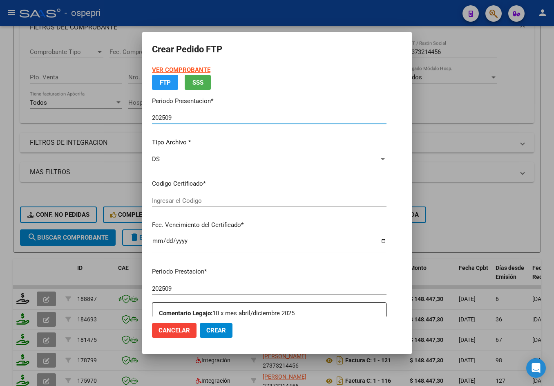
type input "2755156698-1"
type input "2027-10-14"
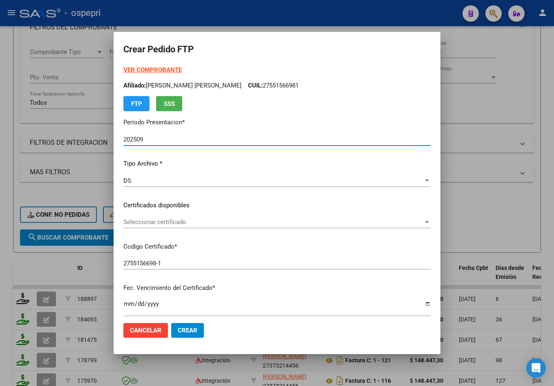
click at [183, 224] on span "Seleccionar certificado" at bounding box center [273, 221] width 300 height 7
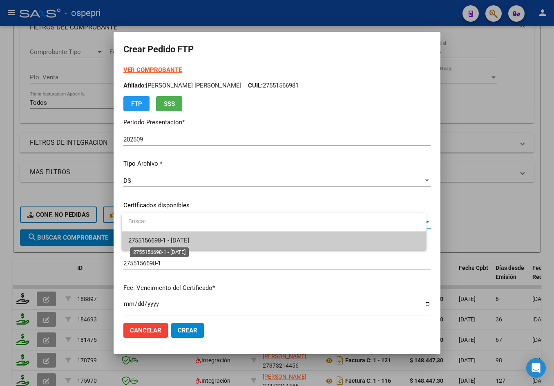
click at [187, 241] on span "2755156698-1 - 2027-10-14" at bounding box center [158, 240] width 61 height 7
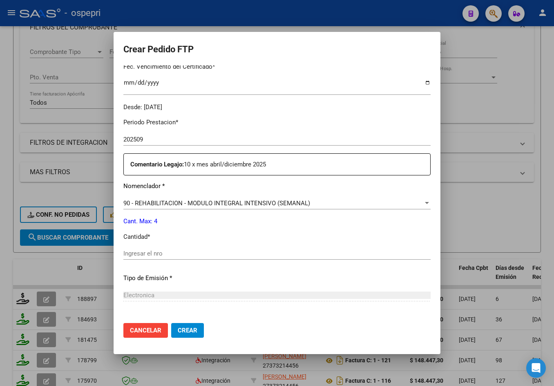
scroll to position [286, 0]
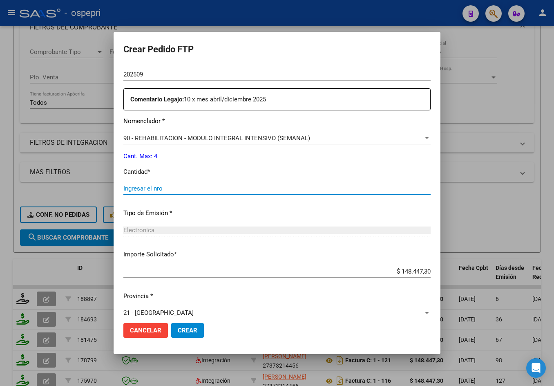
click at [181, 190] on input "Ingresar el nro" at bounding box center [276, 188] width 307 height 7
type input "4"
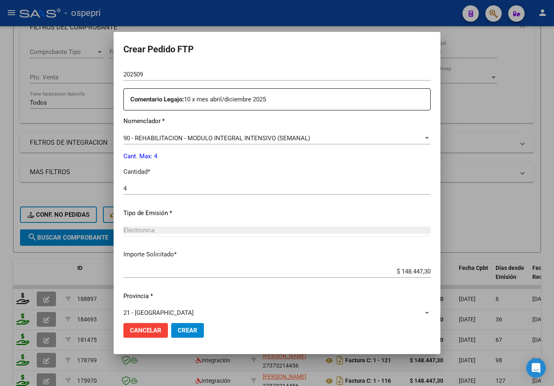
scroll to position [296, 0]
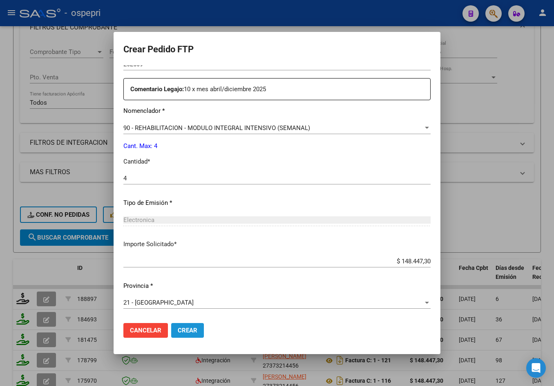
click at [197, 327] on span "Crear" at bounding box center [188, 329] width 20 height 7
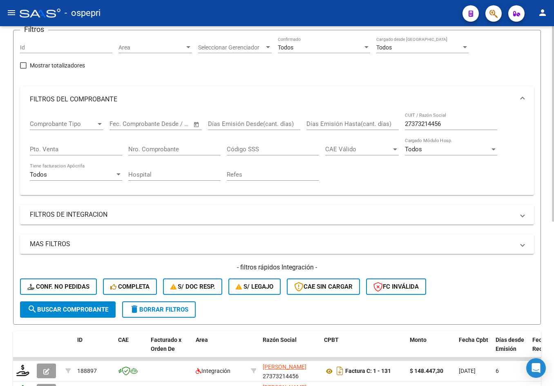
scroll to position [0, 0]
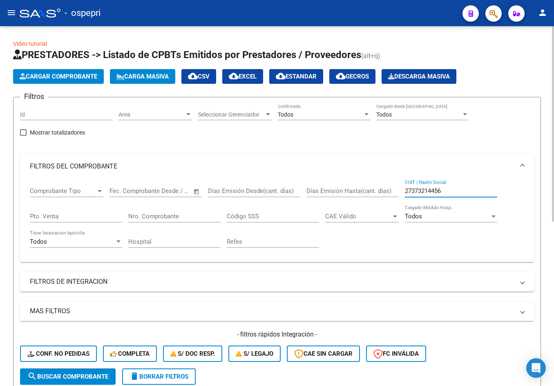
click at [449, 192] on input "27373214456" at bounding box center [451, 190] width 92 height 7
paste input "55970200"
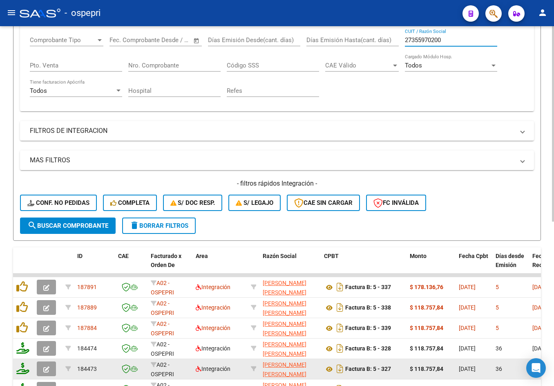
scroll to position [204, 0]
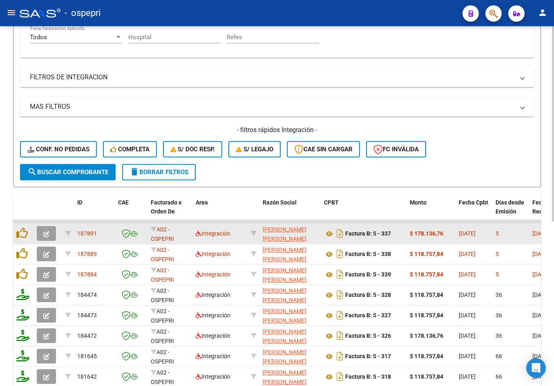
type input "27355970200"
click at [46, 234] on icon "button" at bounding box center [46, 234] width 6 height 6
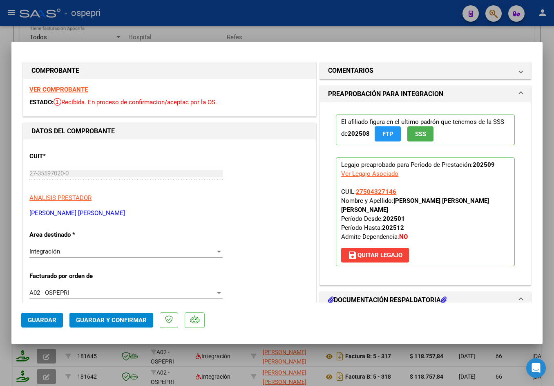
click at [72, 89] on strong "VER COMPROBANTE" at bounding box center [58, 89] width 58 height 7
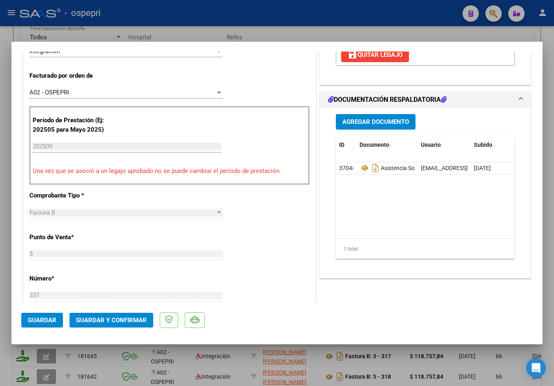
scroll to position [245, 0]
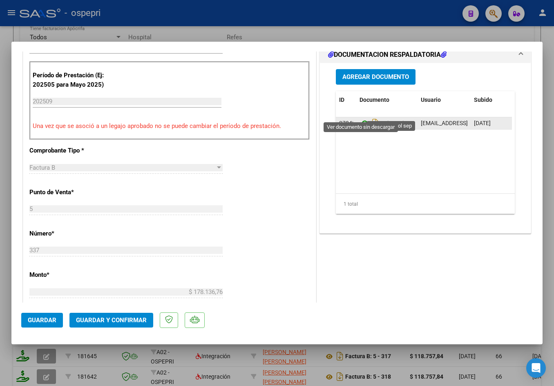
click at [363, 118] on icon at bounding box center [365, 123] width 11 height 10
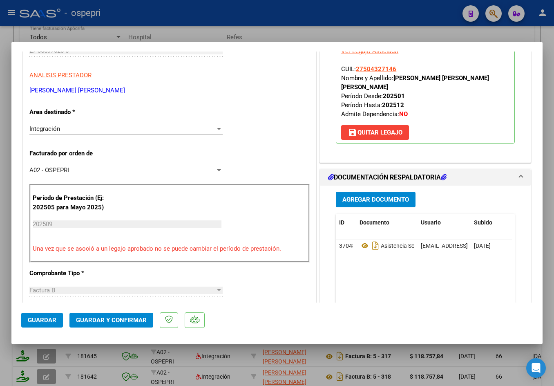
scroll to position [0, 0]
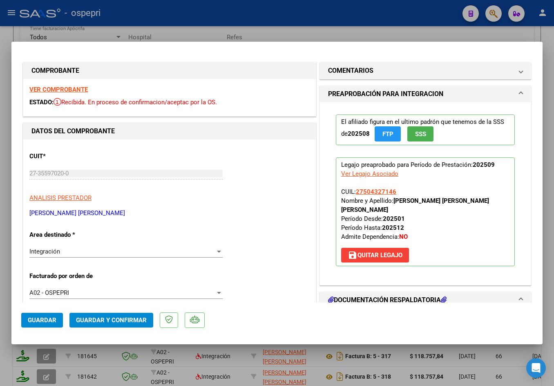
click at [75, 88] on strong "VER COMPROBANTE" at bounding box center [58, 89] width 58 height 7
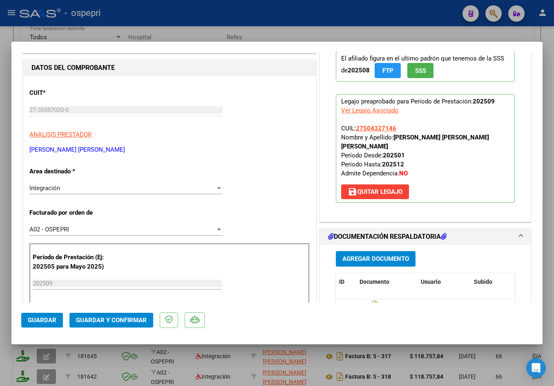
scroll to position [123, 0]
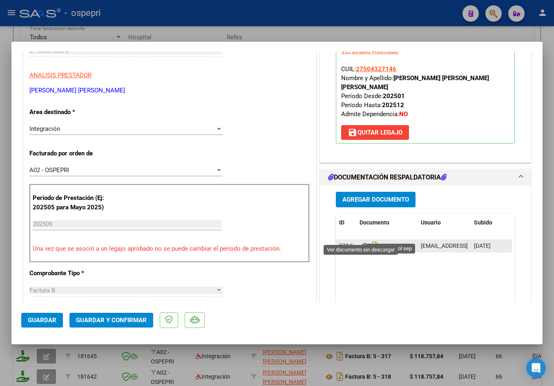
click at [362, 241] on icon at bounding box center [365, 246] width 11 height 10
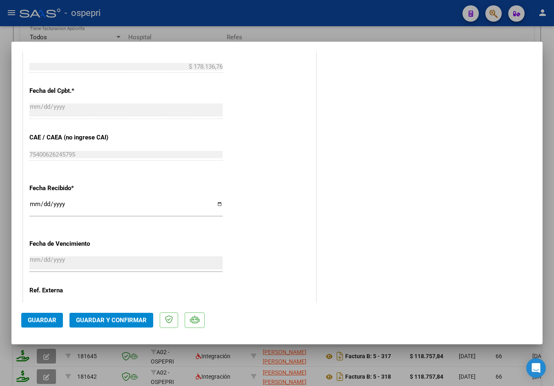
scroll to position [538, 0]
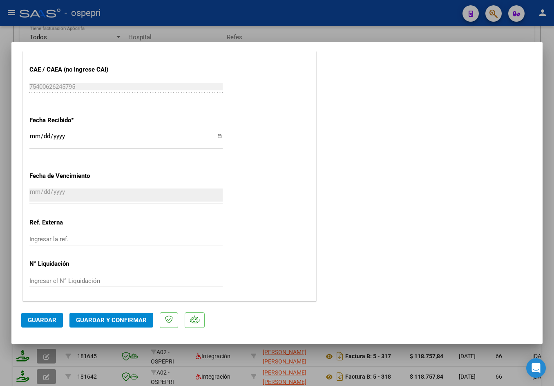
click at [102, 321] on span "Guardar y Confirmar" at bounding box center [111, 319] width 71 height 7
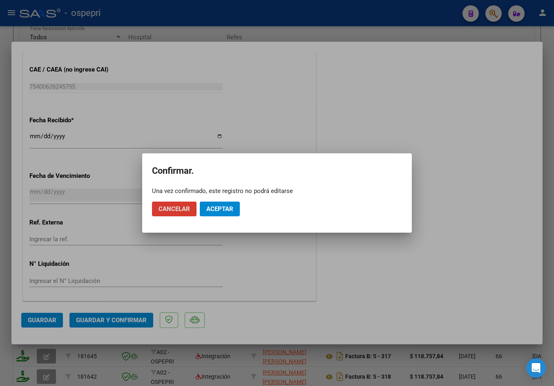
click at [219, 205] on span "Aceptar" at bounding box center [219, 208] width 27 height 7
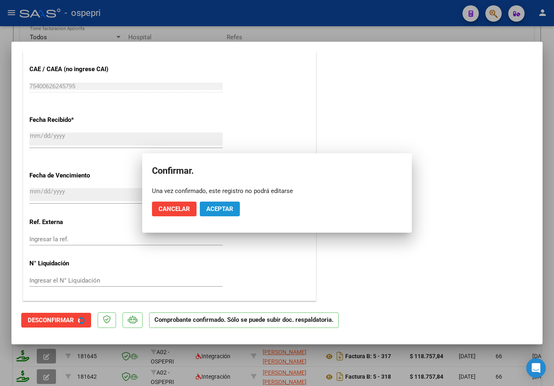
scroll to position [487, 0]
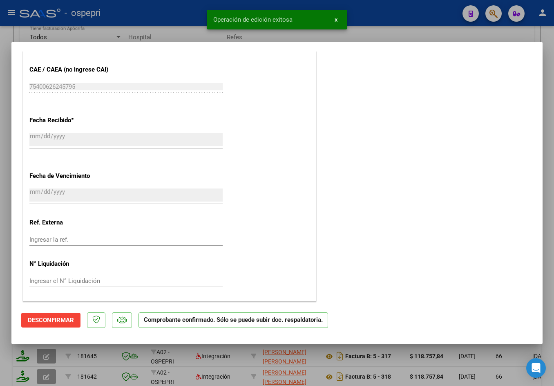
click at [385, 33] on div at bounding box center [277, 193] width 554 height 386
type input "$ 0,00"
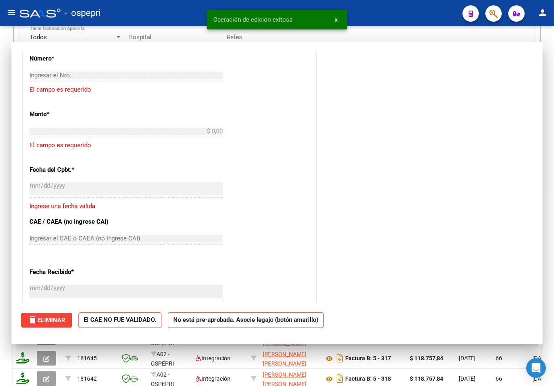
scroll to position [639, 0]
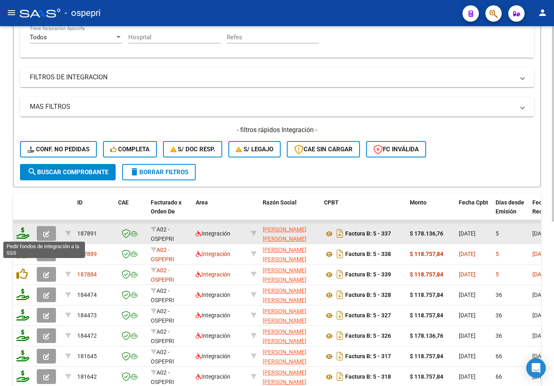
click at [25, 236] on icon at bounding box center [22, 232] width 13 height 11
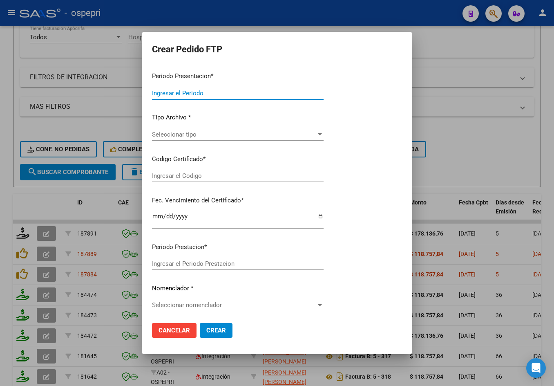
type input "202509"
type input "$ 178.136,76"
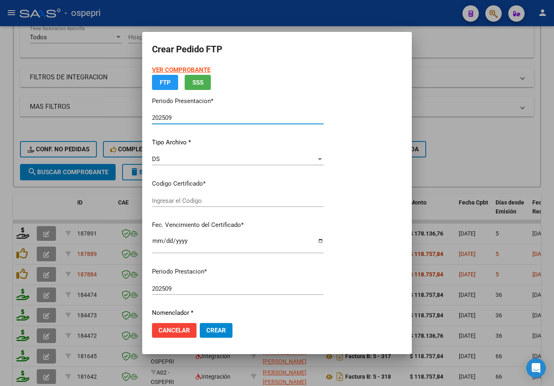
type input "2750432714-6"
type input "2050-08-27"
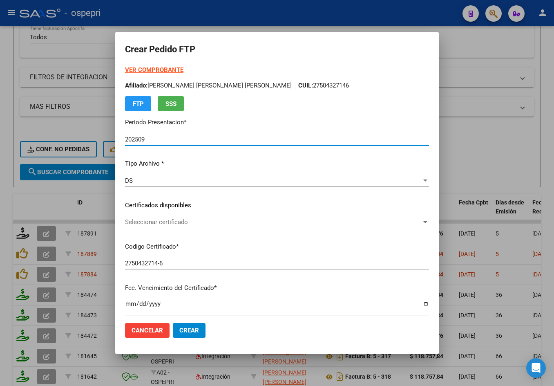
click at [198, 219] on span "Seleccionar certificado" at bounding box center [273, 221] width 297 height 7
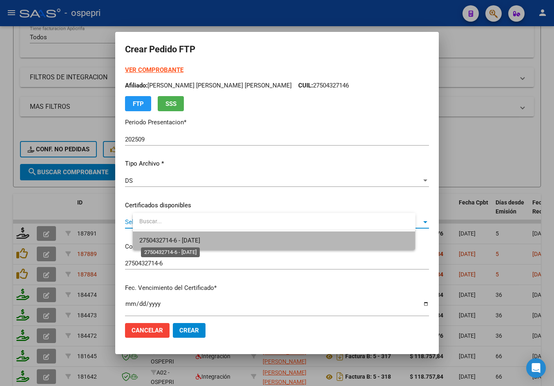
click at [196, 237] on span "2750432714-6 - 2050-08-27" at bounding box center [169, 240] width 61 height 7
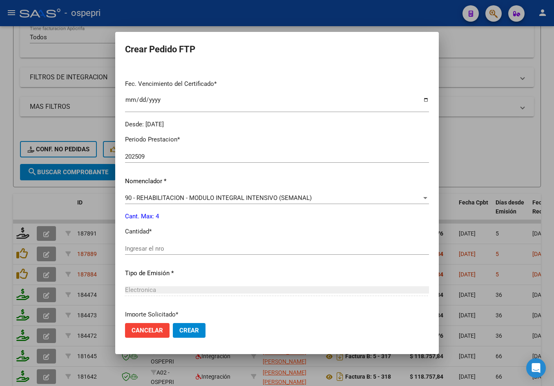
scroll to position [204, 0]
click at [184, 248] on input "Ingresar el nro" at bounding box center [277, 247] width 304 height 7
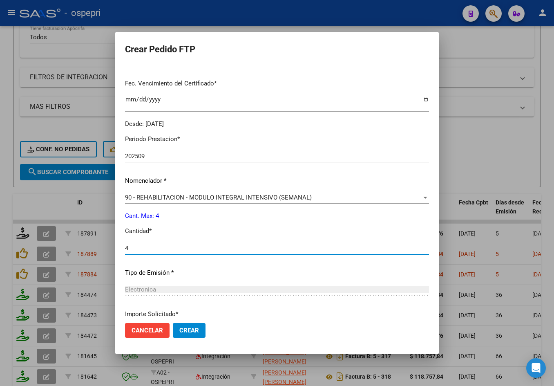
type input "4"
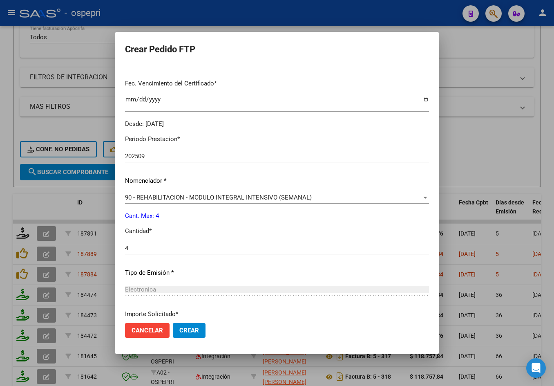
scroll to position [274, 0]
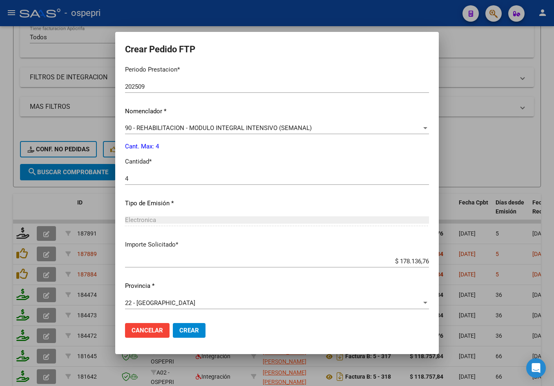
click at [197, 329] on span "Crear" at bounding box center [189, 329] width 20 height 7
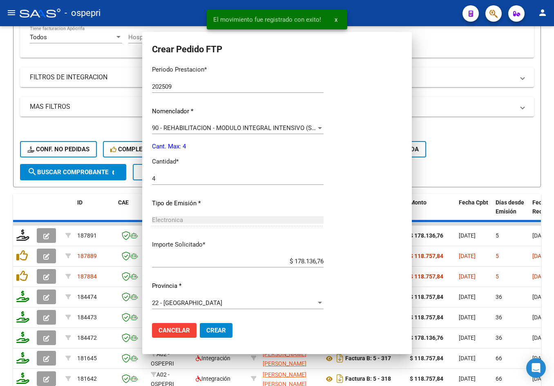
scroll to position [228, 0]
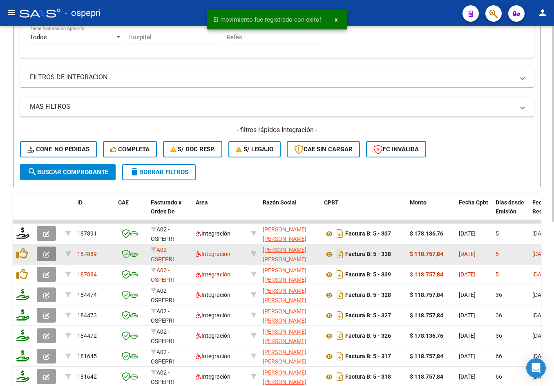
click at [47, 253] on icon "button" at bounding box center [46, 254] width 6 height 6
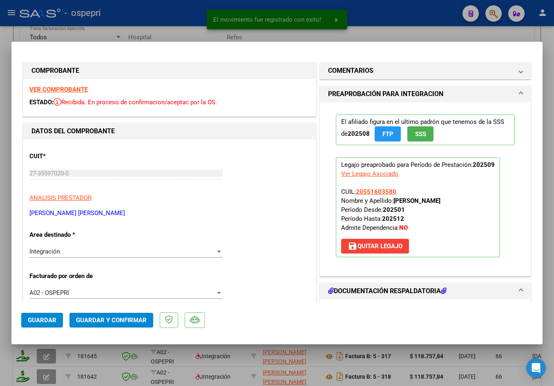
click at [65, 89] on strong "VER COMPROBANTE" at bounding box center [58, 89] width 58 height 7
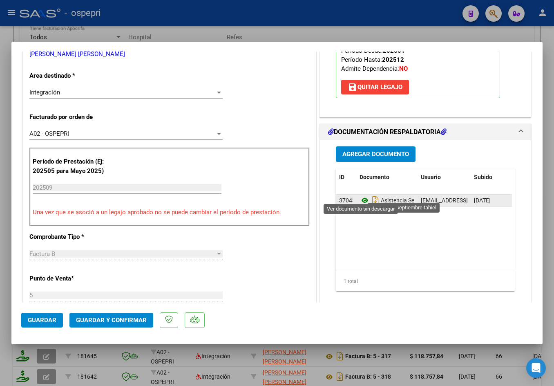
scroll to position [163, 0]
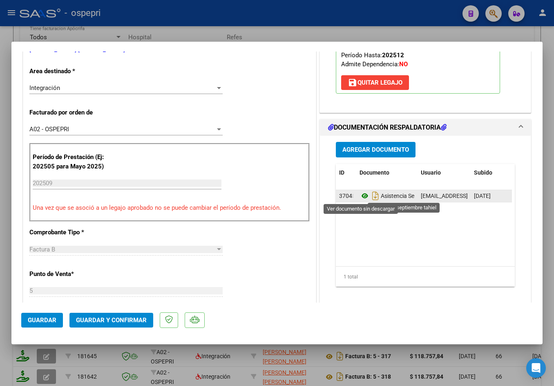
click at [362, 196] on icon at bounding box center [365, 196] width 11 height 10
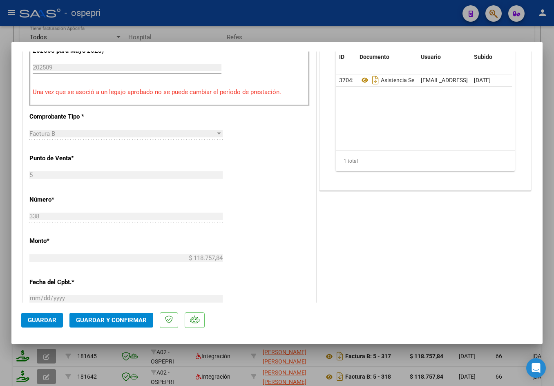
scroll to position [327, 0]
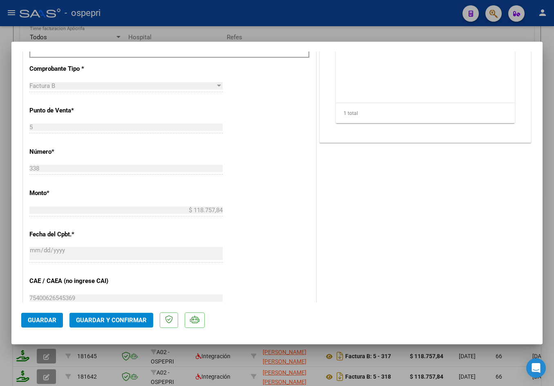
click at [111, 320] on span "Guardar y Confirmar" at bounding box center [111, 319] width 71 height 7
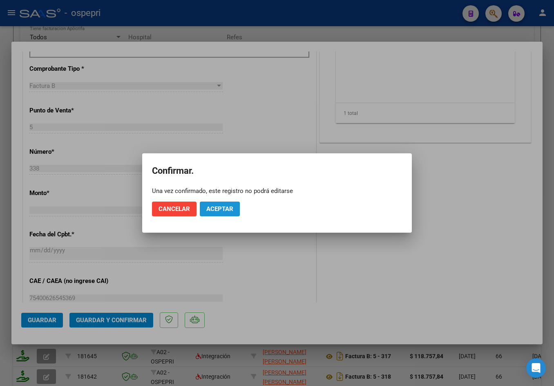
click at [226, 207] on span "Aceptar" at bounding box center [219, 208] width 27 height 7
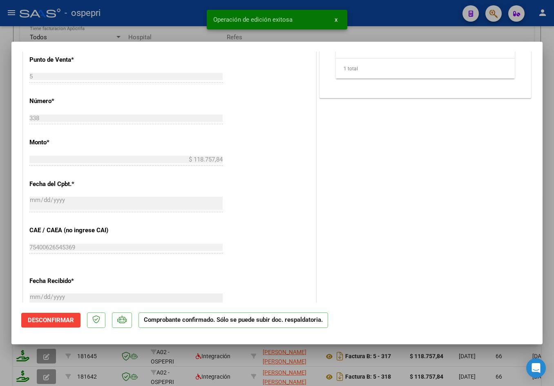
type input "$ 0,00"
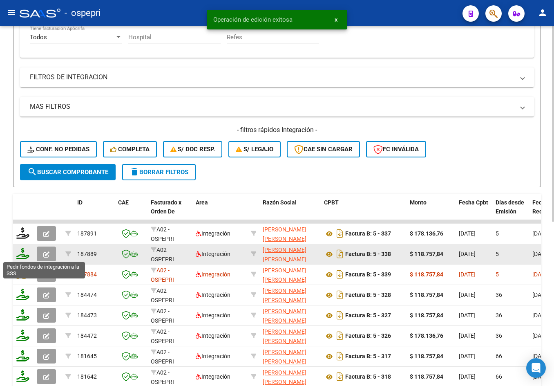
click at [22, 255] on icon at bounding box center [22, 253] width 13 height 11
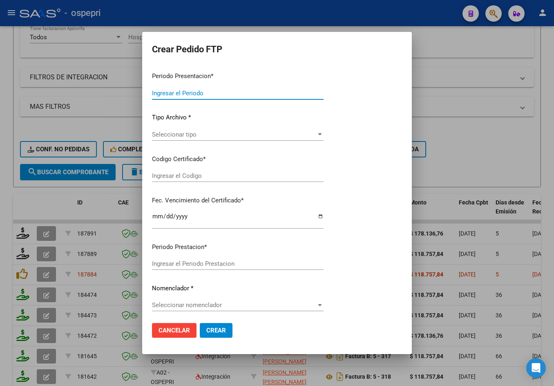
type input "202509"
type input "$ 118.757,84"
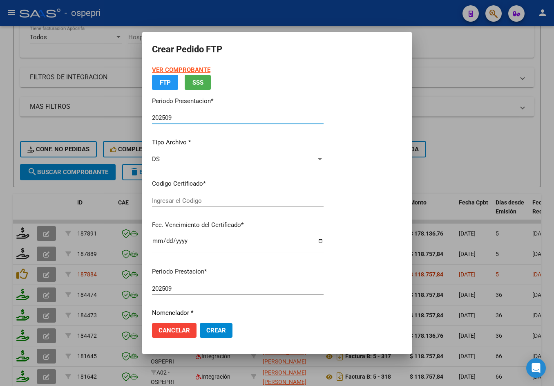
type input "20551603580"
type input "2026-06-18"
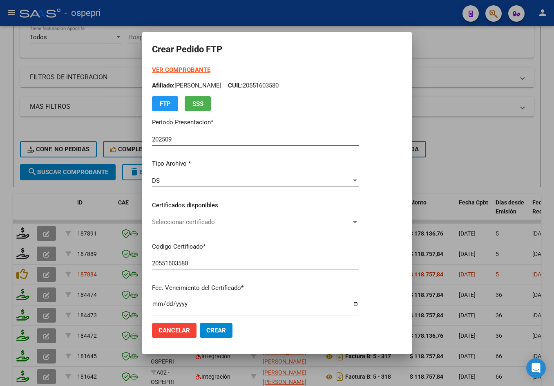
click at [190, 219] on span "Seleccionar certificado" at bounding box center [251, 221] width 199 height 7
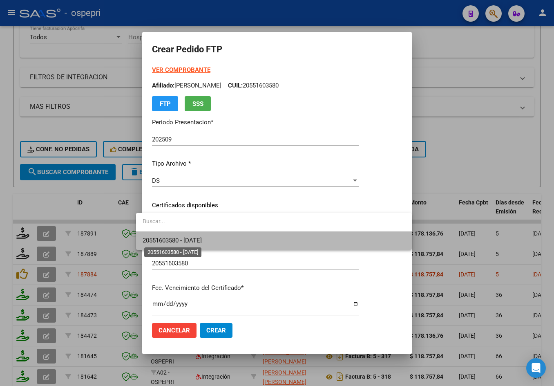
click at [202, 237] on span "20551603580 - 2026-06-18" at bounding box center [172, 240] width 59 height 7
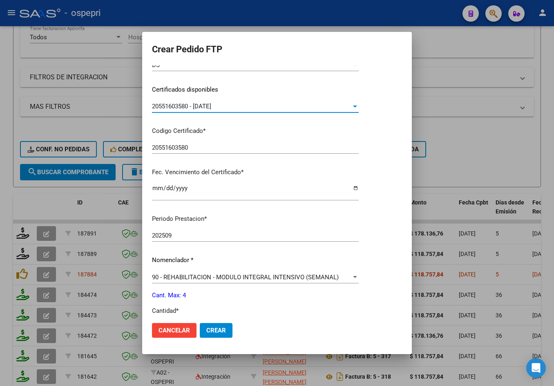
scroll to position [163, 0]
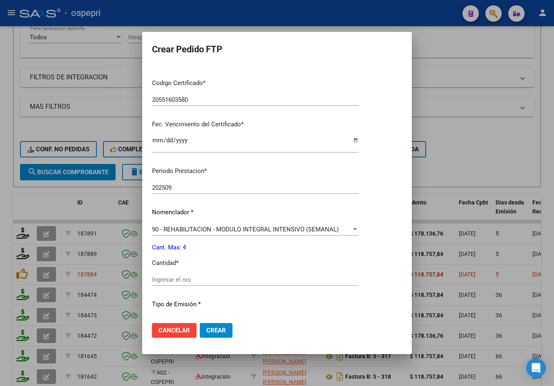
click at [186, 275] on div "Ingresar el nro" at bounding box center [255, 279] width 207 height 12
type input "4"
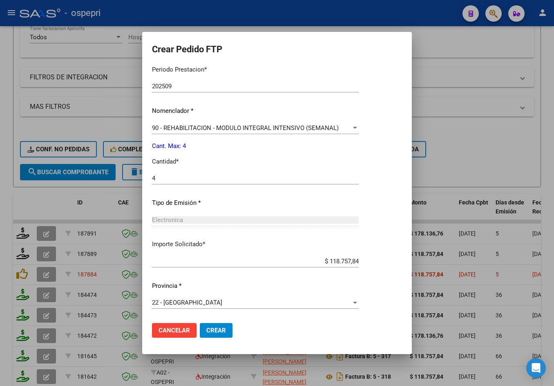
click at [207, 331] on span "Crear" at bounding box center [216, 329] width 20 height 7
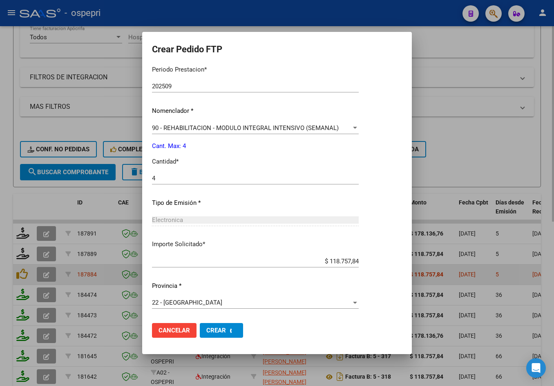
scroll to position [0, 0]
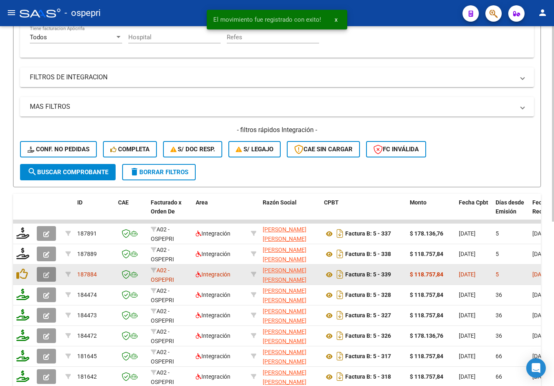
click at [50, 274] on button "button" at bounding box center [46, 274] width 19 height 15
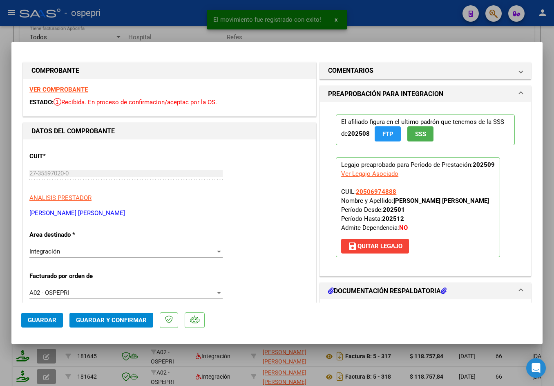
click at [42, 90] on strong "VER COMPROBANTE" at bounding box center [58, 89] width 58 height 7
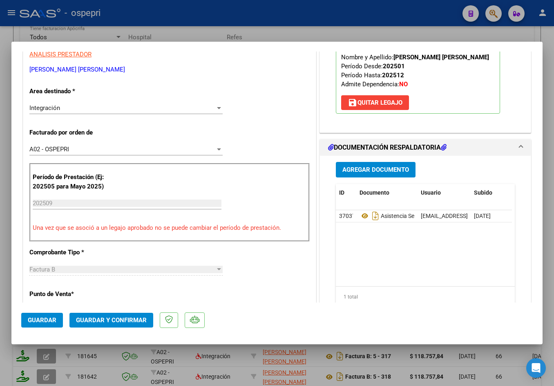
scroll to position [163, 0]
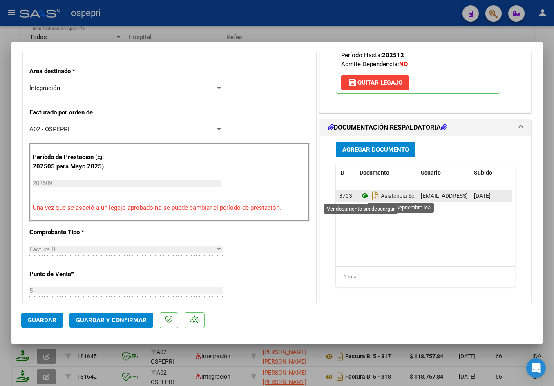
click at [360, 196] on icon at bounding box center [365, 196] width 11 height 10
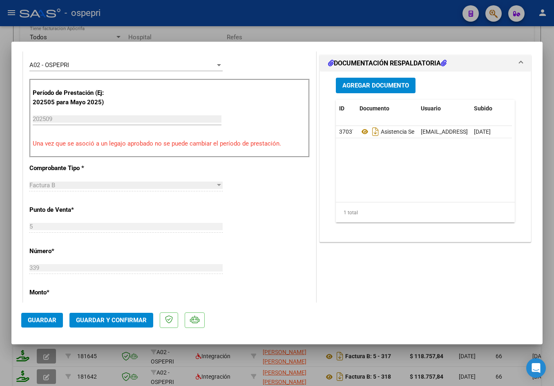
scroll to position [245, 0]
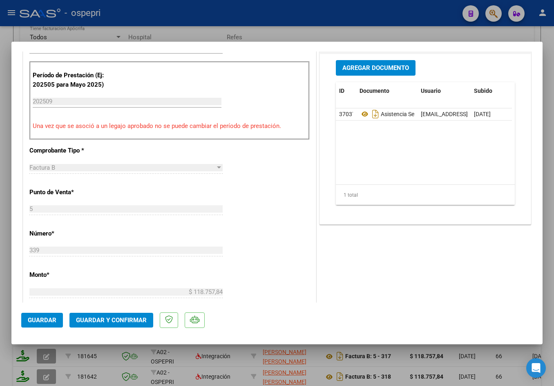
click at [110, 315] on button "Guardar y Confirmar" at bounding box center [111, 320] width 84 height 15
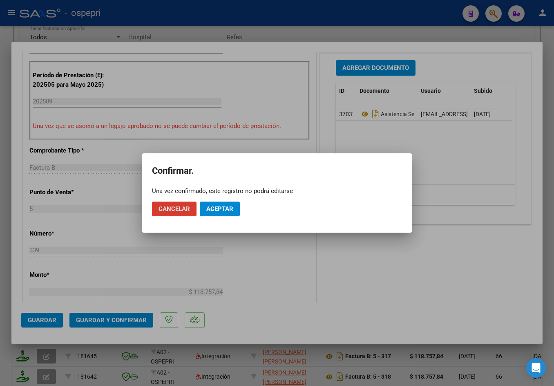
click at [237, 209] on button "Aceptar" at bounding box center [220, 208] width 40 height 15
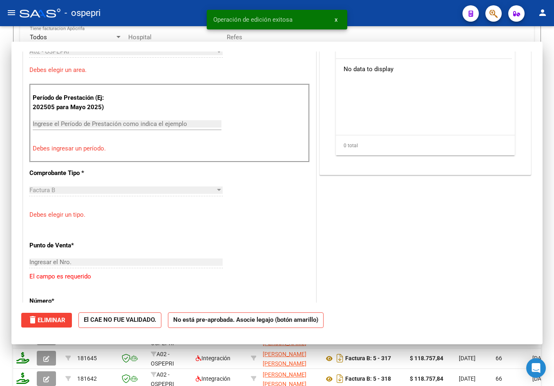
scroll to position [0, 0]
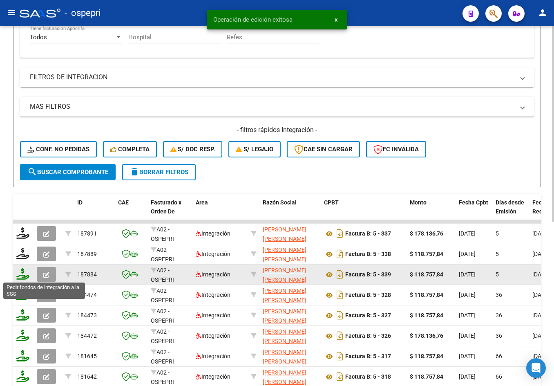
click at [25, 276] on icon at bounding box center [22, 273] width 13 height 11
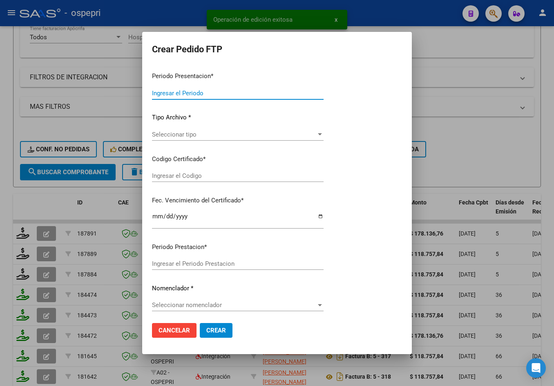
type input "202509"
type input "$ 118.757,84"
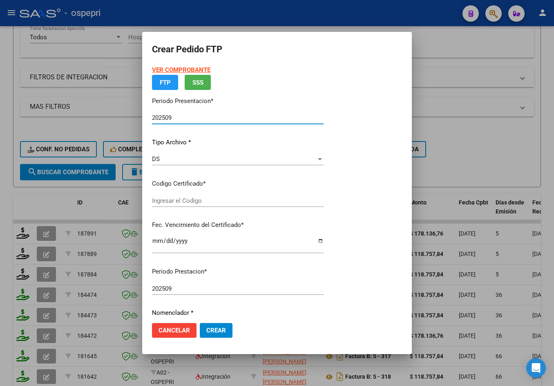
type input "2050697488-8"
type input "2028-09-18"
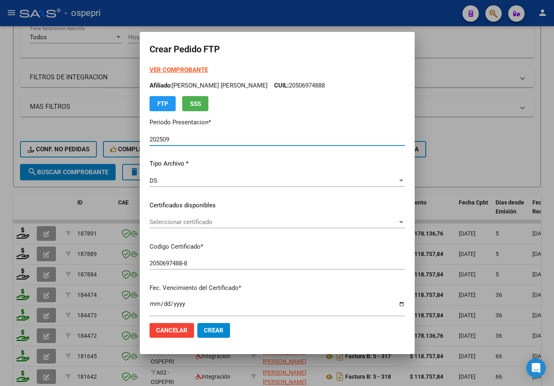
click at [185, 224] on span "Seleccionar certificado" at bounding box center [274, 221] width 248 height 7
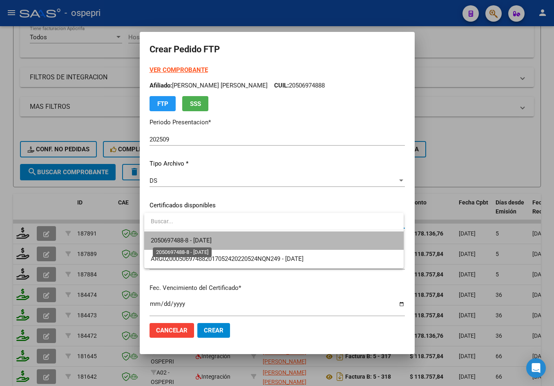
click at [195, 238] on span "2050697488-8 - 2028-09-18" at bounding box center [181, 240] width 61 height 7
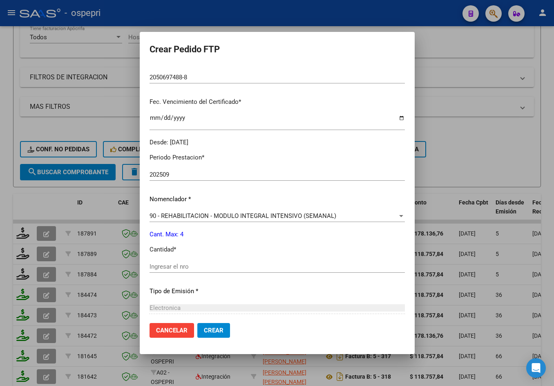
scroll to position [204, 0]
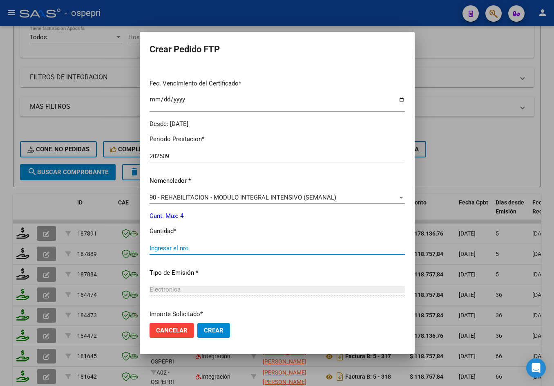
click at [184, 247] on input "Ingresar el nro" at bounding box center [277, 247] width 255 height 7
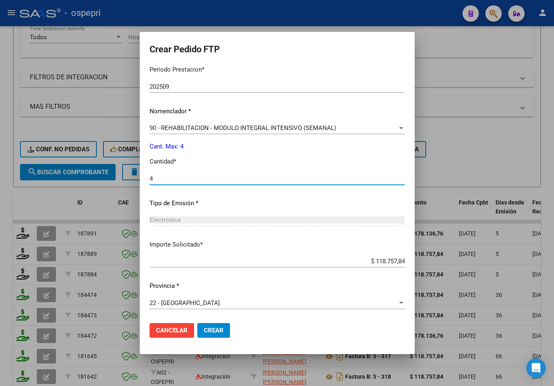
type input "4"
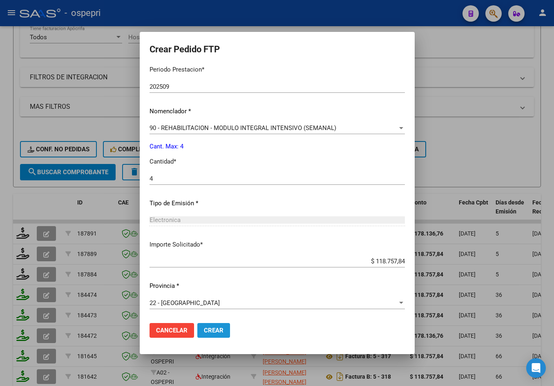
click at [222, 331] on span "Crear" at bounding box center [214, 329] width 20 height 7
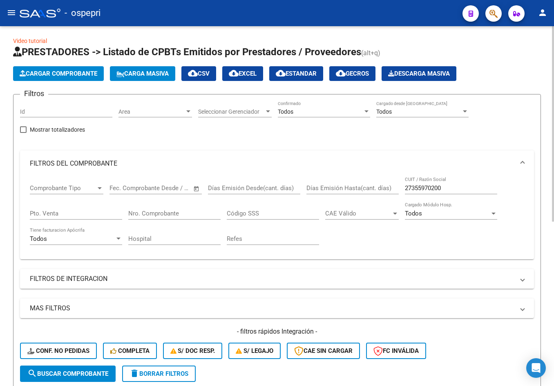
scroll to position [0, 0]
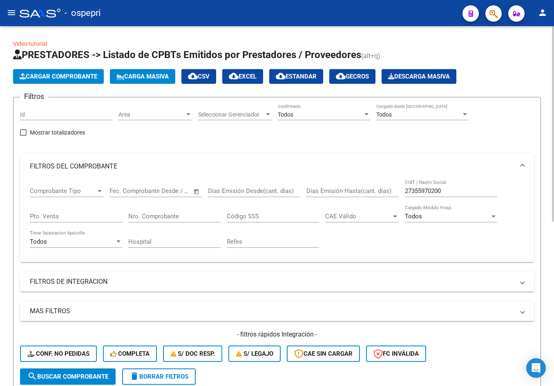
click at [451, 188] on input "27355970200" at bounding box center [451, 190] width 92 height 7
paste input "71759285"
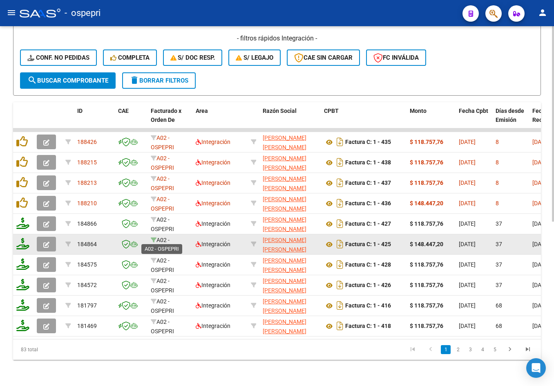
scroll to position [302, 0]
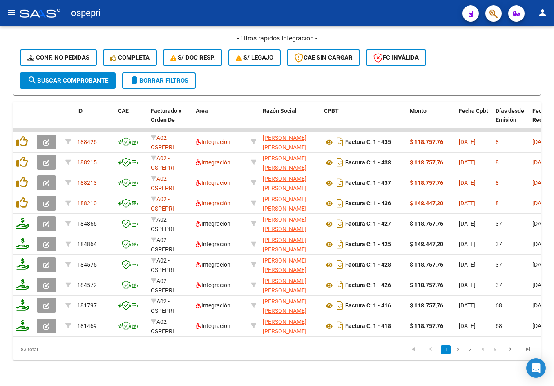
type input "27371759285"
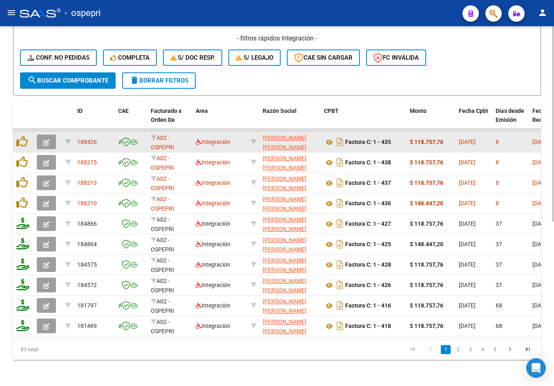
click at [51, 135] on button "button" at bounding box center [46, 141] width 19 height 15
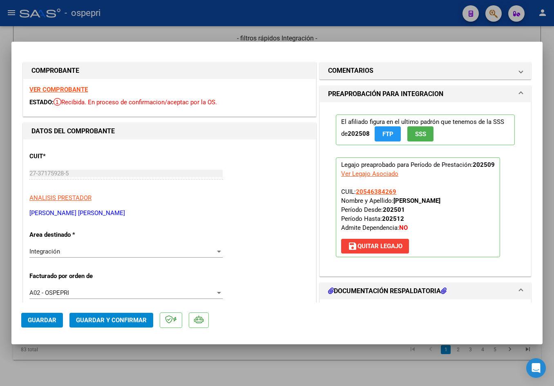
click at [65, 89] on strong "VER COMPROBANTE" at bounding box center [58, 89] width 58 height 7
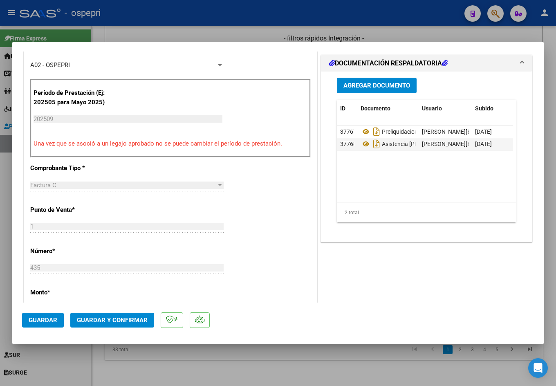
scroll to position [211, 0]
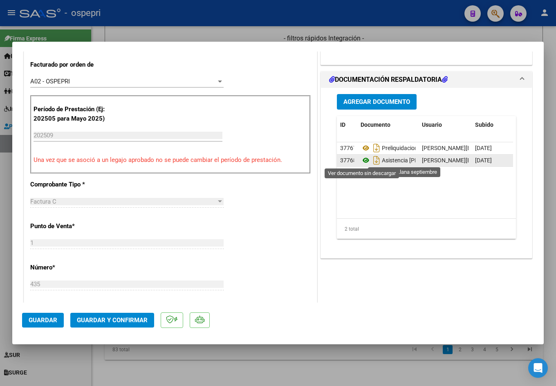
click at [361, 159] on icon at bounding box center [365, 160] width 11 height 10
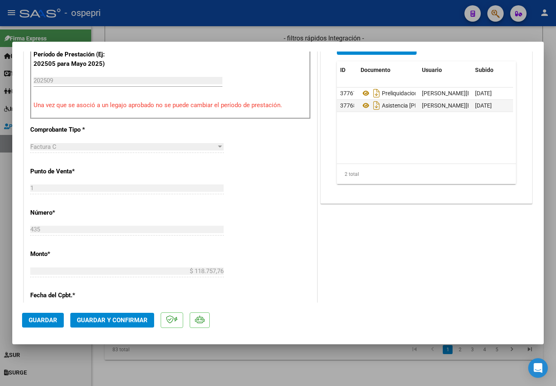
scroll to position [293, 0]
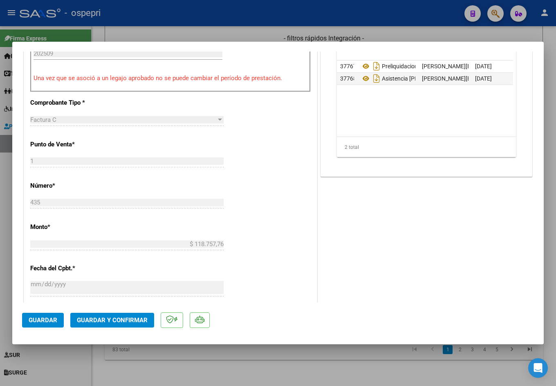
click at [118, 317] on span "Guardar y Confirmar" at bounding box center [112, 319] width 71 height 7
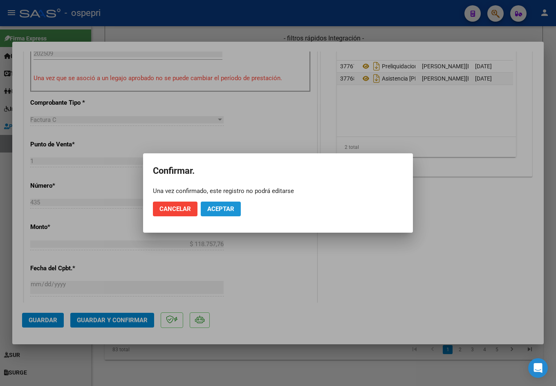
click at [230, 209] on span "Aceptar" at bounding box center [220, 208] width 27 height 7
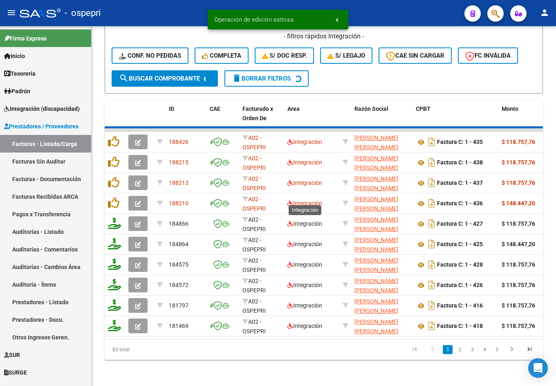
scroll to position [355, 0]
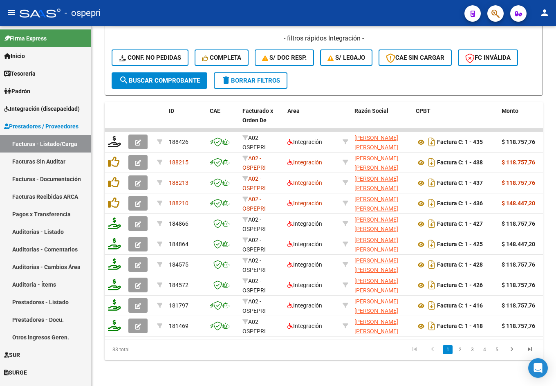
click at [13, 11] on mat-icon "menu" at bounding box center [12, 13] width 10 height 10
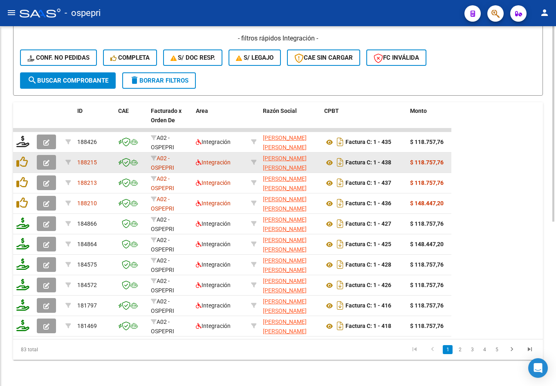
scroll to position [302, 0]
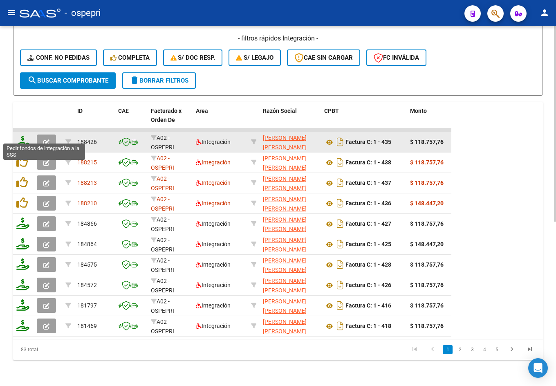
click at [24, 136] on icon at bounding box center [22, 141] width 13 height 11
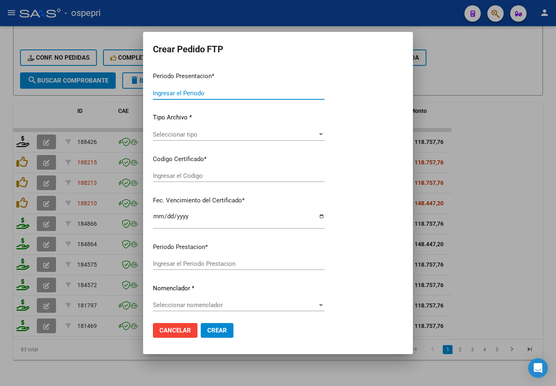
type input "202509"
type input "$ 118.757,76"
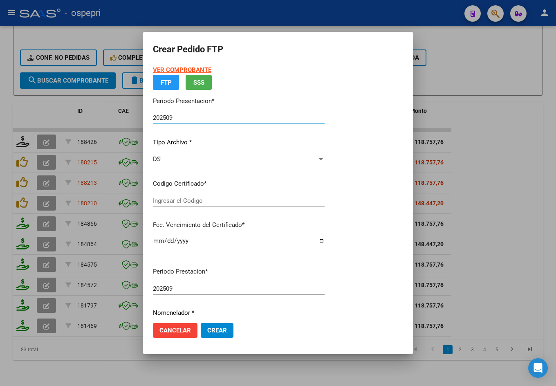
type input "20546384269"
type input "[DATE]"
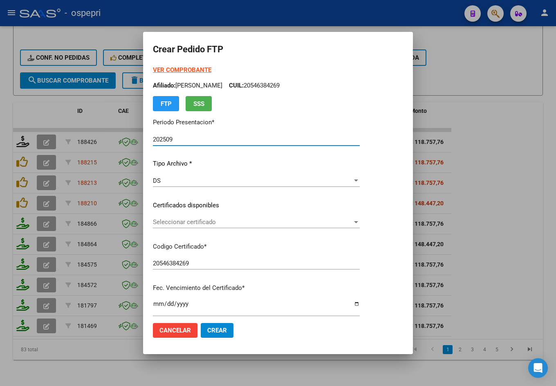
click at [192, 224] on span "Seleccionar certificado" at bounding box center [252, 221] width 199 height 7
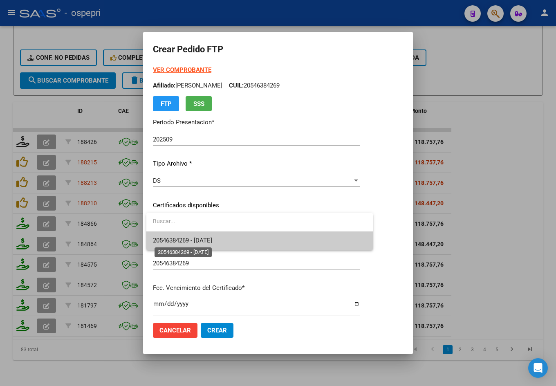
click at [211, 242] on span "20546384269 - [DATE]" at bounding box center [182, 240] width 59 height 7
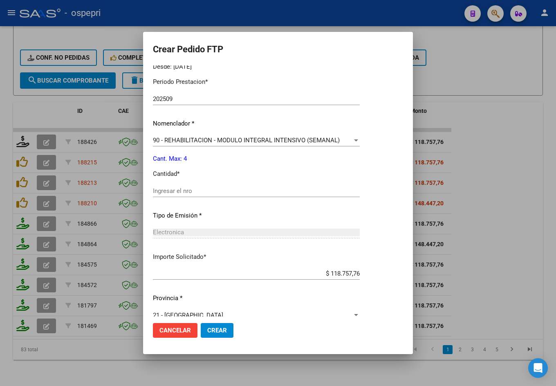
scroll to position [274, 0]
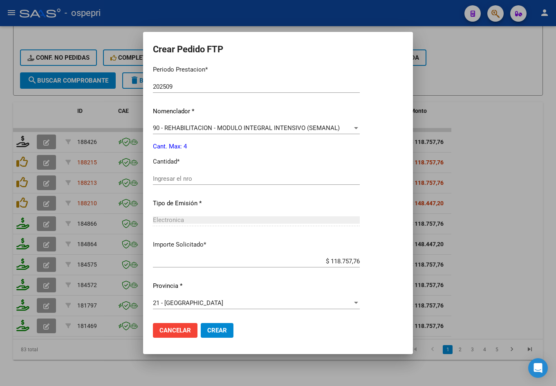
click at [202, 180] on input "Ingresar el nro" at bounding box center [256, 178] width 207 height 7
type input "4"
click at [231, 327] on button "Crear" at bounding box center [217, 330] width 33 height 15
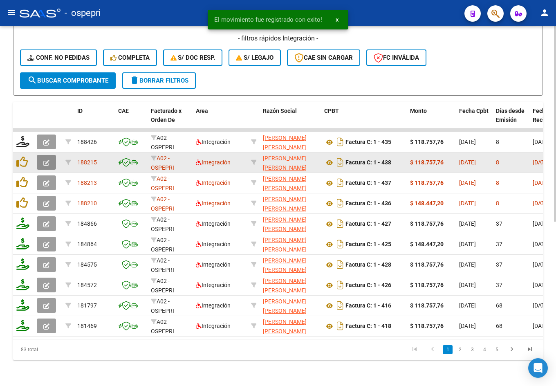
click at [47, 160] on icon "button" at bounding box center [46, 163] width 6 height 6
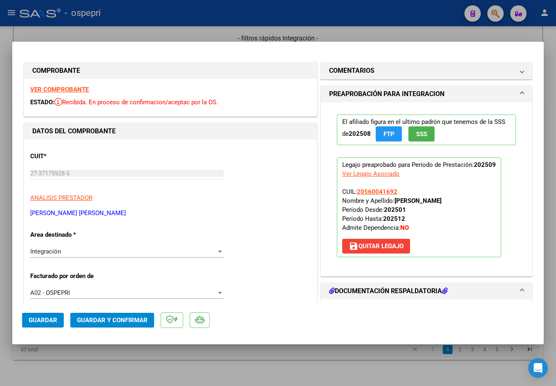
click at [51, 89] on strong "VER COMPROBANTE" at bounding box center [59, 89] width 58 height 7
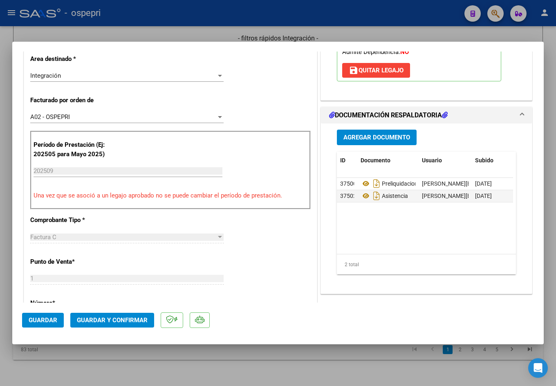
scroll to position [204, 0]
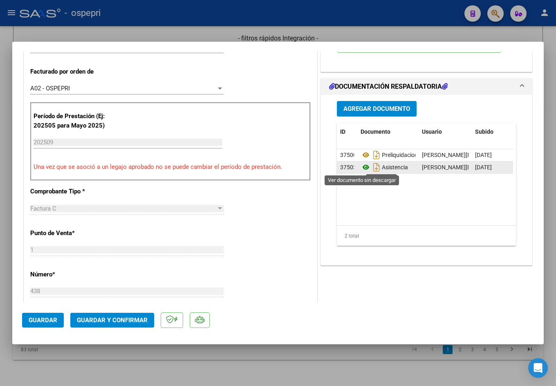
click at [362, 167] on icon at bounding box center [365, 167] width 11 height 10
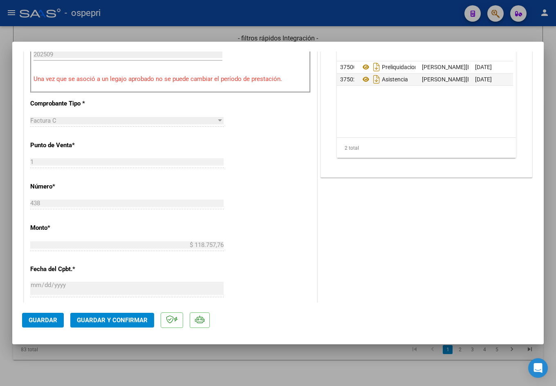
scroll to position [327, 0]
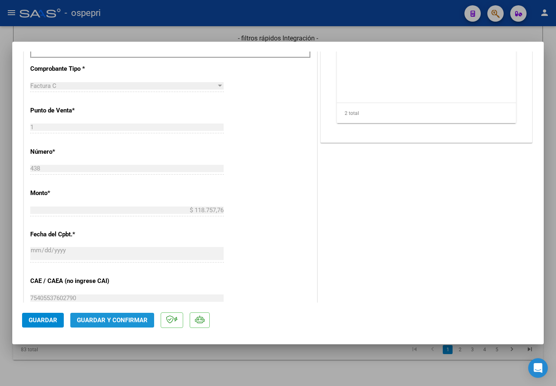
click at [112, 315] on button "Guardar y Confirmar" at bounding box center [112, 320] width 84 height 15
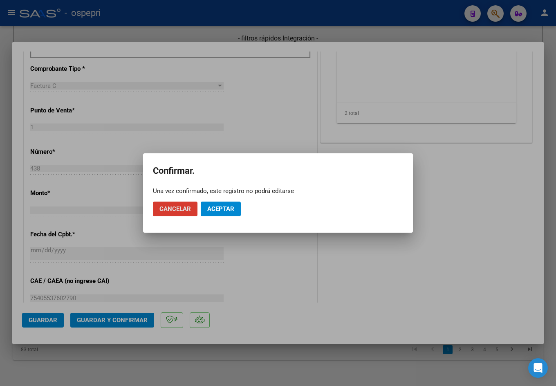
click at [213, 215] on button "Aceptar" at bounding box center [221, 208] width 40 height 15
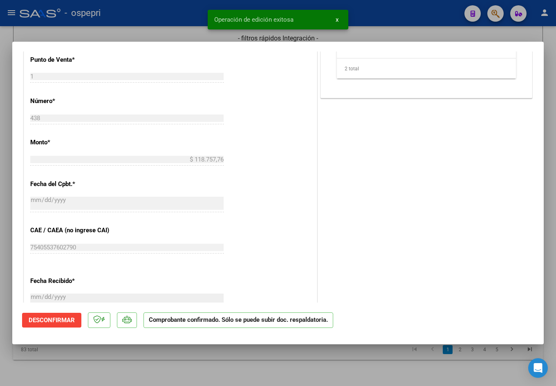
type input "$ 0,00"
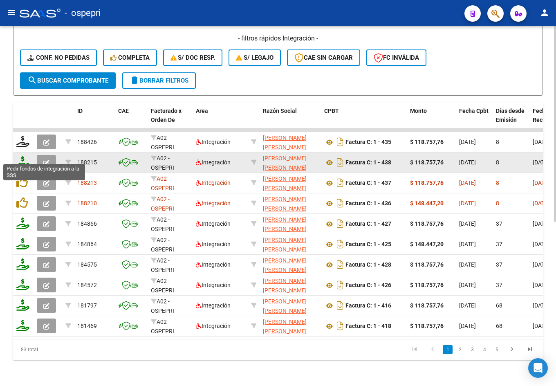
click at [27, 156] on icon at bounding box center [22, 161] width 13 height 11
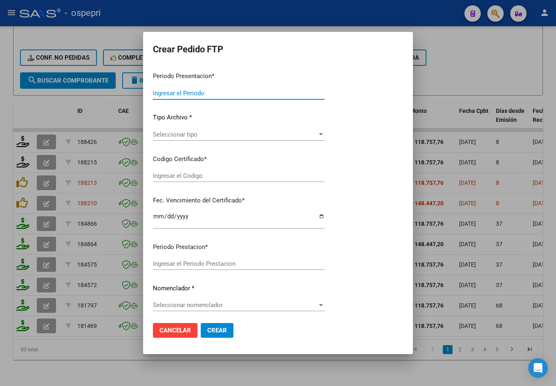
type input "202509"
type input "$ 118.757,76"
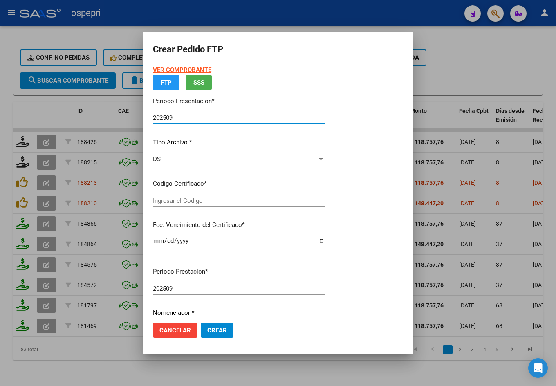
type input "20560041692"
type input "[DATE]"
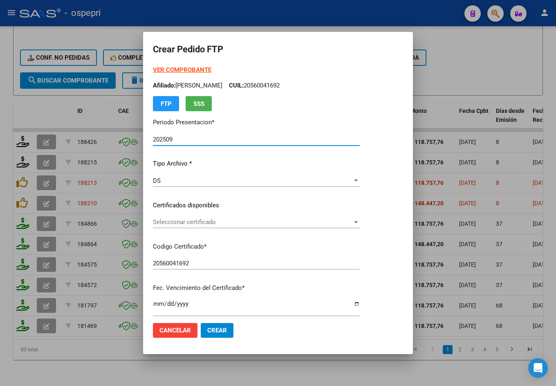
click at [217, 220] on span "Seleccionar certificado" at bounding box center [252, 221] width 199 height 7
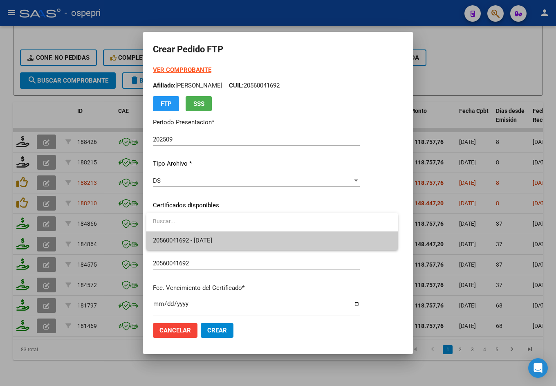
click at [221, 245] on span "20560041692 - [DATE]" at bounding box center [272, 240] width 238 height 18
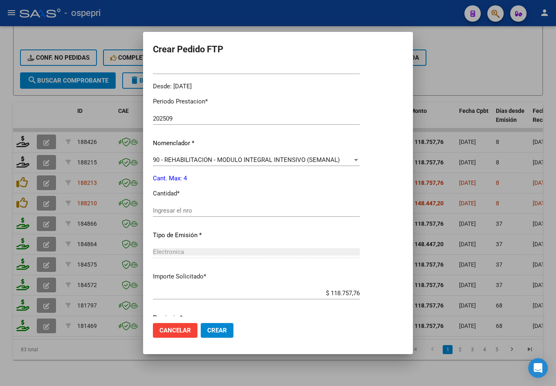
scroll to position [245, 0]
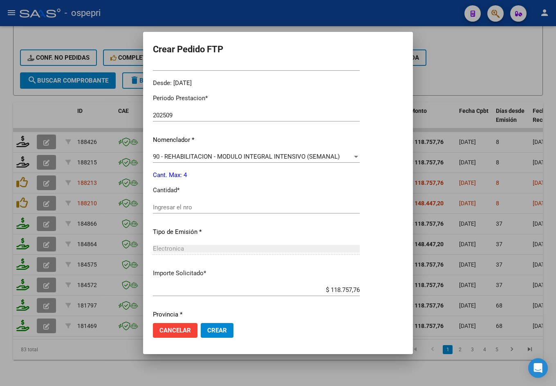
click at [220, 213] on div "Ingresar el nro" at bounding box center [256, 207] width 207 height 12
click at [220, 211] on div "Ingresar el nro" at bounding box center [256, 207] width 207 height 12
type input "4"
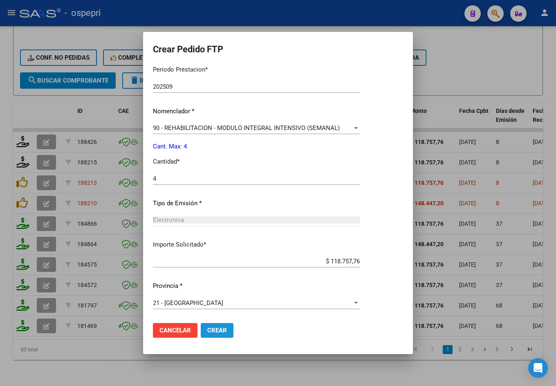
click at [228, 334] on button "Crear" at bounding box center [217, 330] width 33 height 15
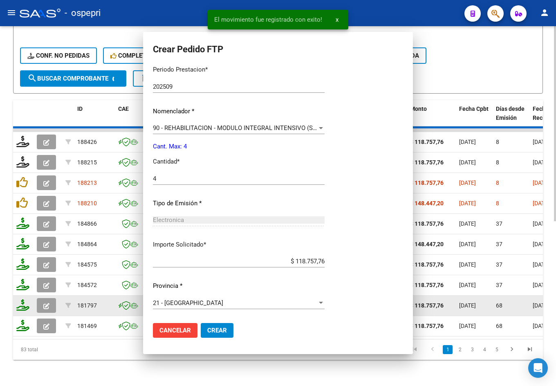
scroll to position [0, 0]
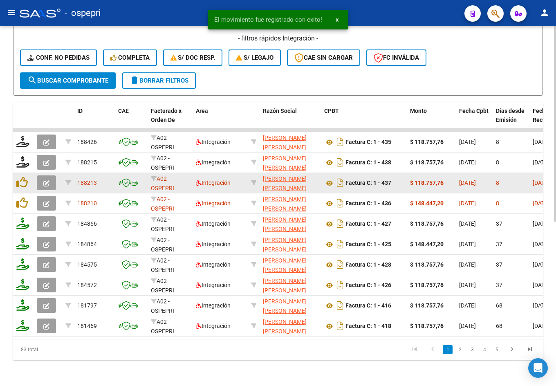
click at [51, 176] on button "button" at bounding box center [46, 182] width 19 height 15
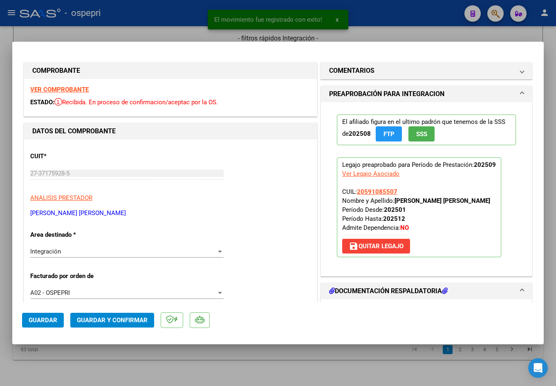
click at [63, 86] on strong "VER COMPROBANTE" at bounding box center [59, 89] width 58 height 7
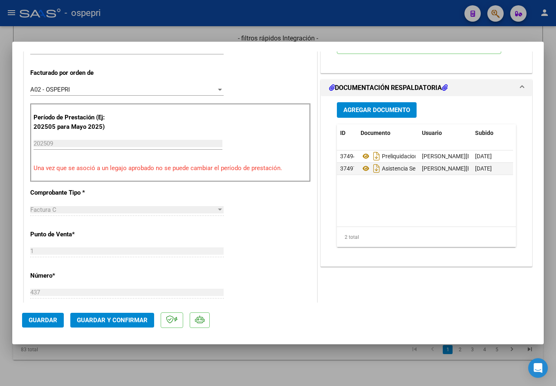
scroll to position [204, 0]
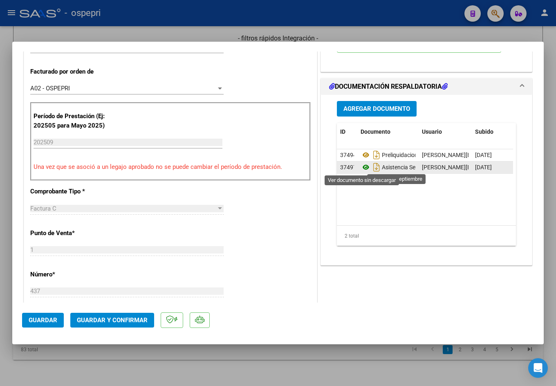
click at [362, 168] on icon at bounding box center [365, 167] width 11 height 10
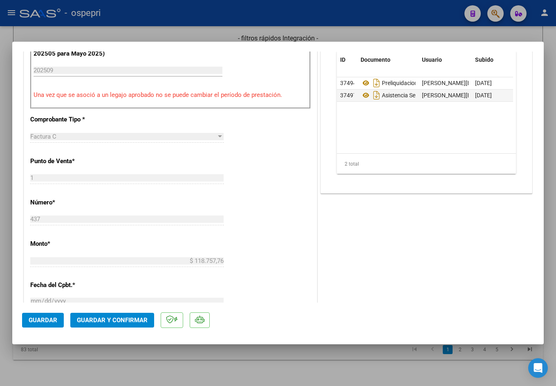
scroll to position [327, 0]
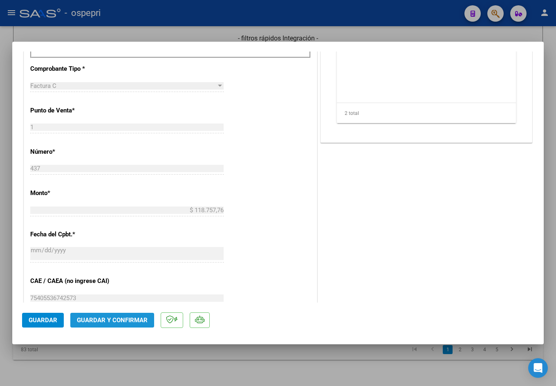
click at [117, 318] on span "Guardar y Confirmar" at bounding box center [112, 319] width 71 height 7
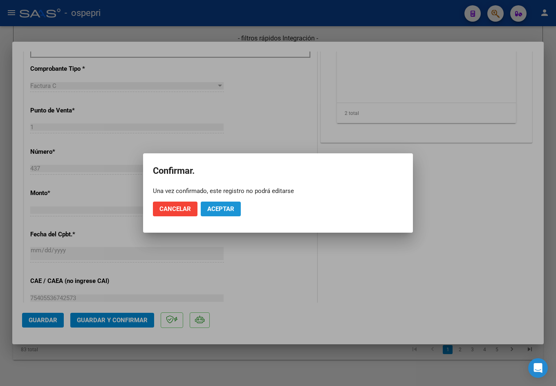
click at [209, 208] on span "Aceptar" at bounding box center [220, 208] width 27 height 7
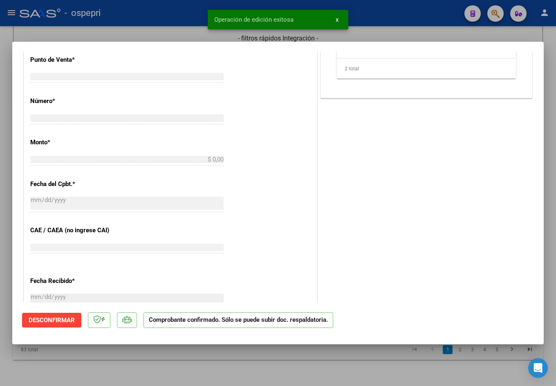
scroll to position [0, 0]
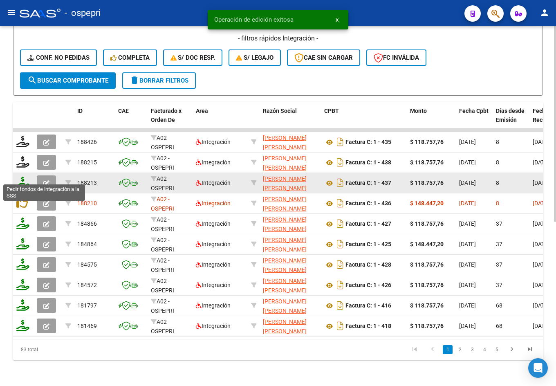
click at [22, 179] on icon at bounding box center [22, 182] width 13 height 11
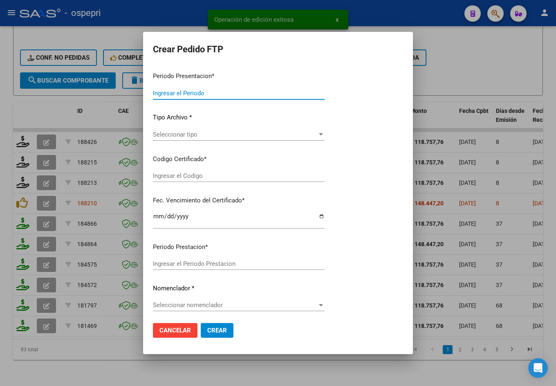
type input "202509"
type input "$ 118.757,76"
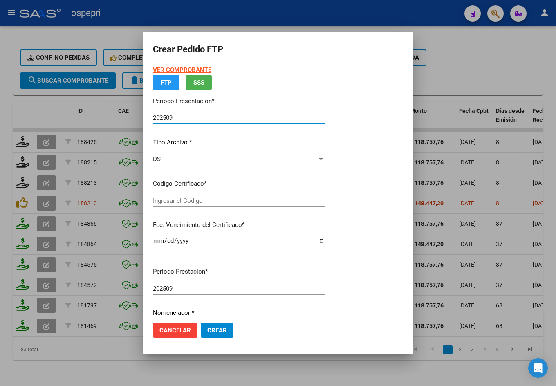
type input "2059108550-7"
type input "[DATE]"
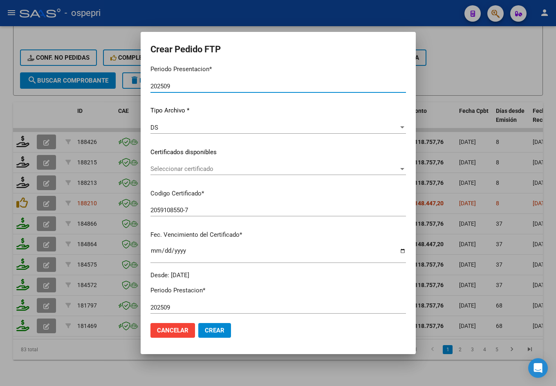
scroll to position [82, 0]
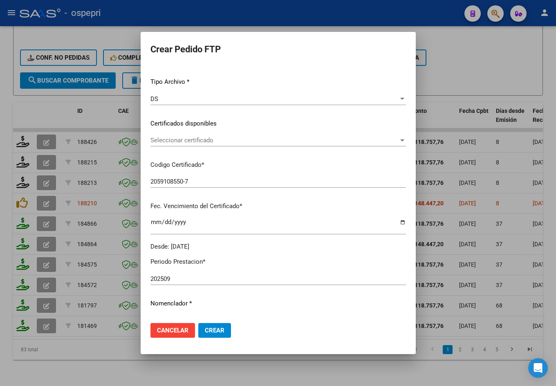
click at [193, 142] on span "Seleccionar certificado" at bounding box center [274, 139] width 248 height 7
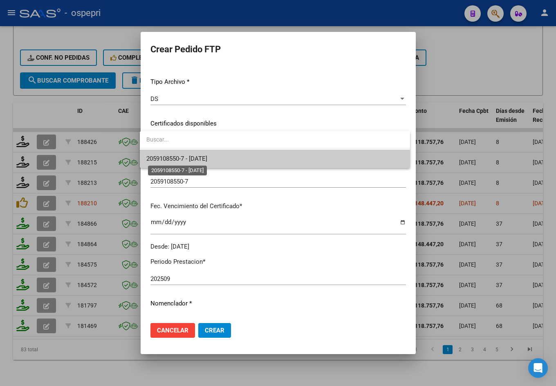
click at [205, 161] on span "2059108550-7 - [DATE]" at bounding box center [176, 158] width 61 height 7
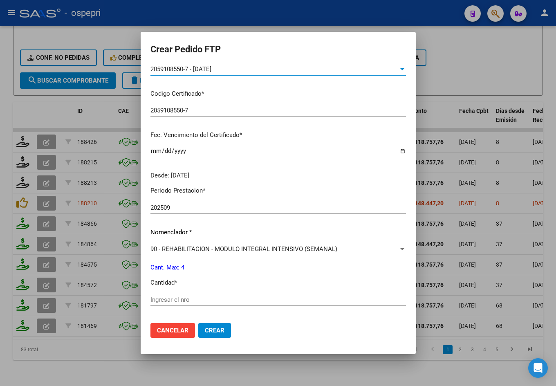
scroll to position [274, 0]
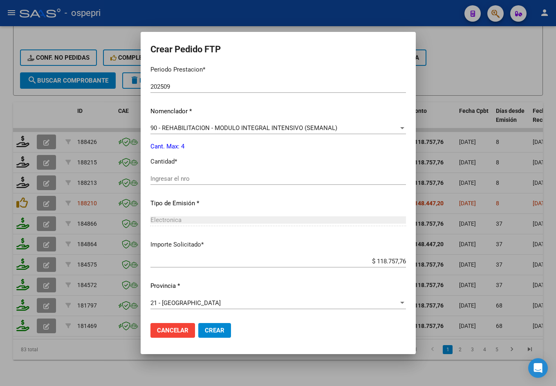
click at [204, 178] on input "Ingresar el nro" at bounding box center [277, 178] width 255 height 7
type input "4"
click at [207, 331] on span "Crear" at bounding box center [215, 329] width 20 height 7
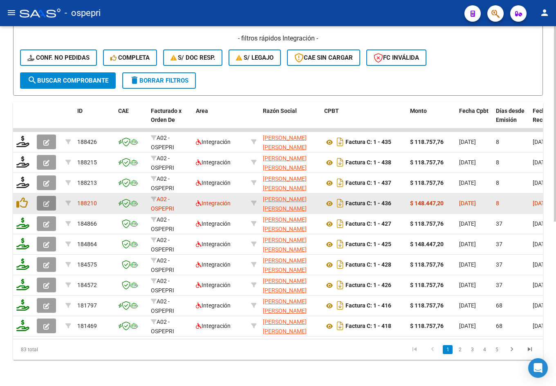
click at [45, 201] on icon "button" at bounding box center [46, 204] width 6 height 6
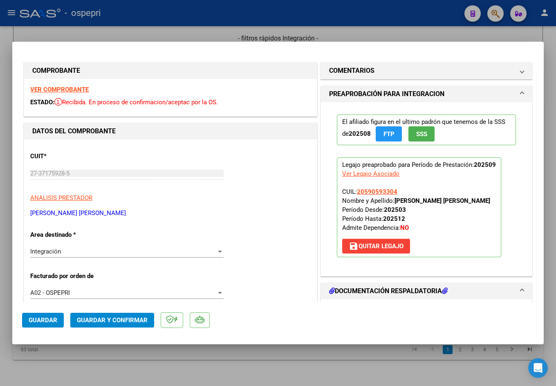
click at [66, 86] on strong "VER COMPROBANTE" at bounding box center [59, 89] width 58 height 7
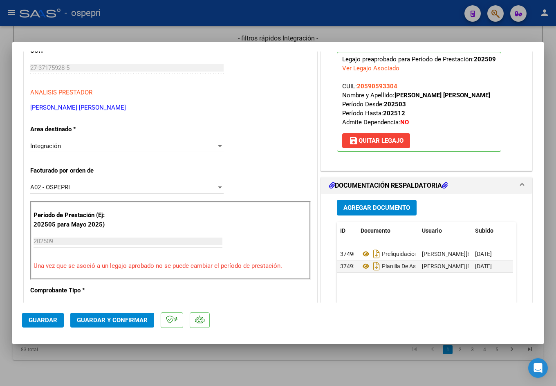
scroll to position [123, 0]
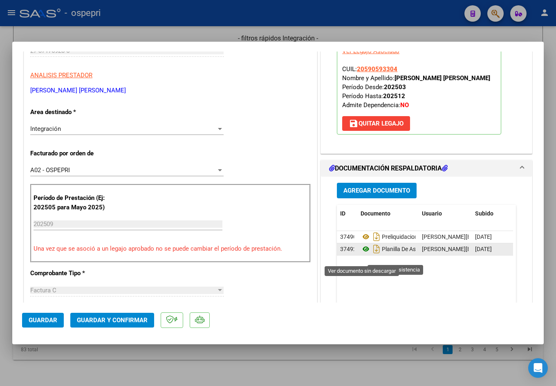
click at [362, 254] on icon at bounding box center [365, 249] width 11 height 10
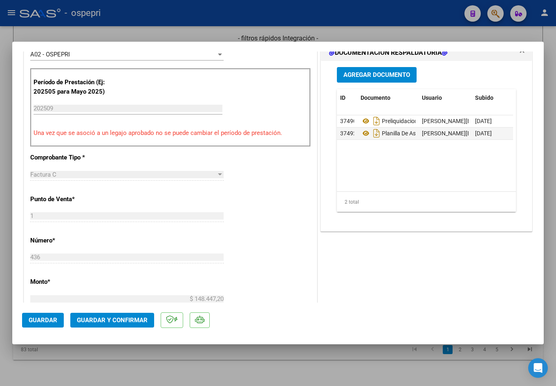
scroll to position [245, 0]
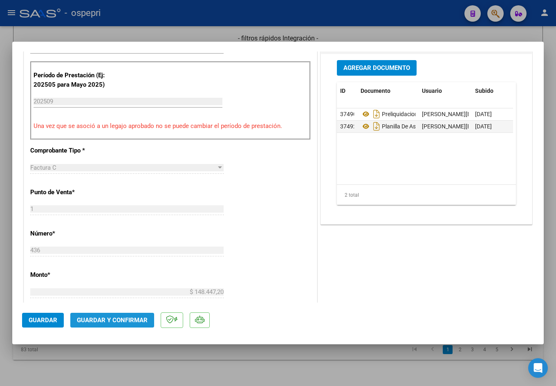
click at [116, 319] on span "Guardar y Confirmar" at bounding box center [112, 319] width 71 height 7
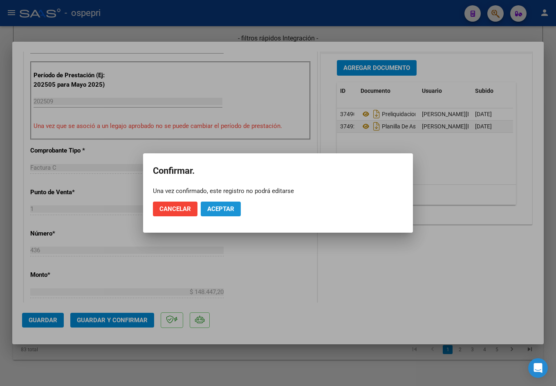
click at [224, 212] on span "Aceptar" at bounding box center [220, 208] width 27 height 7
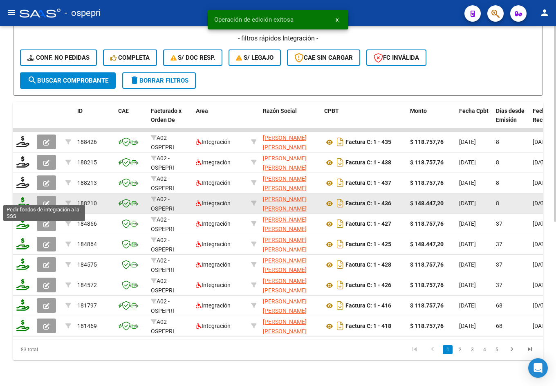
click at [25, 197] on icon at bounding box center [22, 202] width 13 height 11
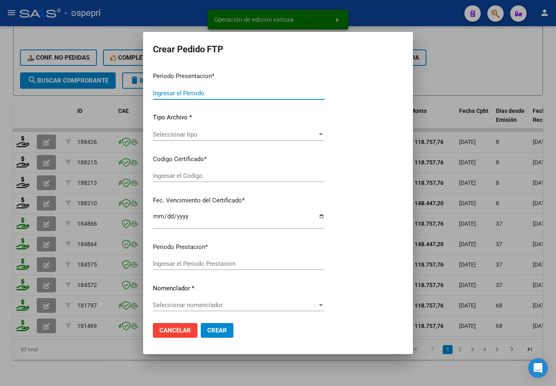
type input "202509"
type input "$ 148.447,20"
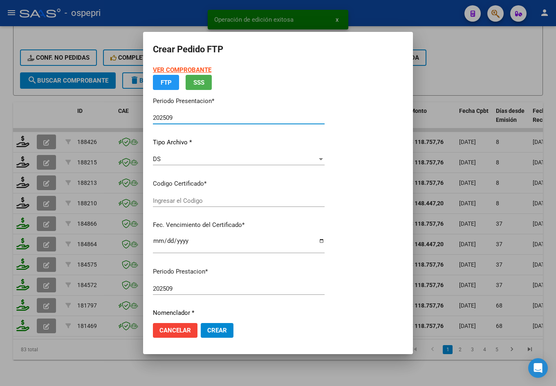
type input "2059059330-4"
type input "[DATE]"
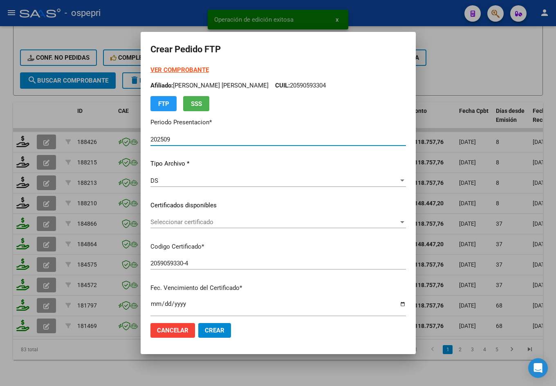
click at [204, 217] on div "Seleccionar certificado Seleccionar certificado" at bounding box center [277, 222] width 255 height 12
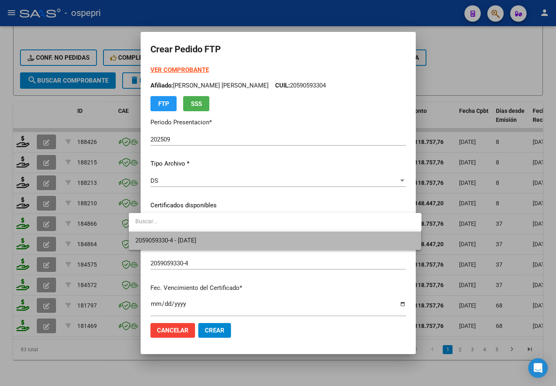
click at [203, 235] on span "2059059330-4 - [DATE]" at bounding box center [274, 240] width 279 height 18
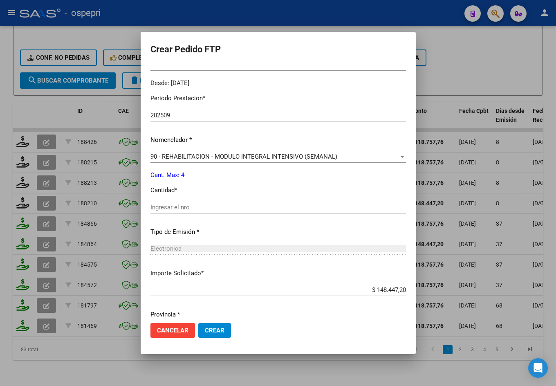
click at [174, 204] on input "Ingresar el nro" at bounding box center [277, 206] width 255 height 7
type input "4"
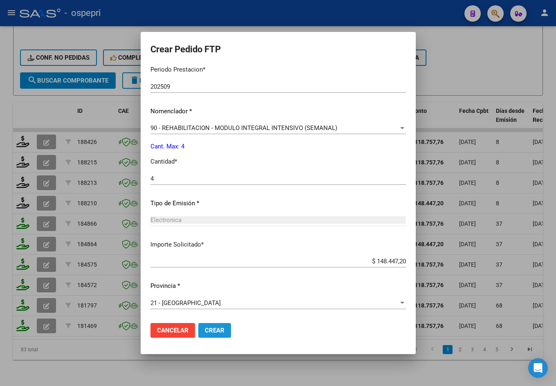
click at [205, 329] on span "Crear" at bounding box center [215, 329] width 20 height 7
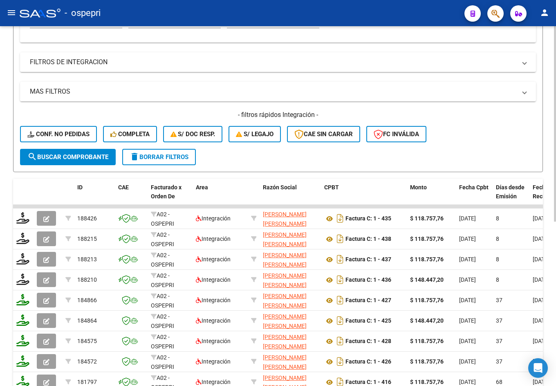
scroll to position [0, 0]
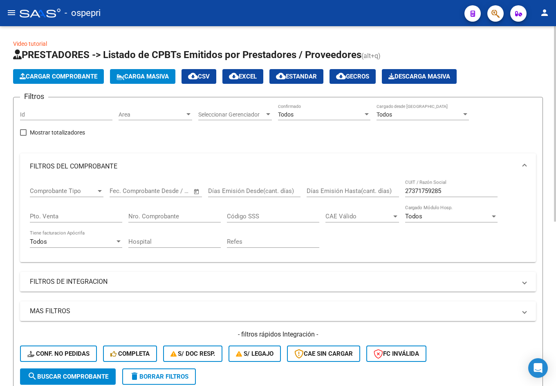
click at [451, 189] on input "27371759285" at bounding box center [451, 190] width 92 height 7
paste input "17047679"
type input "27317047679"
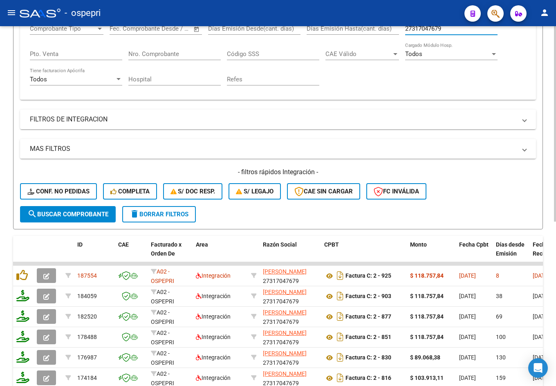
scroll to position [245, 0]
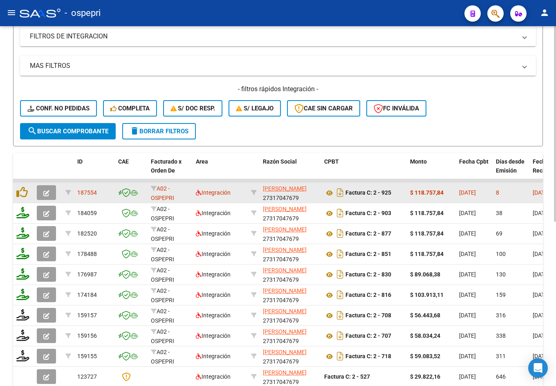
click at [47, 190] on icon "button" at bounding box center [46, 193] width 6 height 6
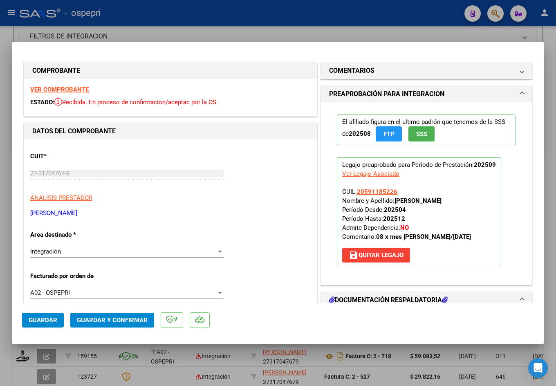
click at [71, 88] on strong "VER COMPROBANTE" at bounding box center [59, 89] width 58 height 7
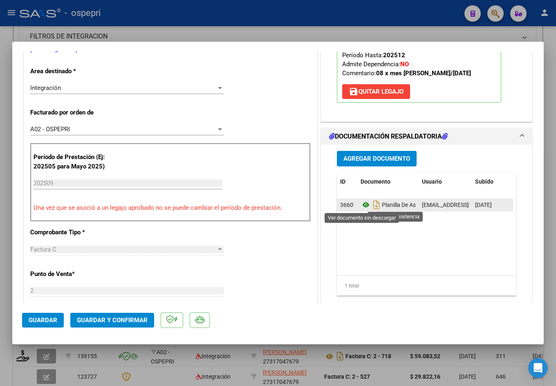
click at [360, 203] on icon at bounding box center [365, 205] width 11 height 10
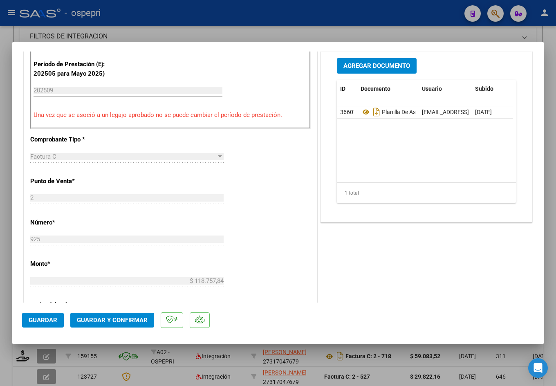
scroll to position [286, 0]
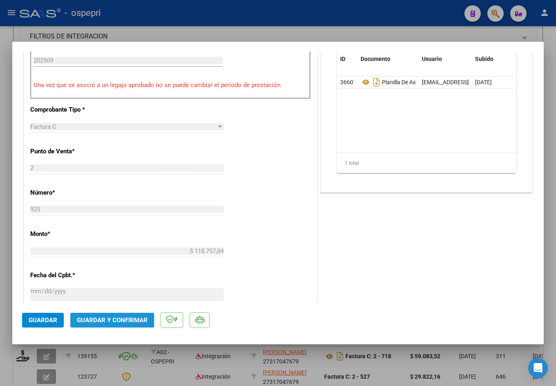
click at [108, 314] on button "Guardar y Confirmar" at bounding box center [112, 320] width 84 height 15
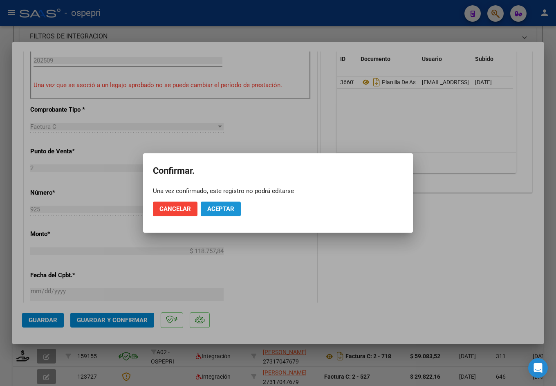
click at [237, 206] on button "Aceptar" at bounding box center [221, 208] width 40 height 15
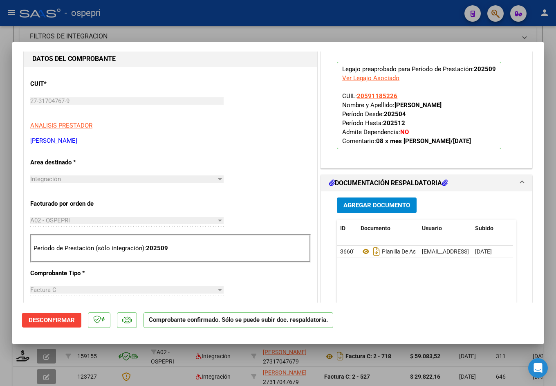
scroll to position [0, 0]
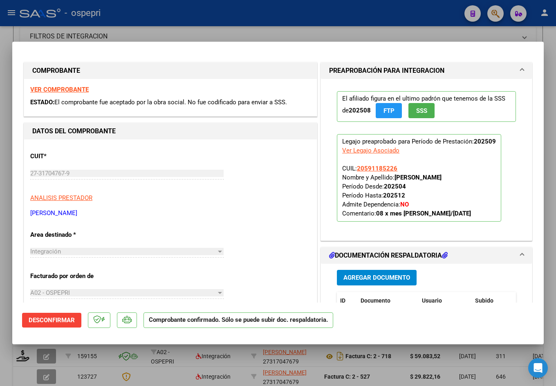
click at [309, 36] on div at bounding box center [278, 193] width 556 height 386
type input "$ 0,00"
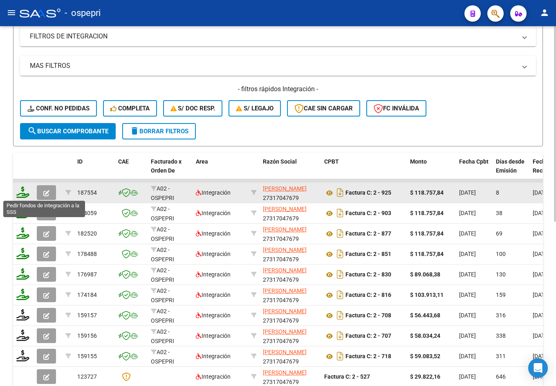
click at [20, 192] on icon at bounding box center [22, 191] width 13 height 11
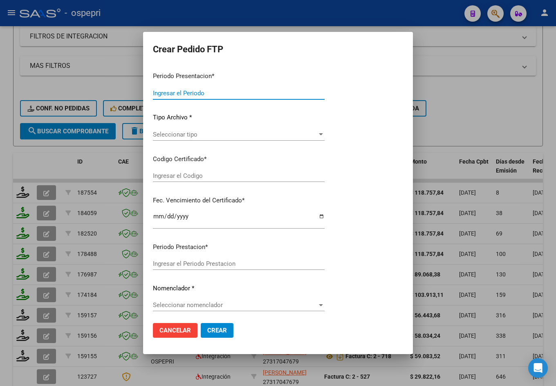
type input "202509"
type input "$ 118.757,84"
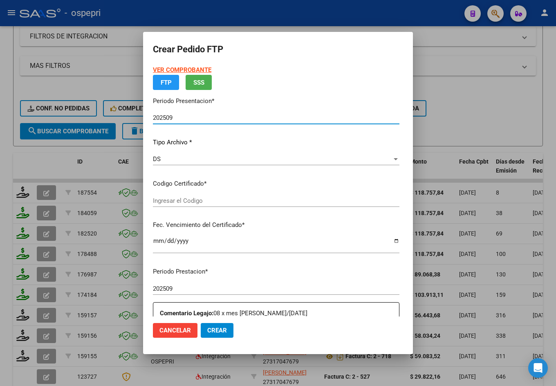
type input "2059118522-6"
type input "2028-04-08"
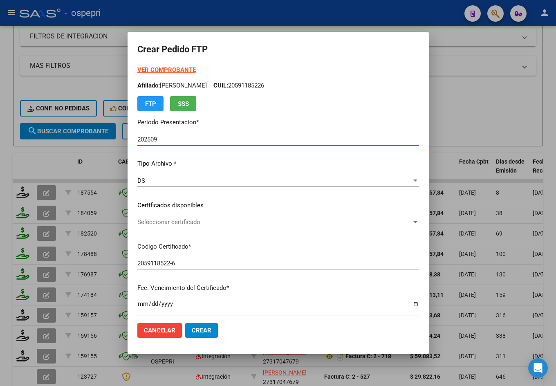
click at [199, 221] on span "Seleccionar certificado" at bounding box center [274, 221] width 274 height 7
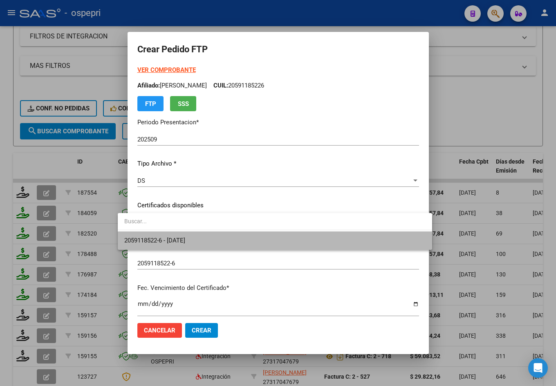
click at [204, 241] on span "2059118522-6 - 2028-04-08" at bounding box center [274, 240] width 301 height 18
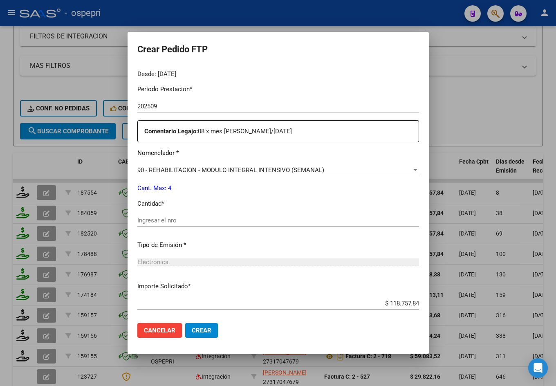
scroll to position [296, 0]
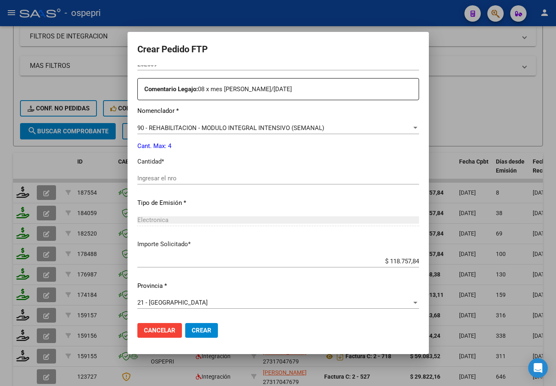
click at [157, 179] on input "Ingresar el nro" at bounding box center [278, 177] width 282 height 7
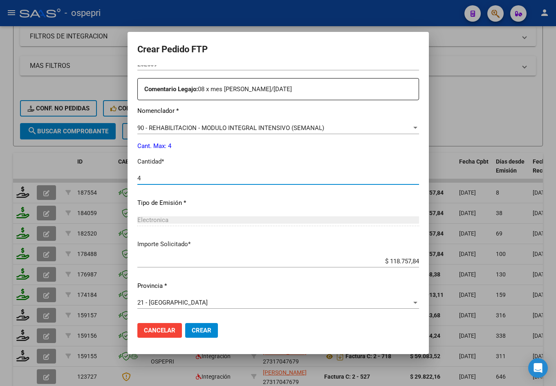
type input "4"
click at [201, 326] on button "Crear" at bounding box center [201, 330] width 33 height 15
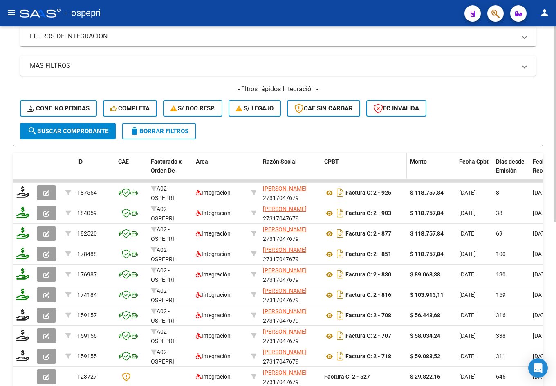
scroll to position [41, 0]
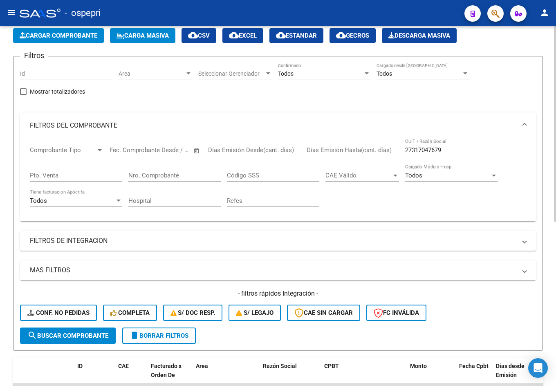
click at [447, 152] on input "27317047679" at bounding box center [451, 149] width 92 height 7
paste input "33657010"
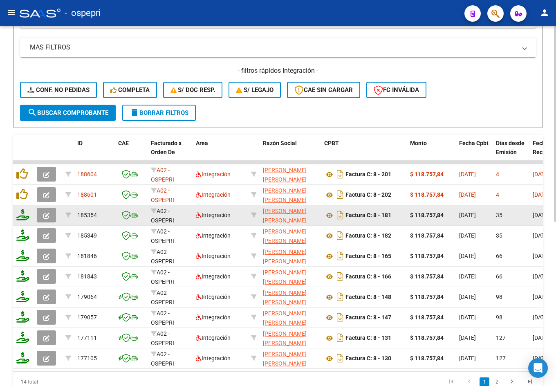
scroll to position [286, 0]
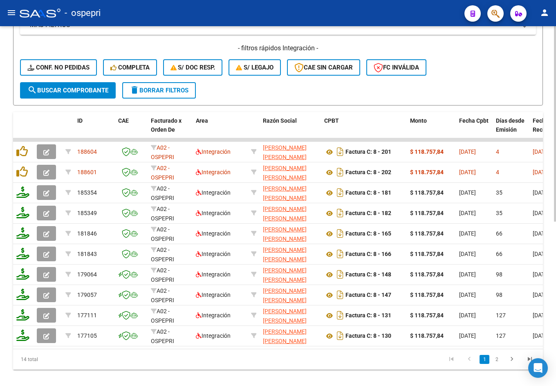
type input "27333657010"
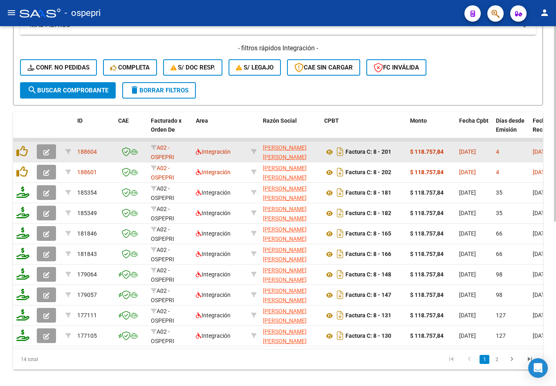
click at [48, 152] on icon "button" at bounding box center [46, 152] width 6 height 6
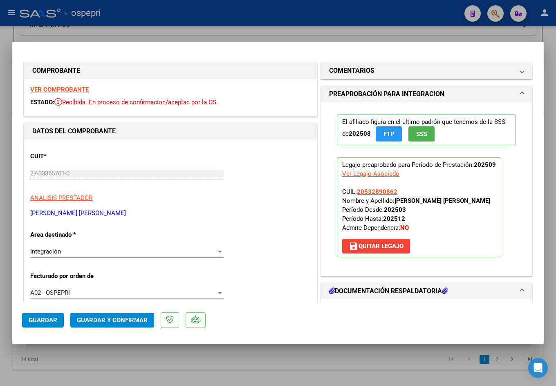
click at [69, 89] on strong "VER COMPROBANTE" at bounding box center [59, 89] width 58 height 7
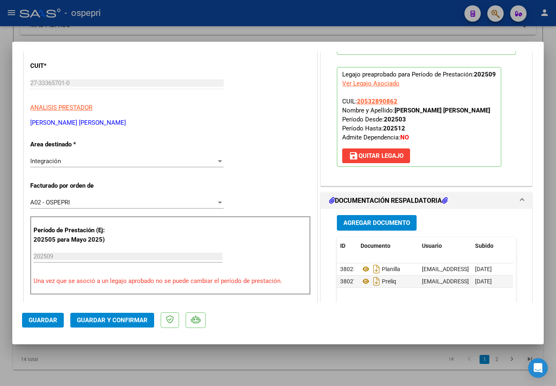
scroll to position [123, 0]
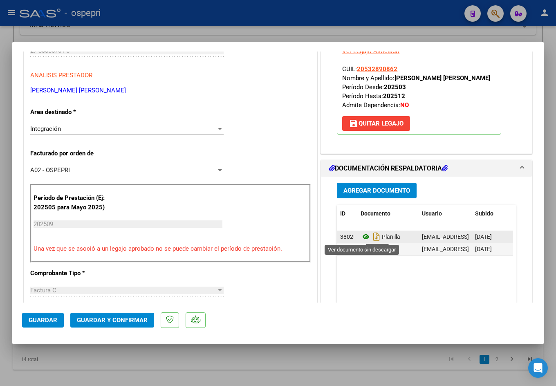
click at [361, 237] on icon at bounding box center [365, 237] width 11 height 10
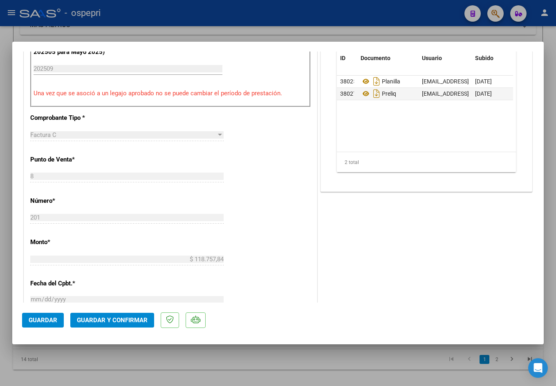
scroll to position [286, 0]
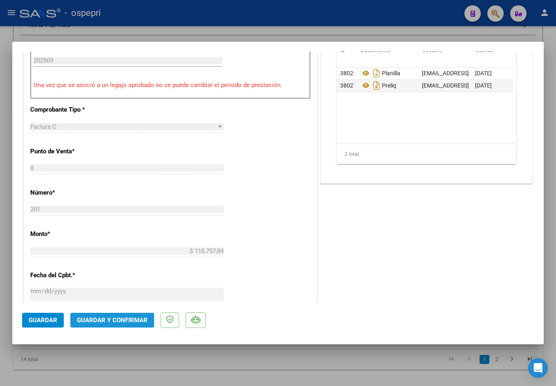
click at [125, 318] on span "Guardar y Confirmar" at bounding box center [112, 319] width 71 height 7
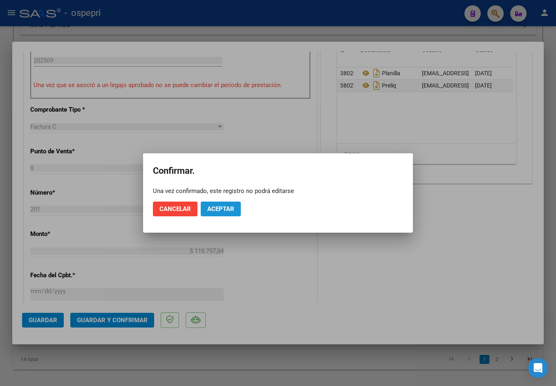
click at [216, 206] on span "Aceptar" at bounding box center [220, 208] width 27 height 7
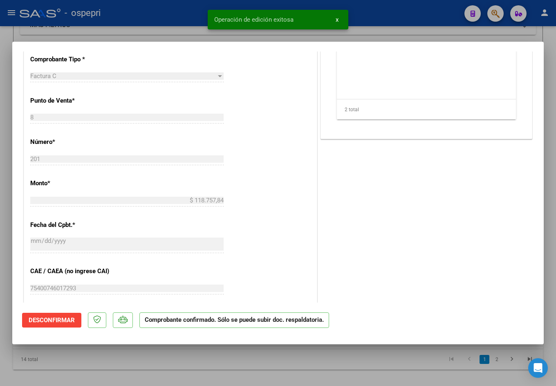
type input "$ 0,00"
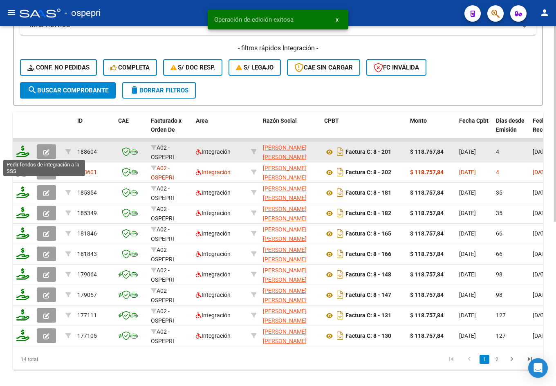
click at [24, 154] on icon at bounding box center [22, 150] width 13 height 11
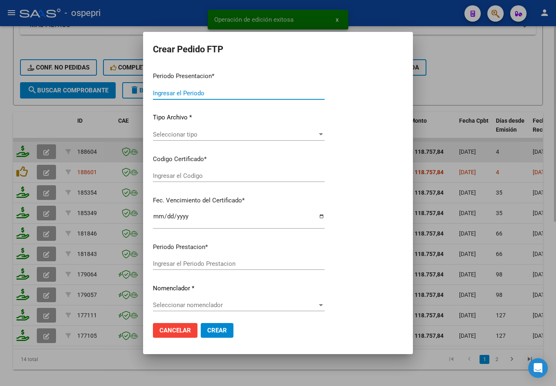
type input "202509"
type input "$ 118.757,84"
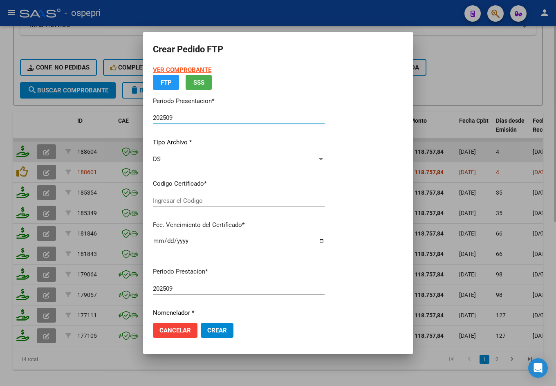
type input "2053289086-2"
type input "2028-01-01"
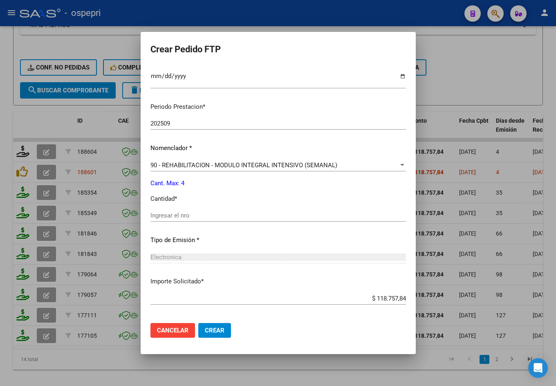
scroll to position [245, 0]
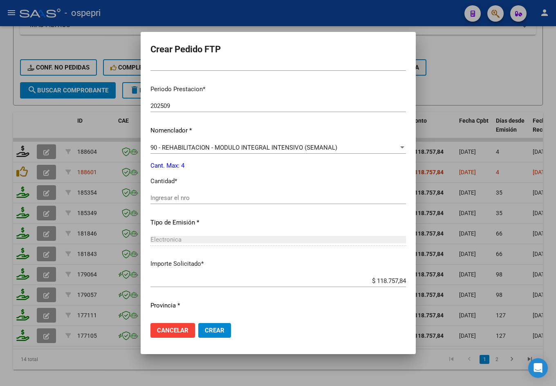
click at [201, 197] on input "Ingresar el nro" at bounding box center [277, 197] width 255 height 7
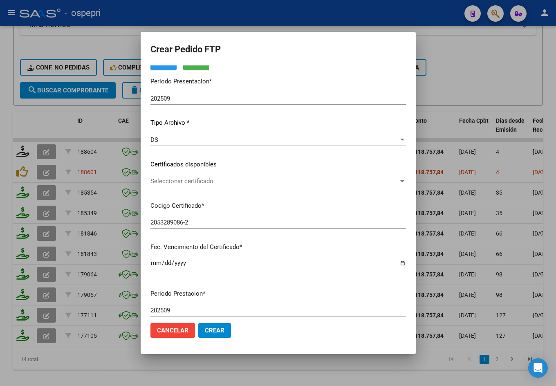
type input "4"
click at [212, 181] on span "Seleccionar certificado" at bounding box center [274, 180] width 248 height 7
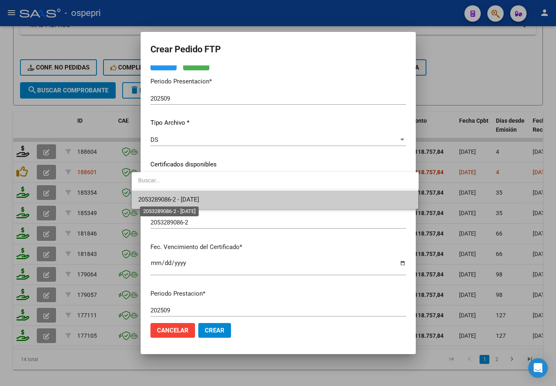
click at [197, 199] on span "2053289086-2 - 2028-01-01" at bounding box center [168, 199] width 61 height 7
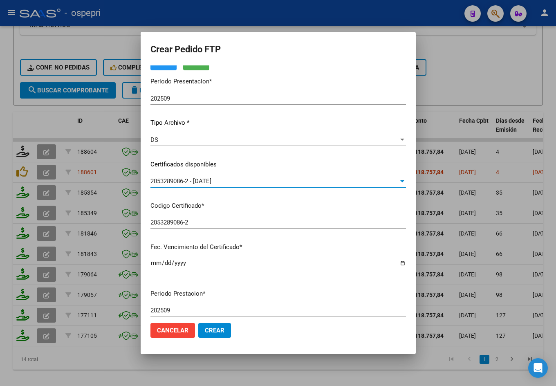
scroll to position [265, 0]
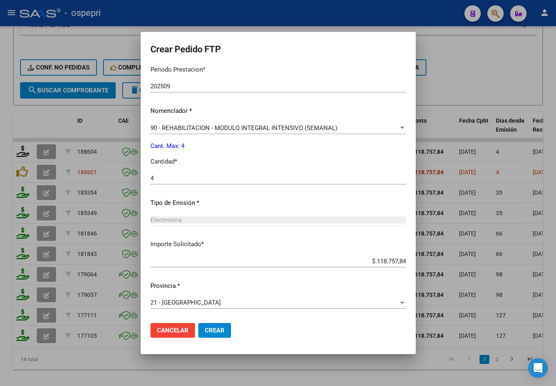
click at [206, 327] on span "Crear" at bounding box center [215, 329] width 20 height 7
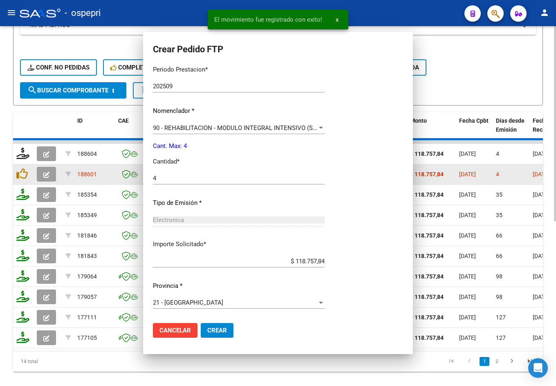
scroll to position [0, 0]
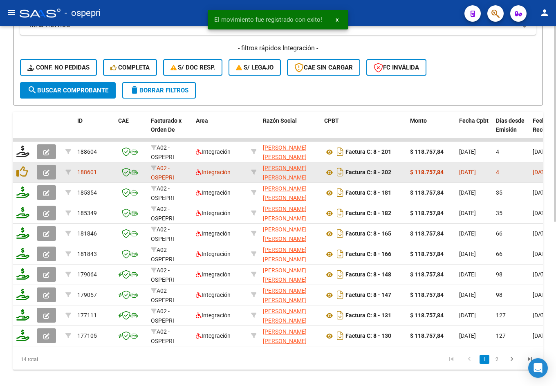
click at [48, 172] on icon "button" at bounding box center [46, 173] width 6 height 6
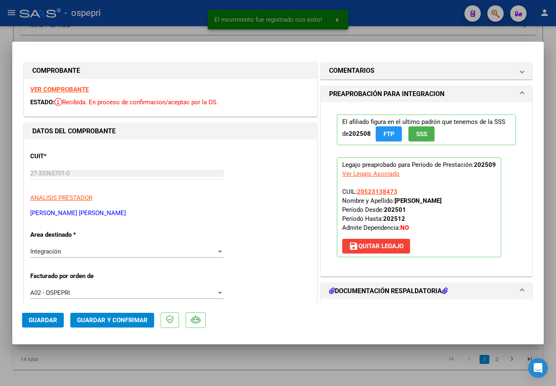
click at [61, 87] on strong "VER COMPROBANTE" at bounding box center [59, 89] width 58 height 7
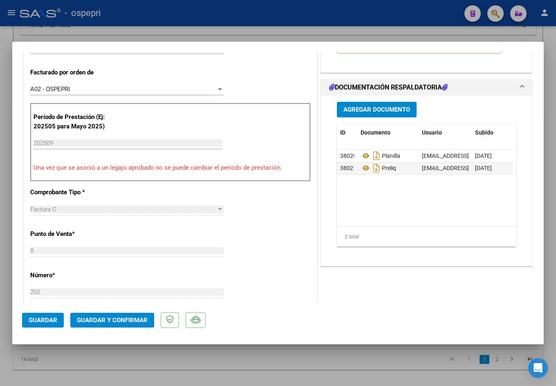
scroll to position [130, 0]
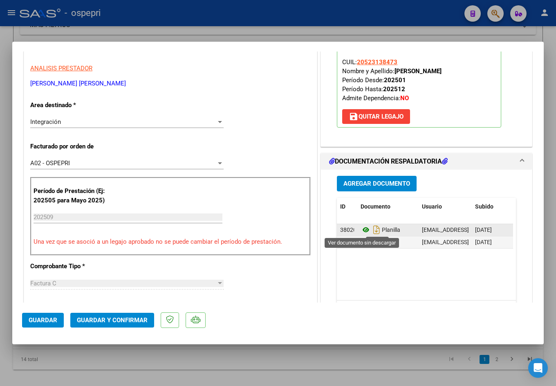
click at [362, 230] on icon at bounding box center [365, 230] width 11 height 10
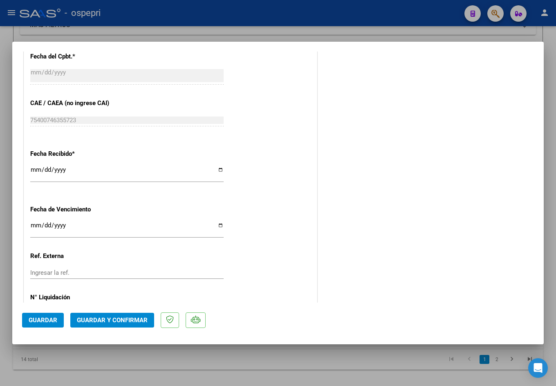
scroll to position [531, 0]
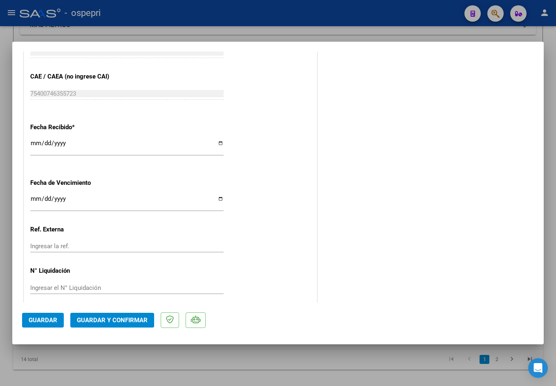
click at [118, 320] on span "Guardar y Confirmar" at bounding box center [112, 319] width 71 height 7
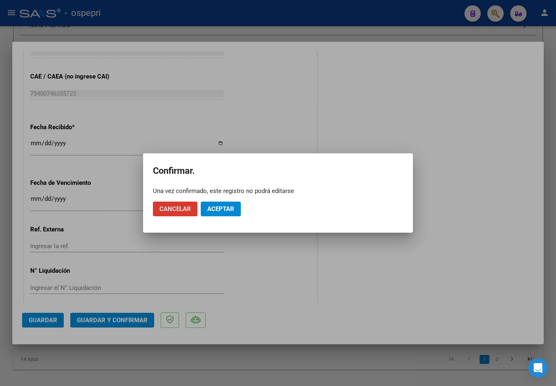
click at [225, 212] on button "Aceptar" at bounding box center [221, 208] width 40 height 15
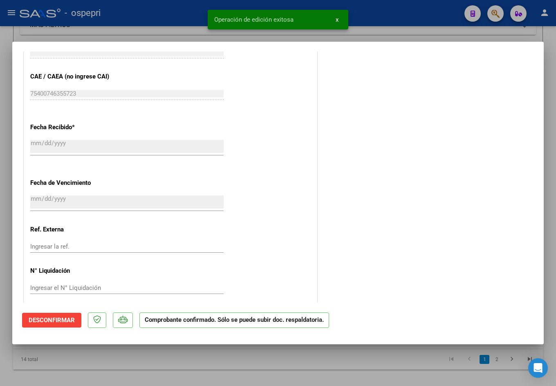
type input "$ 0,00"
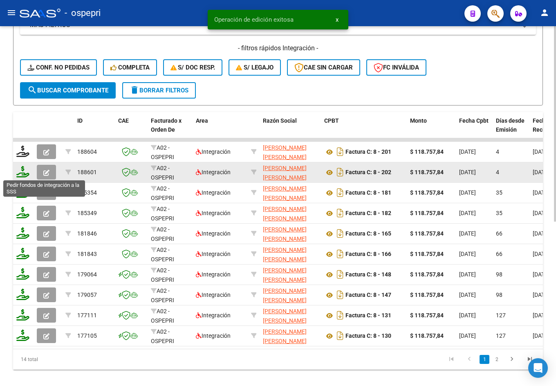
click at [20, 173] on icon at bounding box center [22, 171] width 13 height 11
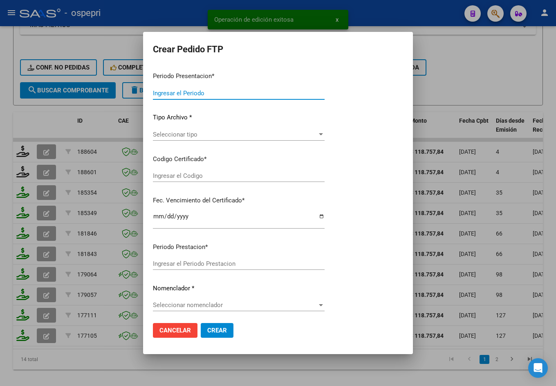
type input "202509"
type input "$ 118.757,84"
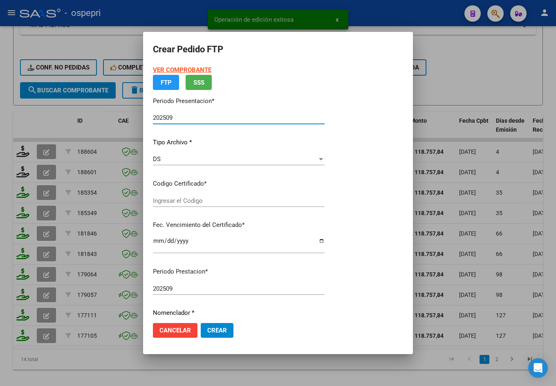
type input "2052313847-3"
type input "2027-09-30"
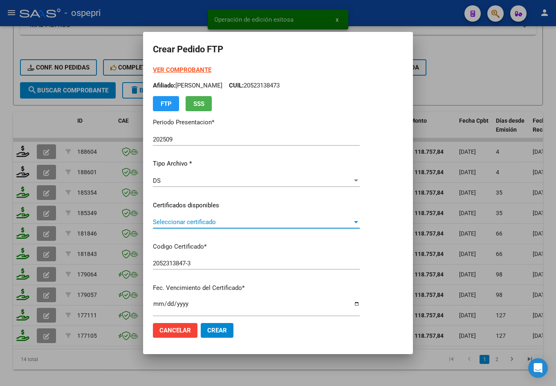
click at [189, 221] on span "Seleccionar certificado" at bounding box center [252, 221] width 199 height 7
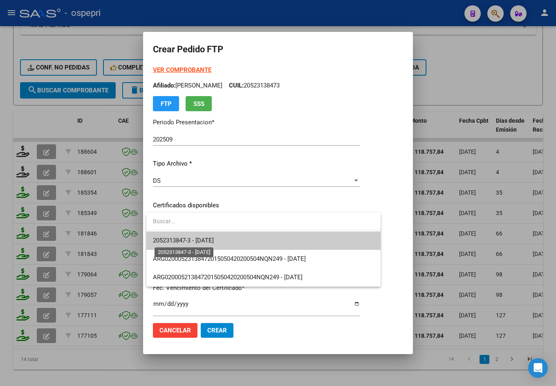
click at [213, 241] on span "2052313847-3 - 2027-09-30" at bounding box center [183, 240] width 61 height 7
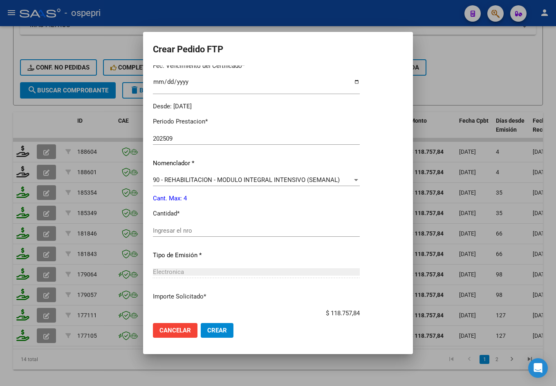
scroll to position [245, 0]
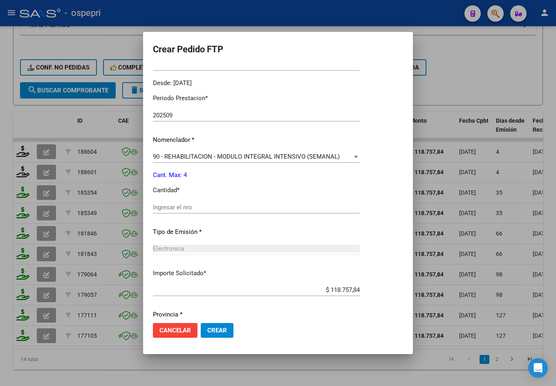
click at [185, 209] on input "Ingresar el nro" at bounding box center [256, 206] width 207 height 7
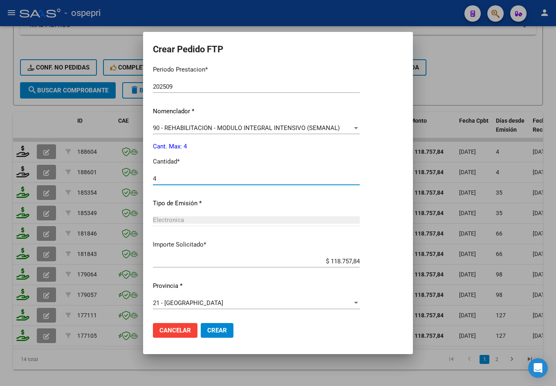
type input "4"
click at [212, 328] on span "Crear" at bounding box center [217, 329] width 20 height 7
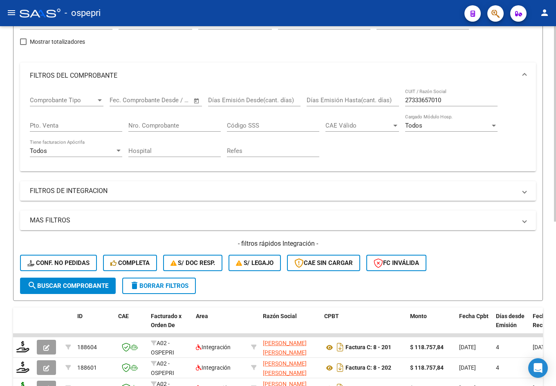
scroll to position [0, 0]
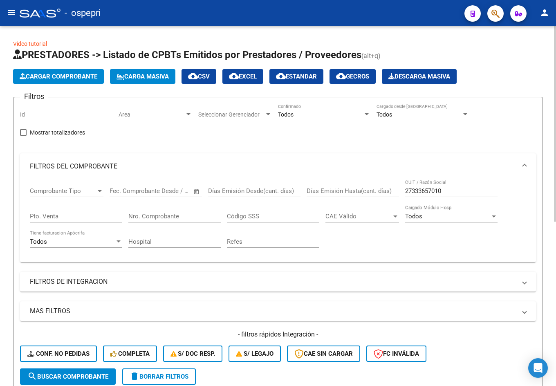
click at [464, 191] on input "27333657010" at bounding box center [451, 190] width 92 height 7
paste input "91443306"
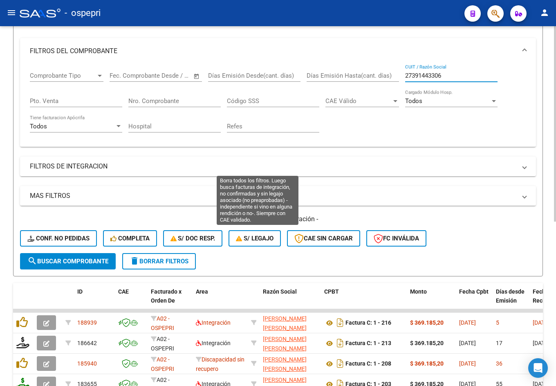
scroll to position [204, 0]
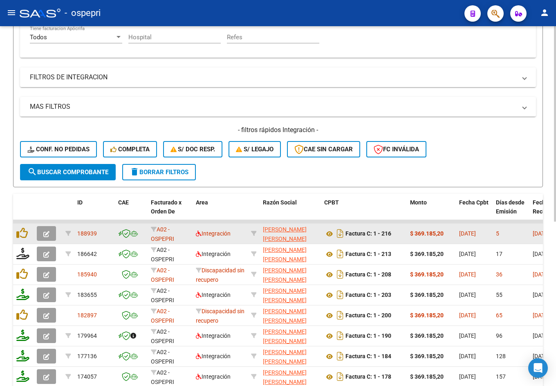
type input "27391443306"
click at [50, 233] on button "button" at bounding box center [46, 233] width 19 height 15
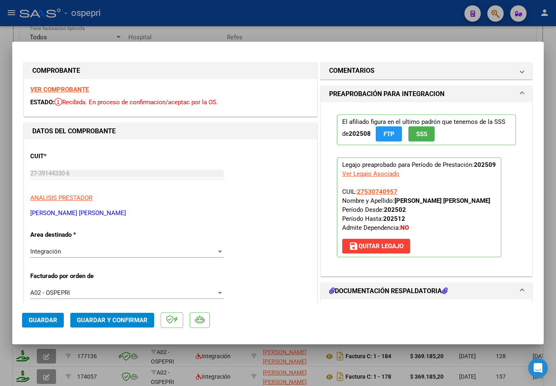
click at [67, 88] on strong "VER COMPROBANTE" at bounding box center [59, 89] width 58 height 7
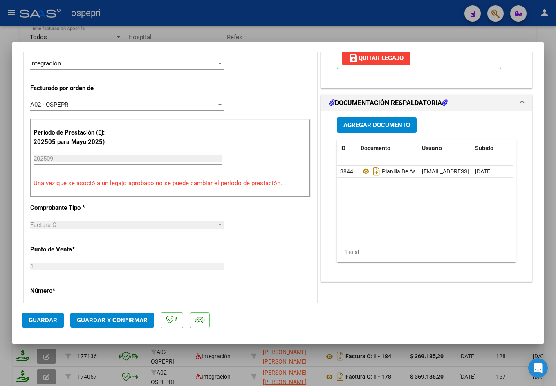
scroll to position [245, 0]
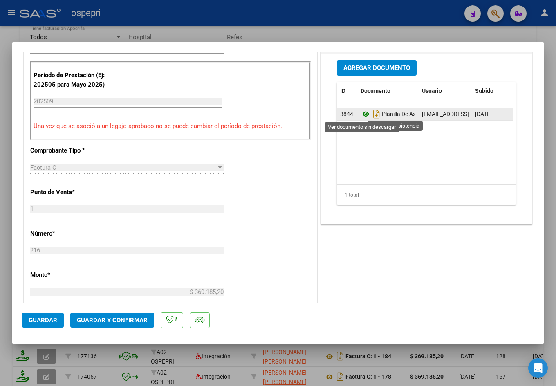
click at [363, 115] on icon at bounding box center [365, 114] width 11 height 10
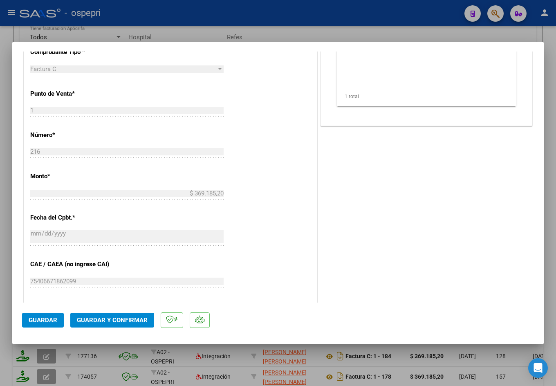
scroll to position [409, 0]
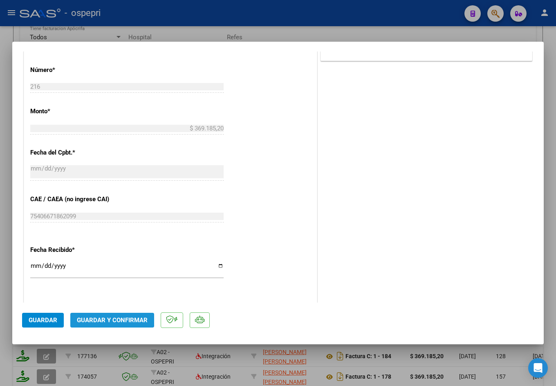
click at [97, 317] on span "Guardar y Confirmar" at bounding box center [112, 319] width 71 height 7
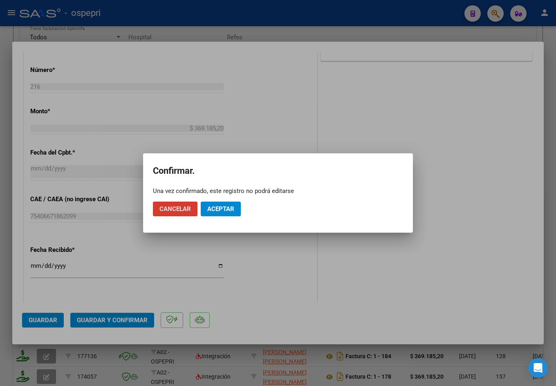
click at [215, 207] on span "Aceptar" at bounding box center [220, 208] width 27 height 7
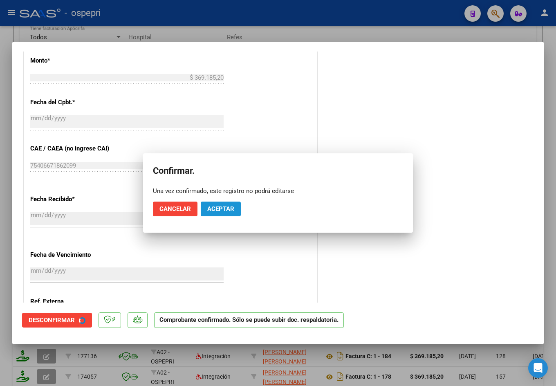
scroll to position [358, 0]
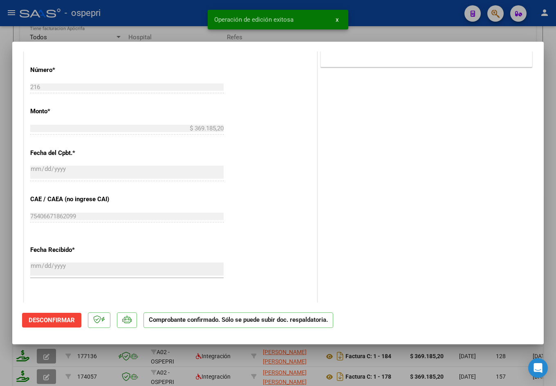
type input "$ 0,00"
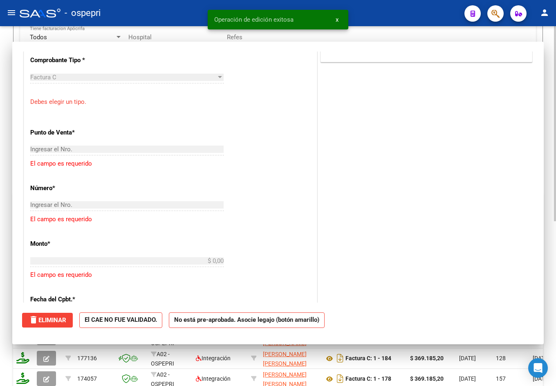
scroll to position [510, 0]
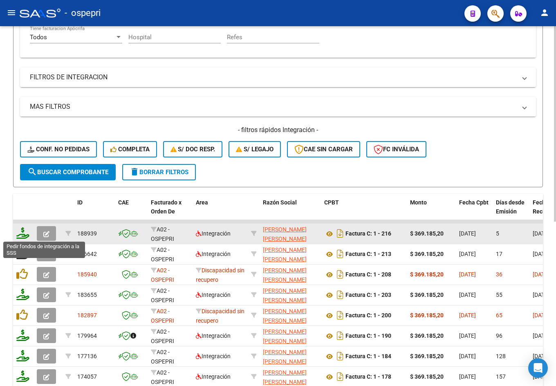
click at [22, 235] on icon at bounding box center [22, 232] width 13 height 11
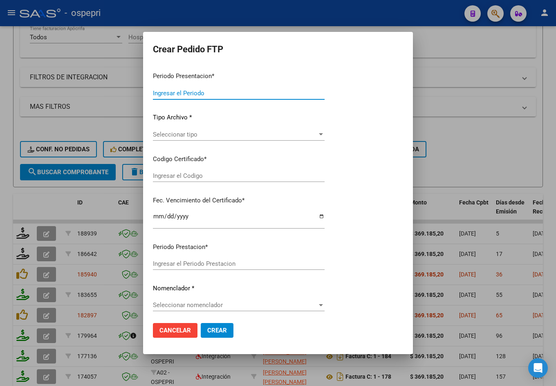
type input "202509"
type input "$ 369.185,20"
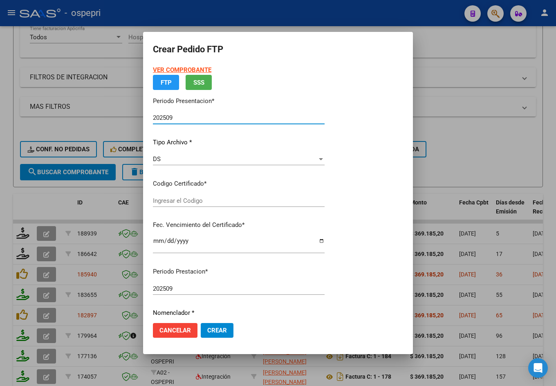
type input "2753074095-7"
type input "2026-11-01"
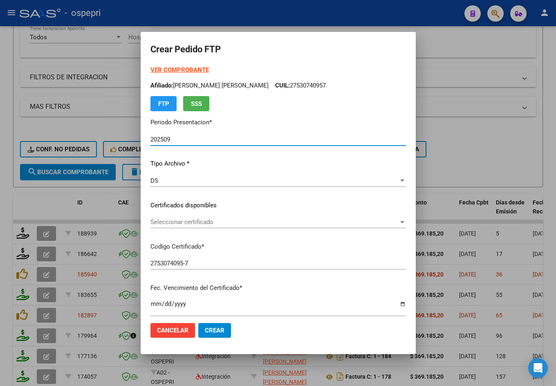
click at [197, 223] on span "Seleccionar certificado" at bounding box center [274, 221] width 248 height 7
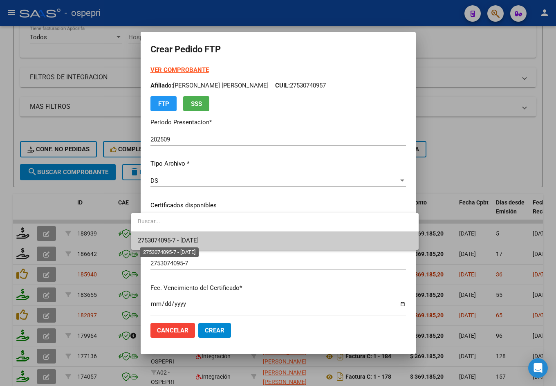
click at [199, 239] on span "2753074095-7 - 2026-11-01" at bounding box center [168, 240] width 61 height 7
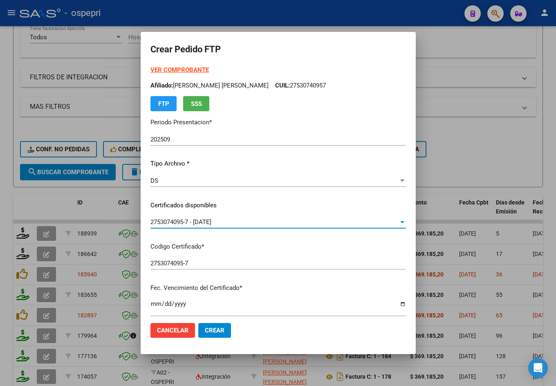
scroll to position [204, 0]
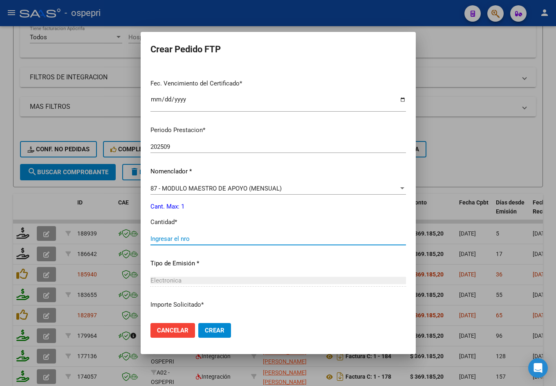
click at [186, 240] on input "Ingresar el nro" at bounding box center [277, 238] width 255 height 7
type input "1"
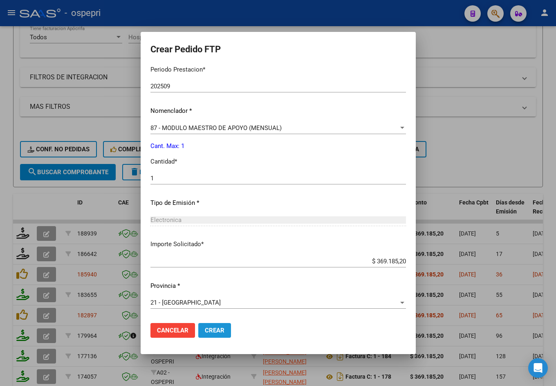
click at [207, 331] on span "Crear" at bounding box center [215, 329] width 20 height 7
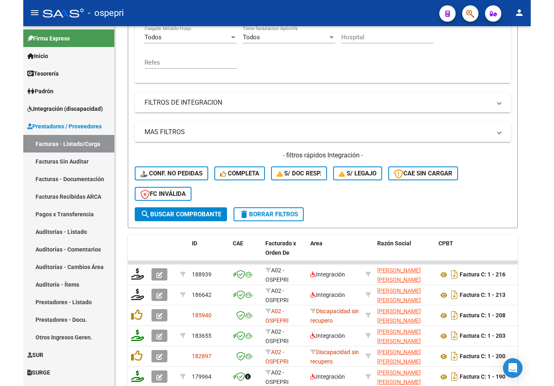
scroll to position [232, 0]
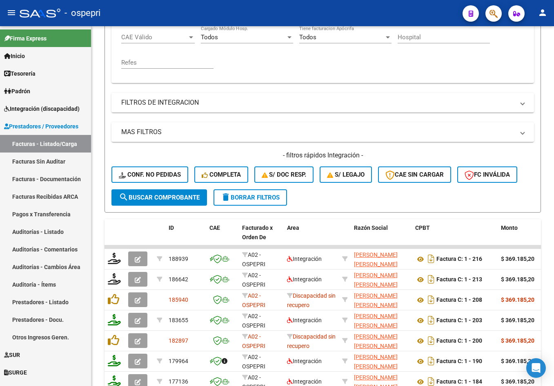
click at [13, 10] on mat-icon "menu" at bounding box center [12, 13] width 10 height 10
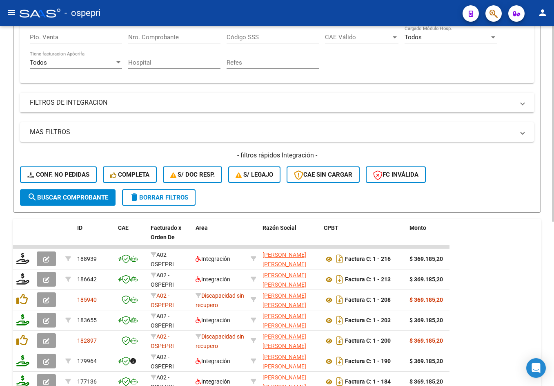
scroll to position [0, 0]
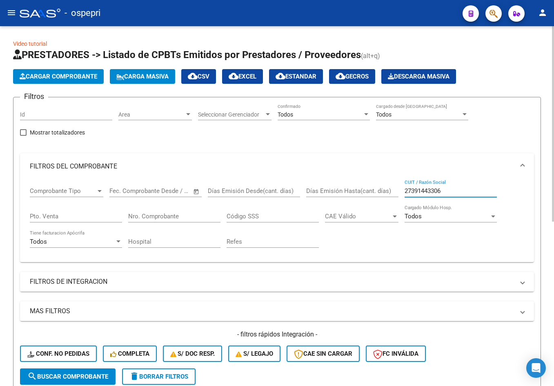
click at [460, 194] on input "27391443306" at bounding box center [451, 190] width 92 height 7
paste input "0270646450"
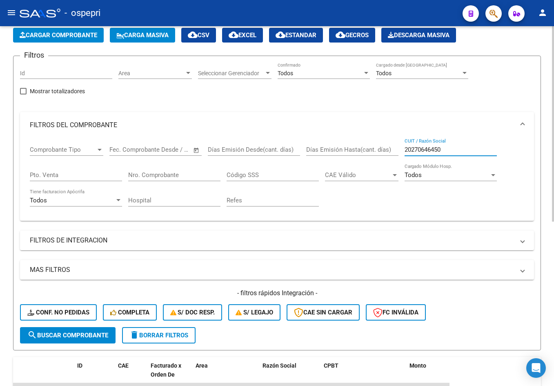
scroll to position [123, 0]
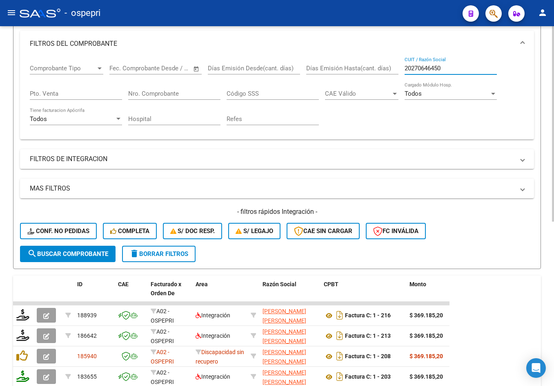
type input "20270646450"
click at [97, 257] on span "search Buscar Comprobante" at bounding box center [67, 253] width 81 height 7
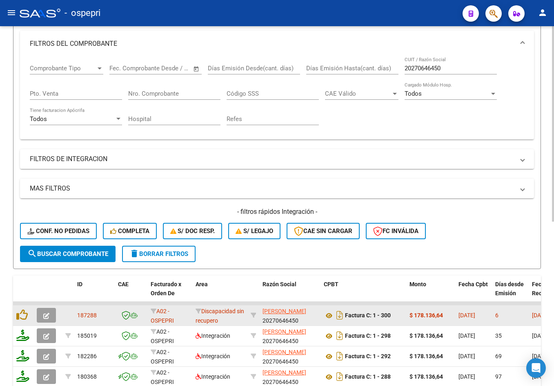
click at [45, 315] on icon "button" at bounding box center [46, 316] width 6 height 6
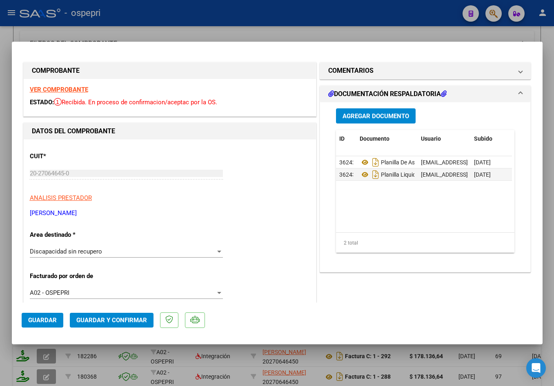
click at [60, 90] on strong "VER COMPROBANTE" at bounding box center [59, 89] width 58 height 7
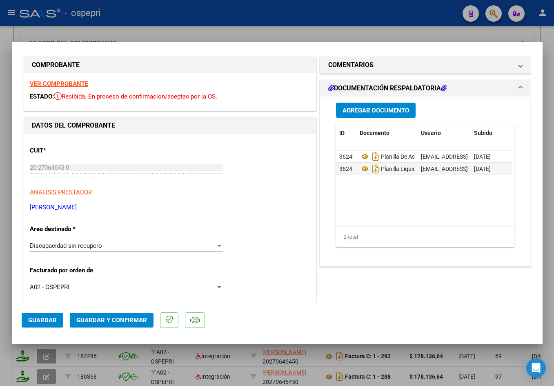
scroll to position [0, 0]
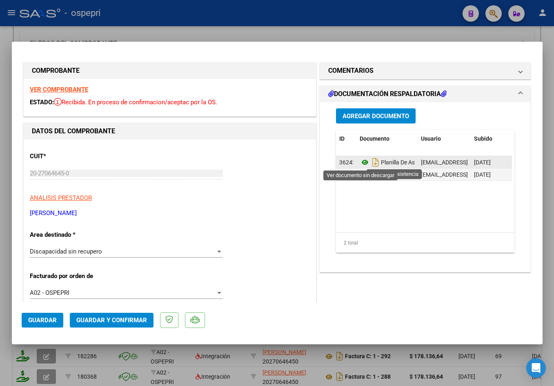
click at [360, 162] on icon at bounding box center [365, 162] width 11 height 10
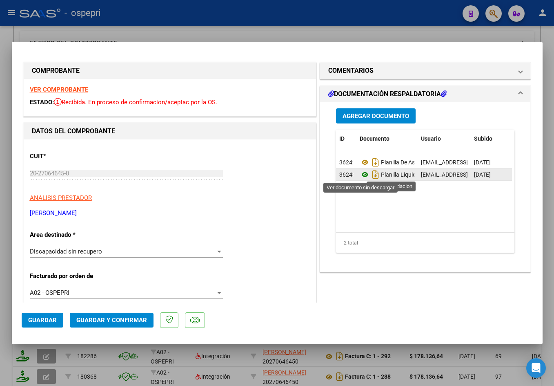
click at [360, 175] on icon at bounding box center [365, 175] width 11 height 10
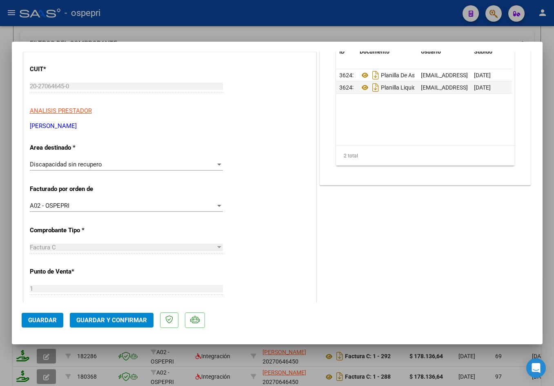
scroll to position [123, 0]
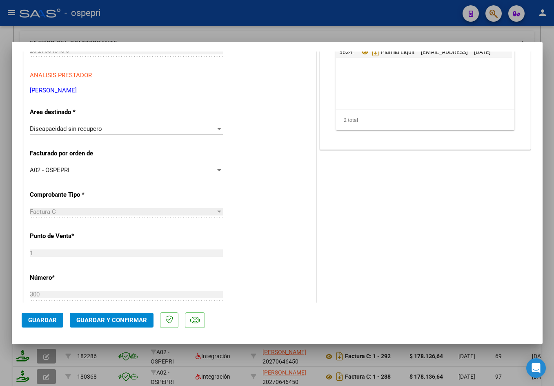
click at [116, 325] on button "Guardar y Confirmar" at bounding box center [112, 320] width 84 height 15
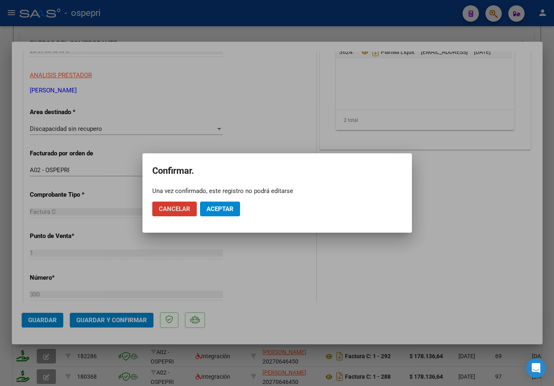
click at [210, 210] on span "Aceptar" at bounding box center [220, 208] width 27 height 7
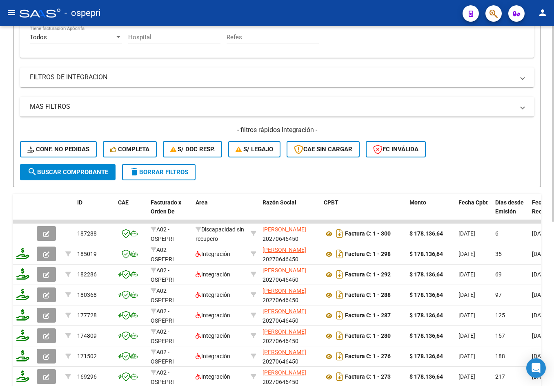
scroll to position [82, 0]
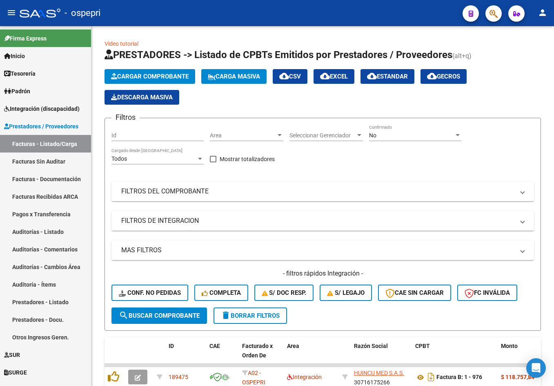
click at [9, 11] on mat-icon "menu" at bounding box center [12, 13] width 10 height 10
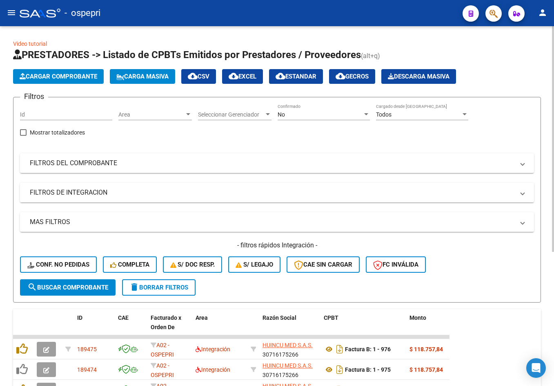
click at [316, 113] on div "No" at bounding box center [320, 114] width 85 height 7
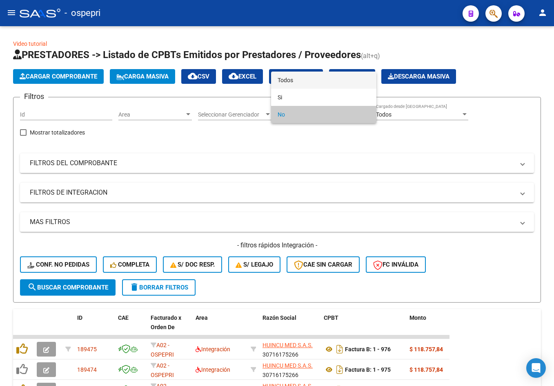
click at [313, 86] on span "Todos" at bounding box center [324, 80] width 92 height 17
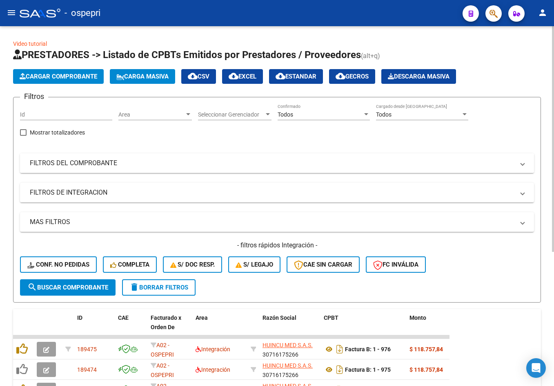
click at [333, 161] on mat-panel-title "FILTROS DEL COMPROBANTE" at bounding box center [272, 163] width 485 height 9
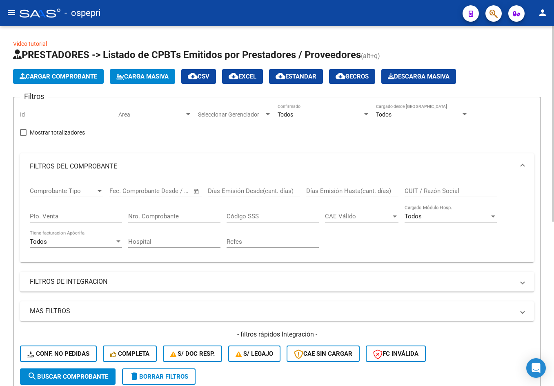
click at [425, 195] on div "CUIT / Razón Social" at bounding box center [451, 188] width 92 height 18
click at [425, 192] on input "CUIT / Razón Social" at bounding box center [451, 190] width 92 height 7
paste input "20270646450"
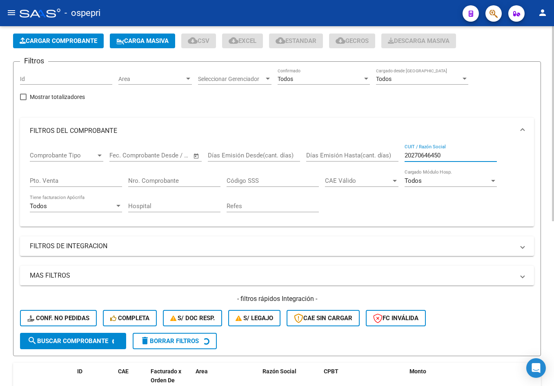
scroll to position [163, 0]
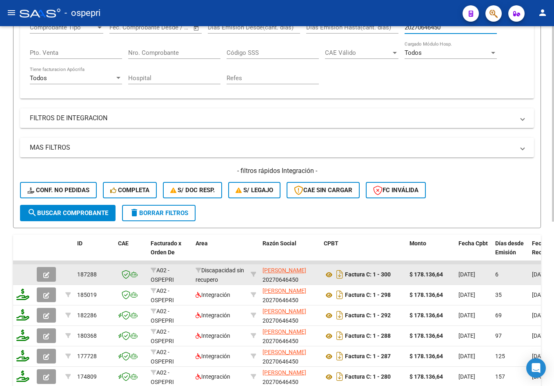
type input "20270646450"
click at [49, 272] on icon "button" at bounding box center [46, 275] width 6 height 6
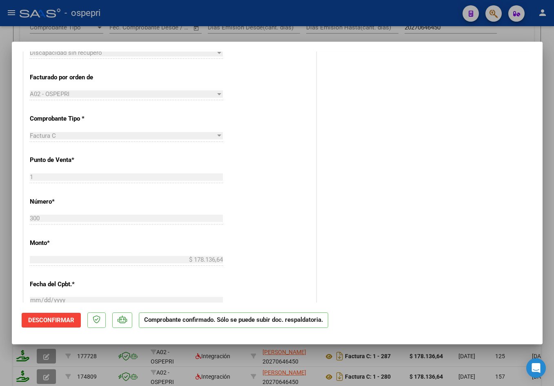
scroll to position [245, 0]
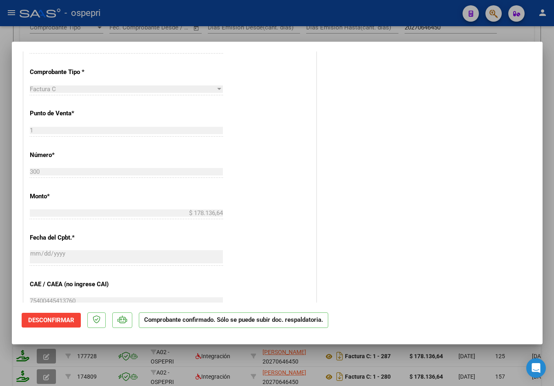
click at [72, 319] on span "Desconfirmar" at bounding box center [51, 319] width 46 height 7
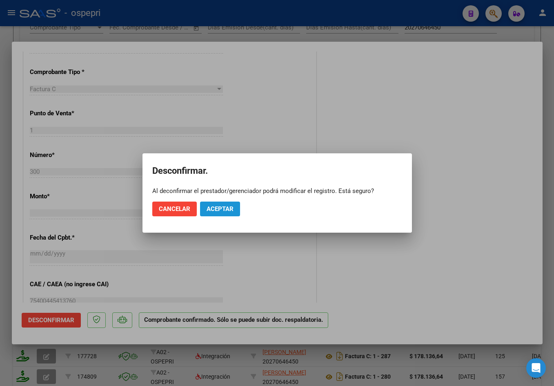
click at [216, 212] on span "Aceptar" at bounding box center [220, 208] width 27 height 7
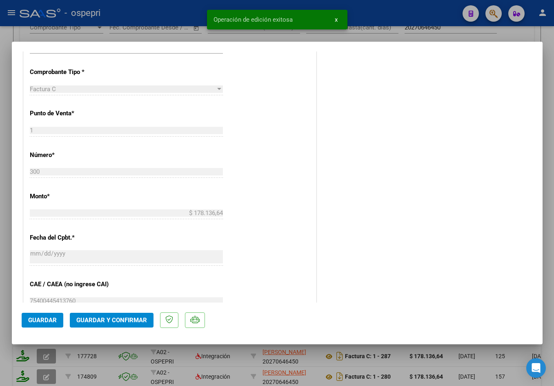
scroll to position [0, 0]
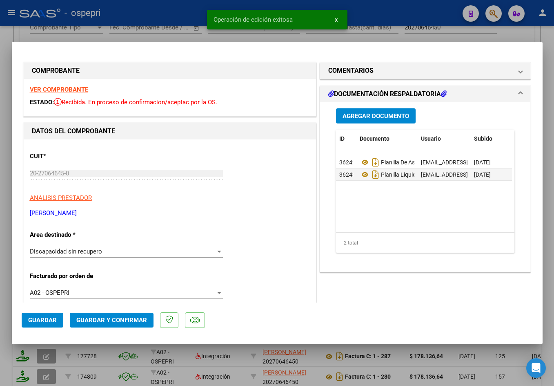
click at [76, 250] on span "Discapacidad sin recupero" at bounding box center [66, 251] width 72 height 7
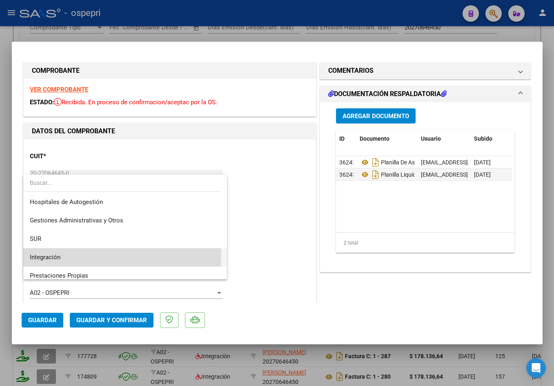
click at [68, 255] on span "Integración" at bounding box center [125, 257] width 191 height 18
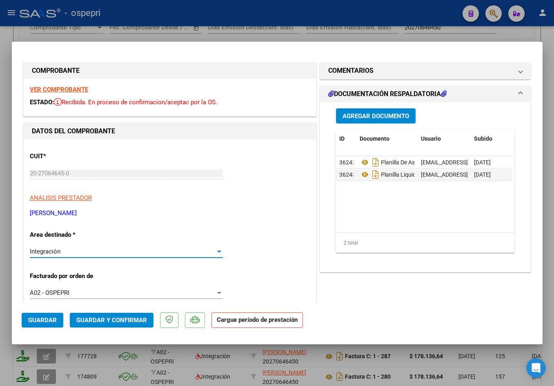
click at [72, 89] on strong "VER COMPROBANTE" at bounding box center [59, 89] width 58 height 7
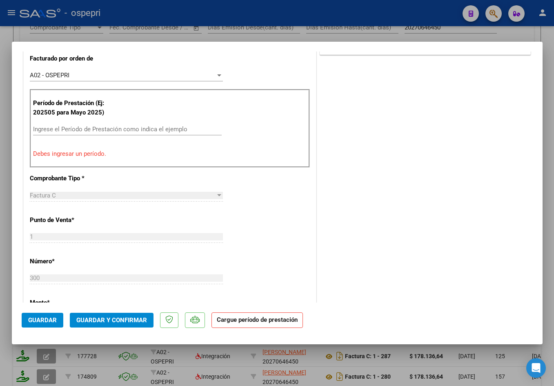
scroll to position [245, 0]
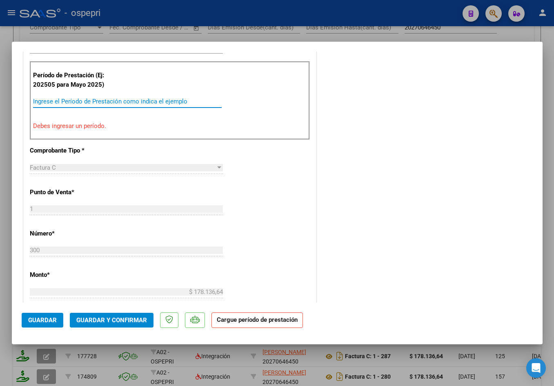
click at [90, 99] on input "Ingrese el Período de Prestación como indica el ejemplo" at bounding box center [127, 101] width 189 height 7
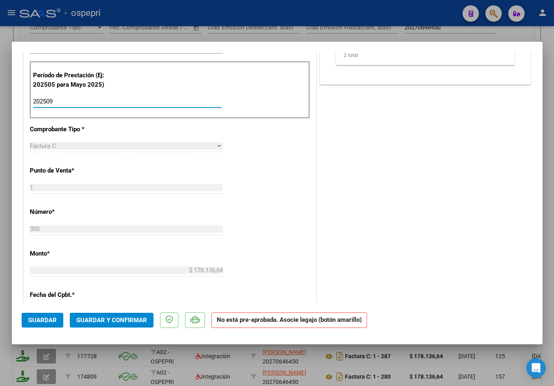
scroll to position [0, 0]
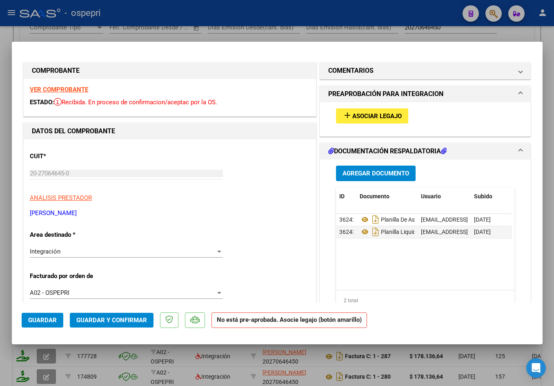
type input "202509"
click at [356, 118] on span "Asociar Legajo" at bounding box center [377, 115] width 49 height 7
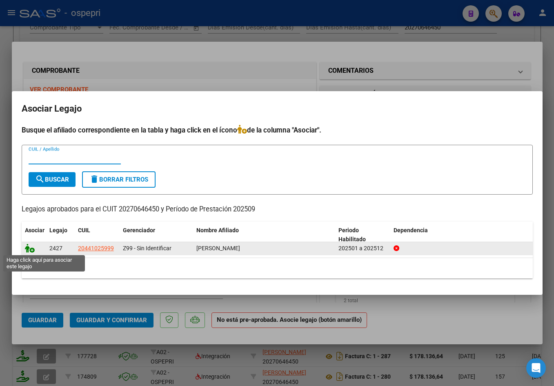
click at [31, 248] on icon at bounding box center [30, 248] width 10 height 9
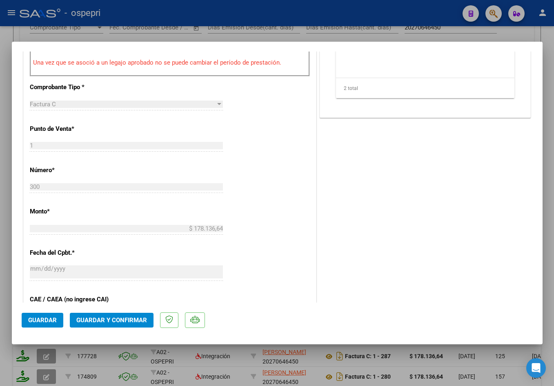
scroll to position [409, 0]
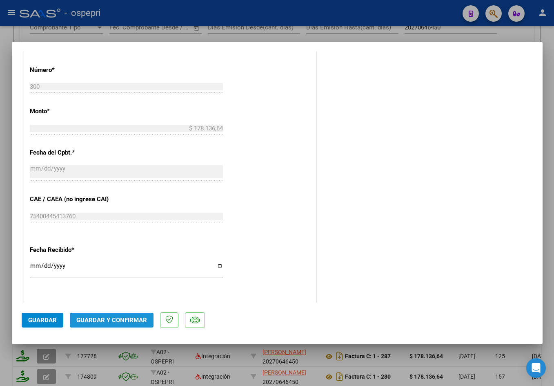
click at [116, 316] on span "Guardar y Confirmar" at bounding box center [111, 319] width 71 height 7
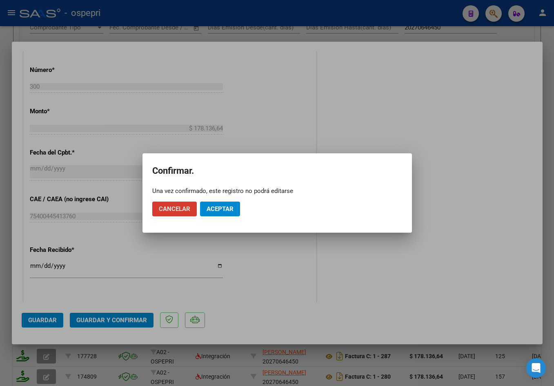
click at [230, 212] on span "Aceptar" at bounding box center [220, 208] width 27 height 7
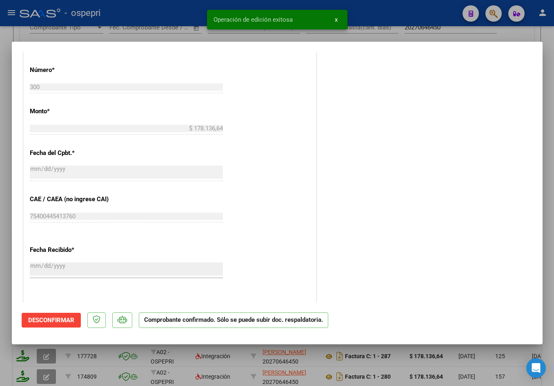
scroll to position [0, 0]
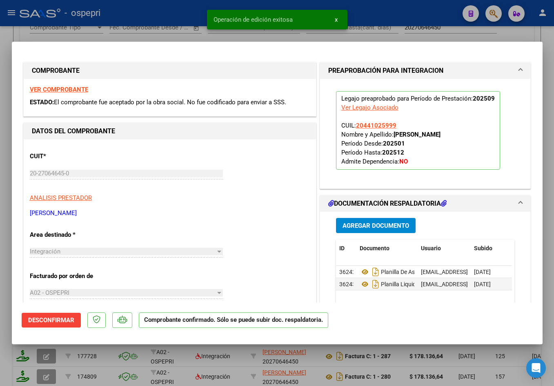
type input "$ 0,00"
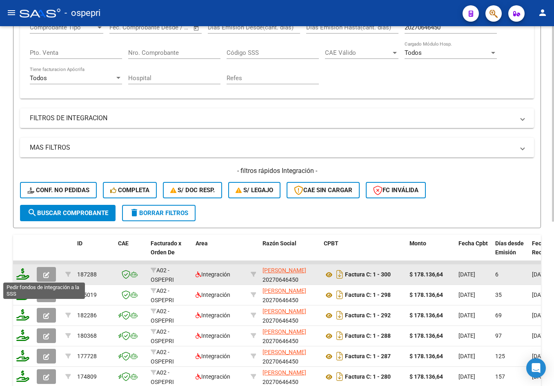
click at [24, 275] on icon at bounding box center [22, 273] width 13 height 11
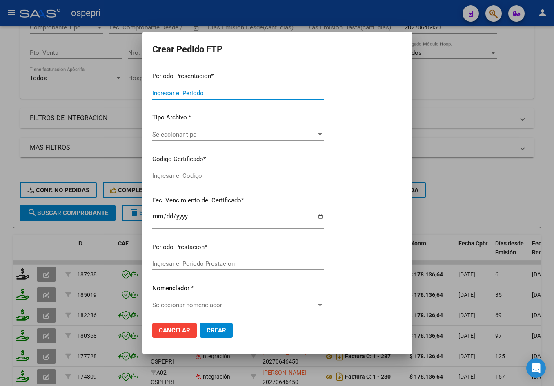
type input "202509"
type input "$ 178.136,64"
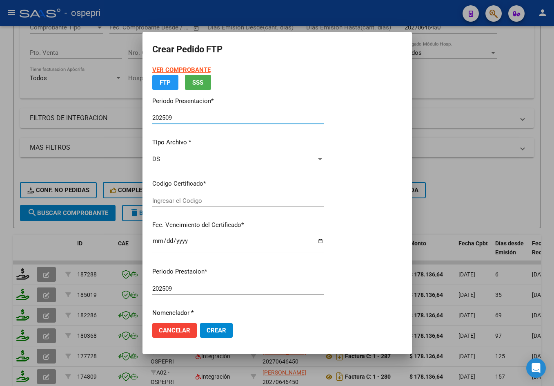
type input "ARG02000441025992017021620270216NQN249"
type input "[DATE]"
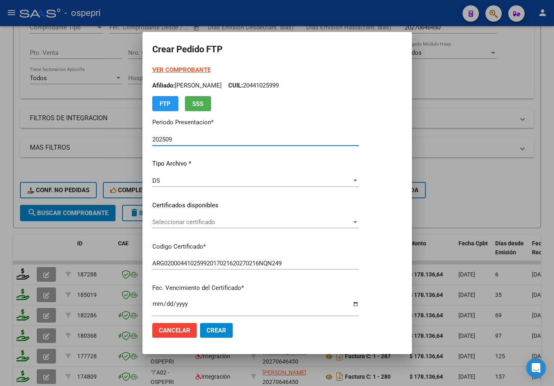
click at [195, 219] on span "Seleccionar certificado" at bounding box center [251, 221] width 199 height 7
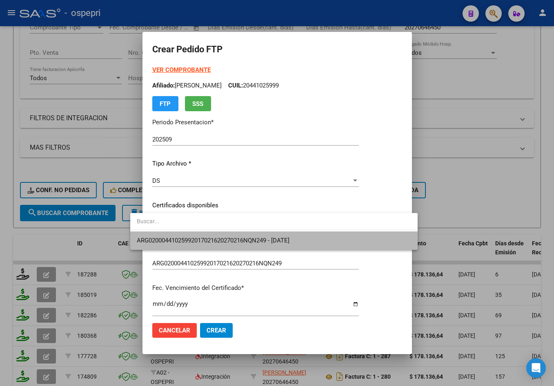
click at [200, 235] on span "ARG02000441025992017021620270216NQN249 - [DATE]" at bounding box center [274, 240] width 275 height 18
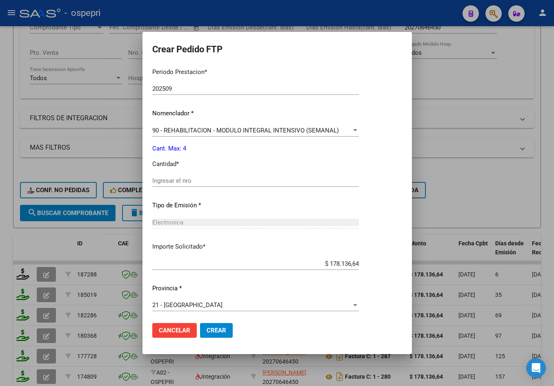
scroll to position [265, 0]
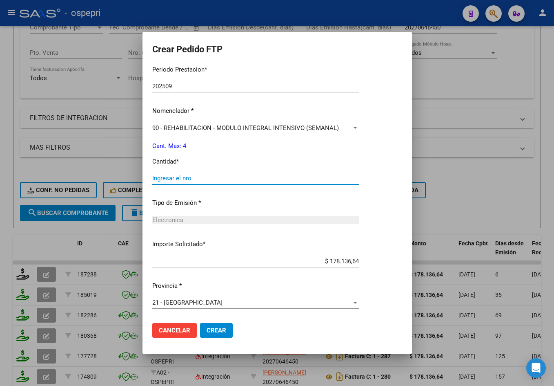
click at [174, 175] on input "Ingresar el nro" at bounding box center [255, 177] width 207 height 7
type input "4"
click at [207, 333] on span "Crear" at bounding box center [217, 329] width 20 height 7
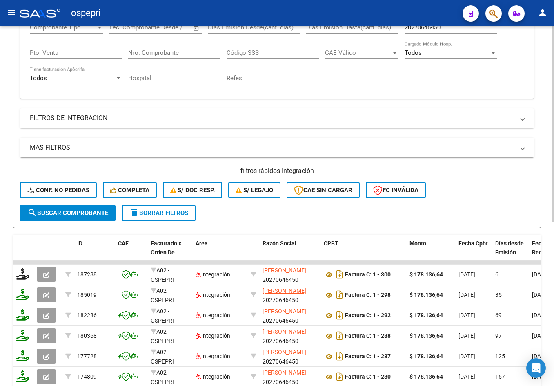
scroll to position [0, 0]
